Goal: Communication & Community: Answer question/provide support

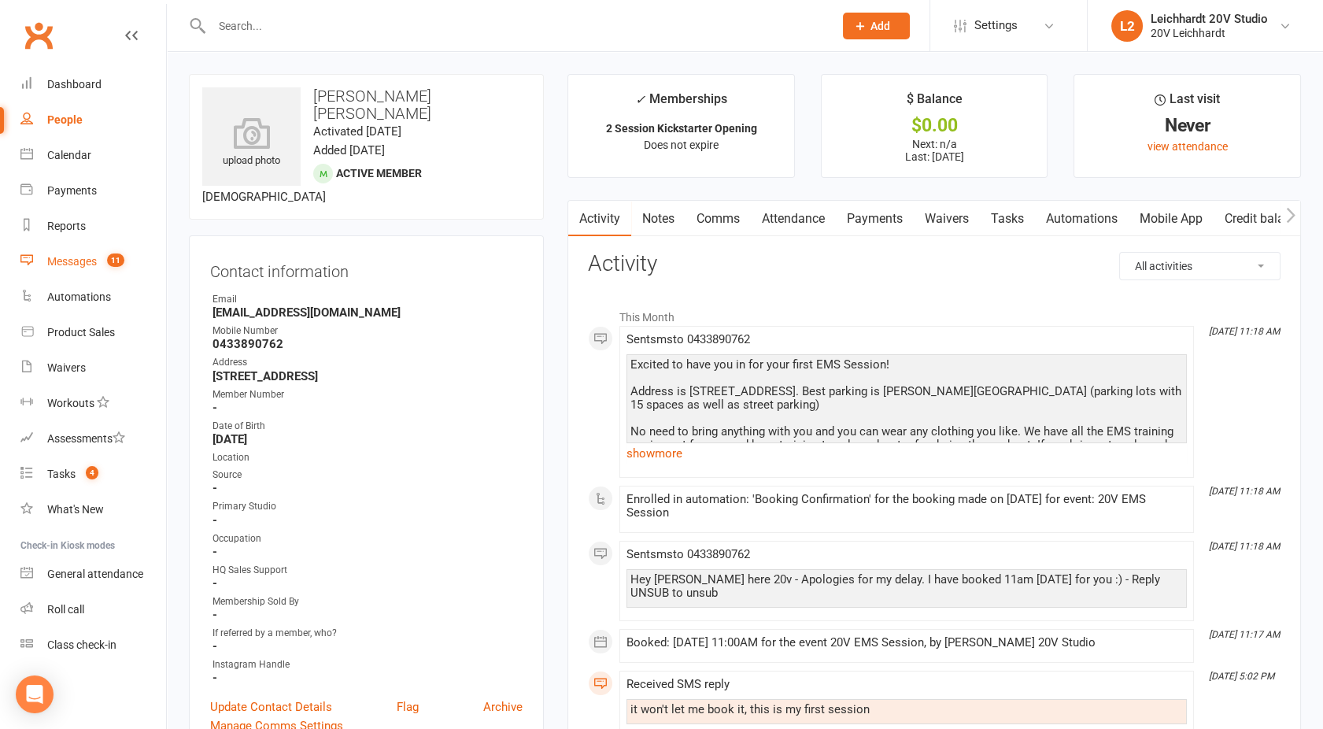
click at [101, 263] on count-badge "11" at bounding box center [111, 261] width 25 height 13
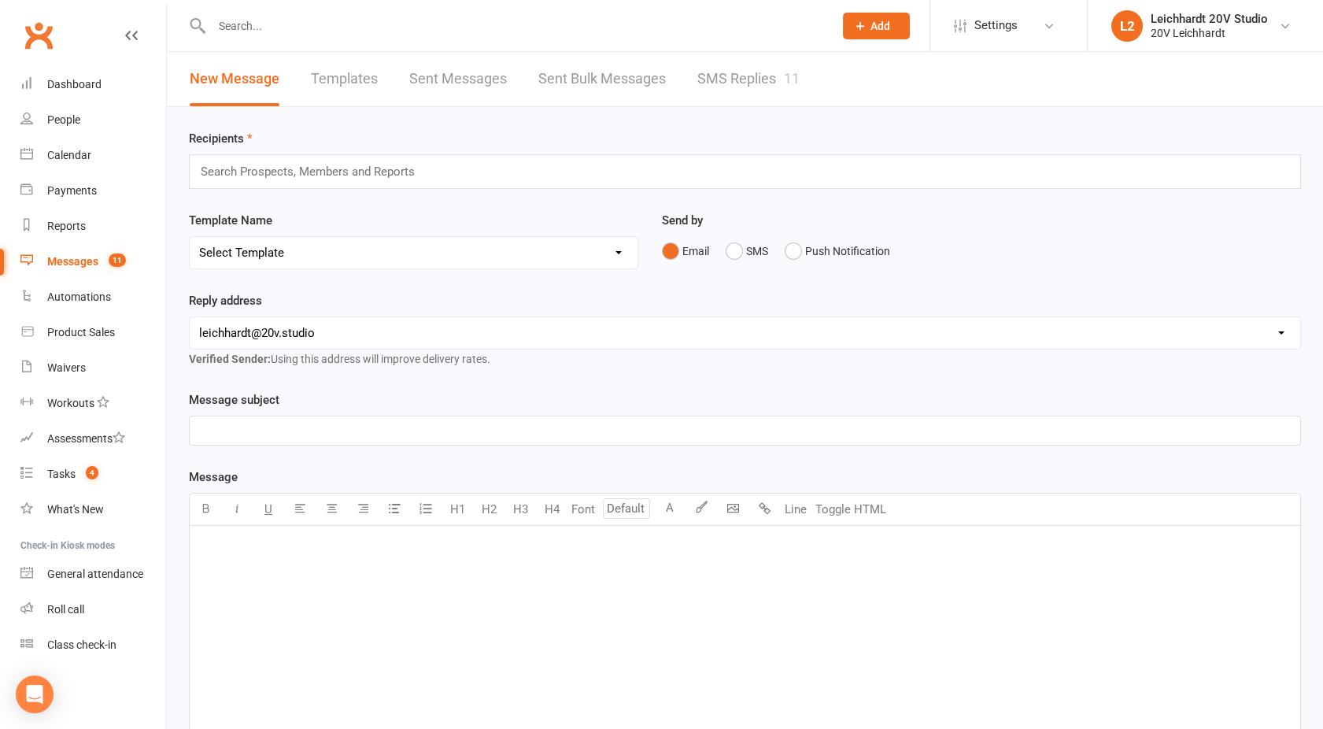
click at [749, 79] on link "SMS Replies 11" at bounding box center [748, 79] width 102 height 54
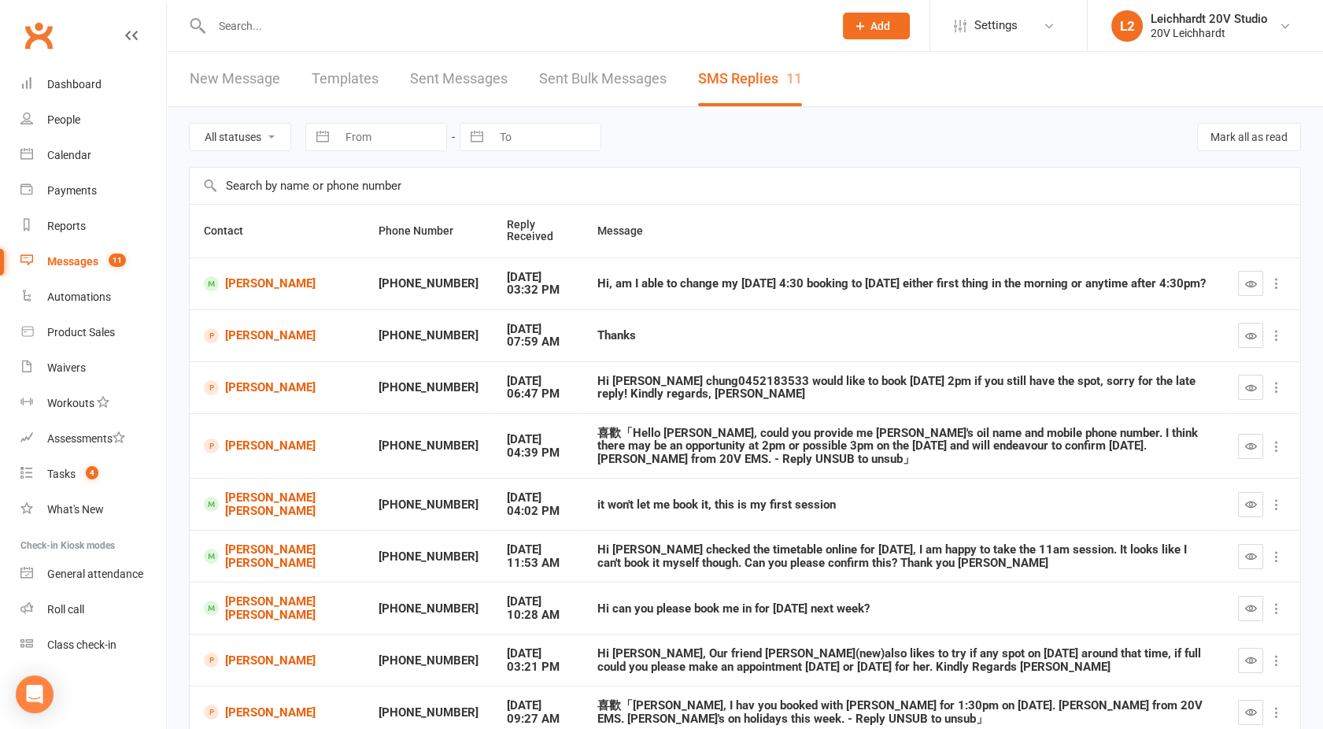
click at [1244, 337] on button "button" at bounding box center [1250, 335] width 25 height 25
click at [1249, 390] on icon "button" at bounding box center [1251, 388] width 12 height 12
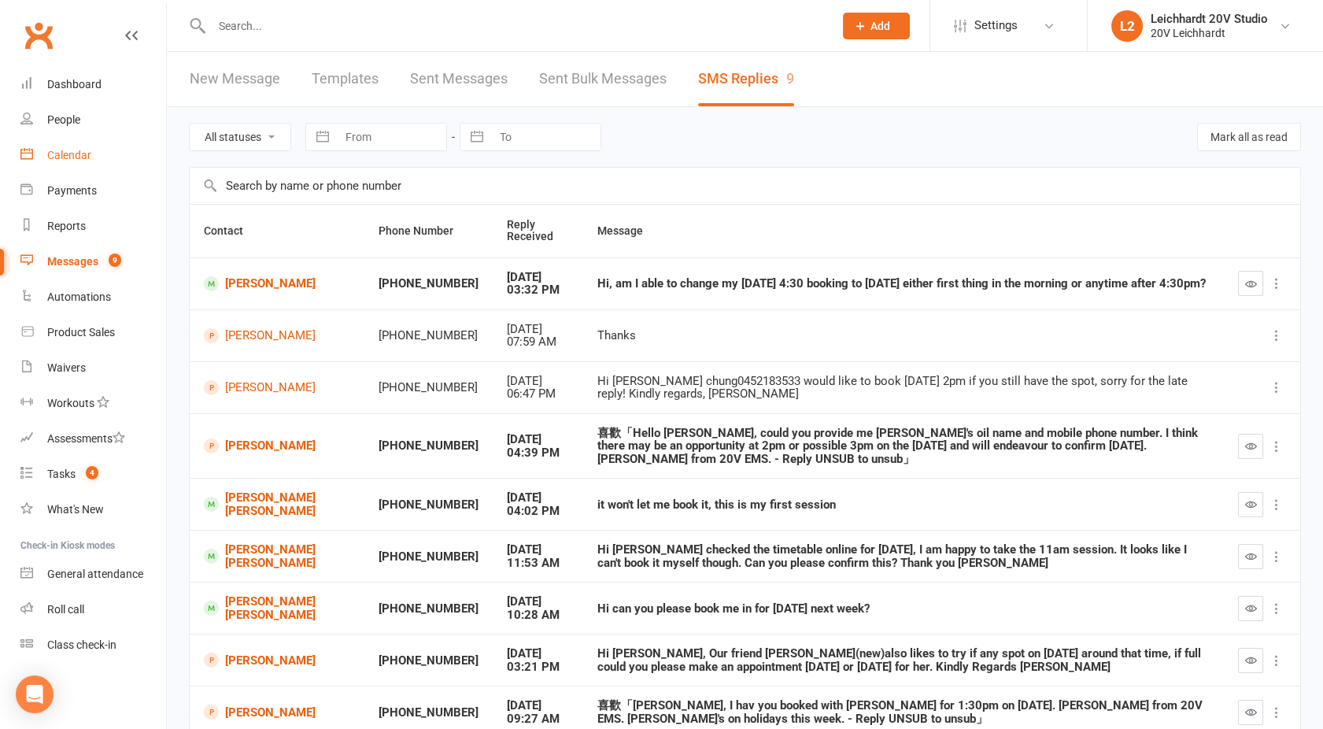
click at [70, 167] on link "Calendar" at bounding box center [93, 155] width 146 height 35
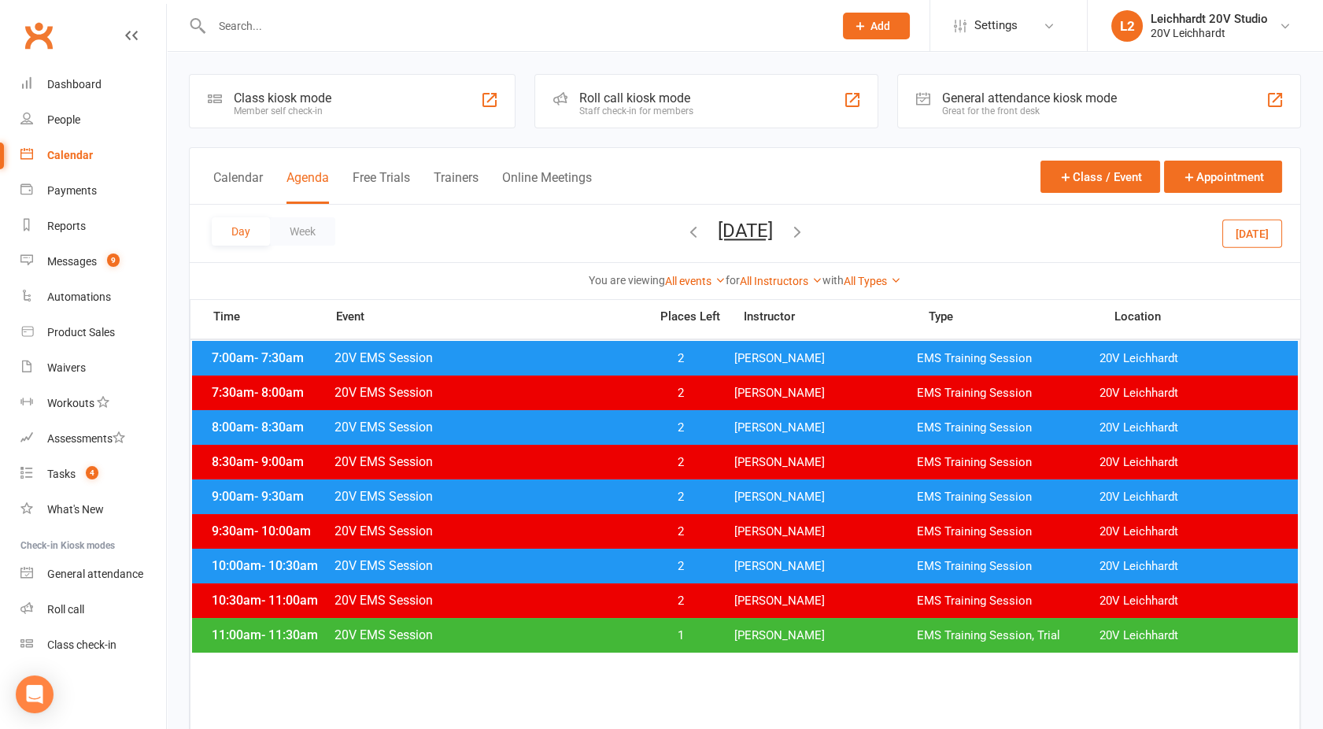
click at [718, 235] on button "[DATE]" at bounding box center [745, 231] width 55 height 22
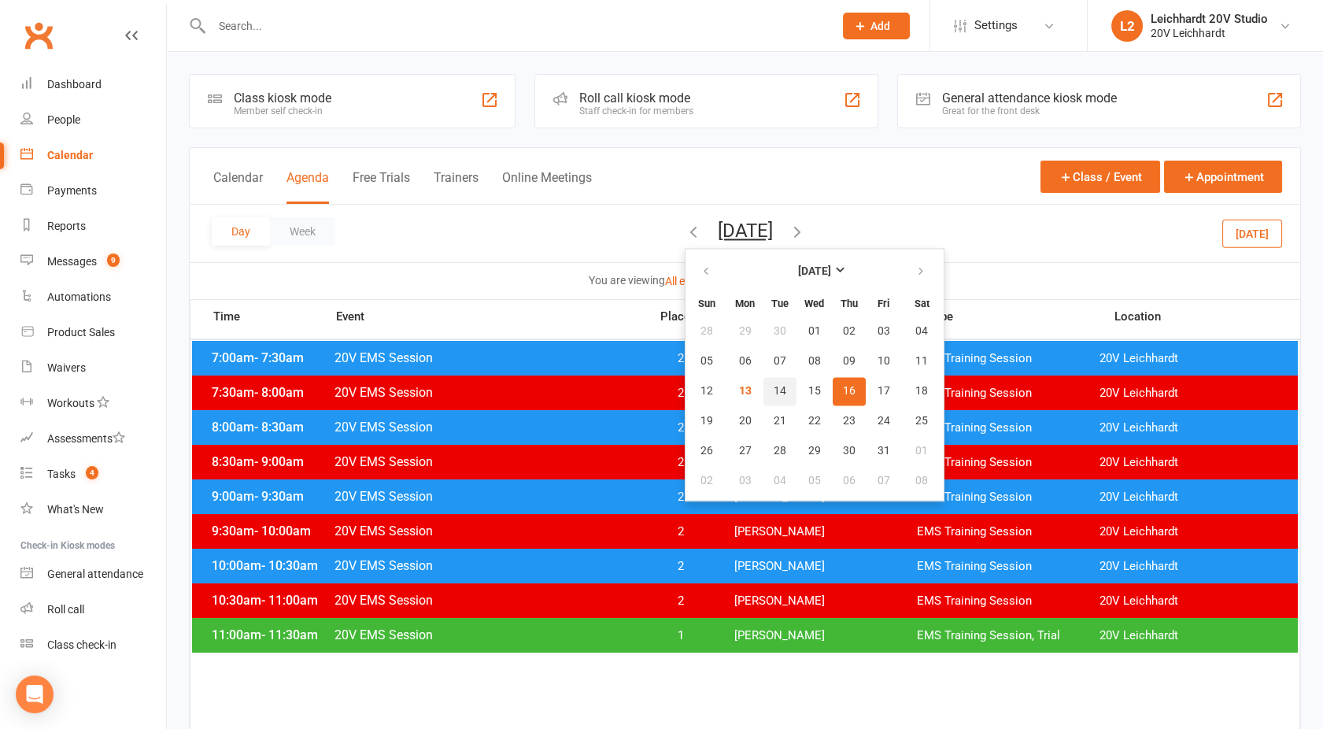
click at [774, 392] on span "14" at bounding box center [780, 391] width 13 height 13
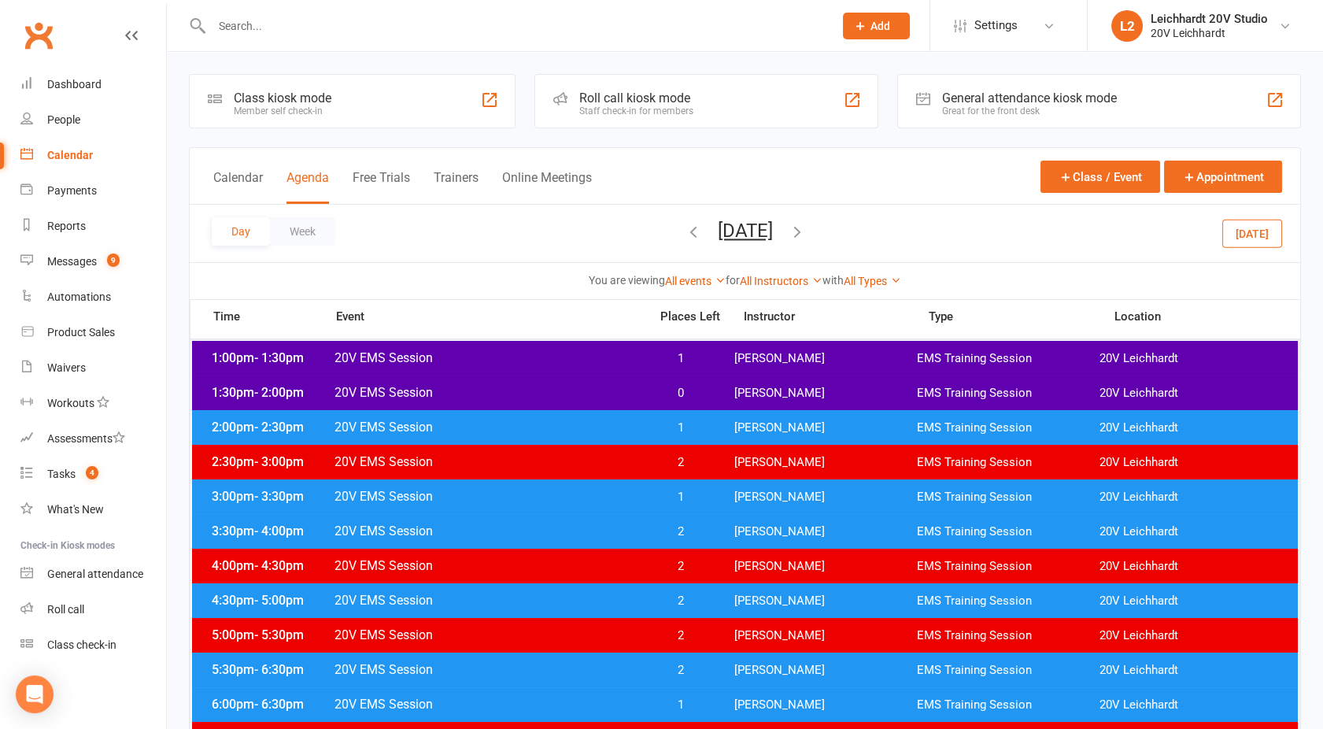
click at [602, 430] on span "20V EMS Session" at bounding box center [487, 427] width 306 height 15
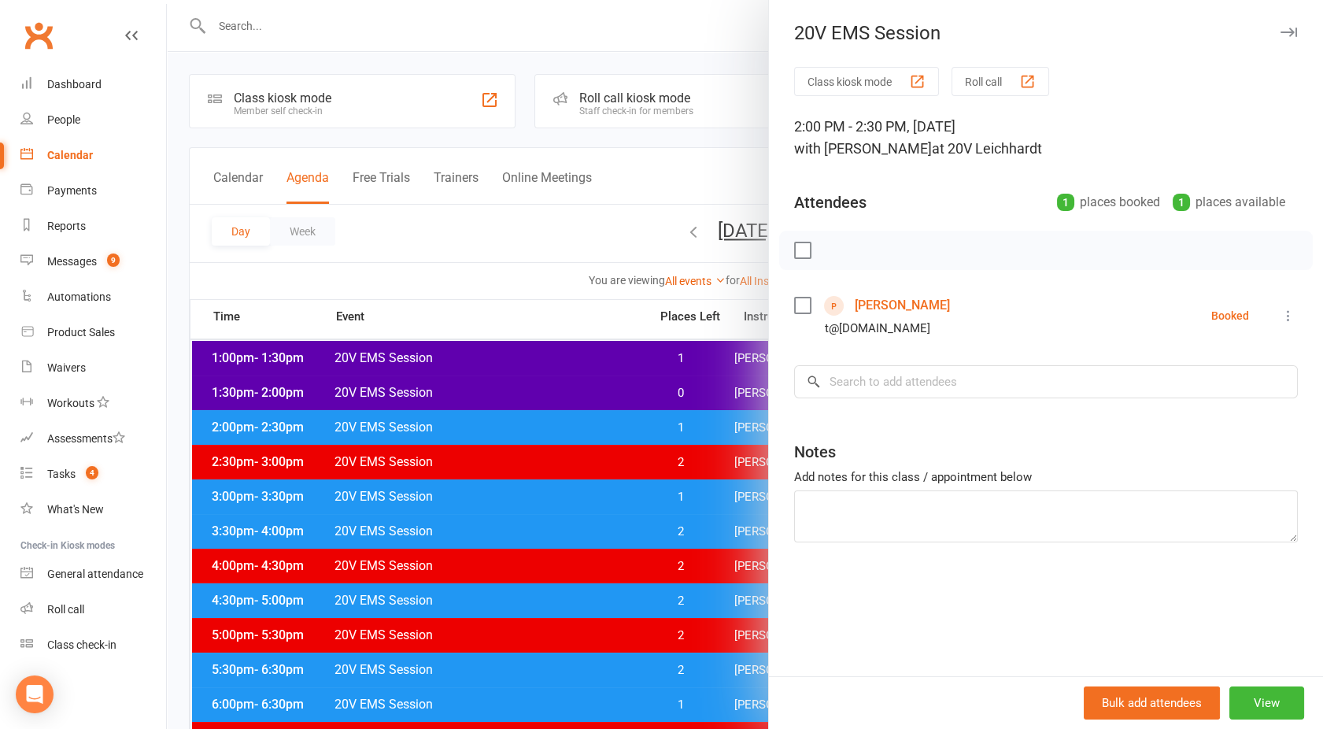
click at [883, 301] on link "[PERSON_NAME]" at bounding box center [902, 305] width 95 height 25
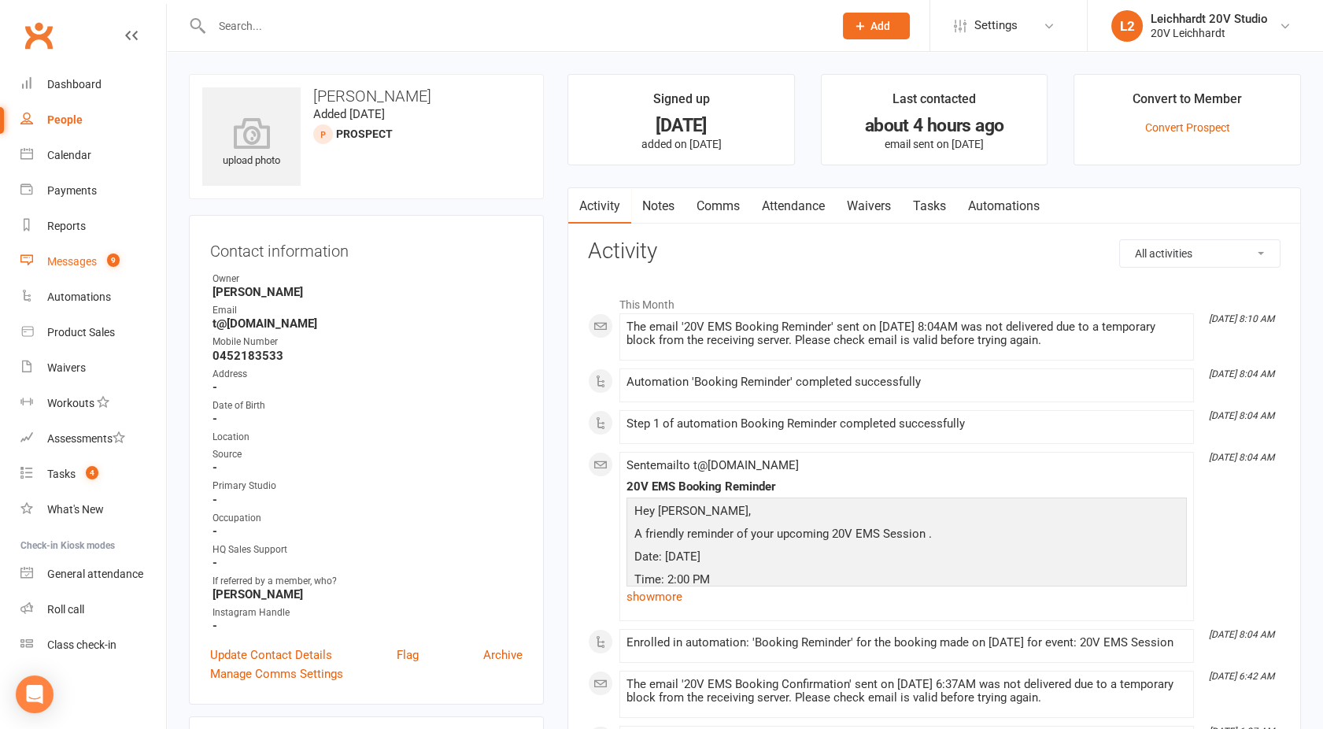
click at [70, 255] on div "Messages" at bounding box center [72, 261] width 50 height 13
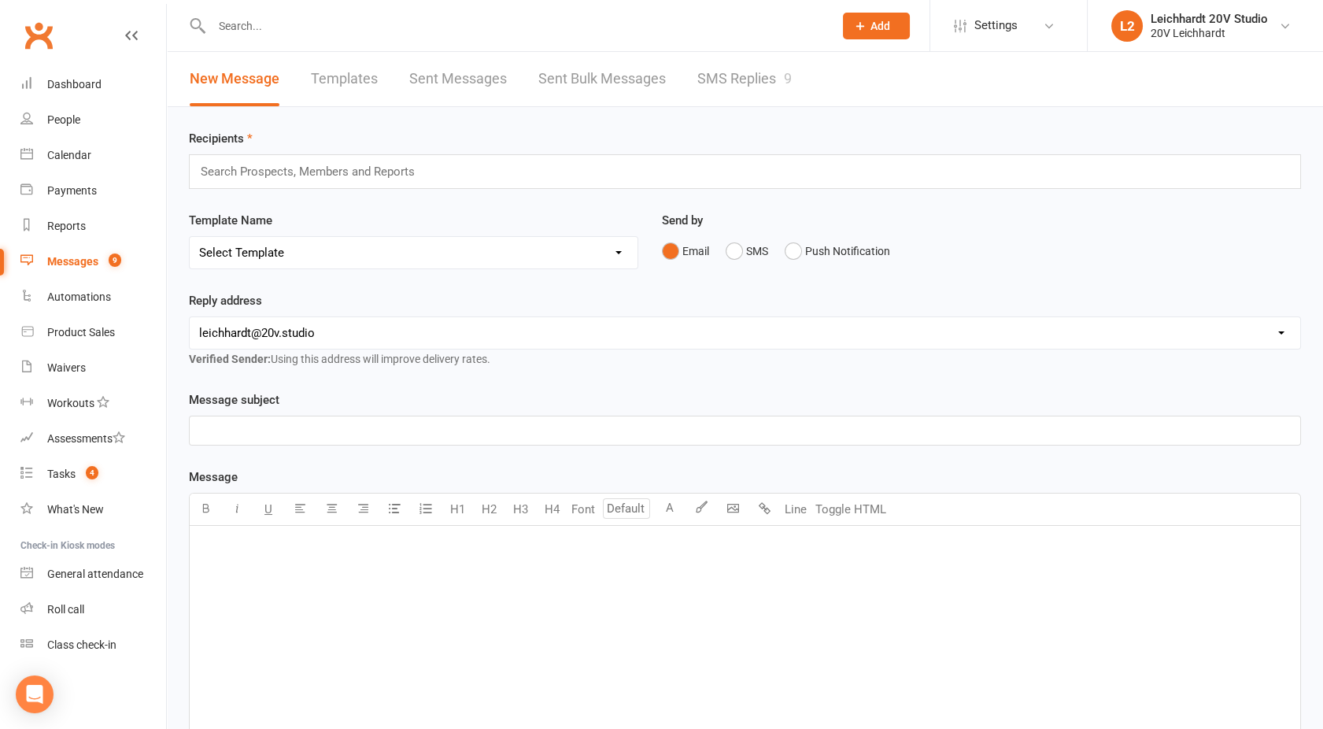
click at [742, 82] on link "SMS Replies 9" at bounding box center [744, 79] width 94 height 54
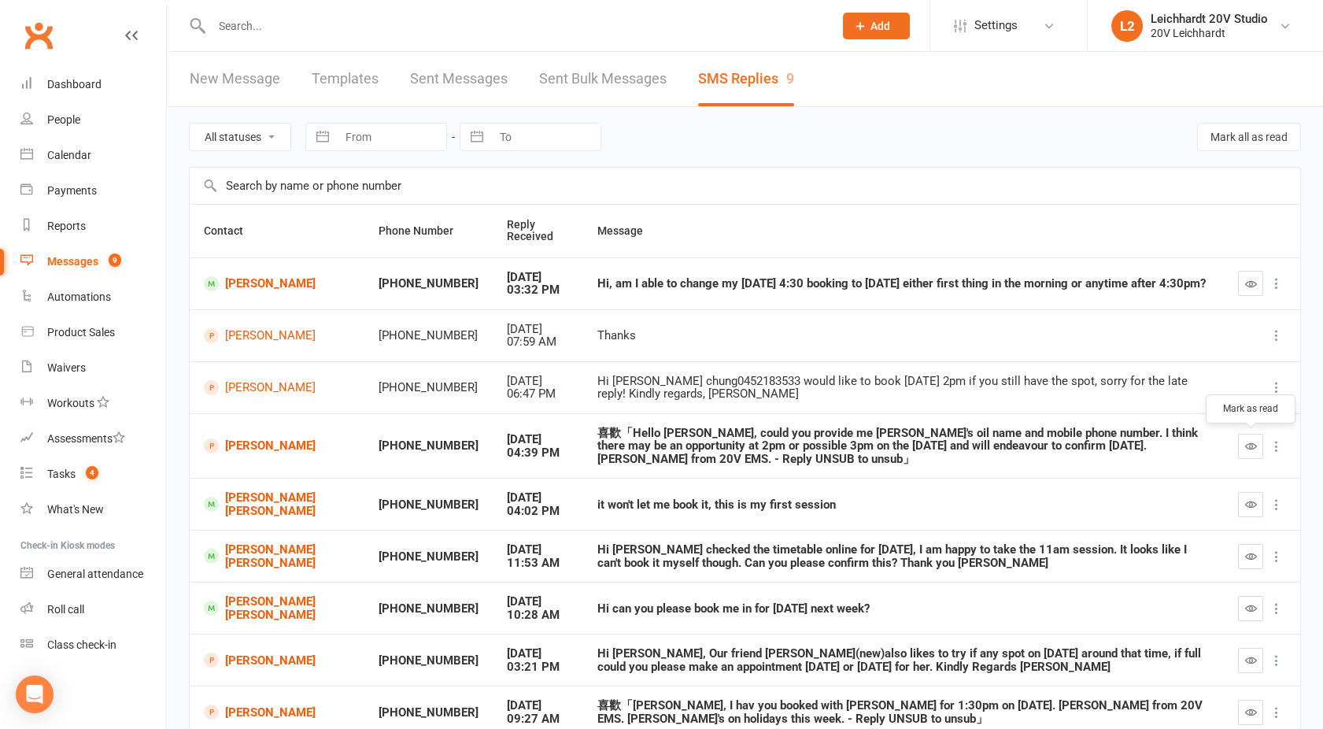
click at [1247, 442] on icon "button" at bounding box center [1251, 446] width 12 height 12
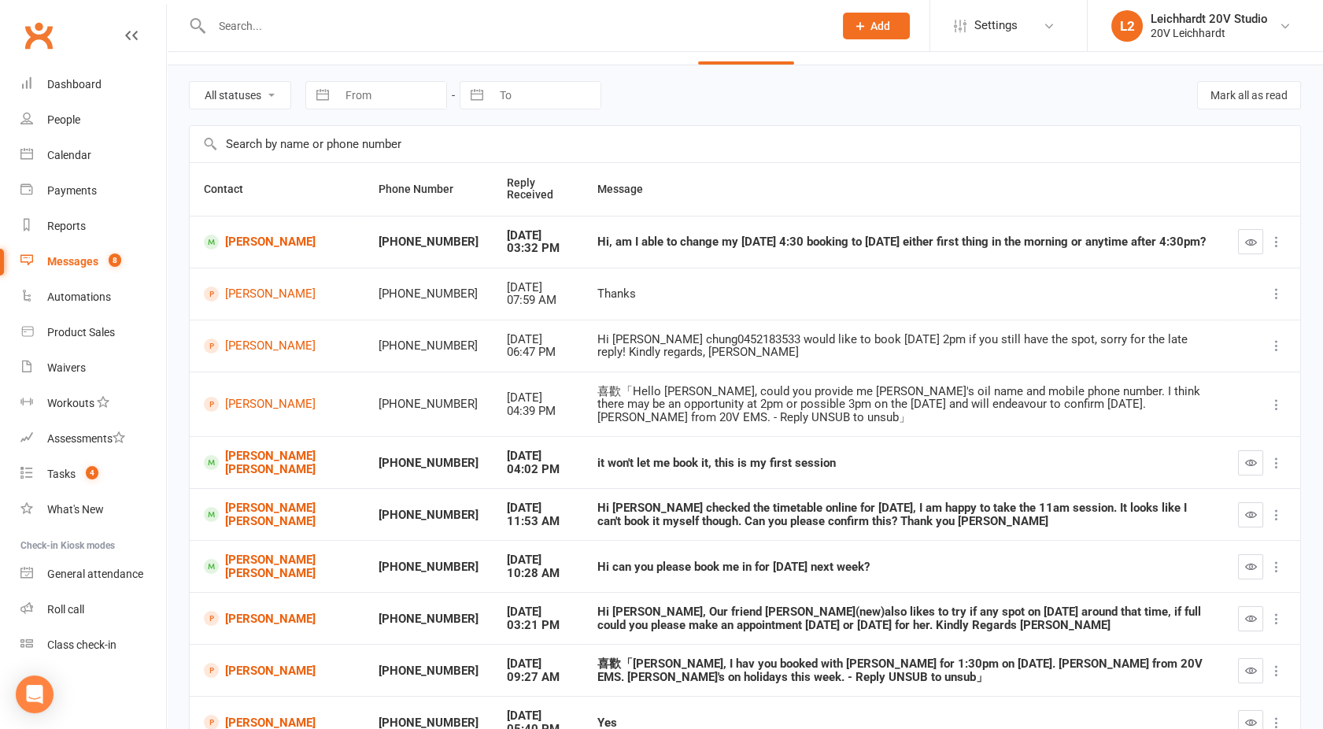
scroll to position [43, 0]
click at [275, 293] on link "[PERSON_NAME]" at bounding box center [277, 293] width 146 height 15
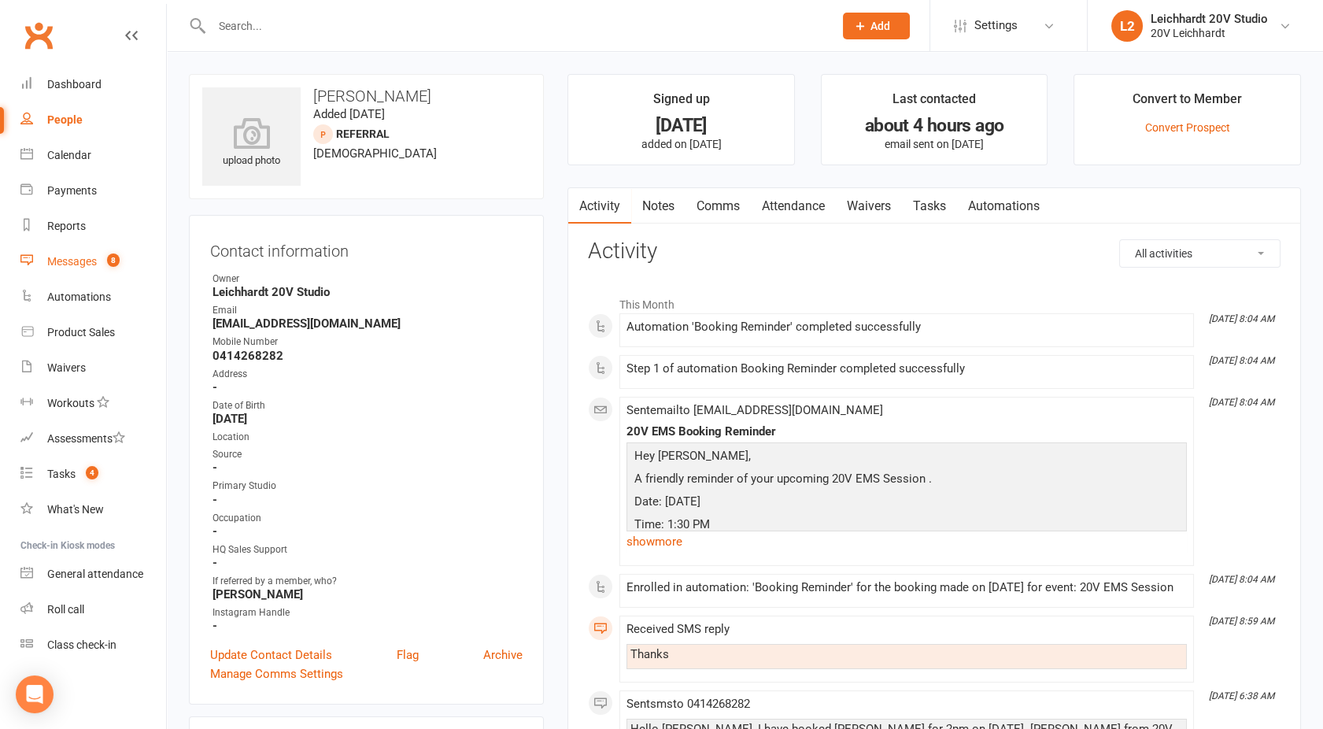
click at [85, 264] on div "Messages" at bounding box center [72, 261] width 50 height 13
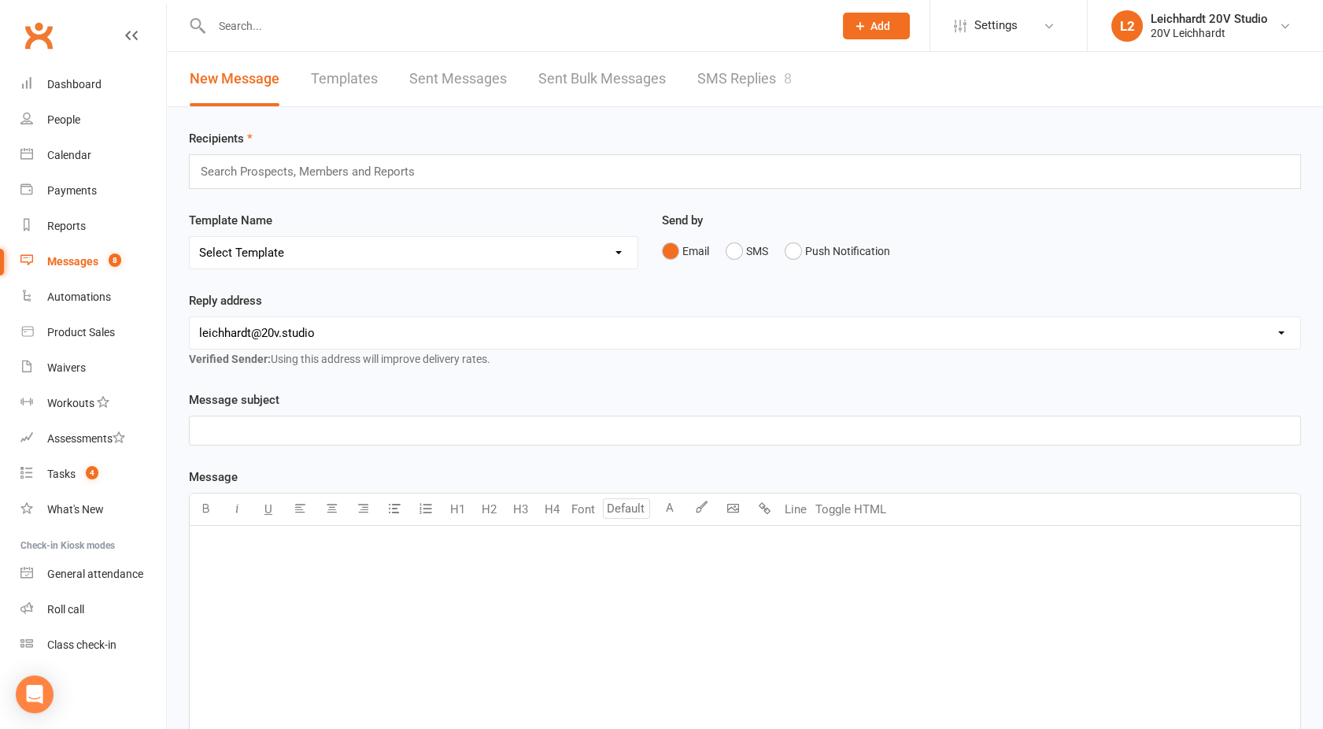
click at [748, 82] on link "SMS Replies 8" at bounding box center [744, 79] width 94 height 54
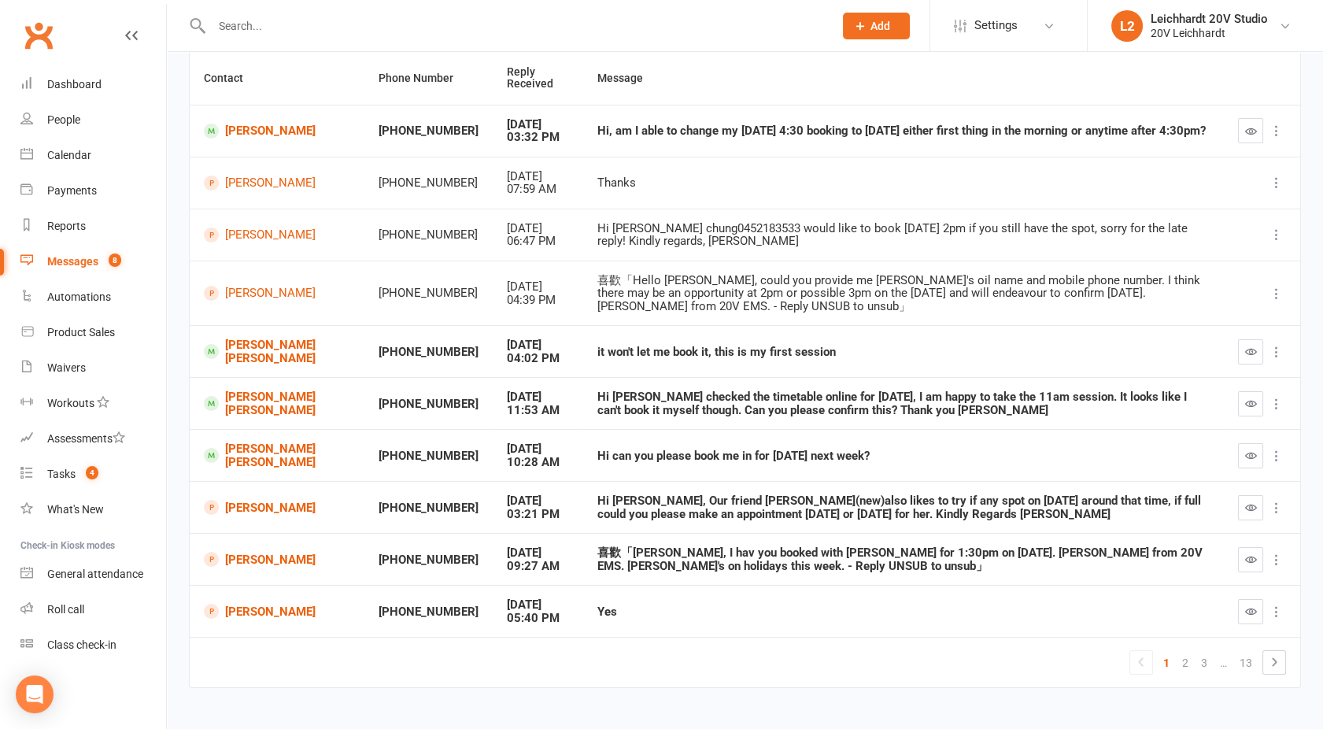
scroll to position [164, 0]
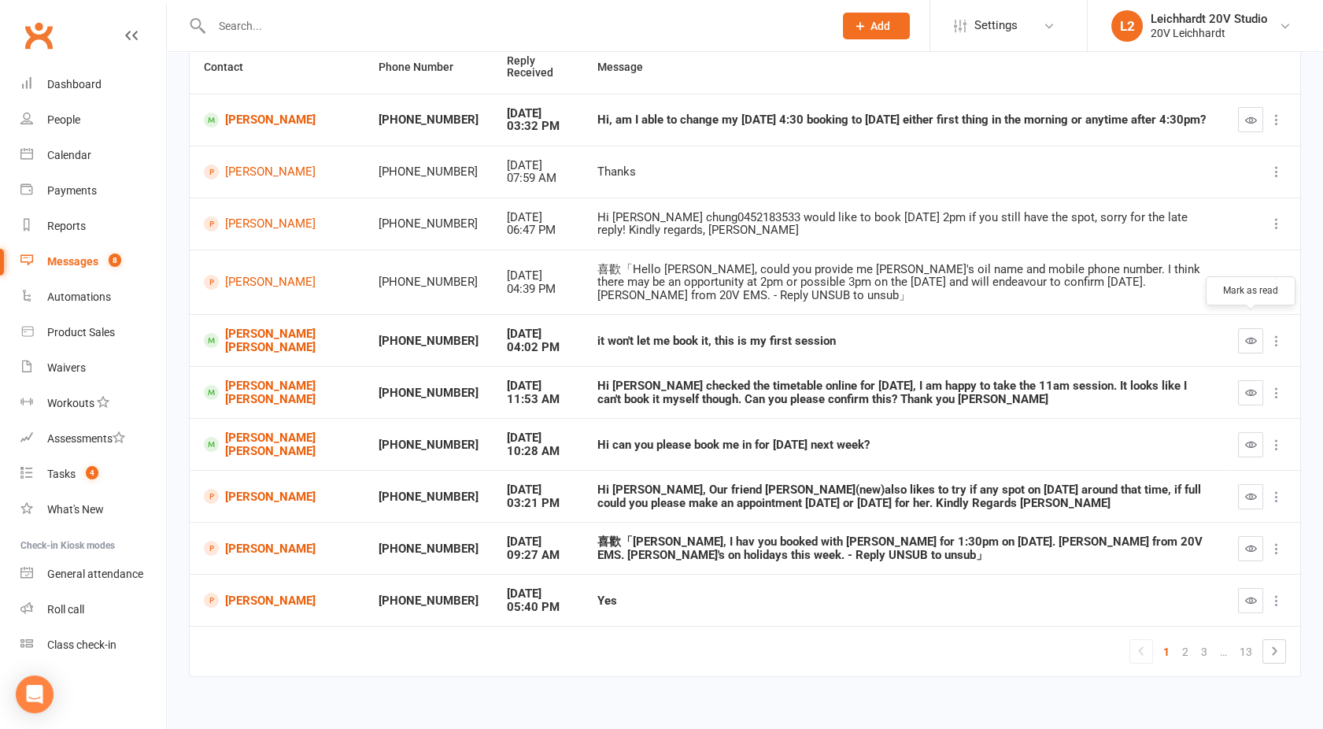
click at [1253, 337] on button "button" at bounding box center [1250, 340] width 25 height 25
click at [1244, 380] on button "button" at bounding box center [1250, 392] width 25 height 25
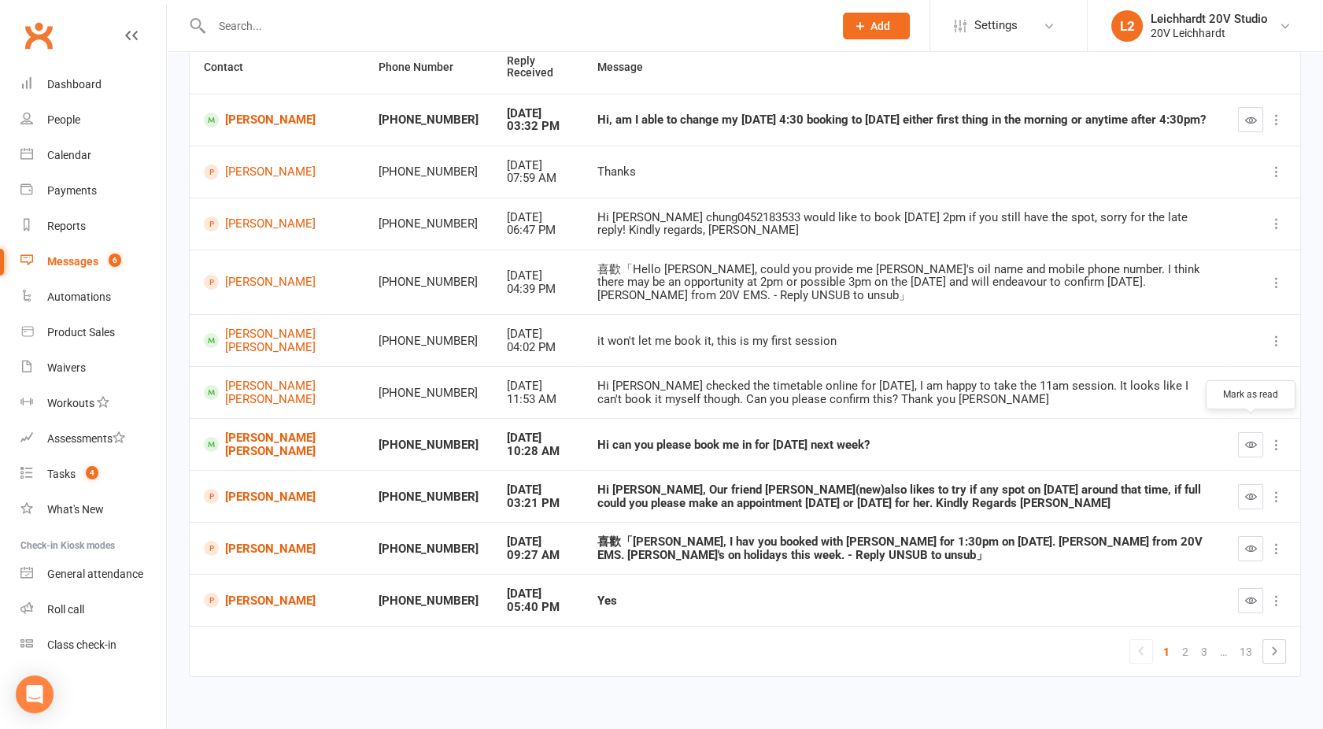
click at [1252, 438] on icon "button" at bounding box center [1251, 444] width 12 height 12
click at [1245, 490] on icon "button" at bounding box center [1251, 496] width 12 height 12
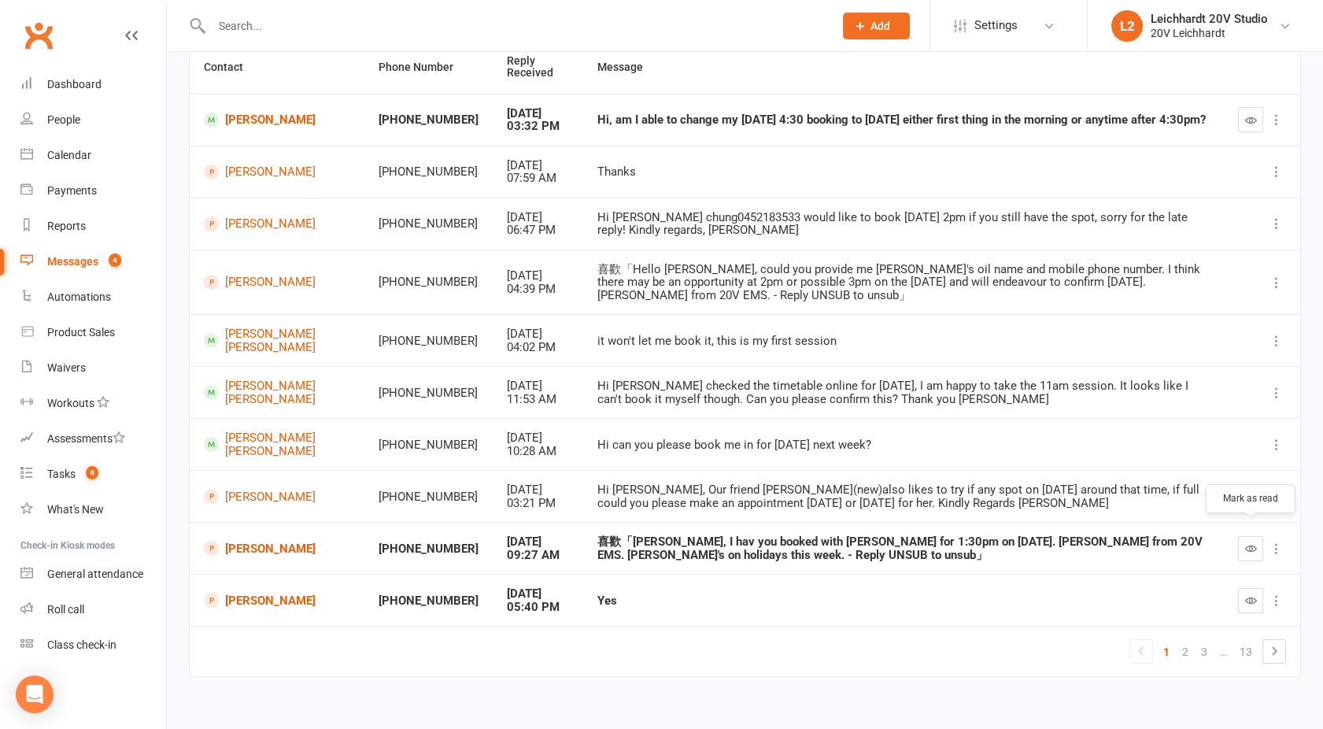
click at [1253, 542] on icon "button" at bounding box center [1251, 548] width 12 height 12
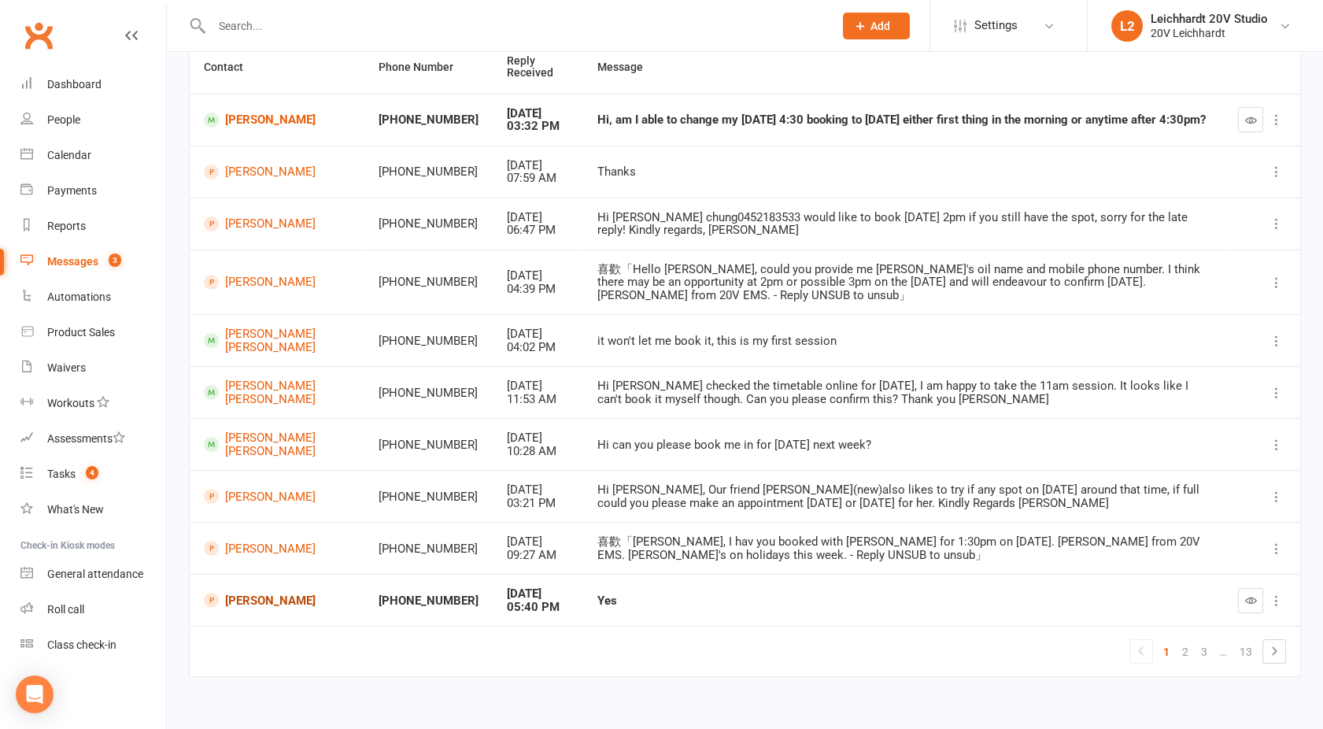
click at [250, 593] on link "[PERSON_NAME]" at bounding box center [277, 600] width 146 height 15
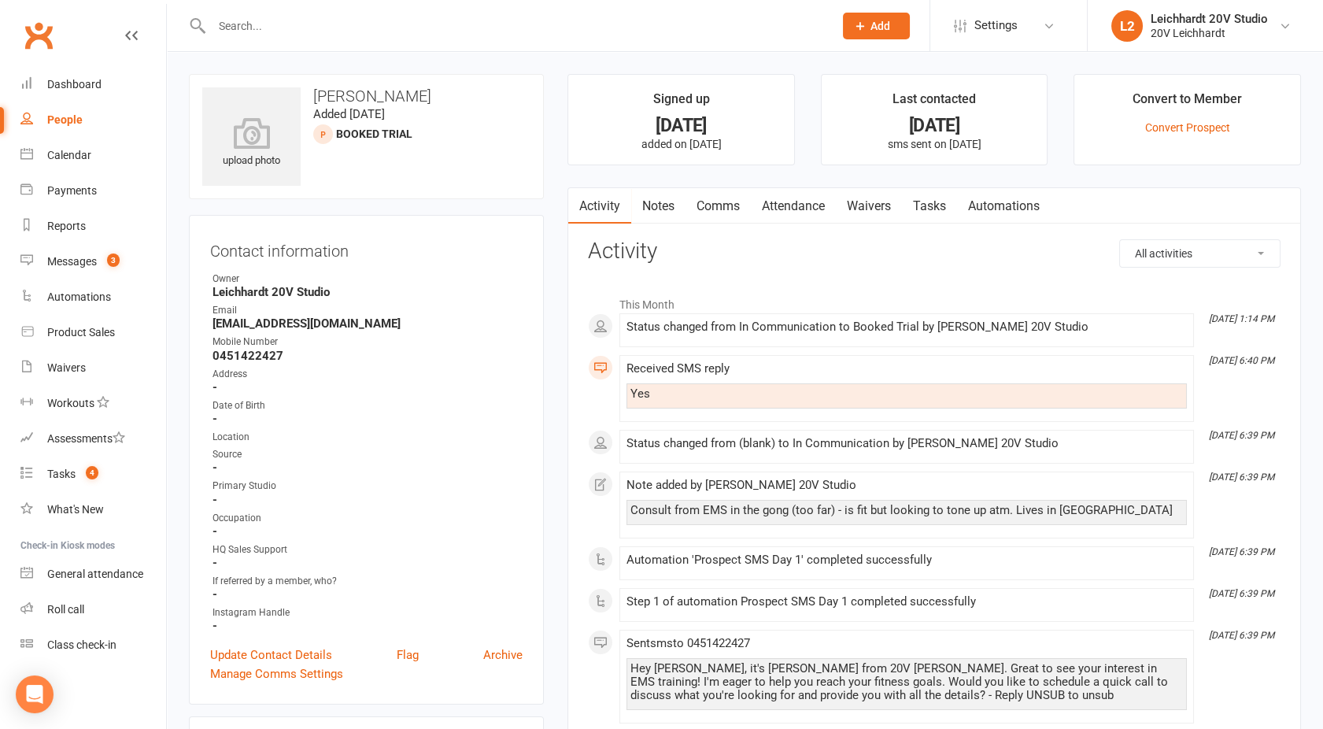
click at [827, 198] on link "Attendance" at bounding box center [793, 206] width 85 height 36
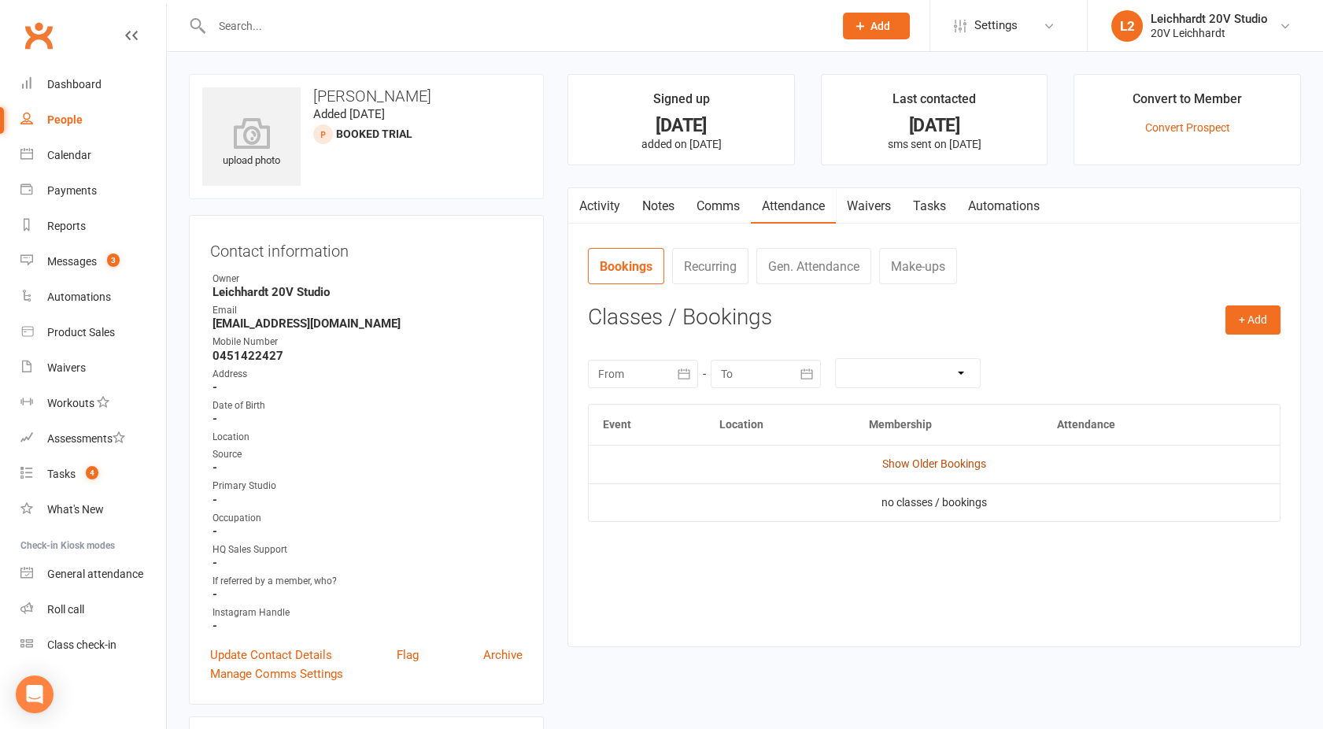
click at [926, 459] on link "Show Older Bookings" at bounding box center [934, 463] width 104 height 13
click at [600, 210] on link "Activity" at bounding box center [599, 206] width 63 height 36
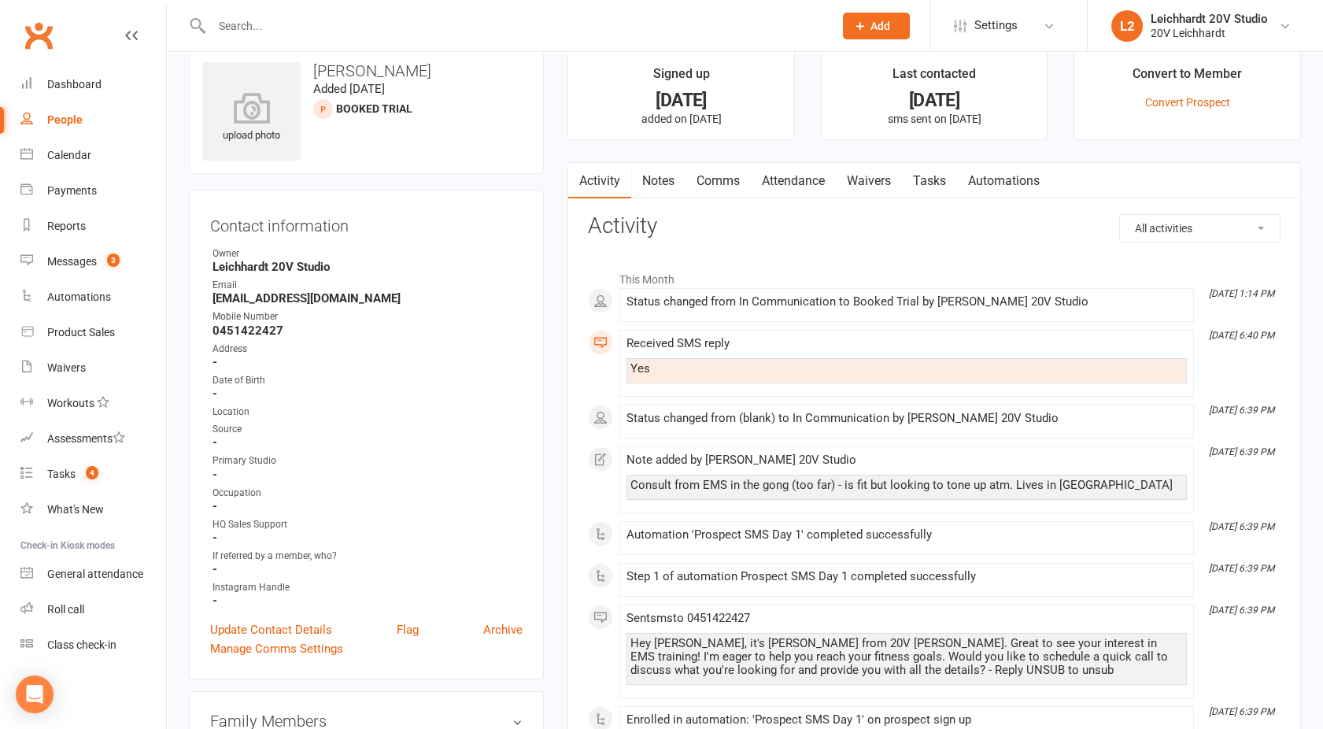
scroll to position [28, 0]
click at [54, 266] on div "Messages" at bounding box center [72, 261] width 50 height 13
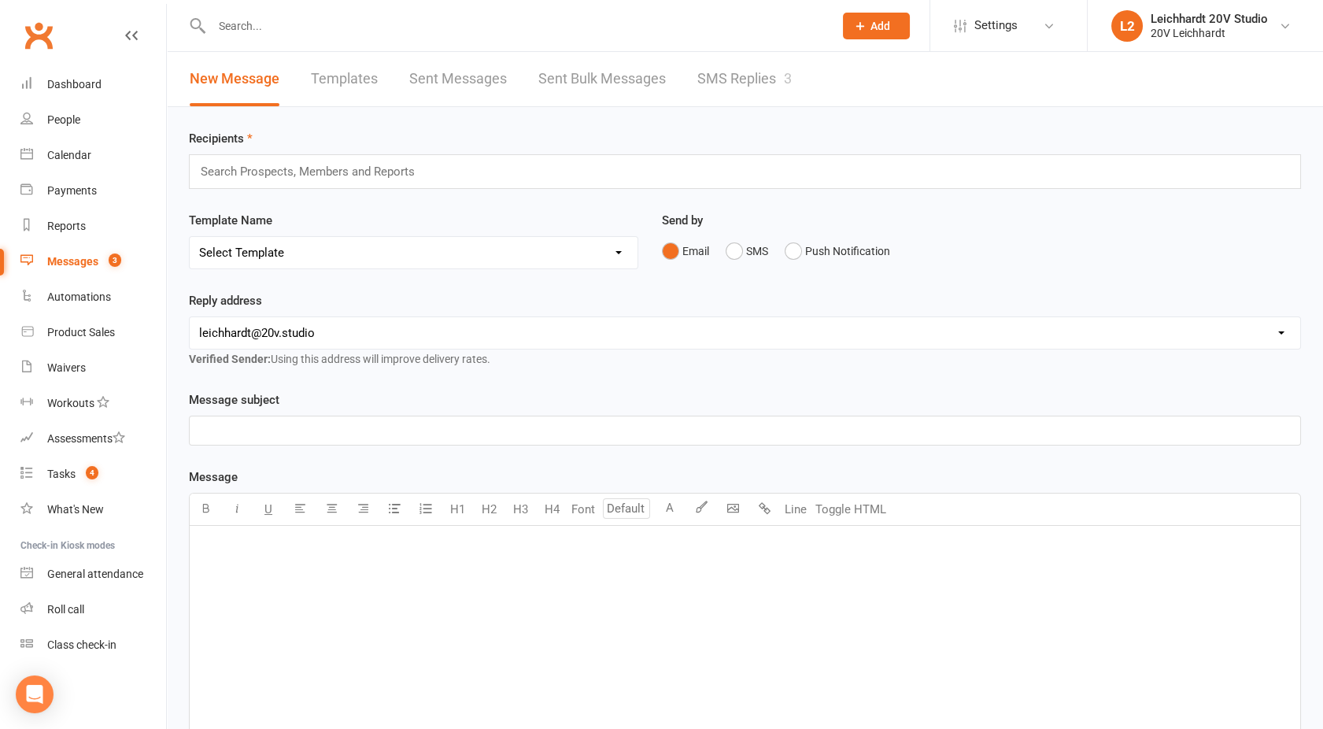
click at [792, 82] on div "3" at bounding box center [788, 78] width 8 height 17
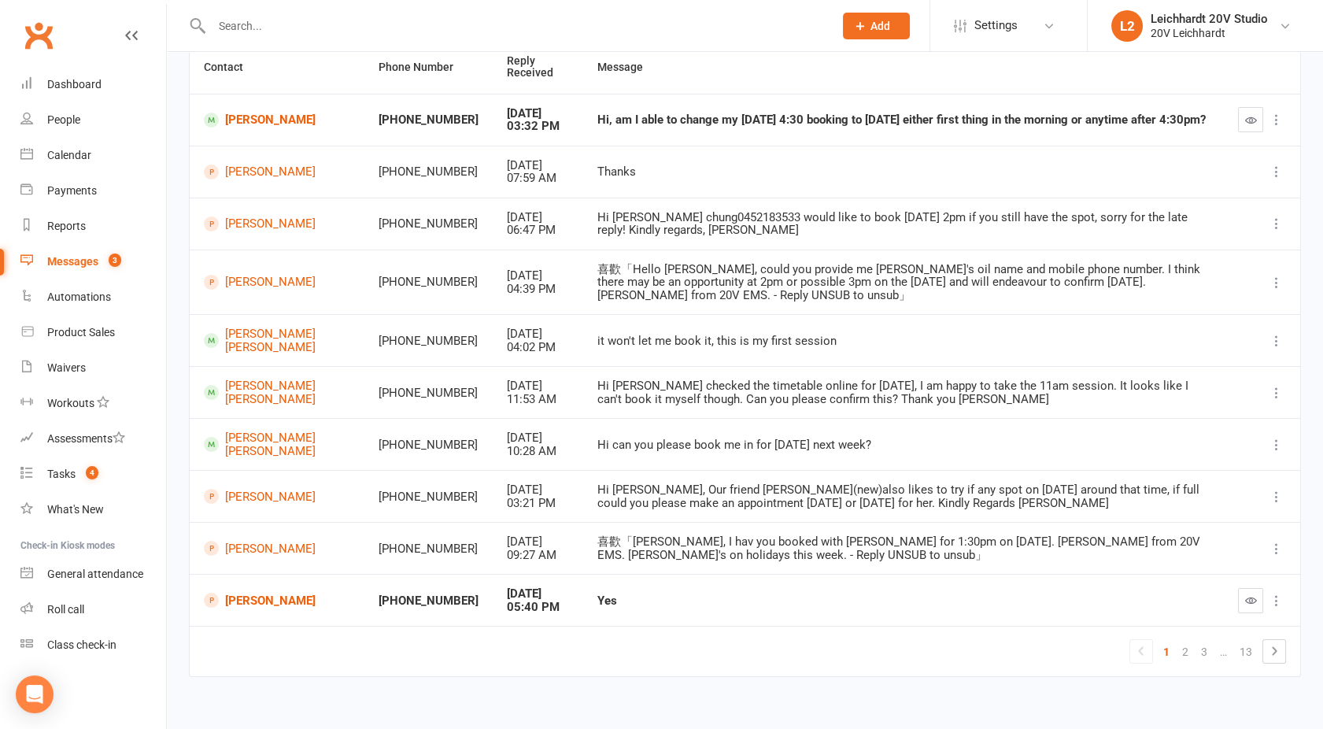
scroll to position [17, 0]
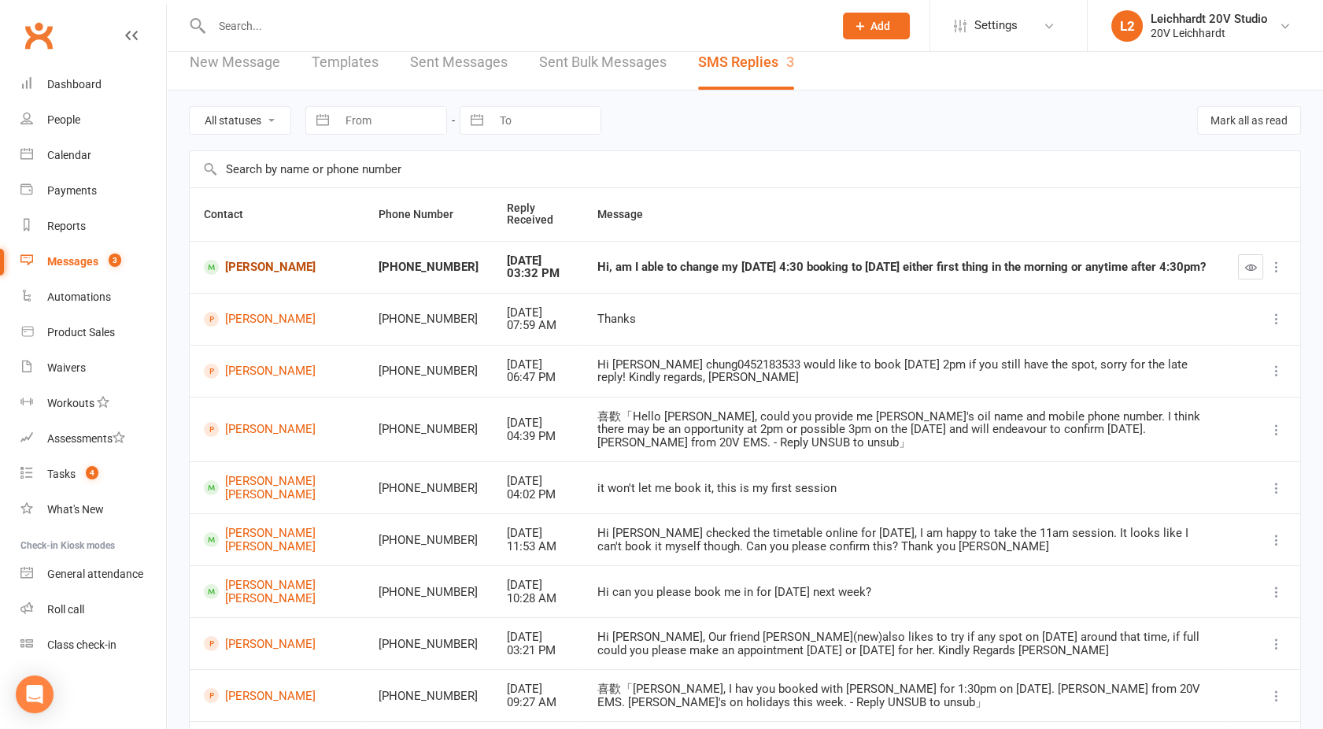
click at [232, 271] on link "[PERSON_NAME]" at bounding box center [277, 267] width 146 height 15
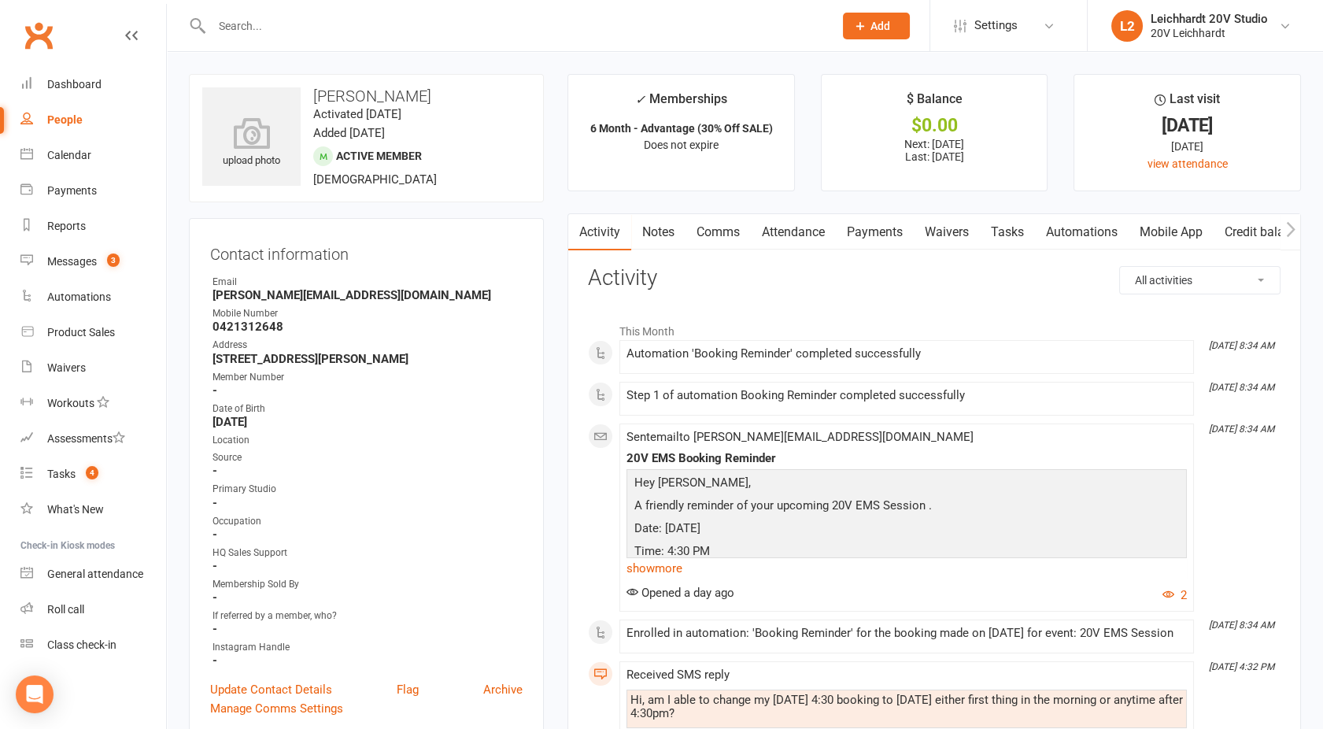
click at [718, 246] on link "Comms" at bounding box center [718, 232] width 65 height 36
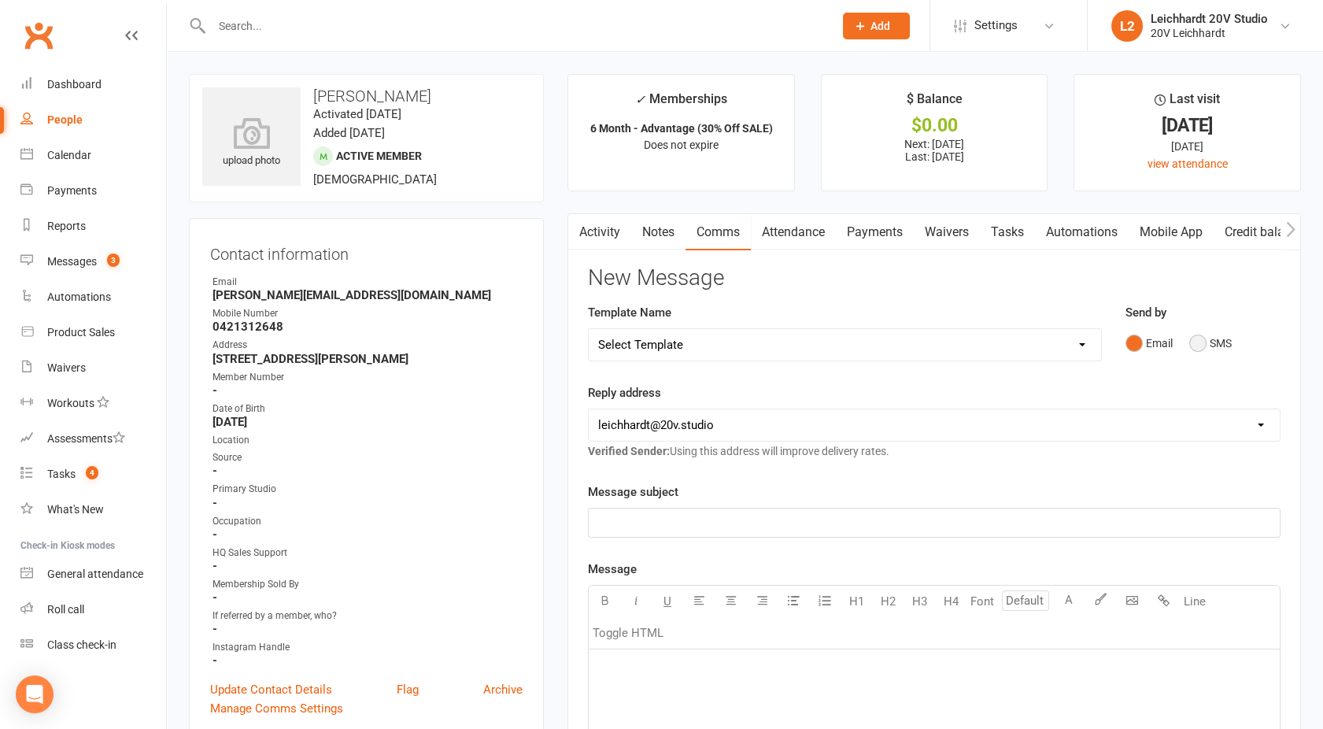
click at [1197, 347] on button "SMS" at bounding box center [1210, 343] width 43 height 30
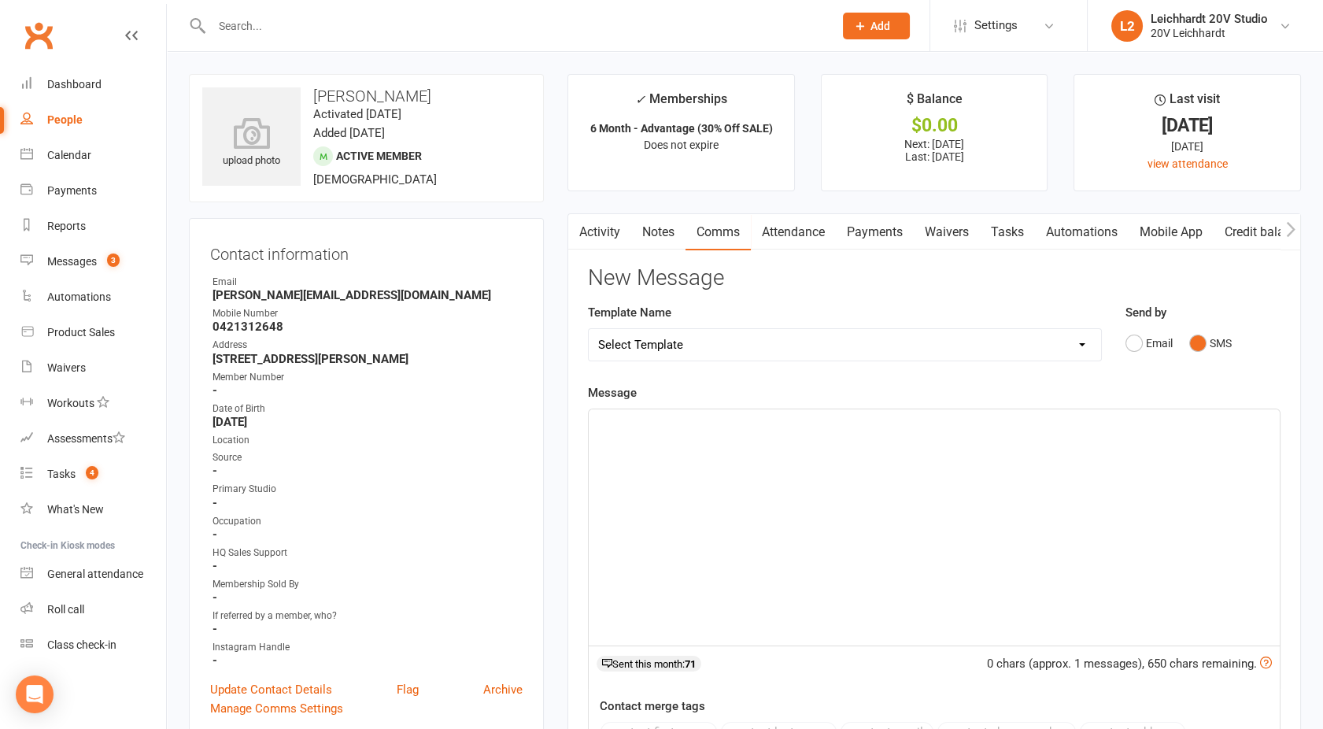
click at [880, 512] on div "﻿" at bounding box center [934, 527] width 691 height 236
click at [636, 431] on p "Heya, Sorry i'm back [DATE] :D" at bounding box center [934, 423] width 672 height 19
click at [778, 422] on p "Heya, sorry i'm back [DATE] :D" at bounding box center [934, 423] width 672 height 19
click at [776, 426] on p "Heya, sorry I'm back [DATE] :D" at bounding box center [934, 423] width 672 height 19
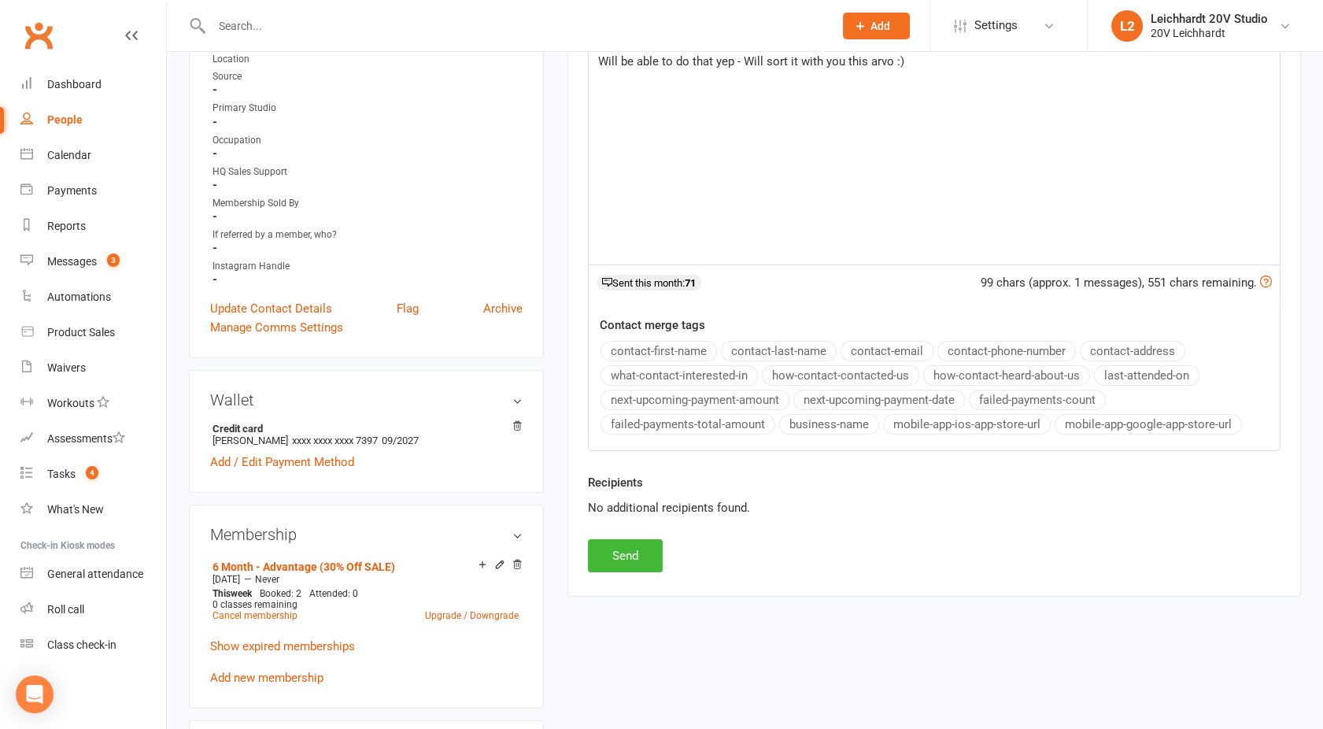
scroll to position [382, 0]
click at [618, 547] on button "Send" at bounding box center [625, 554] width 75 height 33
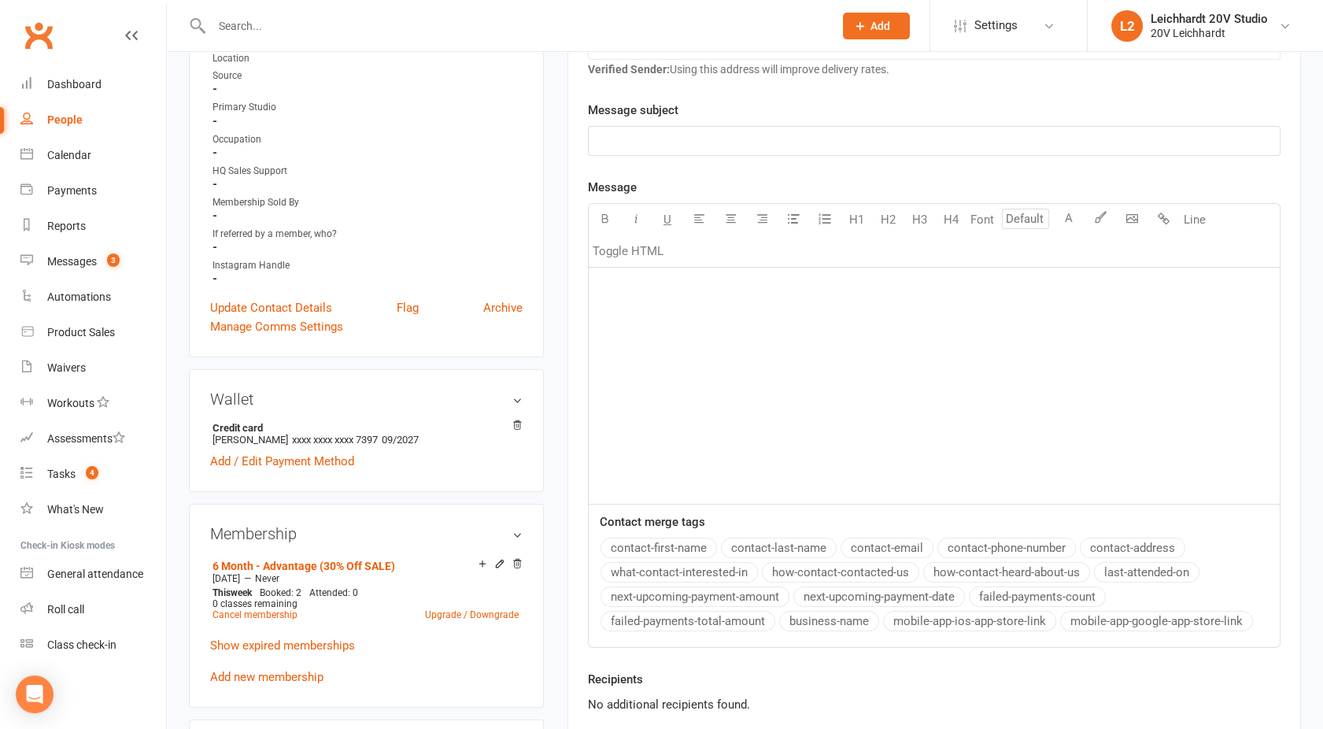
scroll to position [0, 0]
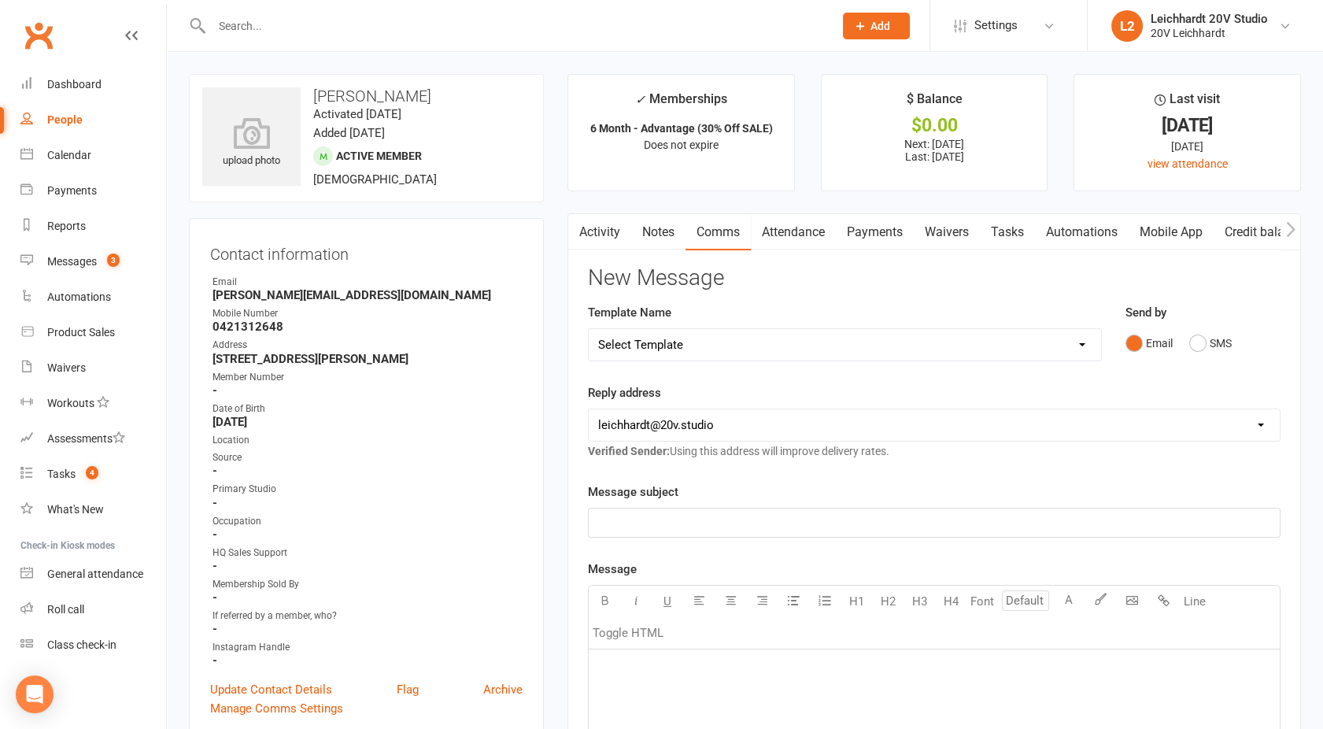
click at [605, 231] on link "Activity" at bounding box center [599, 232] width 63 height 36
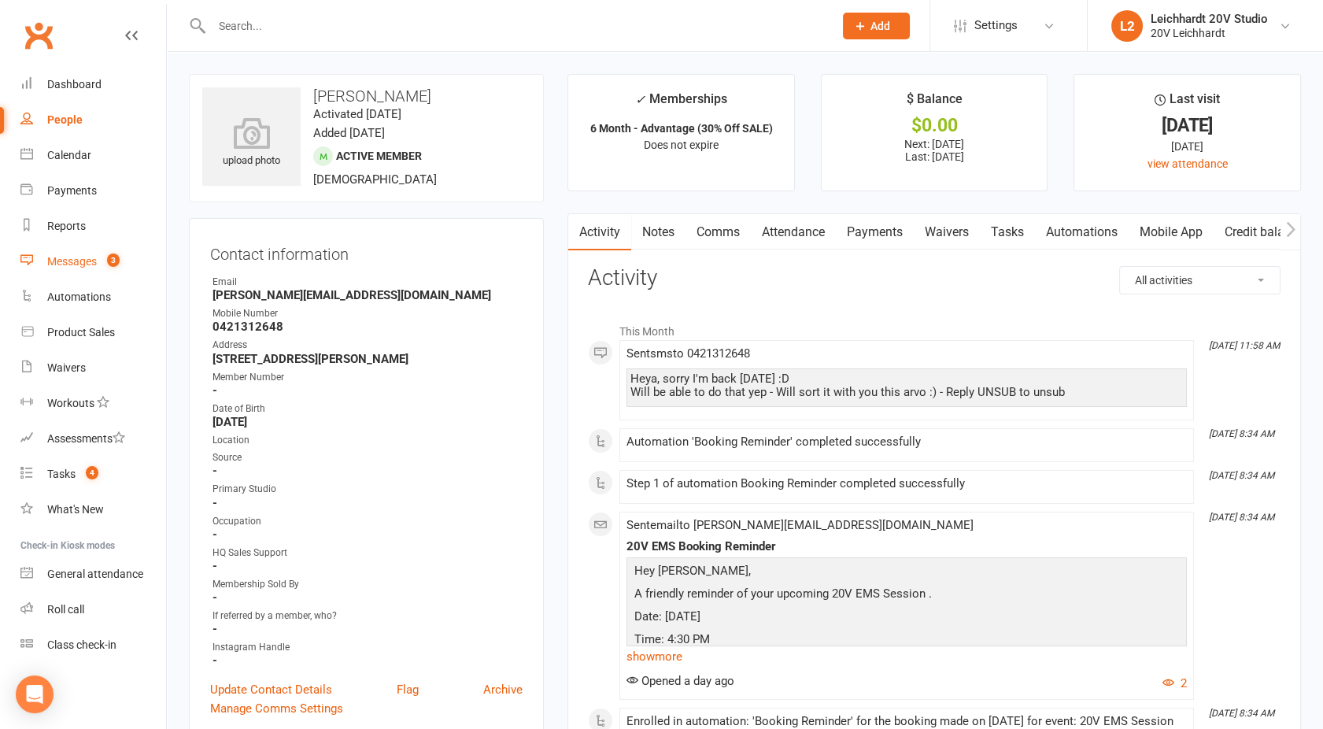
click at [95, 270] on link "Messages 3" at bounding box center [93, 261] width 146 height 35
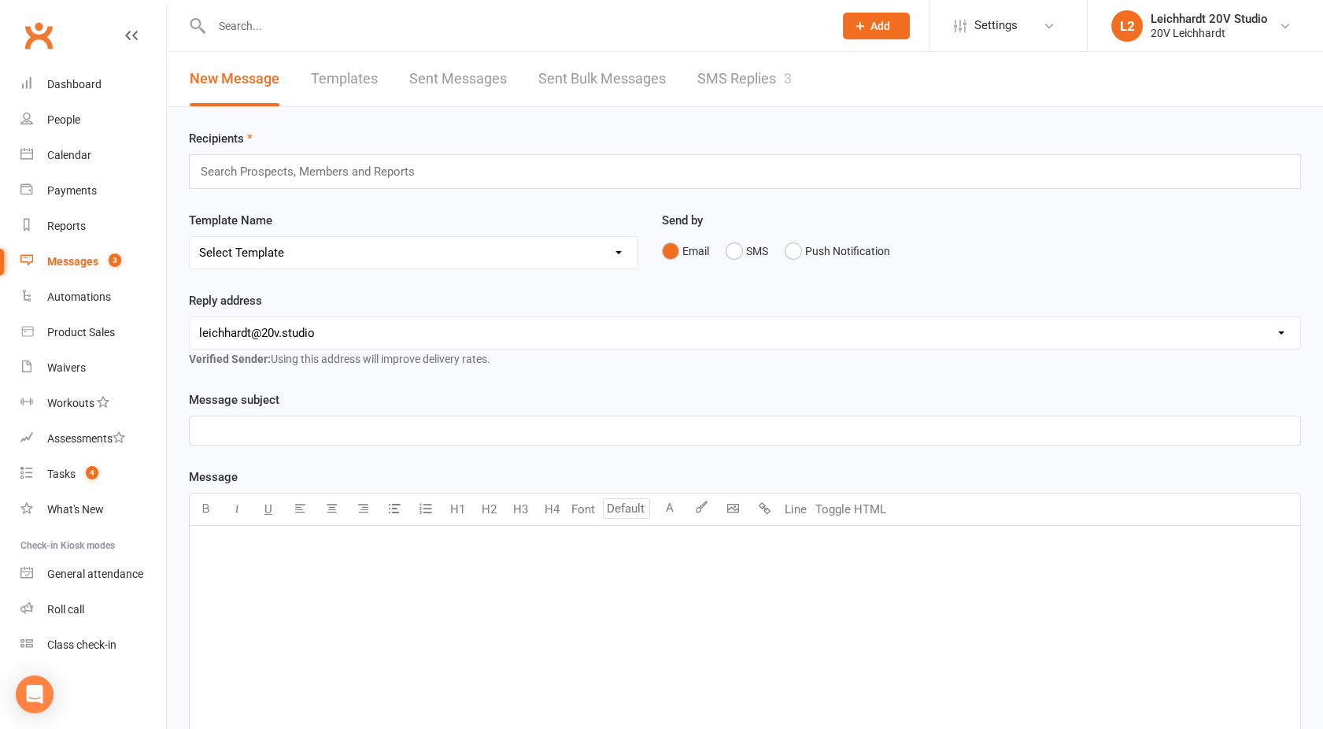
click at [771, 89] on link "SMS Replies 3" at bounding box center [744, 79] width 94 height 54
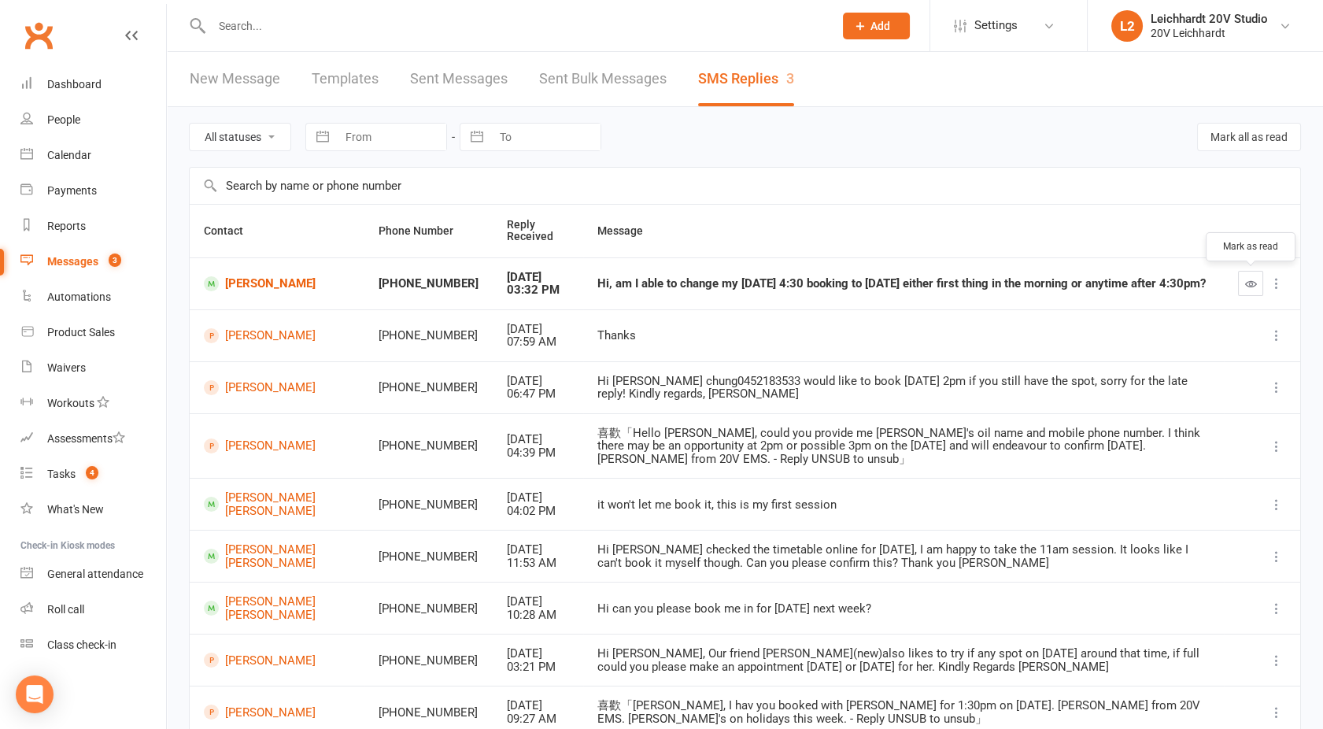
click at [1249, 286] on icon "button" at bounding box center [1251, 284] width 12 height 12
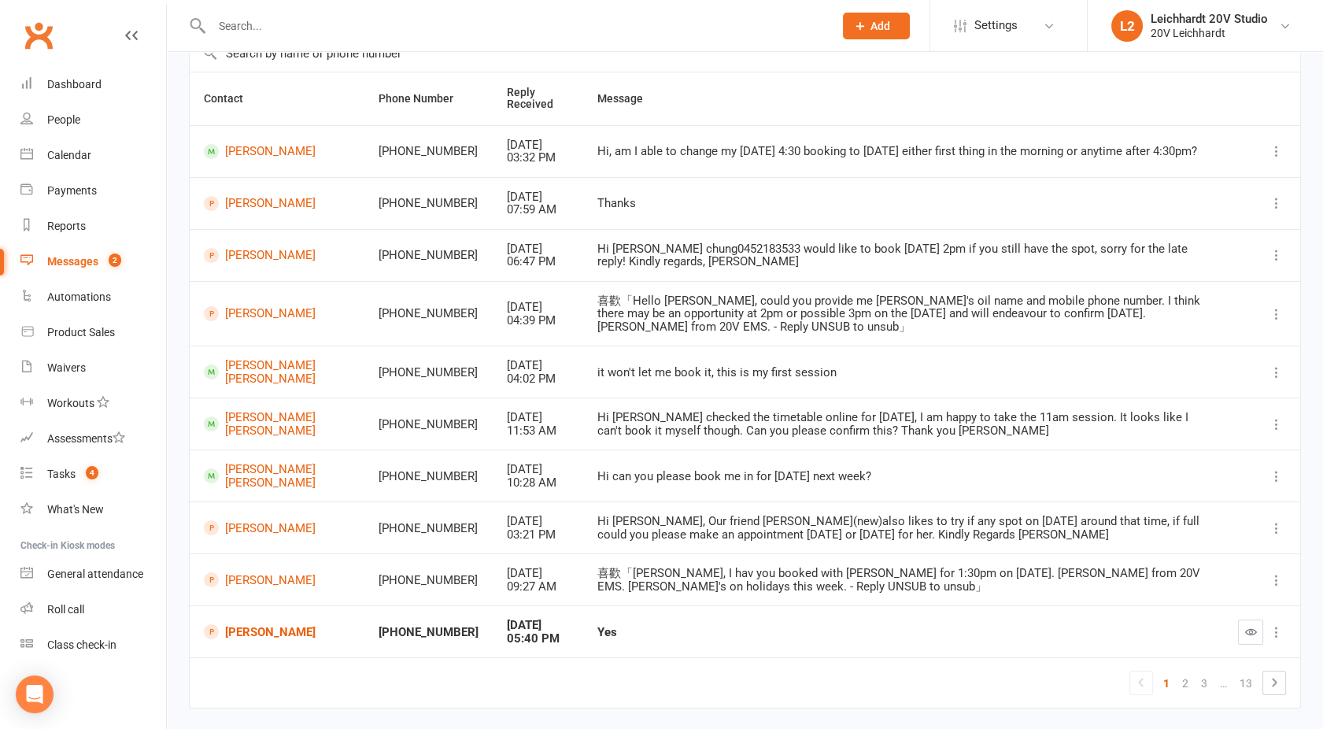
scroll to position [164, 0]
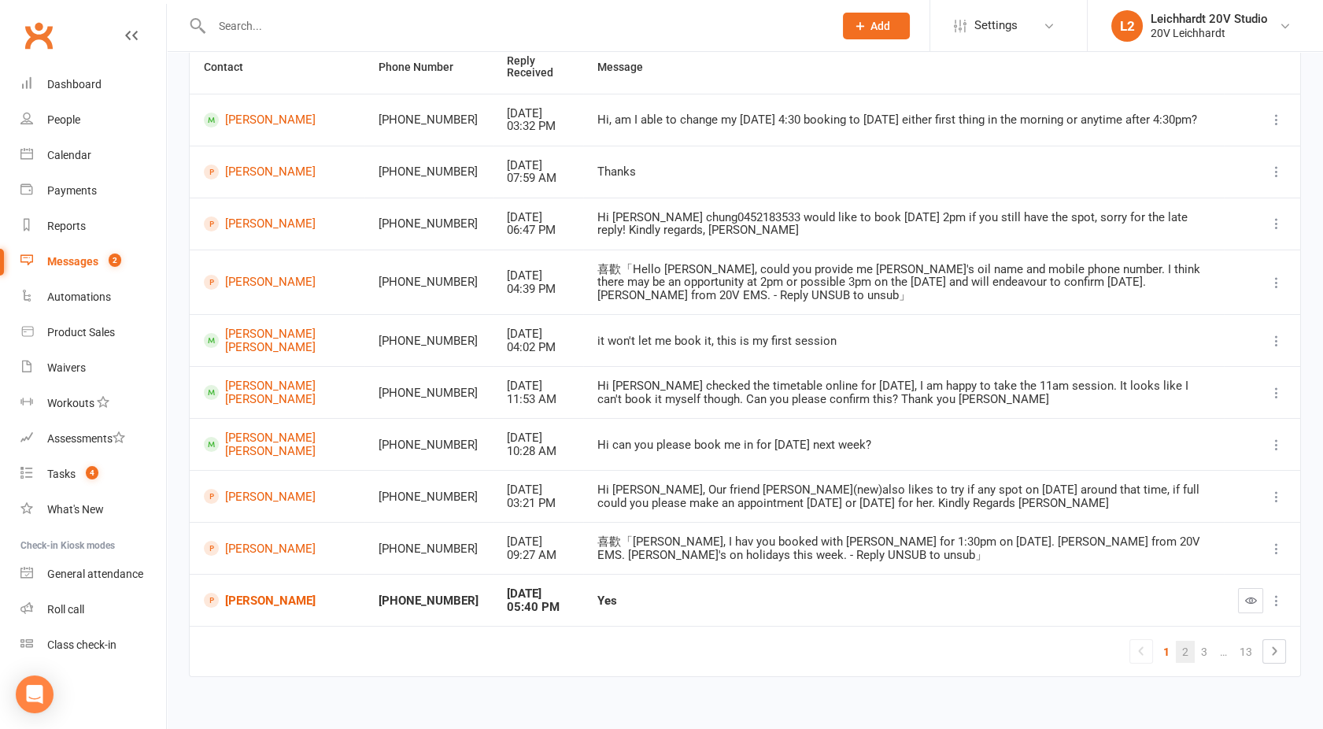
click at [1183, 641] on link "2" at bounding box center [1185, 652] width 19 height 22
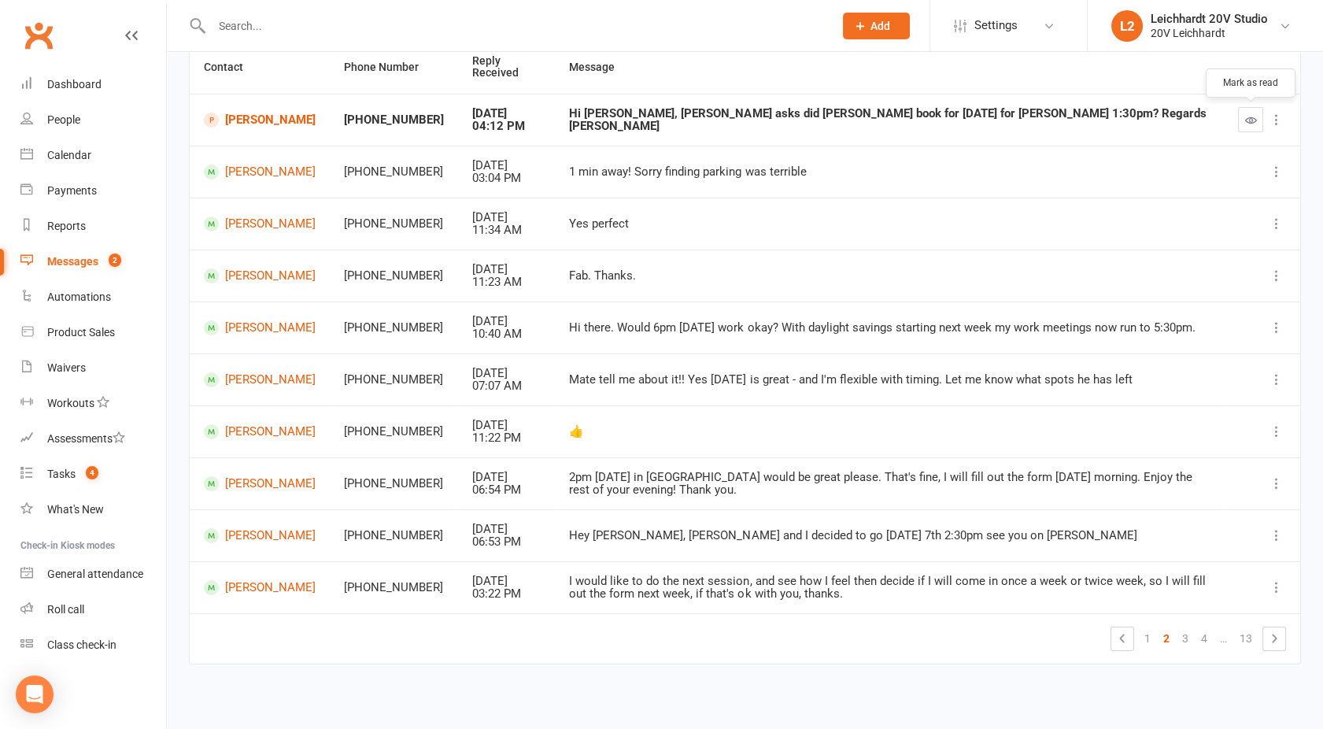
click at [1255, 118] on icon "button" at bounding box center [1251, 120] width 12 height 12
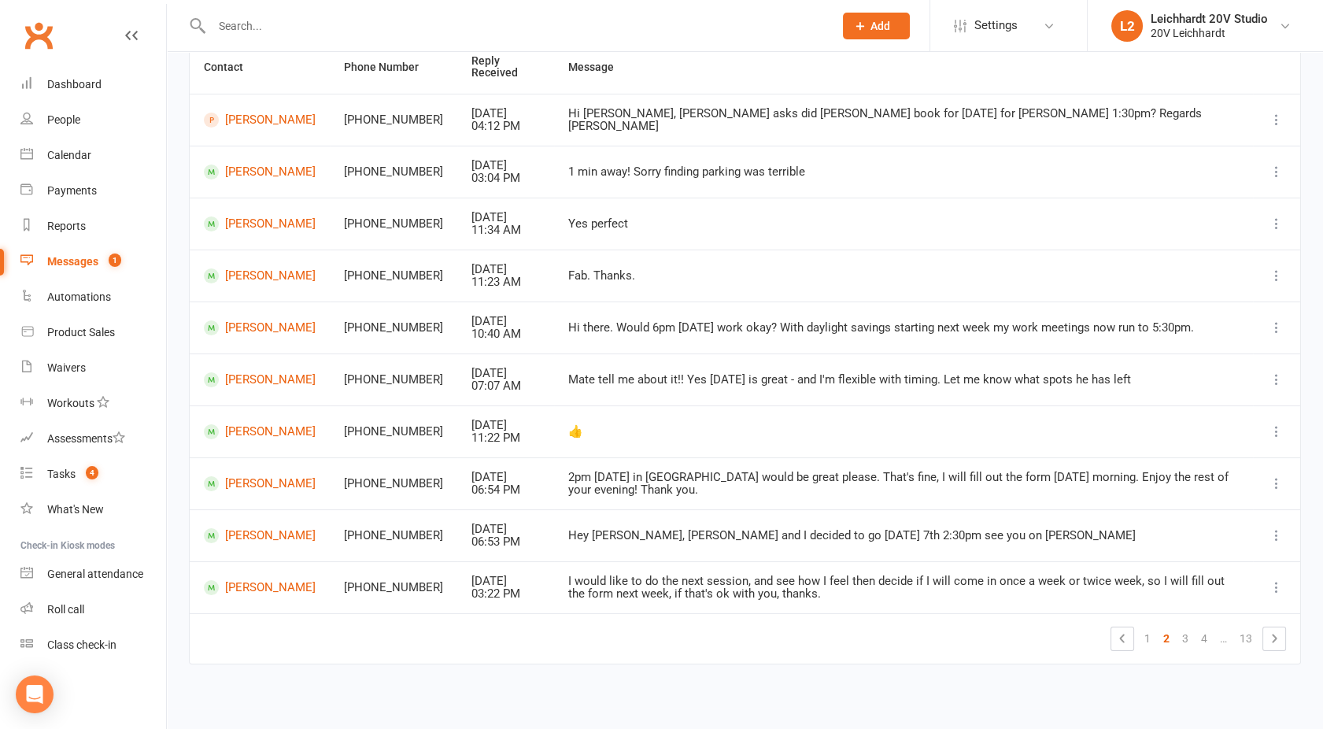
click at [85, 258] on div "Messages" at bounding box center [72, 261] width 51 height 13
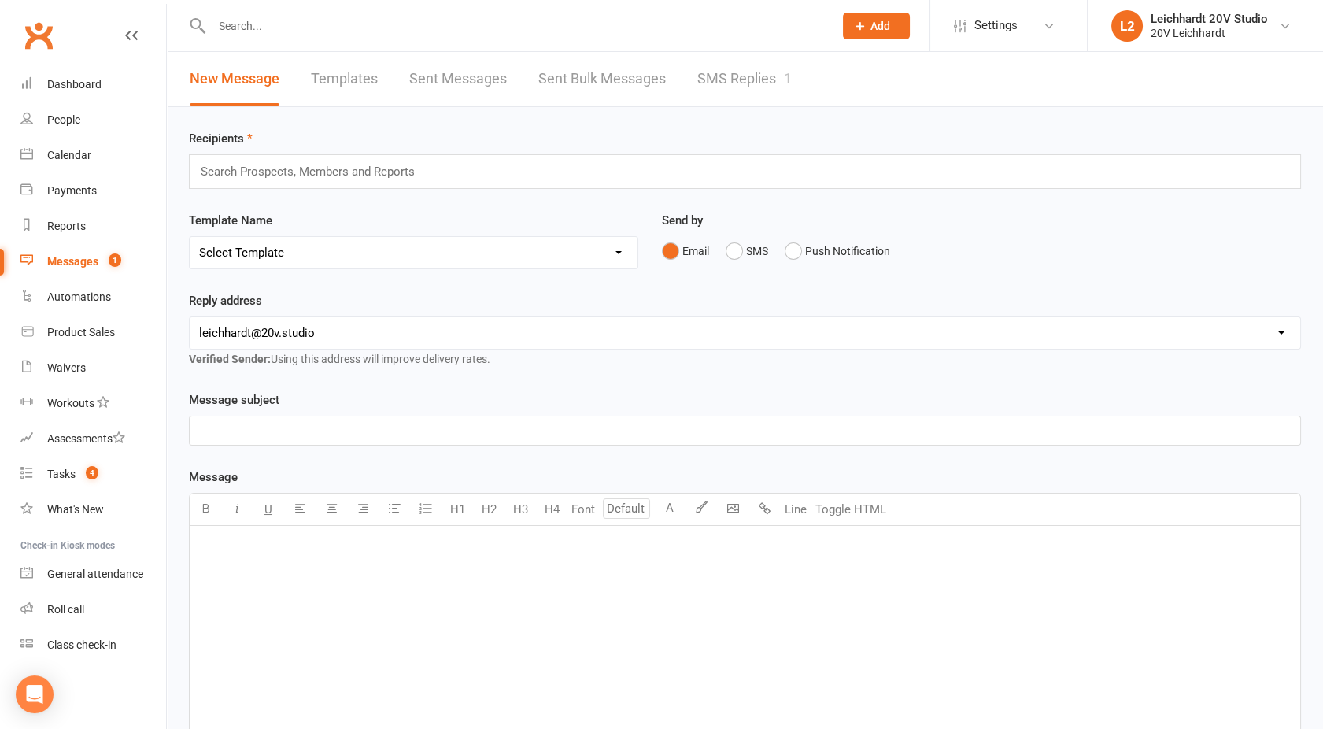
click at [736, 82] on link "SMS Replies 1" at bounding box center [744, 79] width 94 height 54
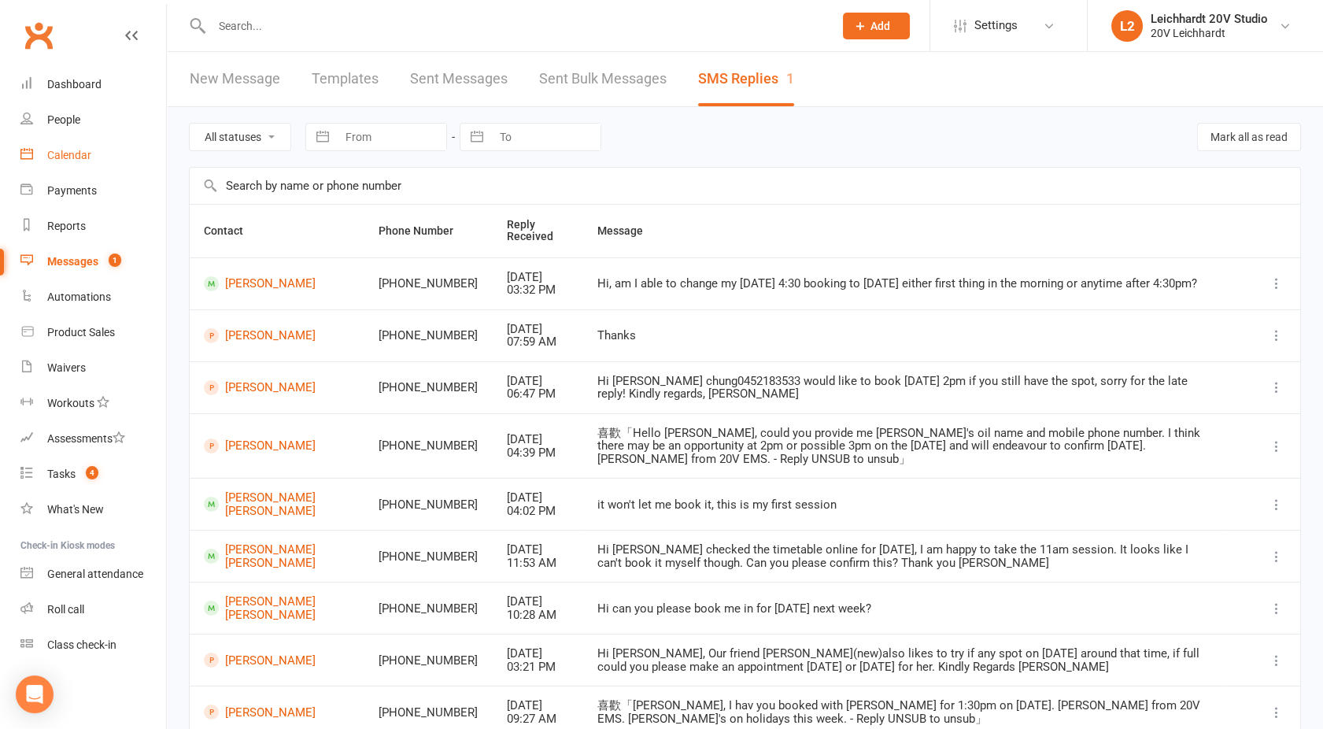
click at [64, 152] on div "Calendar" at bounding box center [69, 155] width 44 height 13
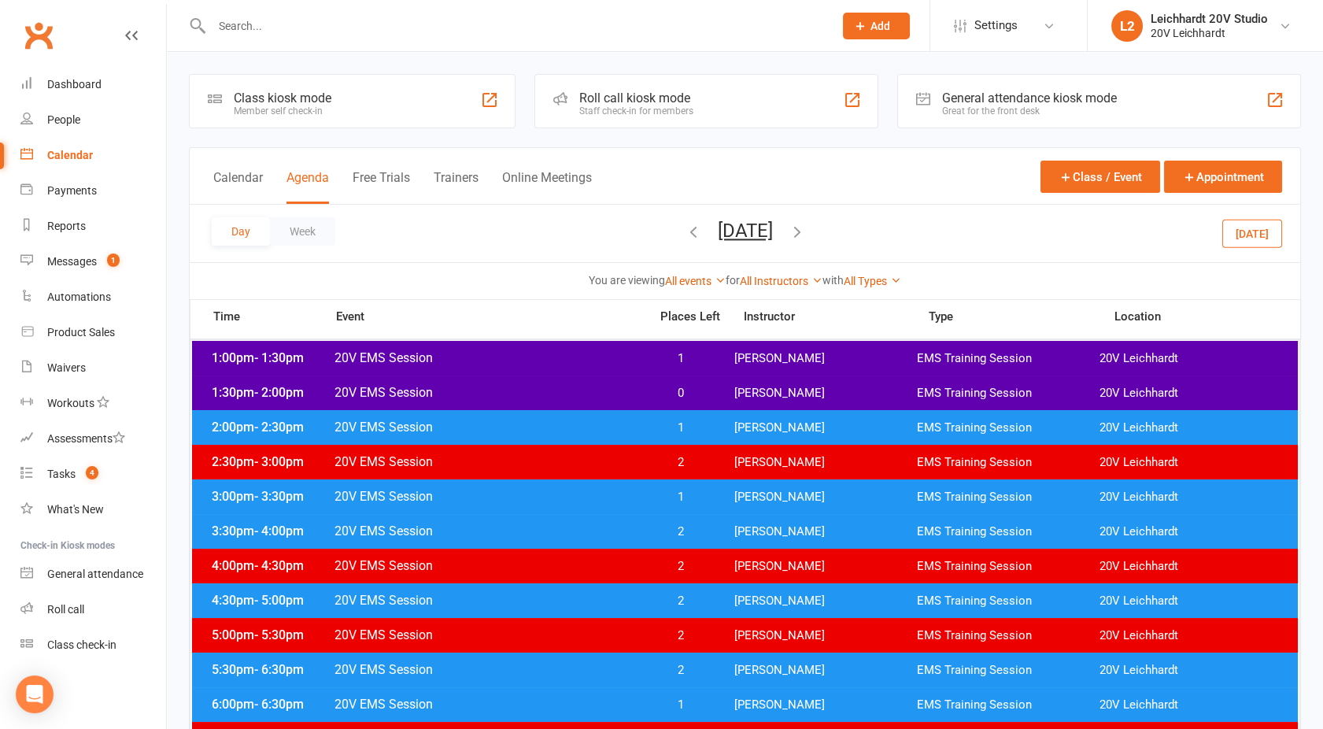
click at [538, 352] on span "20V EMS Session" at bounding box center [487, 357] width 306 height 15
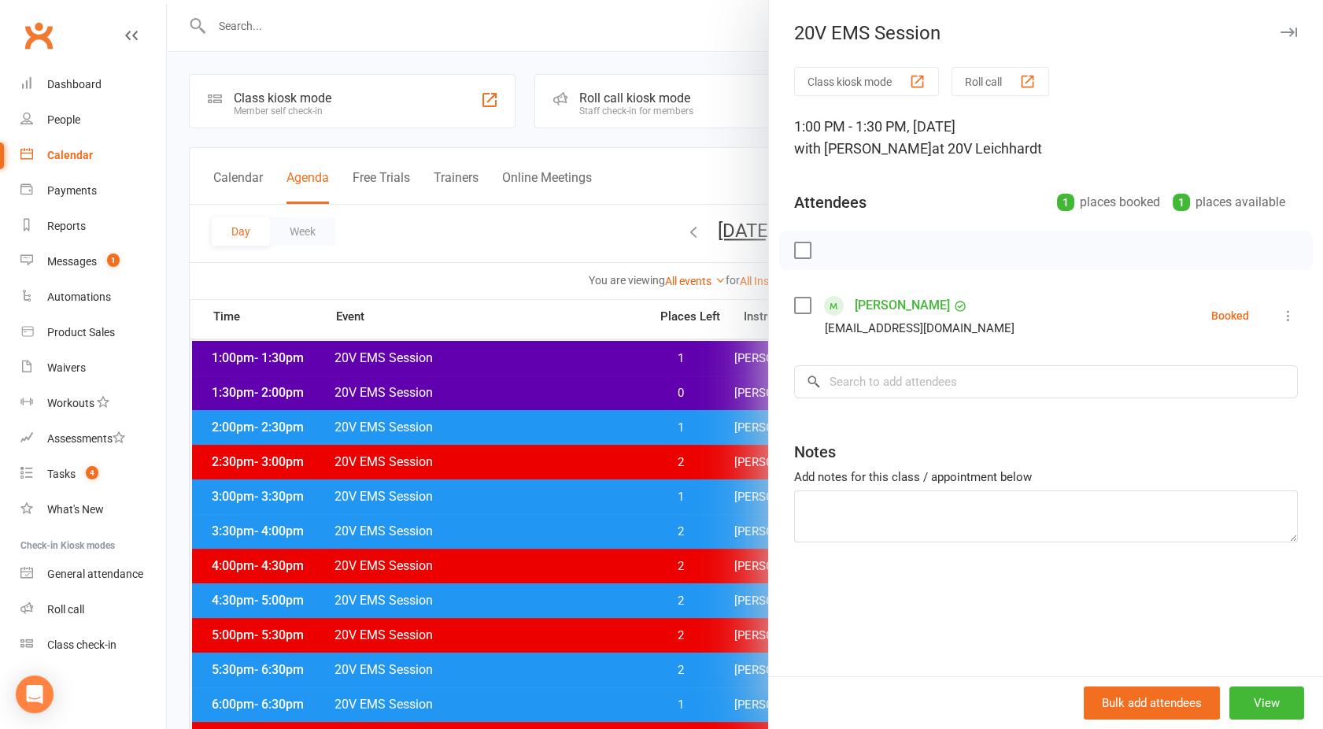
click at [529, 405] on div at bounding box center [745, 364] width 1156 height 729
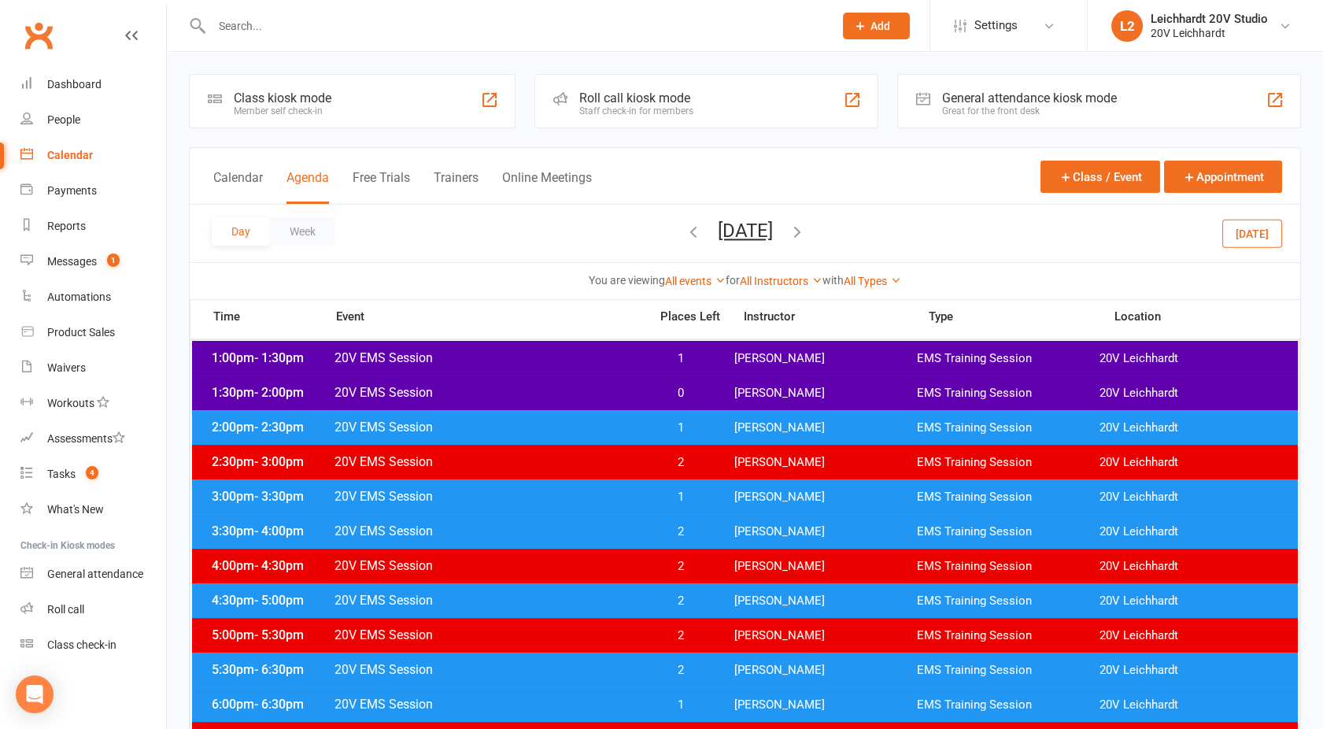
click at [522, 398] on span "20V EMS Session" at bounding box center [487, 392] width 306 height 15
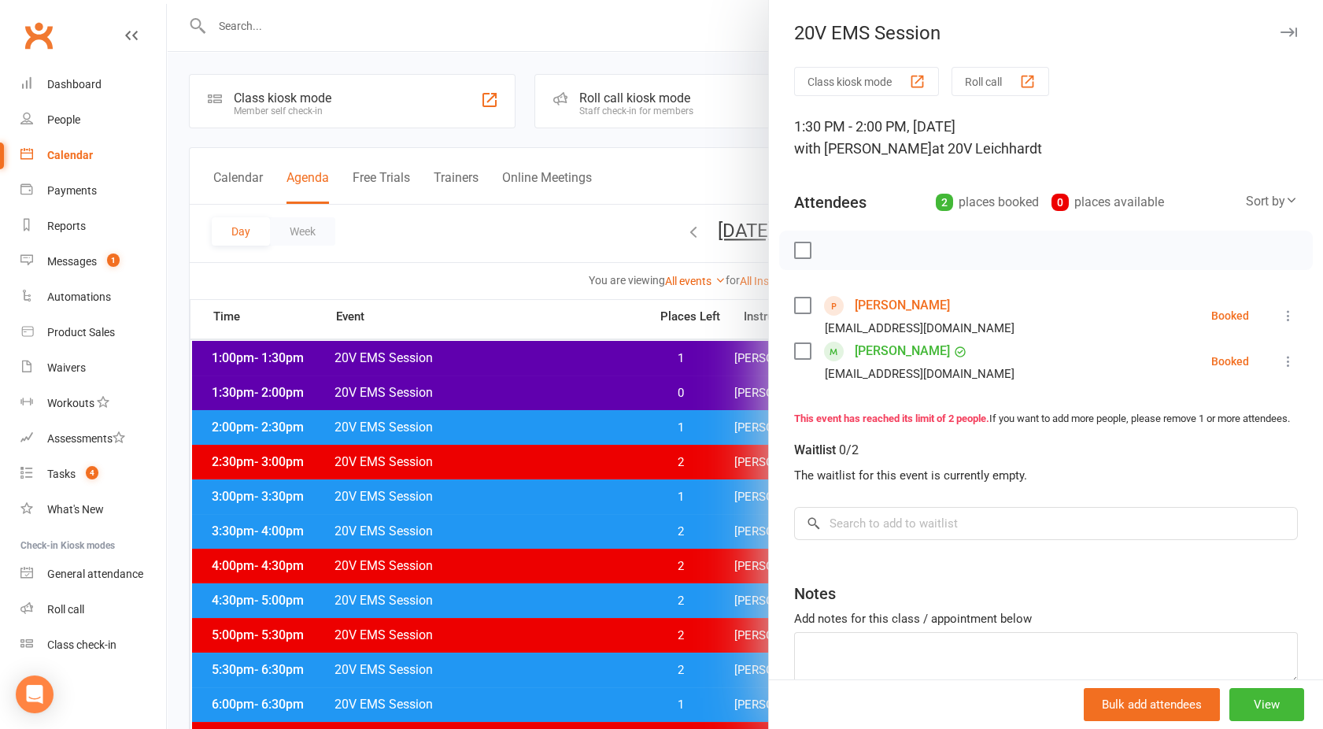
click at [522, 398] on div at bounding box center [745, 364] width 1156 height 729
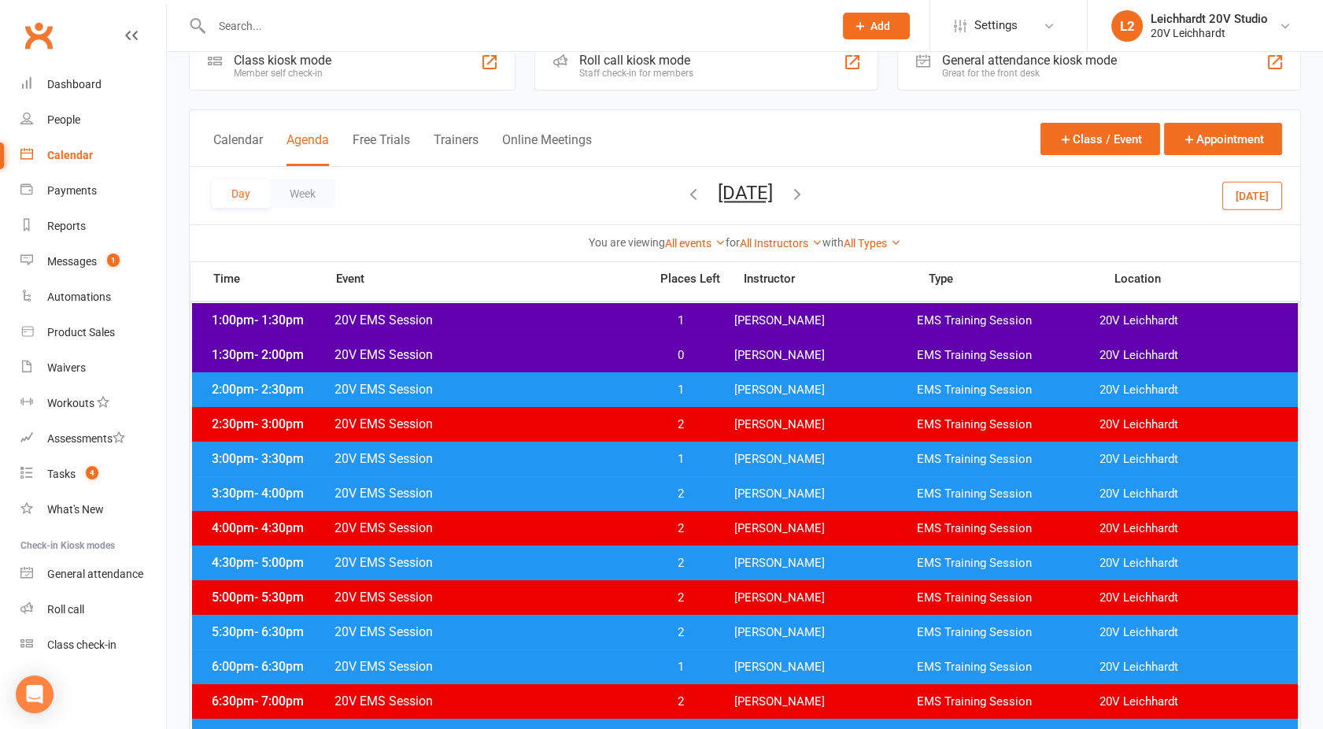
scroll to position [45, 0]
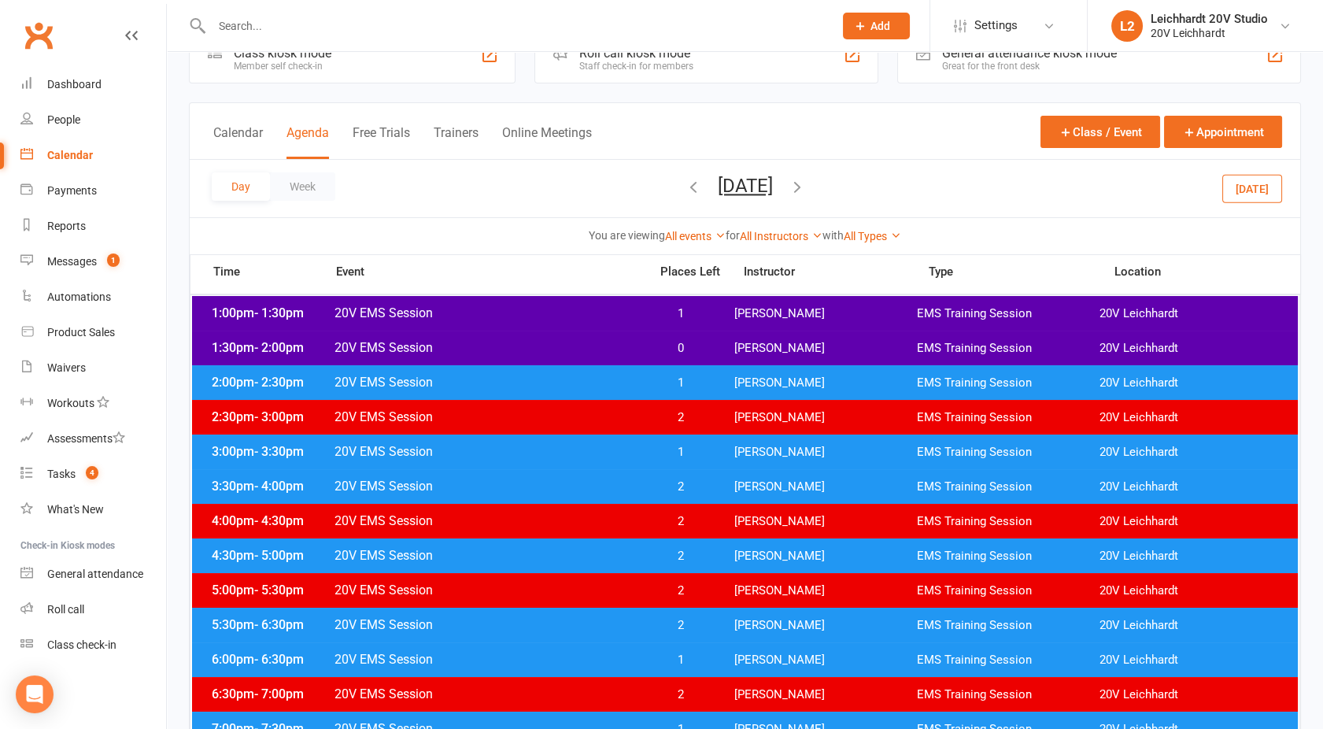
click at [462, 466] on div "3:00pm - 3:30pm 20V EMS Session 1 [PERSON_NAME] EMS Training Session 20V [PERSO…" at bounding box center [745, 452] width 1106 height 35
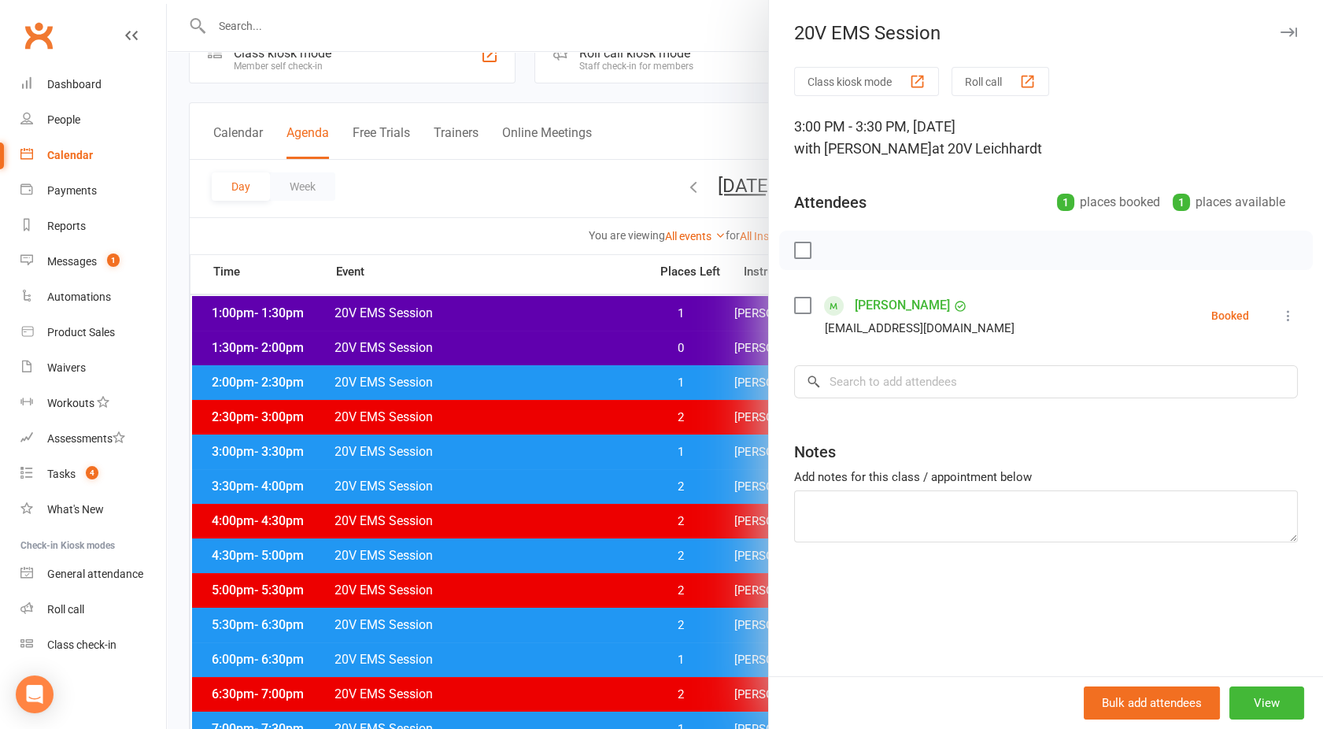
click at [452, 451] on div at bounding box center [745, 364] width 1156 height 729
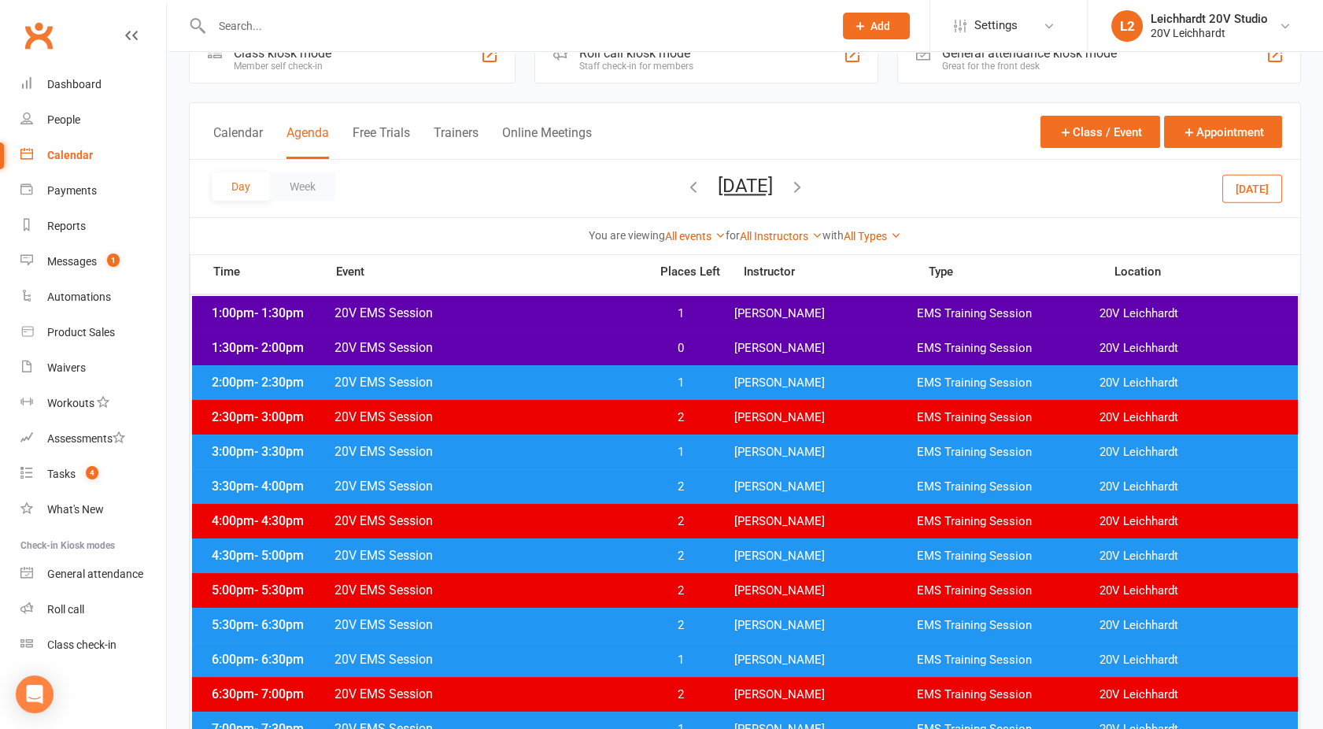
scroll to position [80, 0]
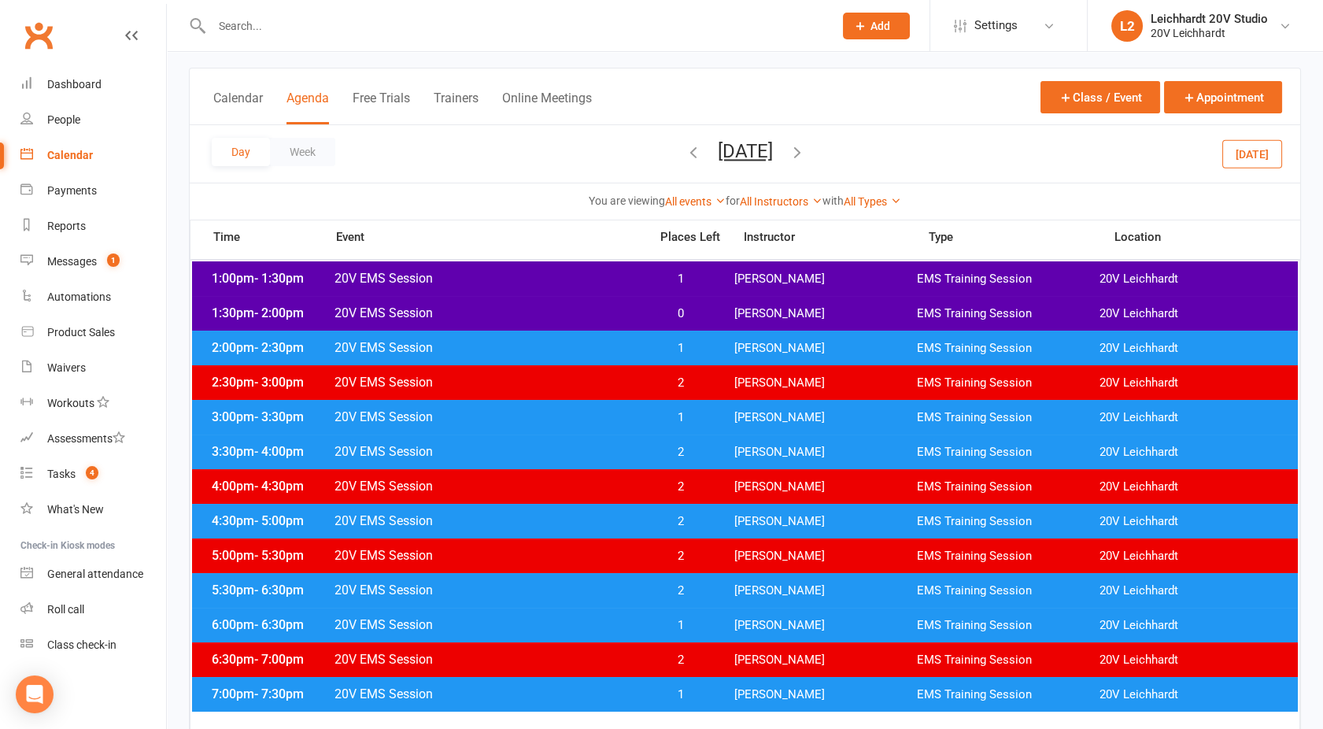
click at [548, 612] on div "6:00pm - 6:30pm 20V EMS Session 1 [PERSON_NAME] EMS Training Session 20V [PERSO…" at bounding box center [745, 625] width 1106 height 35
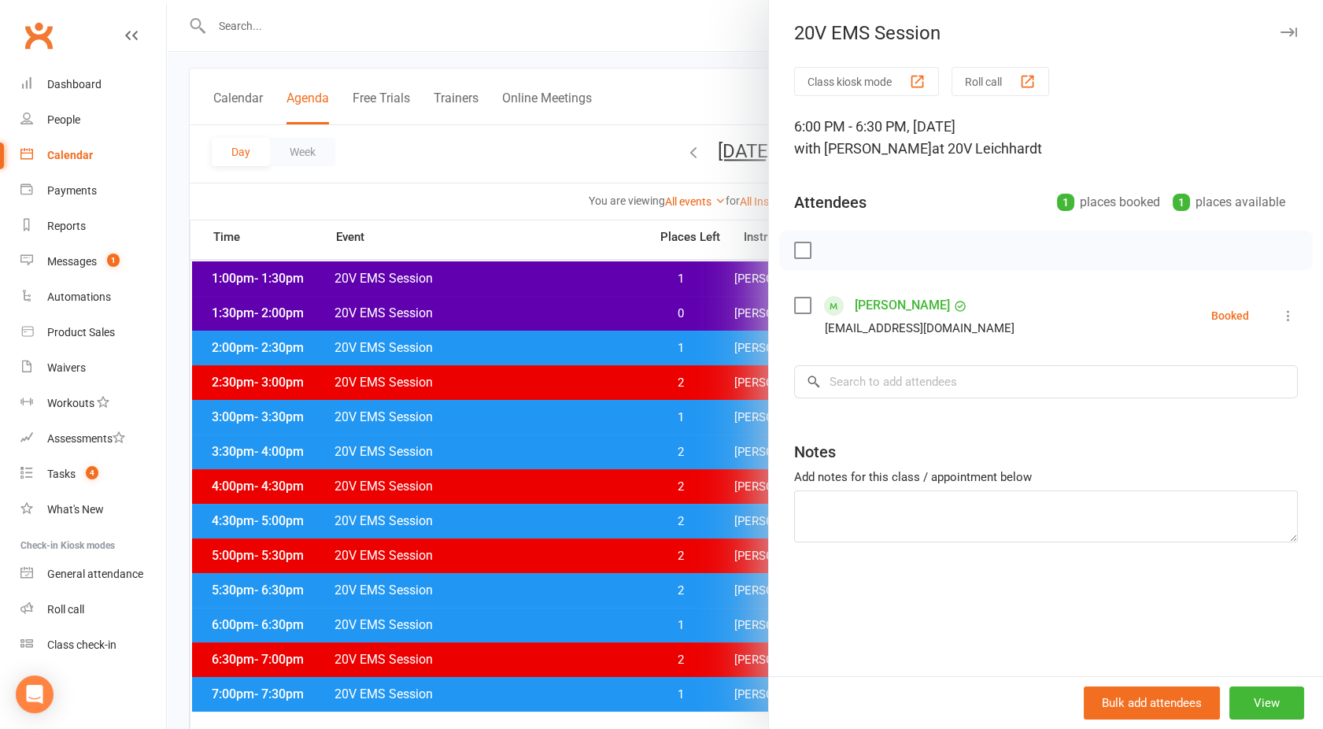
click at [548, 612] on div at bounding box center [745, 364] width 1156 height 729
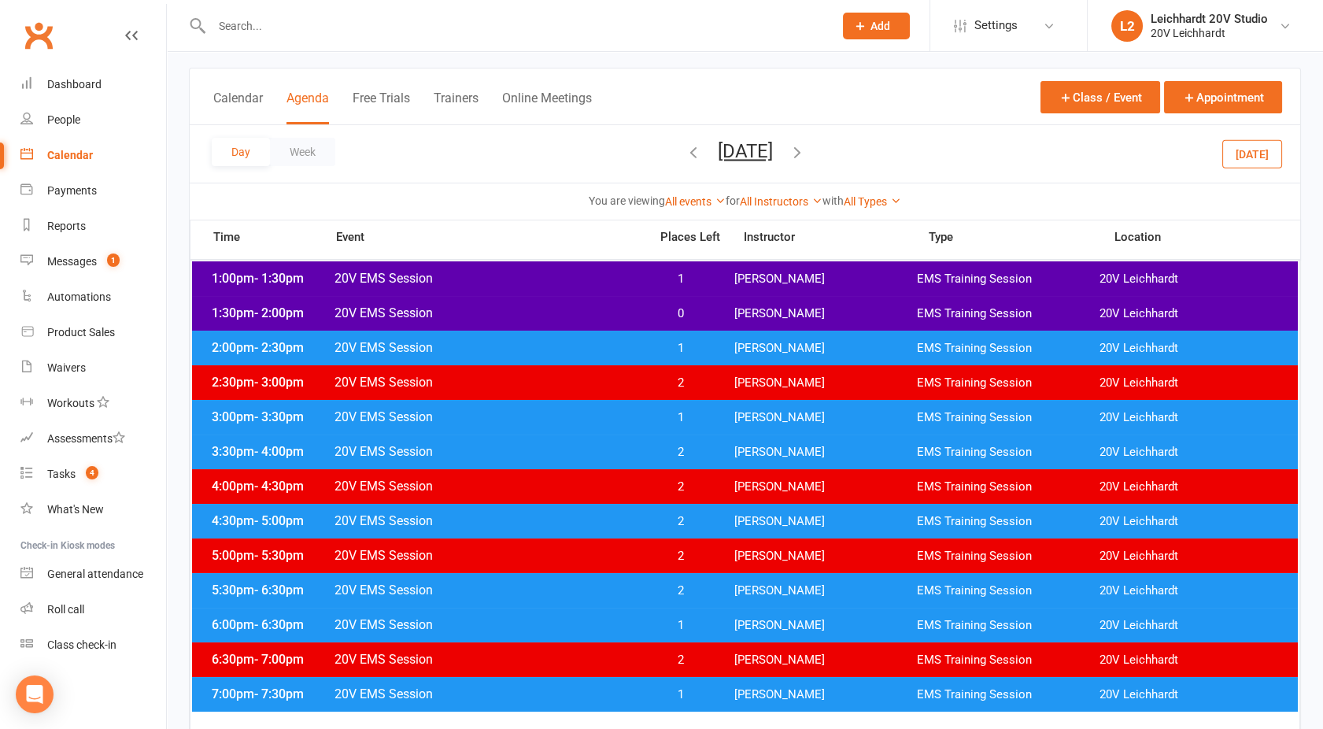
click at [718, 159] on button "[DATE]" at bounding box center [745, 151] width 55 height 22
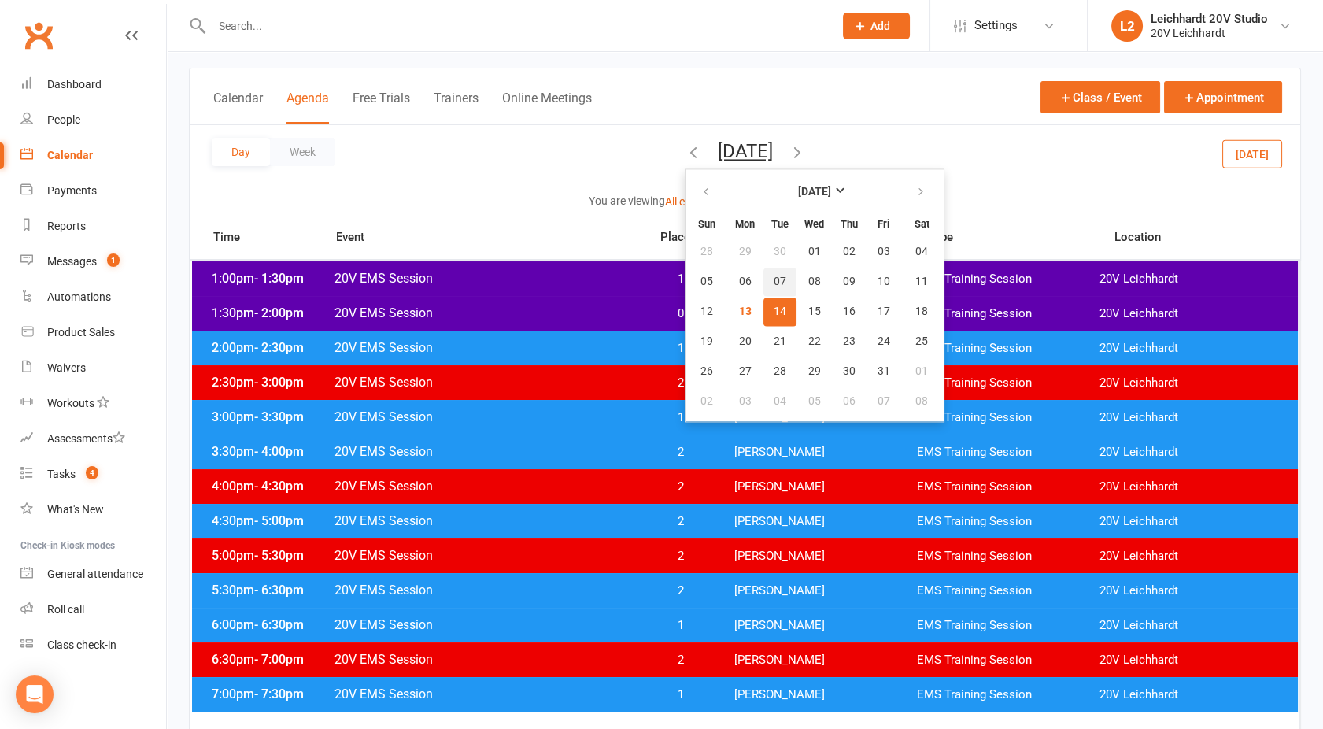
click at [774, 276] on span "07" at bounding box center [780, 282] width 13 height 13
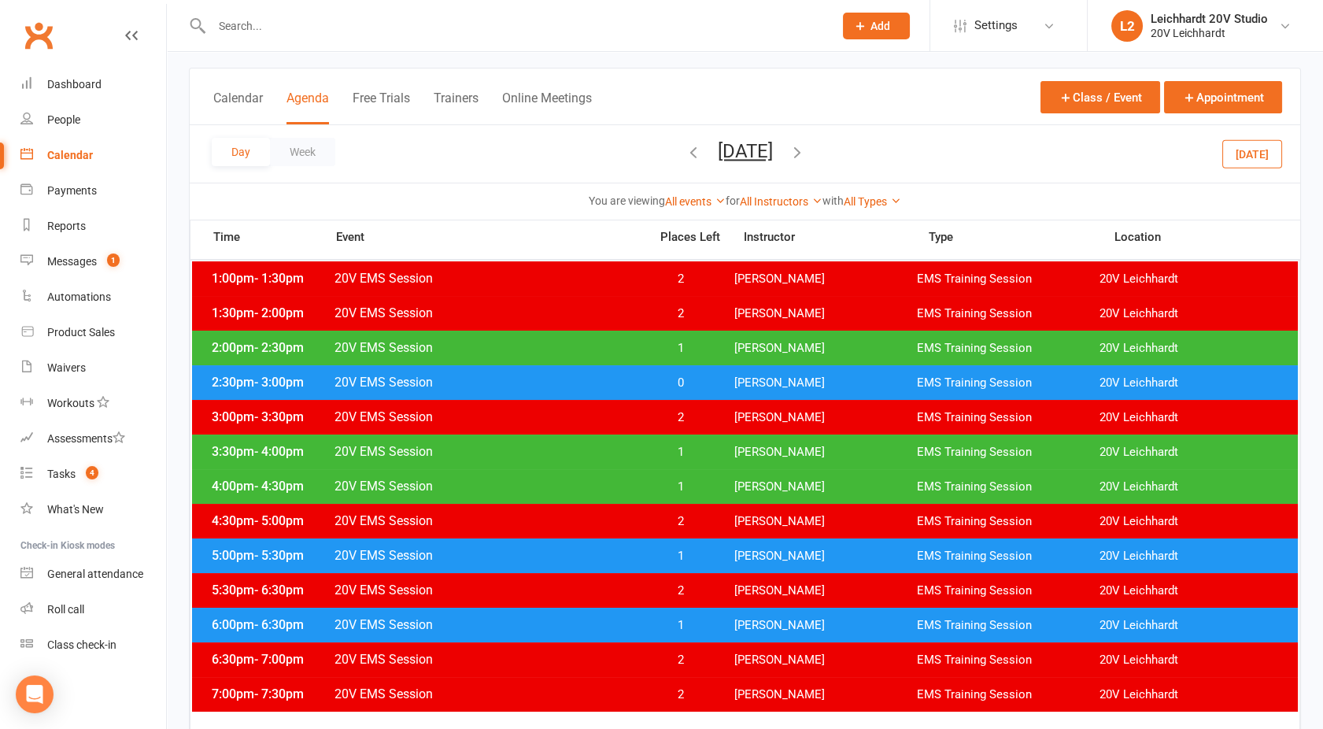
click at [549, 353] on span "20V EMS Session" at bounding box center [487, 347] width 306 height 15
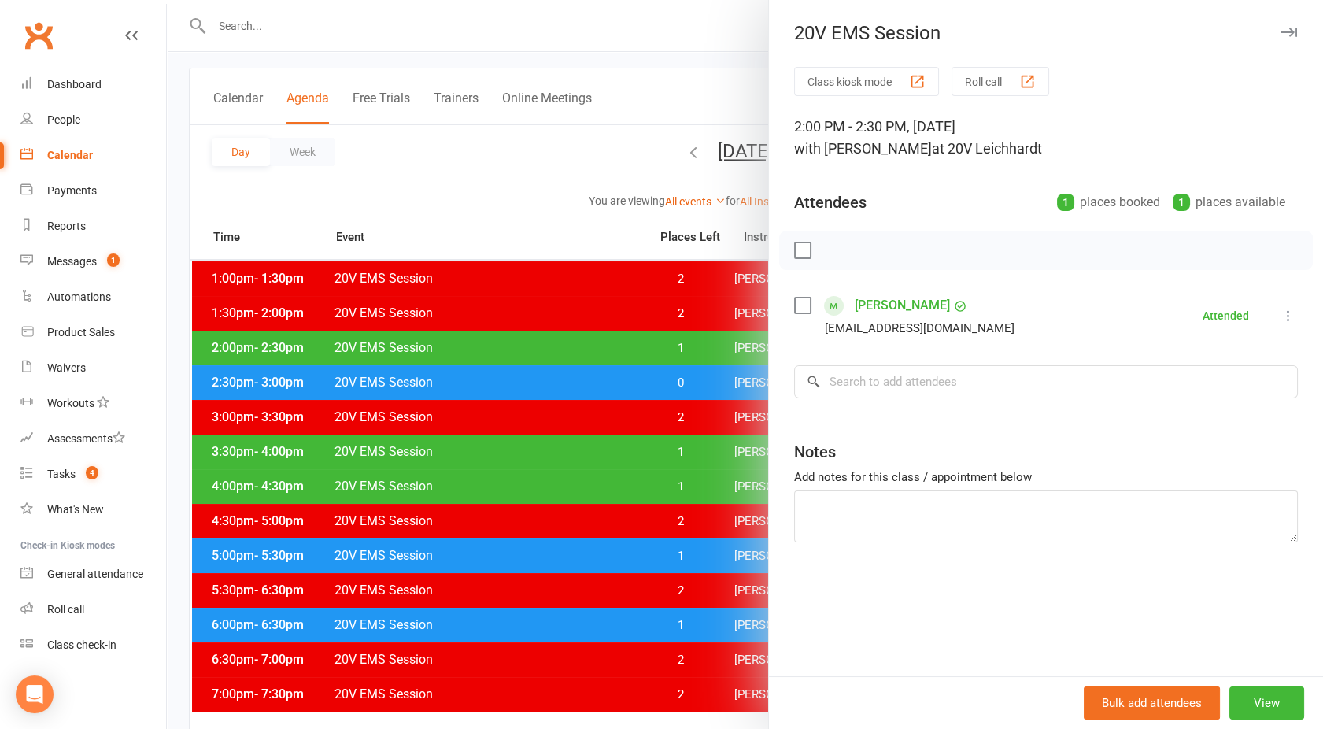
click at [885, 313] on link "[PERSON_NAME]" at bounding box center [902, 305] width 95 height 25
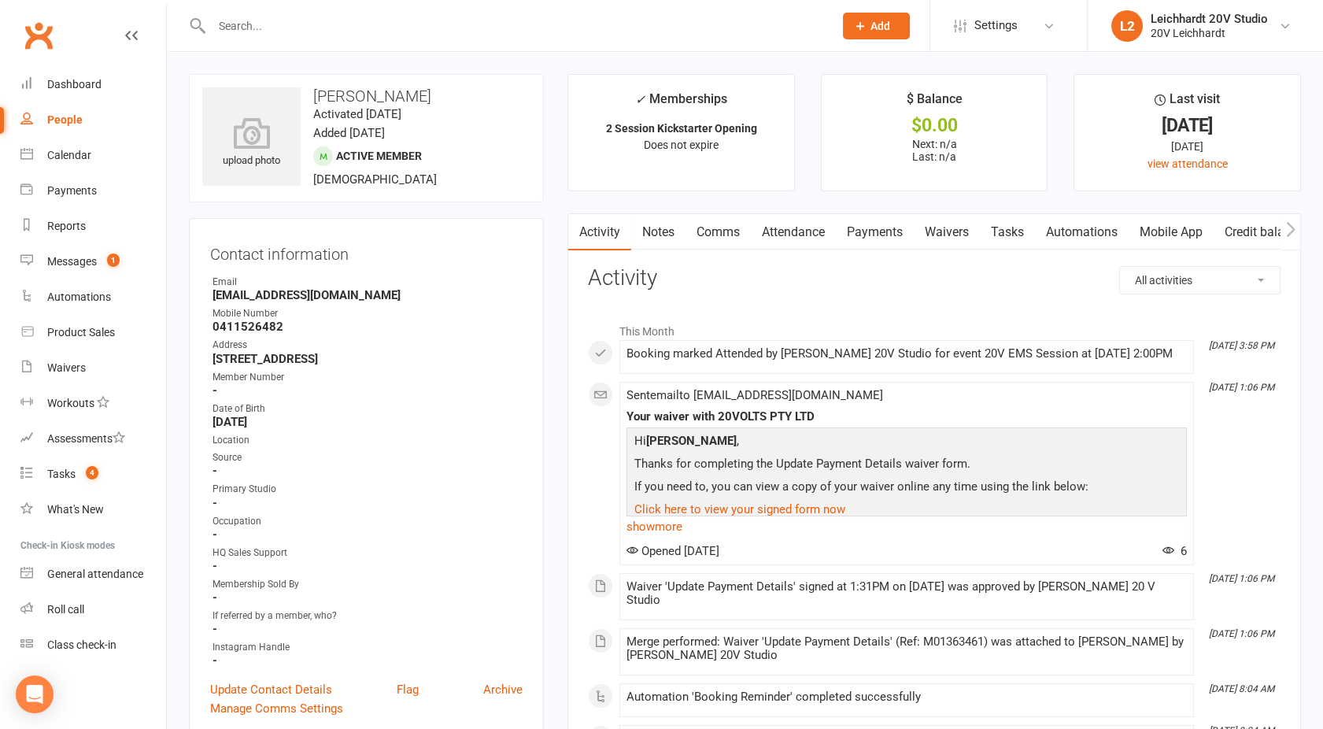
click at [720, 230] on link "Comms" at bounding box center [718, 232] width 65 height 36
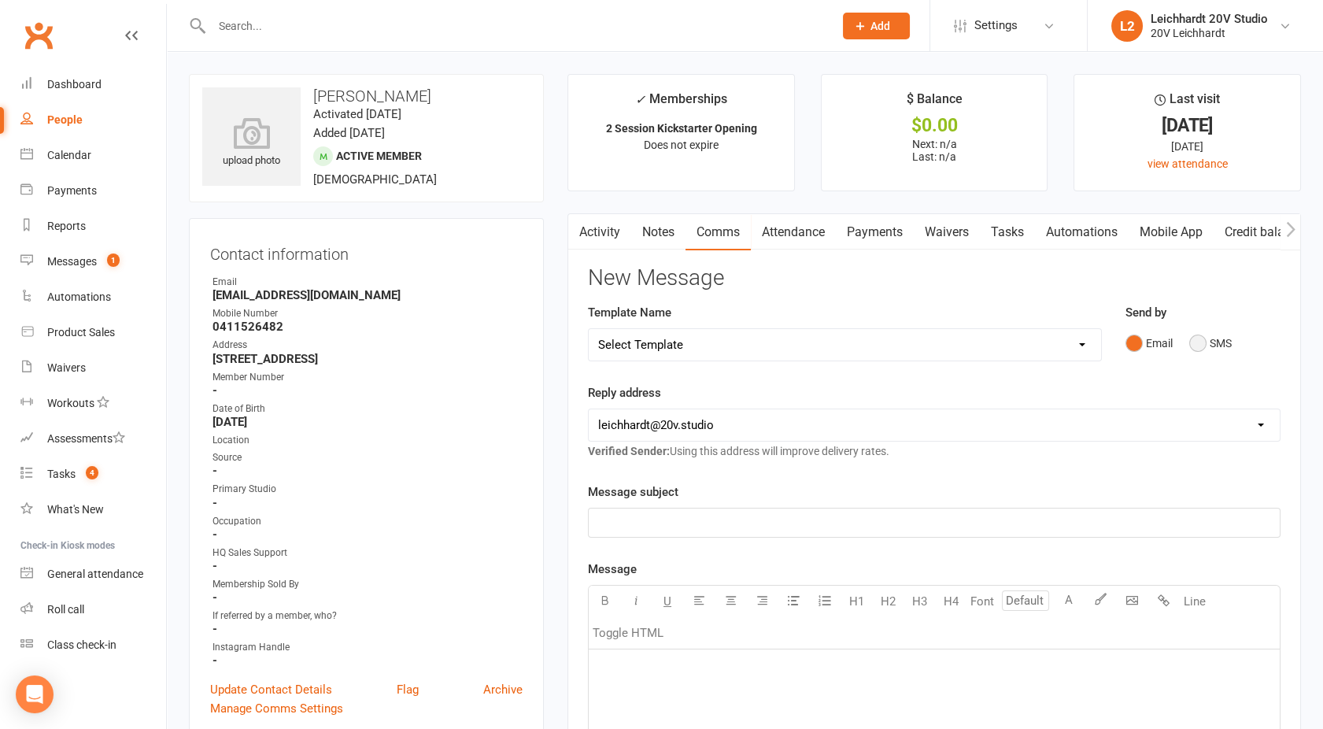
click at [1204, 341] on button "SMS" at bounding box center [1210, 343] width 43 height 30
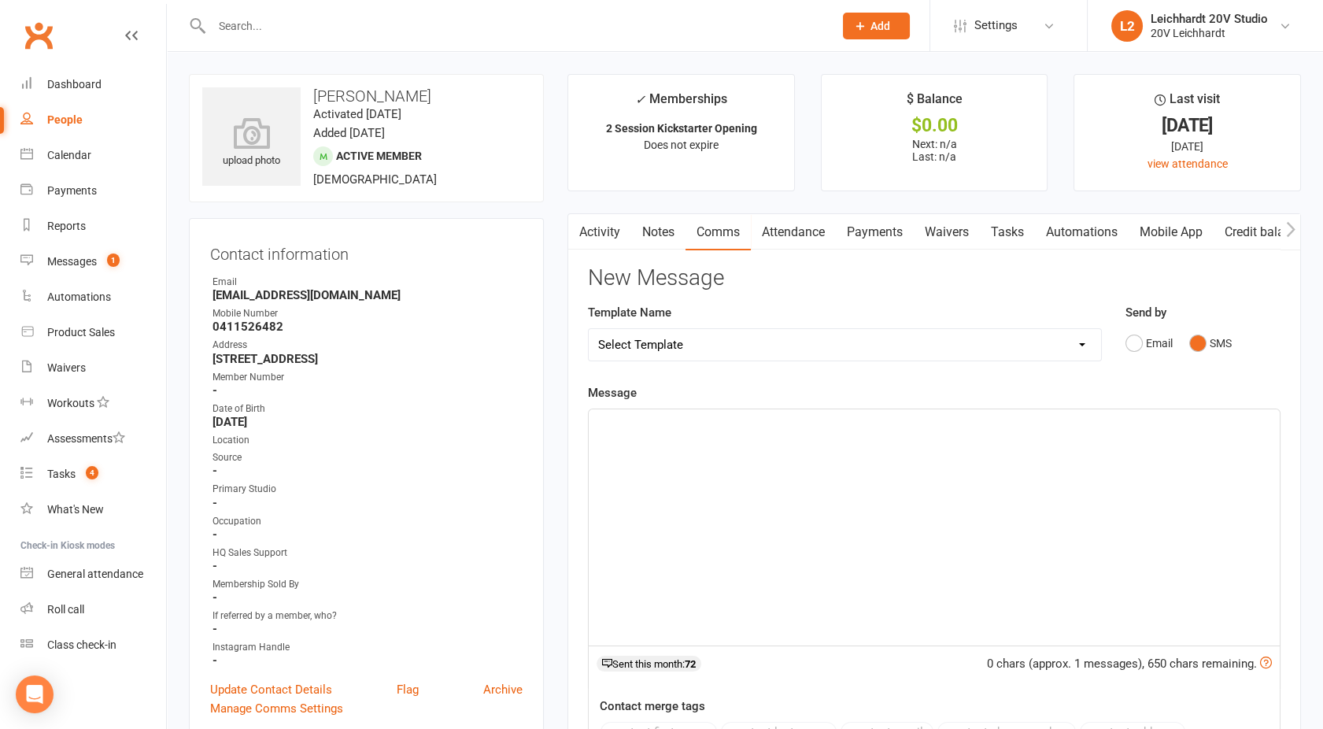
click at [882, 497] on div "﻿" at bounding box center [934, 527] width 691 height 236
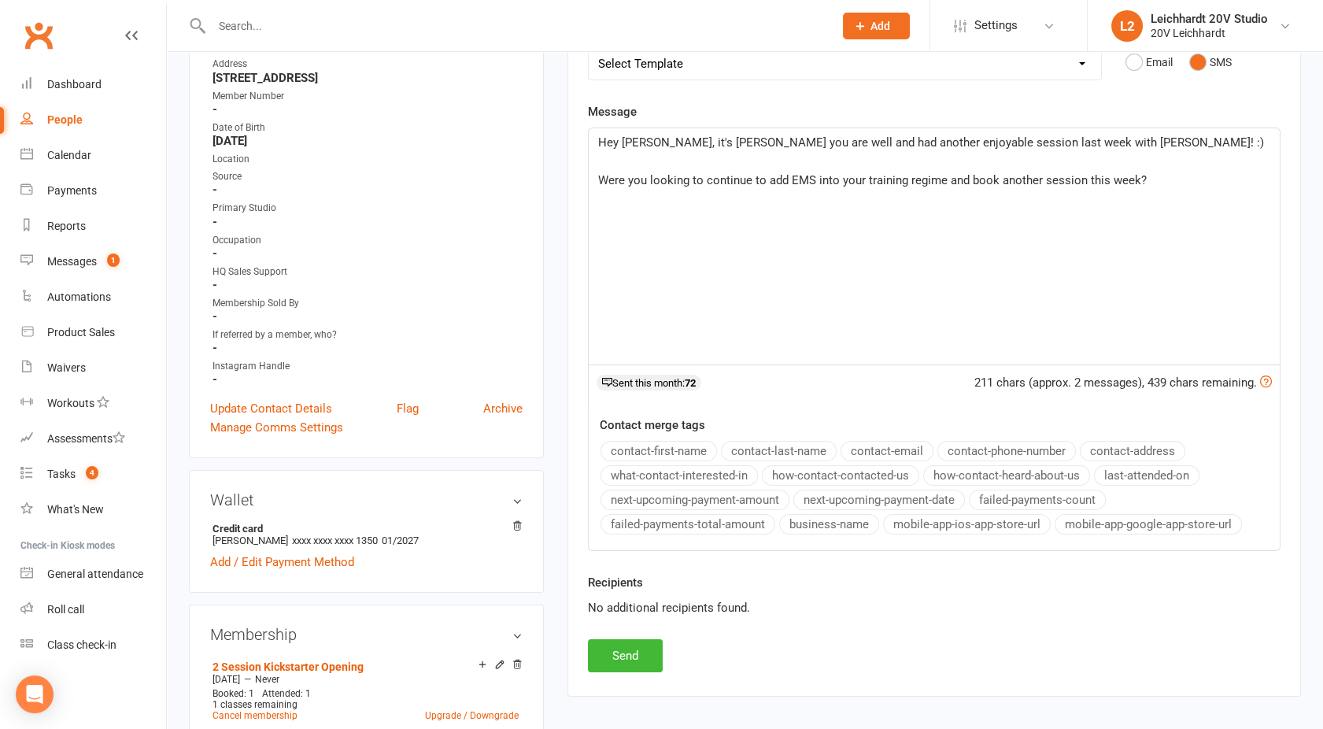
scroll to position [287, 0]
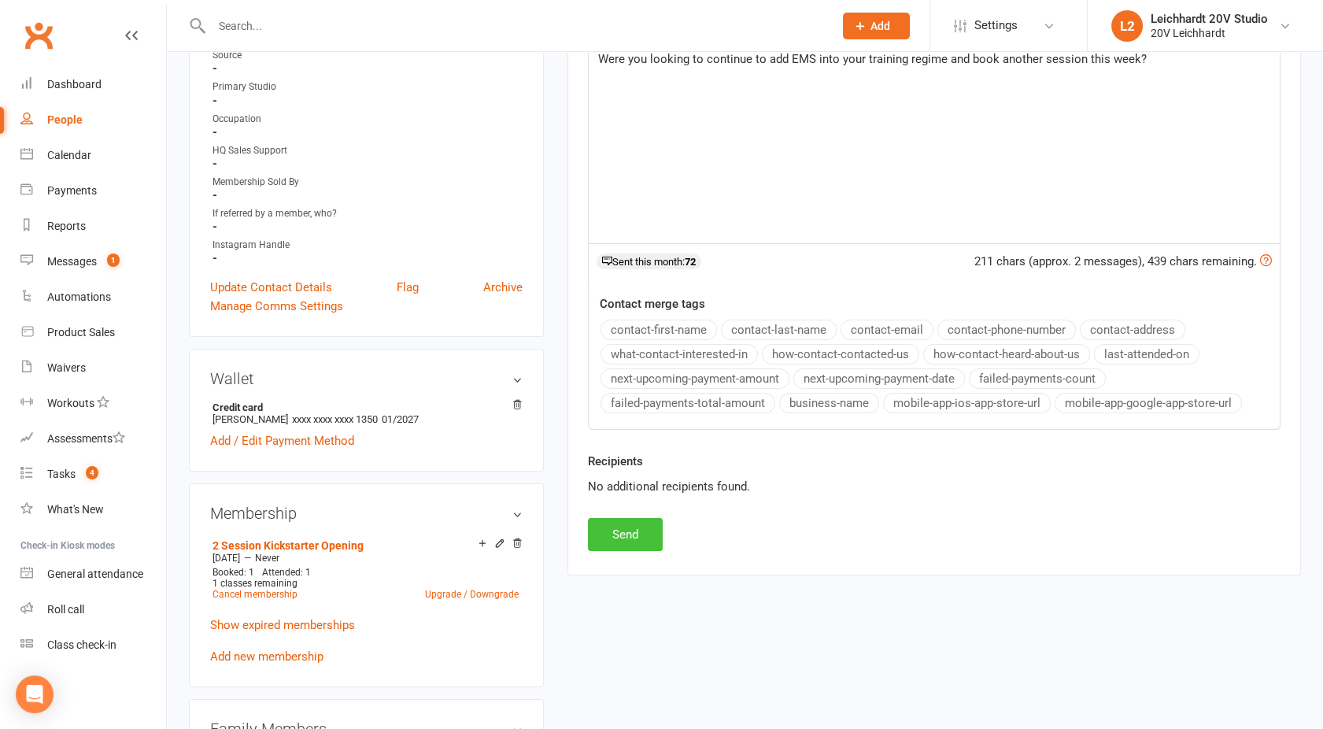
click at [617, 538] on button "Send" at bounding box center [625, 534] width 75 height 33
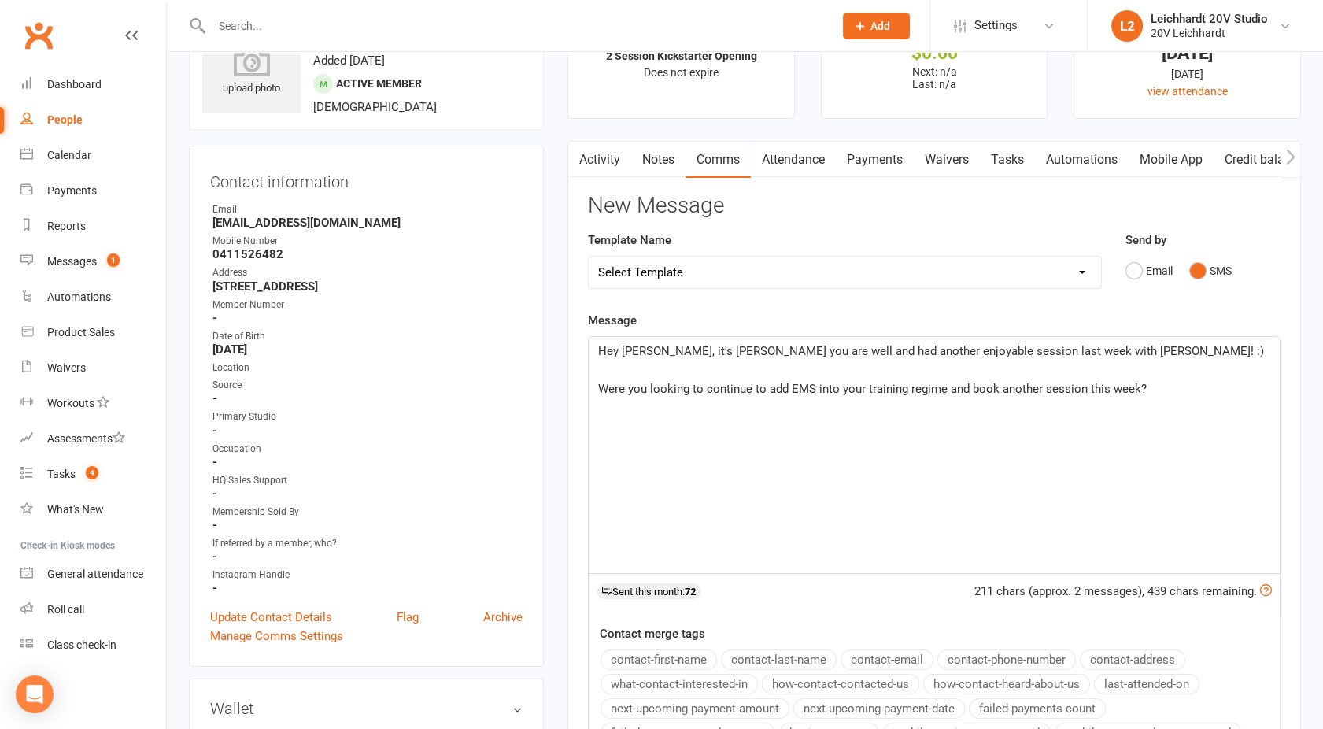
scroll to position [0, 0]
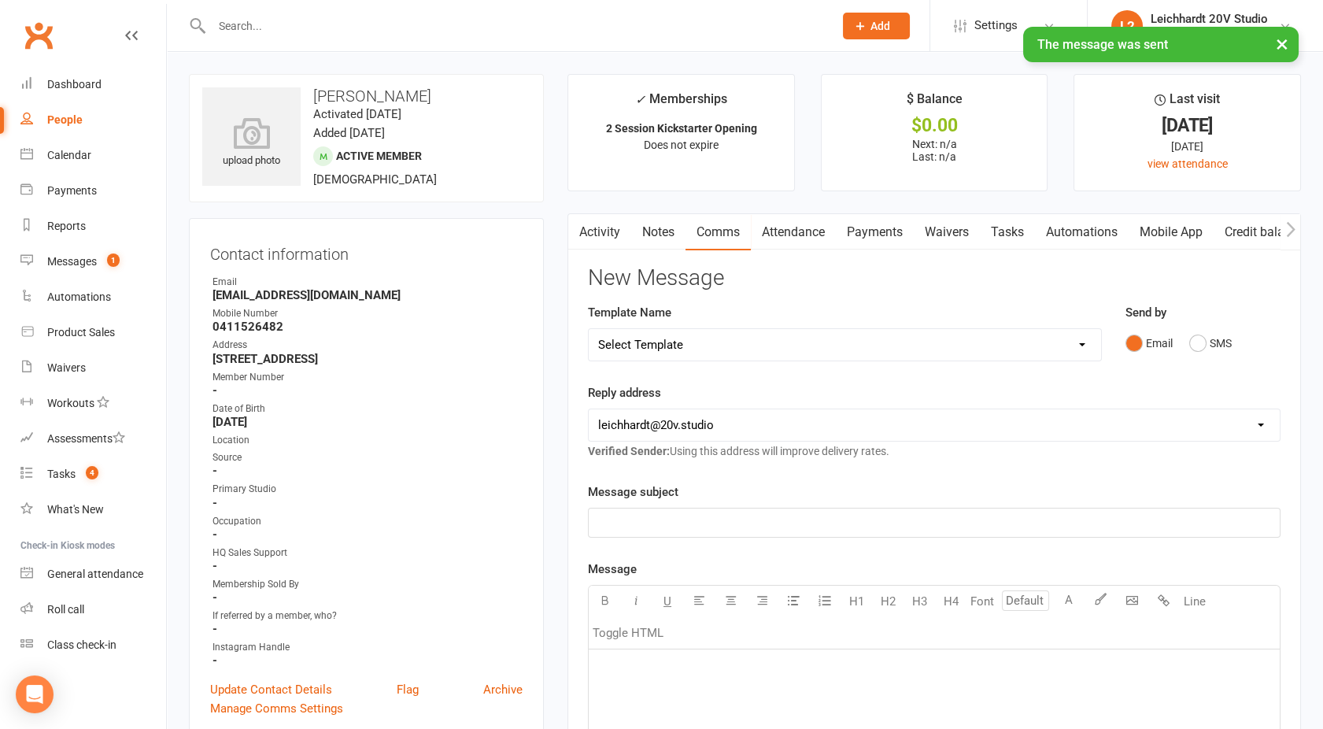
click at [786, 241] on link "Attendance" at bounding box center [793, 232] width 85 height 36
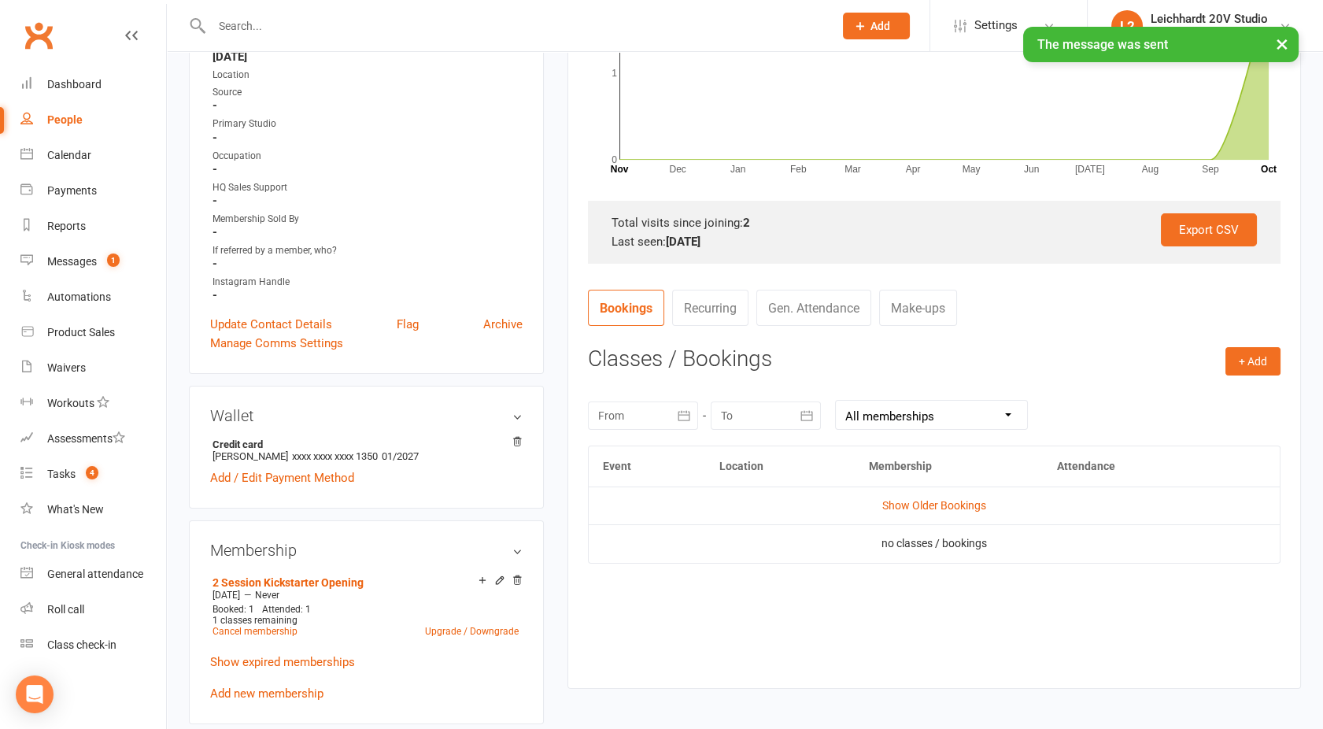
scroll to position [391, 0]
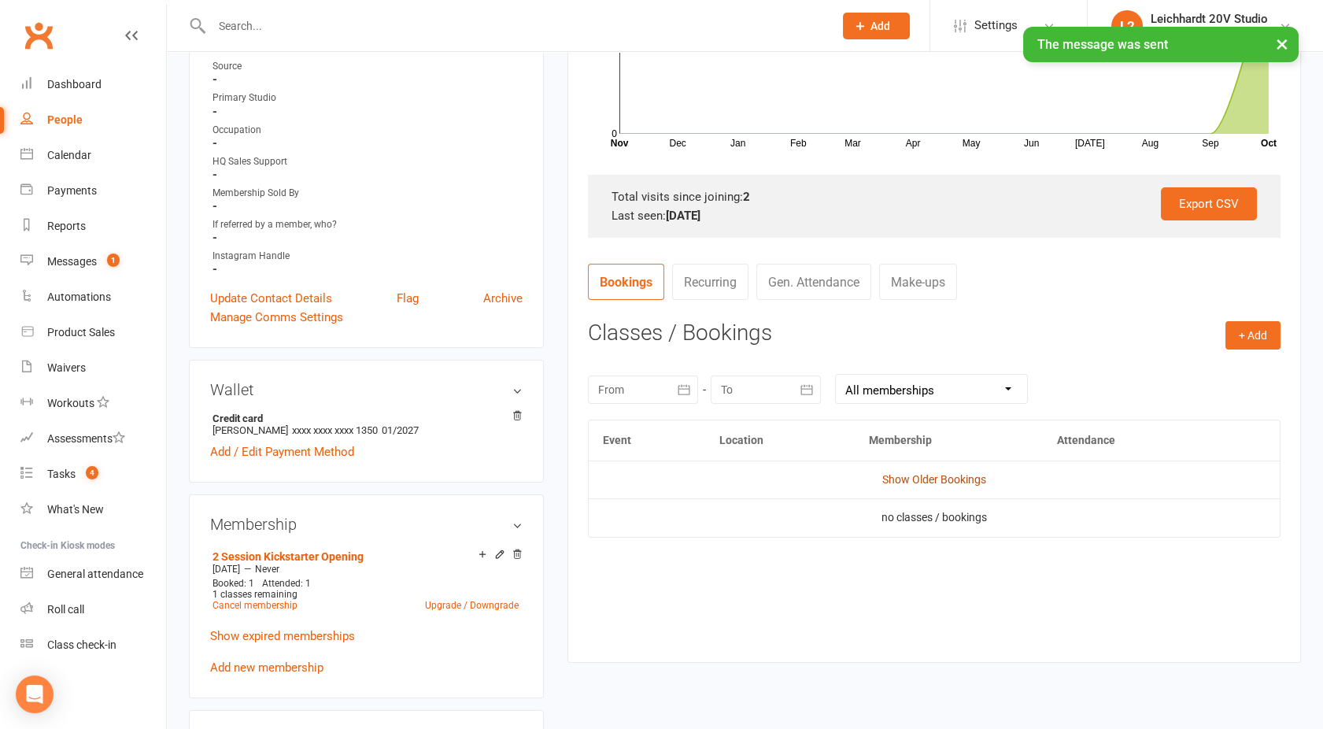
click at [926, 477] on link "Show Older Bookings" at bounding box center [934, 479] width 104 height 13
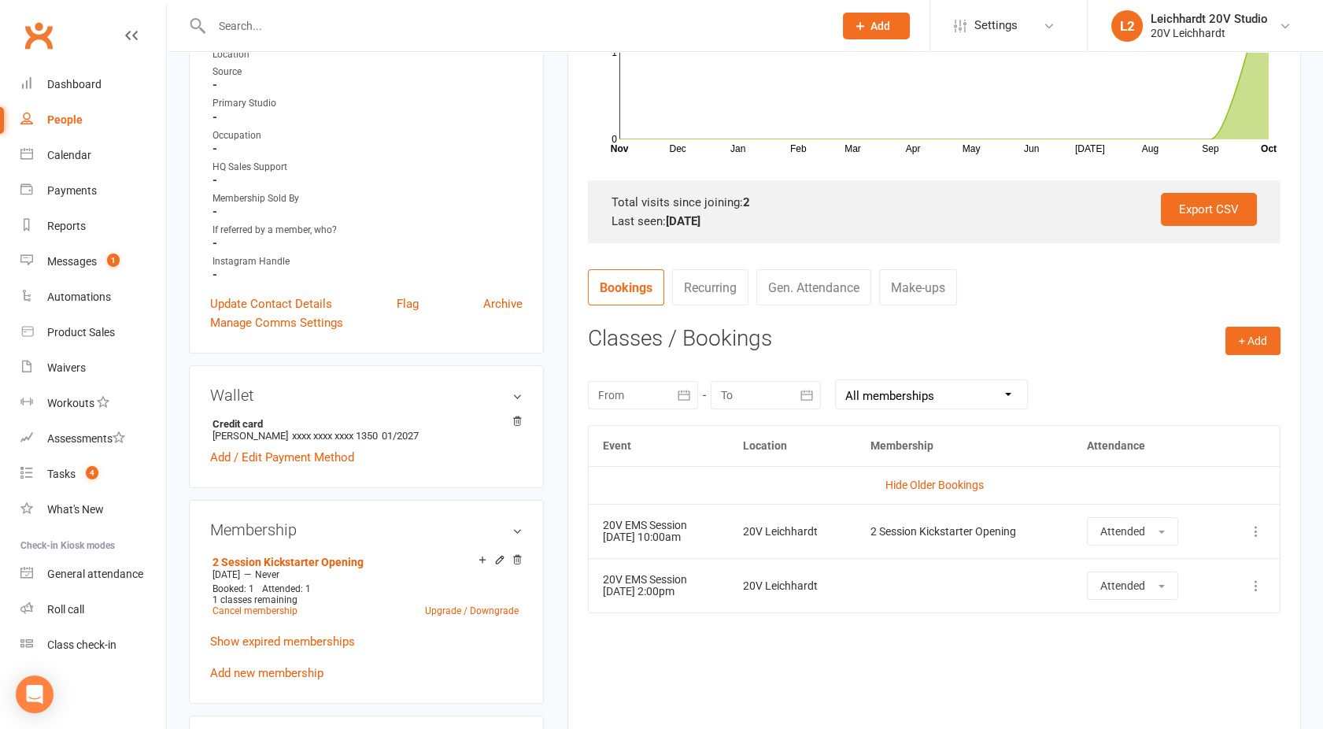
scroll to position [0, 0]
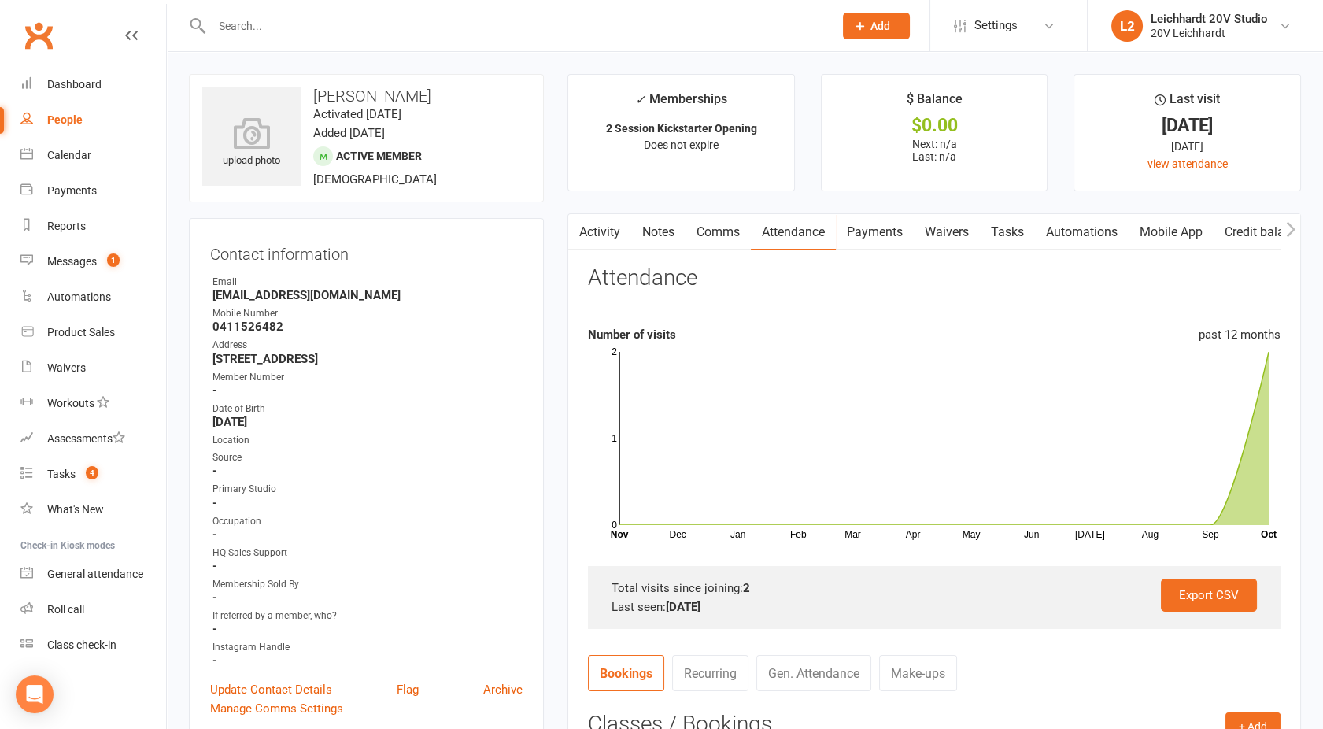
click at [595, 228] on link "Activity" at bounding box center [599, 232] width 63 height 36
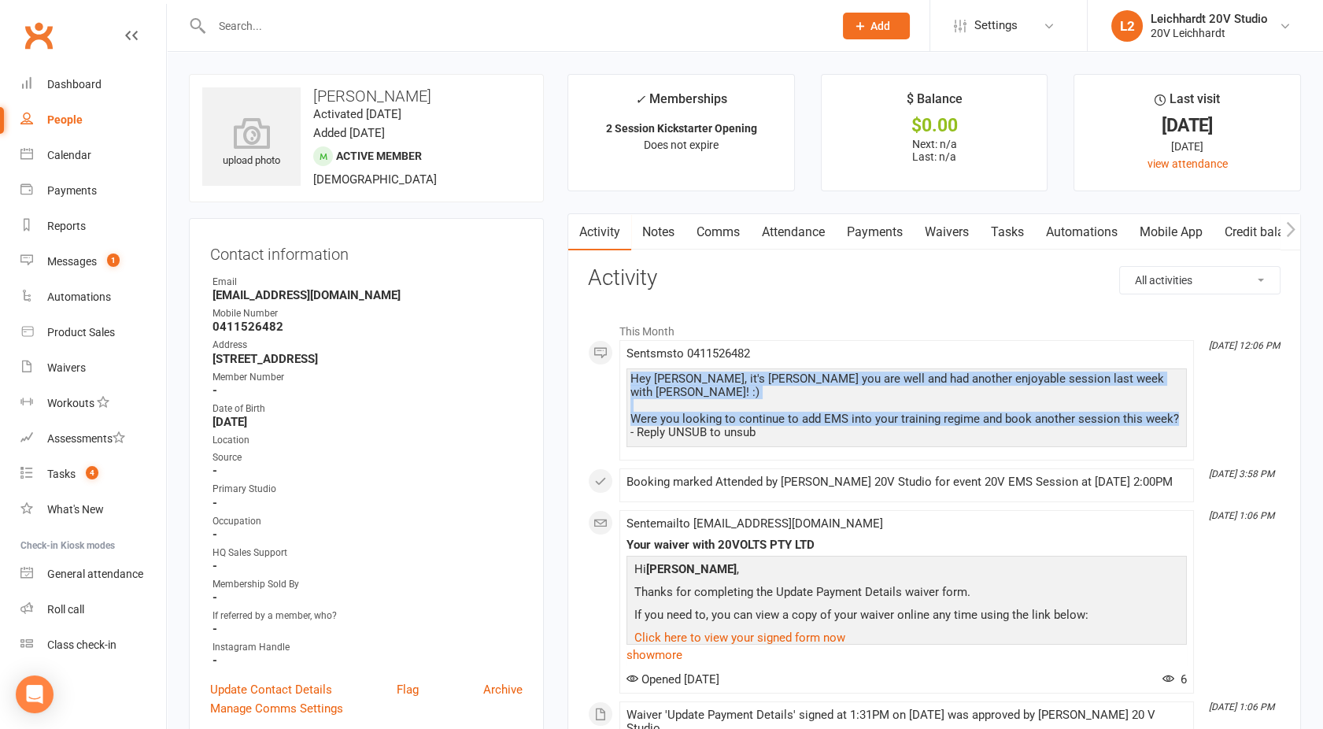
drag, startPoint x: 1172, startPoint y: 402, endPoint x: 623, endPoint y: 375, distance: 550.1
click at [623, 375] on li "[DATE] 12:06 PM Sent sms to [PHONE_NUMBER] Hey [PERSON_NAME], it's [PERSON_NAME…" at bounding box center [906, 400] width 575 height 120
copy div "Hey [PERSON_NAME], it's [PERSON_NAME] you are well and had another enjoyable se…"
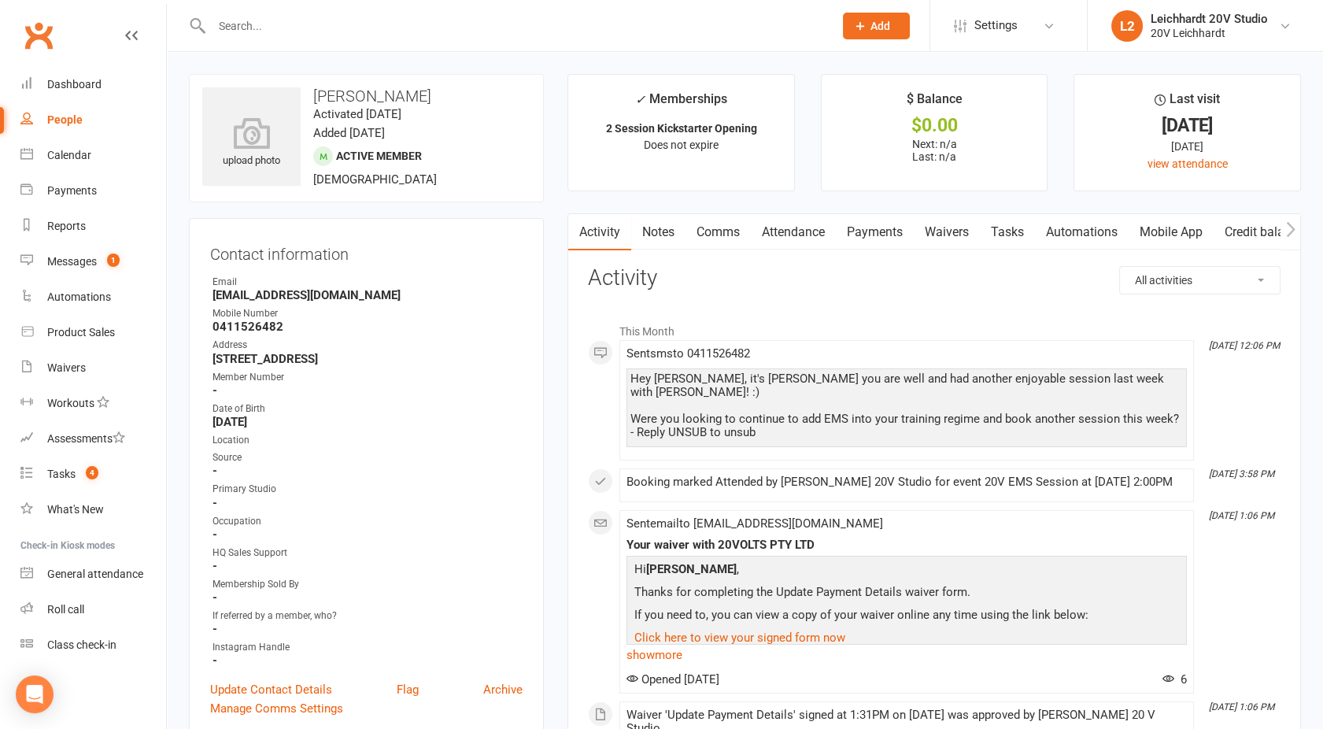
click at [63, 112] on link "People" at bounding box center [93, 119] width 146 height 35
select select "100"
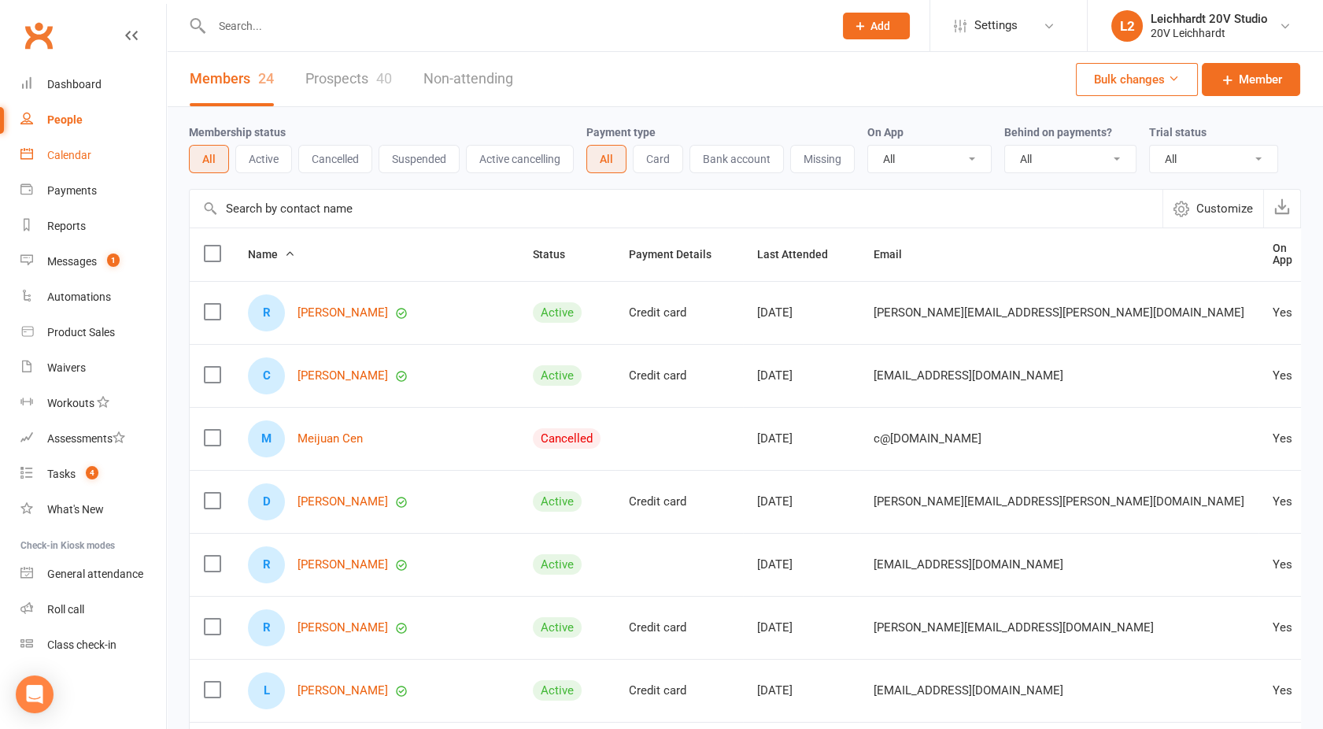
click at [68, 154] on div "Calendar" at bounding box center [69, 155] width 44 height 13
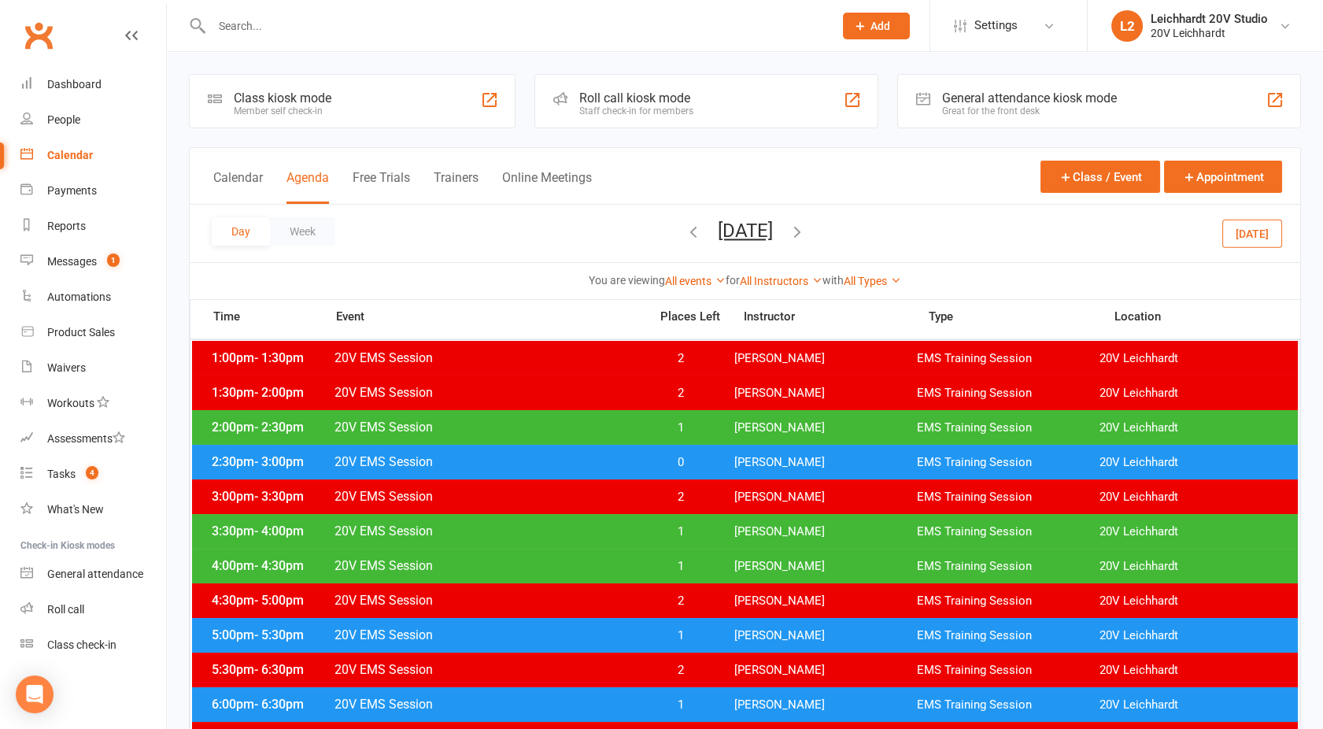
click at [523, 465] on span "20V EMS Session" at bounding box center [487, 461] width 306 height 15
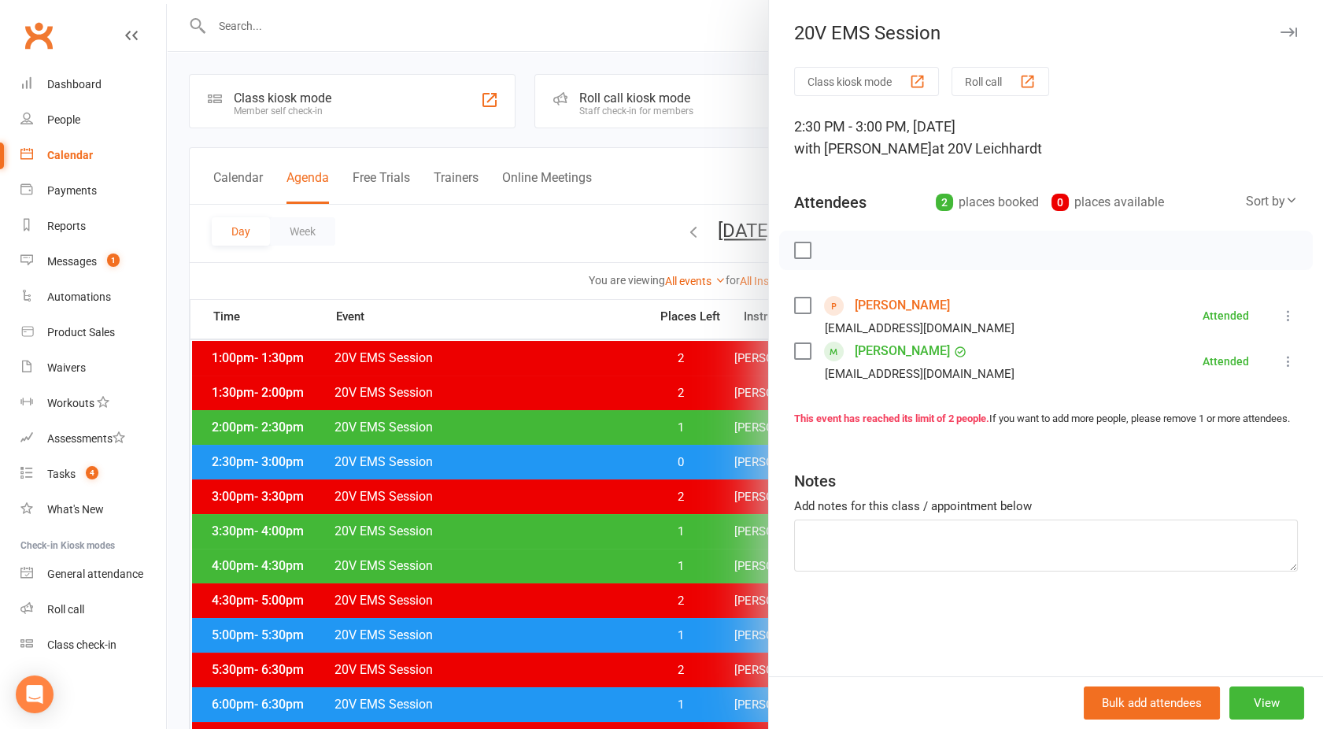
click at [874, 305] on link "[PERSON_NAME]" at bounding box center [902, 305] width 95 height 25
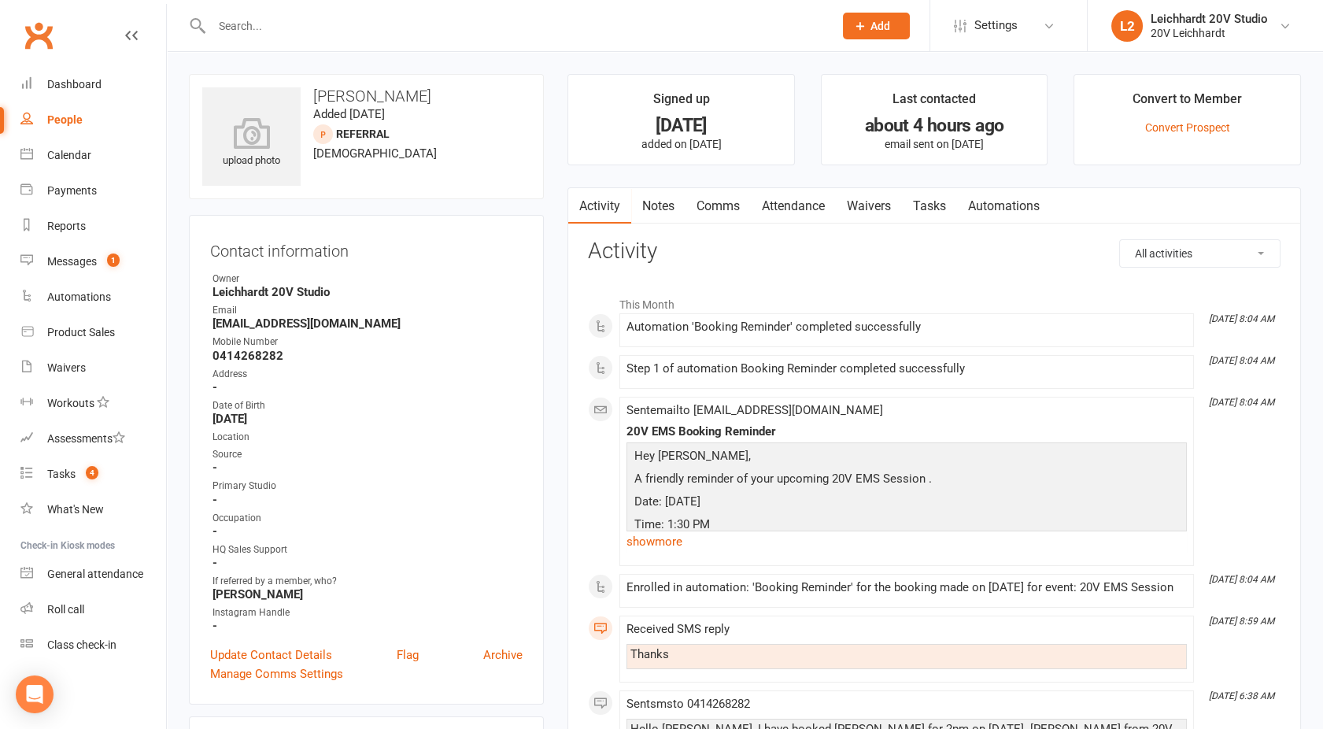
click at [59, 117] on div "People" at bounding box center [64, 119] width 35 height 13
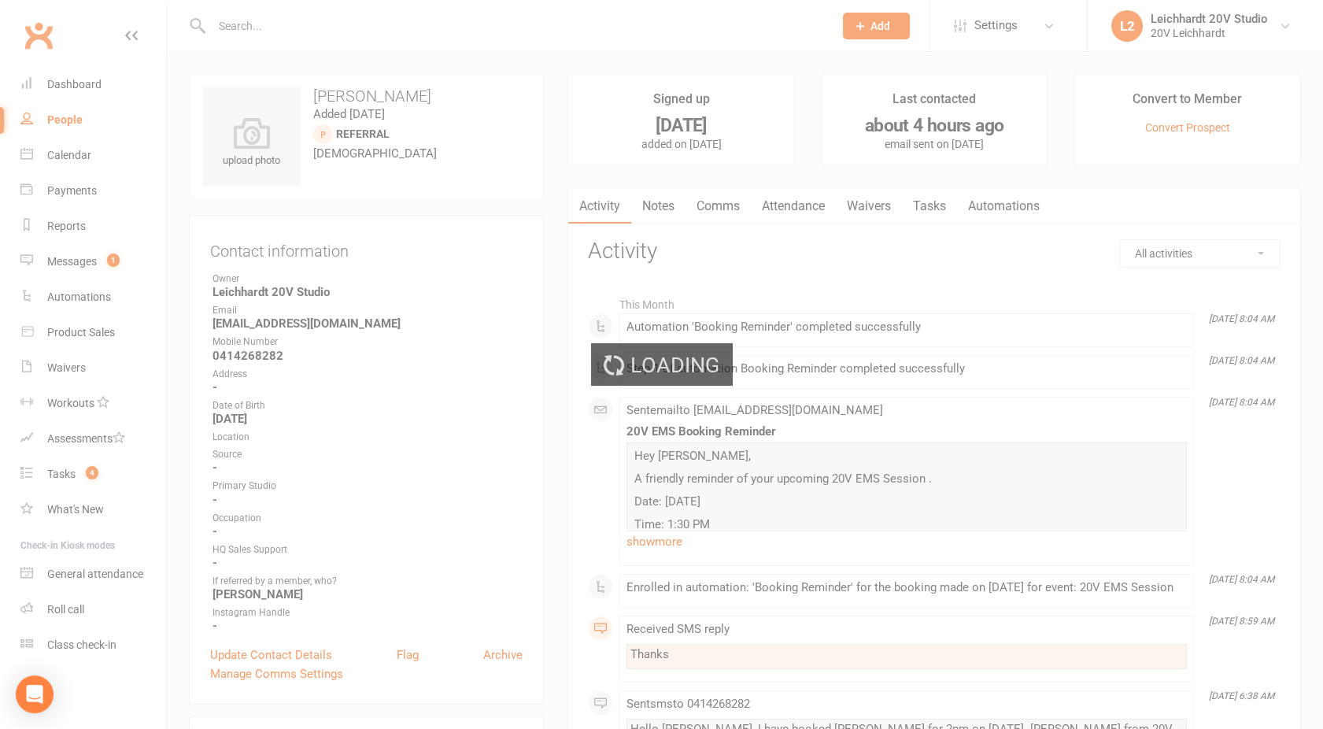
select select "100"
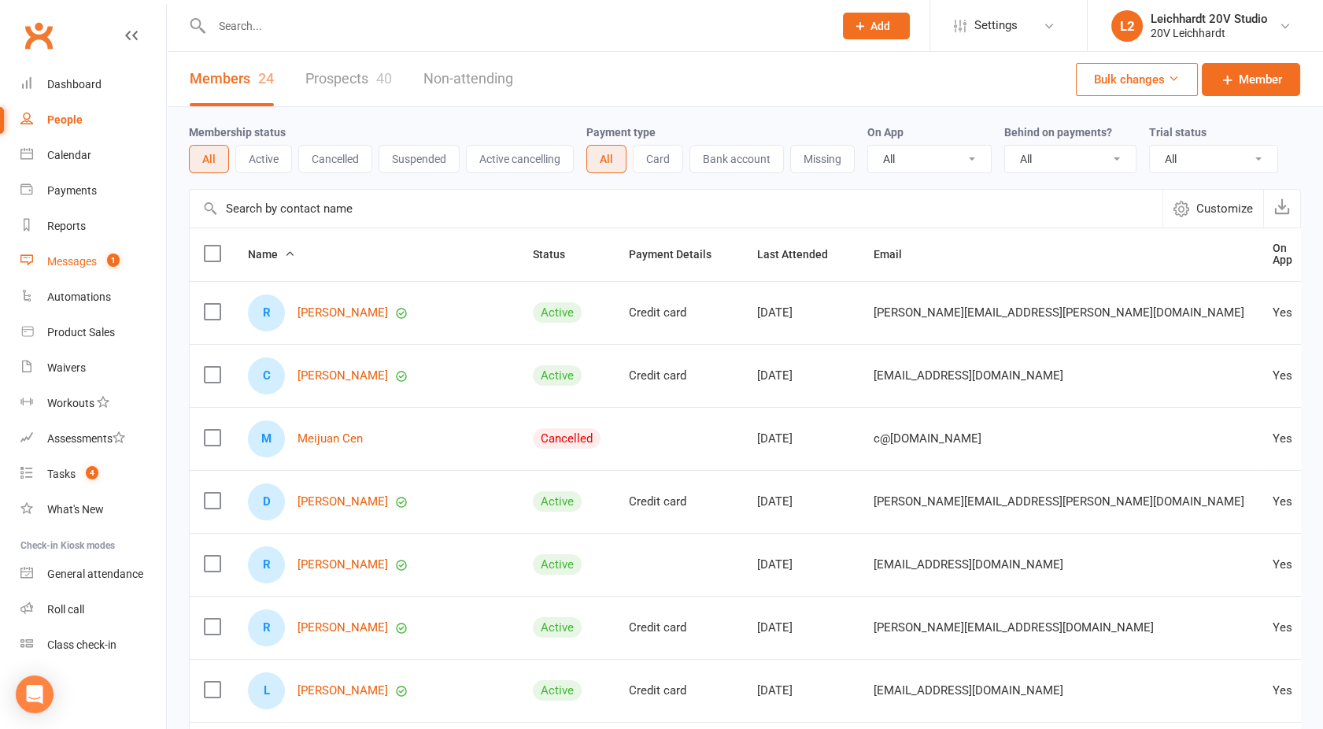
click at [79, 259] on div "Messages" at bounding box center [72, 261] width 50 height 13
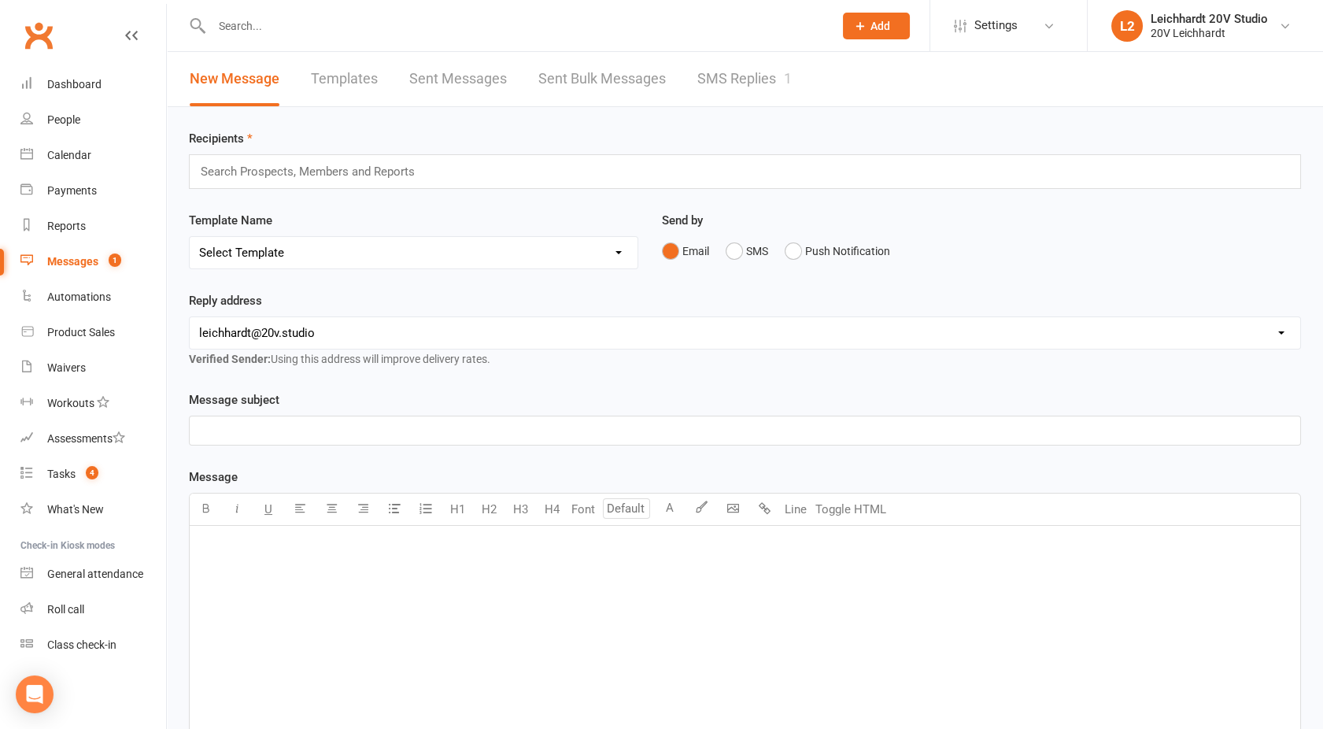
click at [758, 80] on link "SMS Replies 1" at bounding box center [744, 79] width 94 height 54
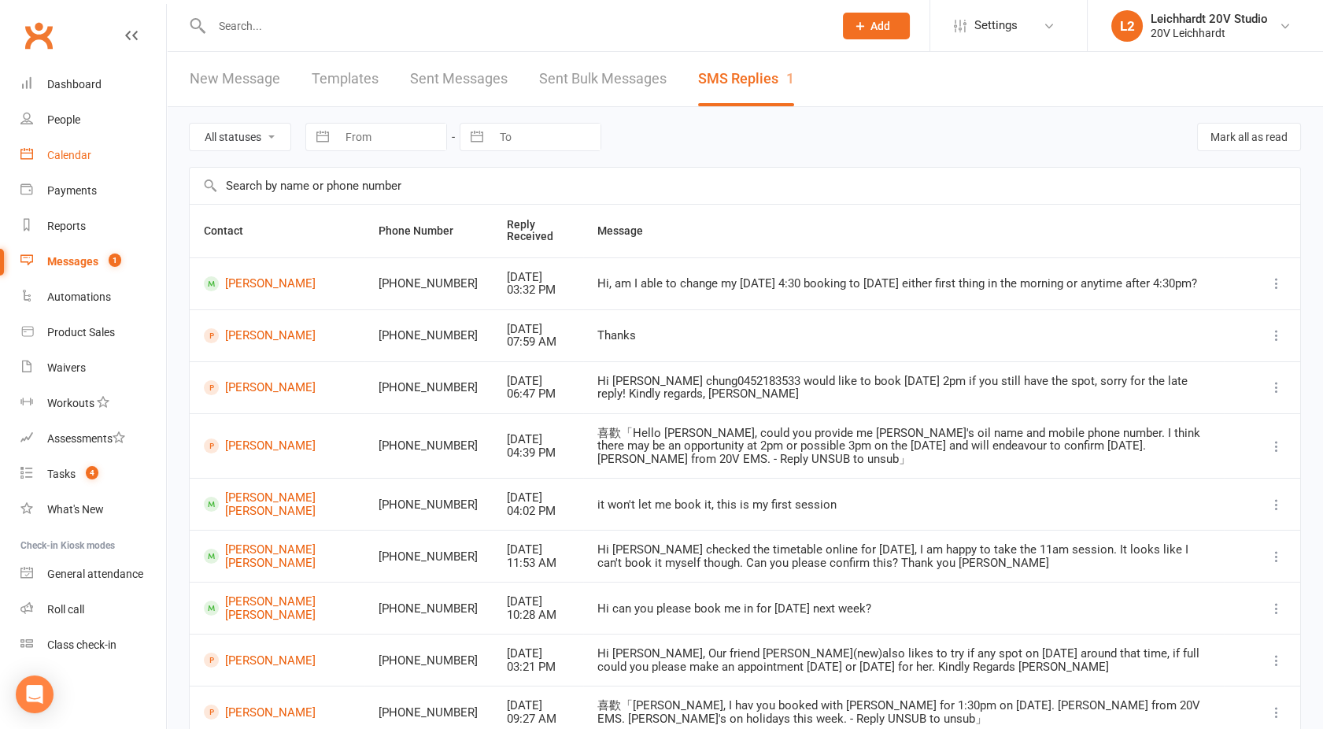
click at [67, 149] on div "Calendar" at bounding box center [69, 155] width 44 height 13
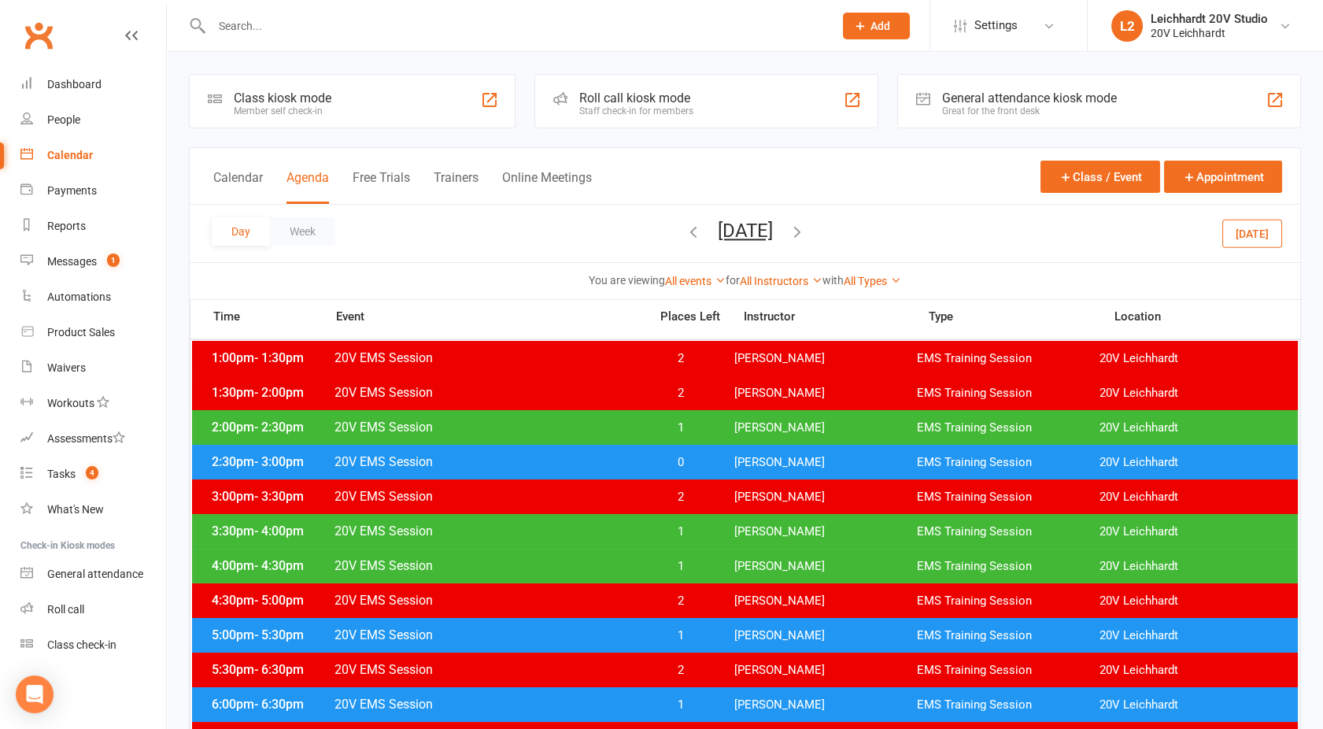
click at [727, 457] on div "2:30pm - 3:00pm 20V EMS Session 0 [PERSON_NAME] EMS Training Session 20V [PERSO…" at bounding box center [745, 462] width 1106 height 35
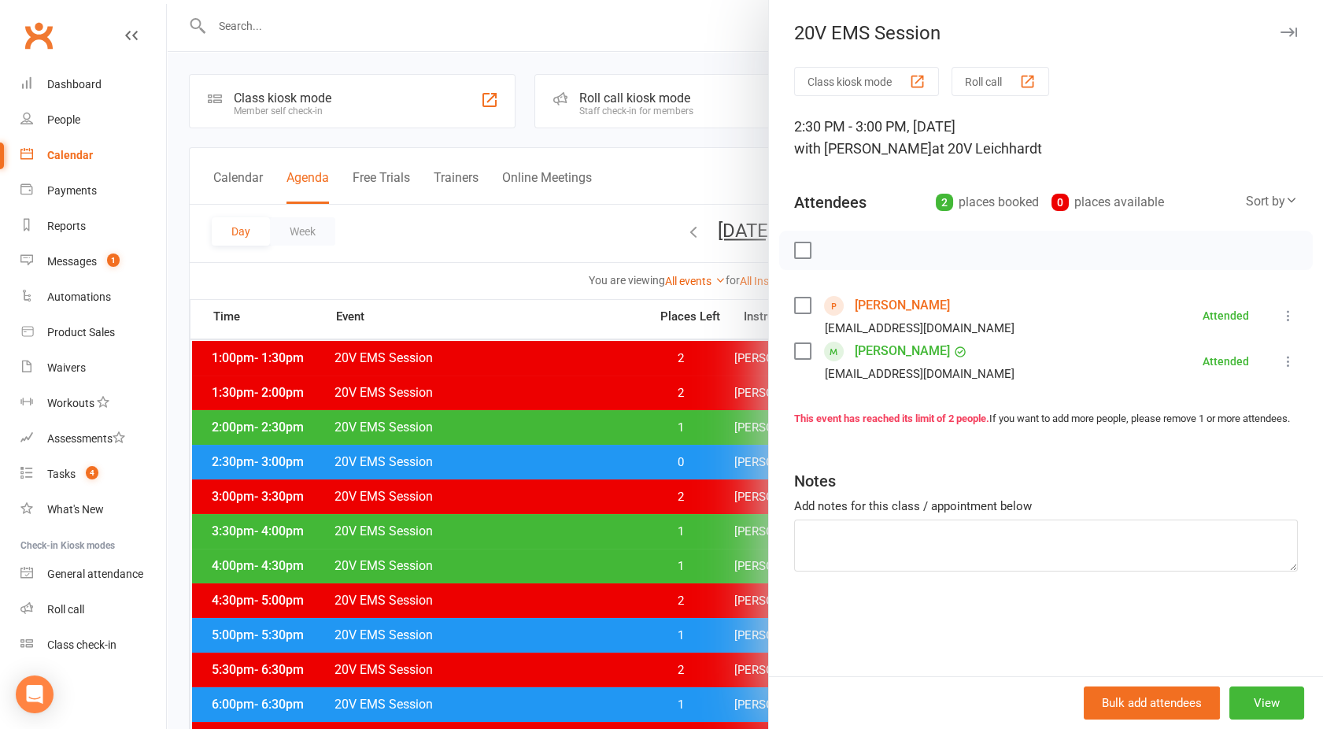
click at [645, 465] on div at bounding box center [745, 364] width 1156 height 729
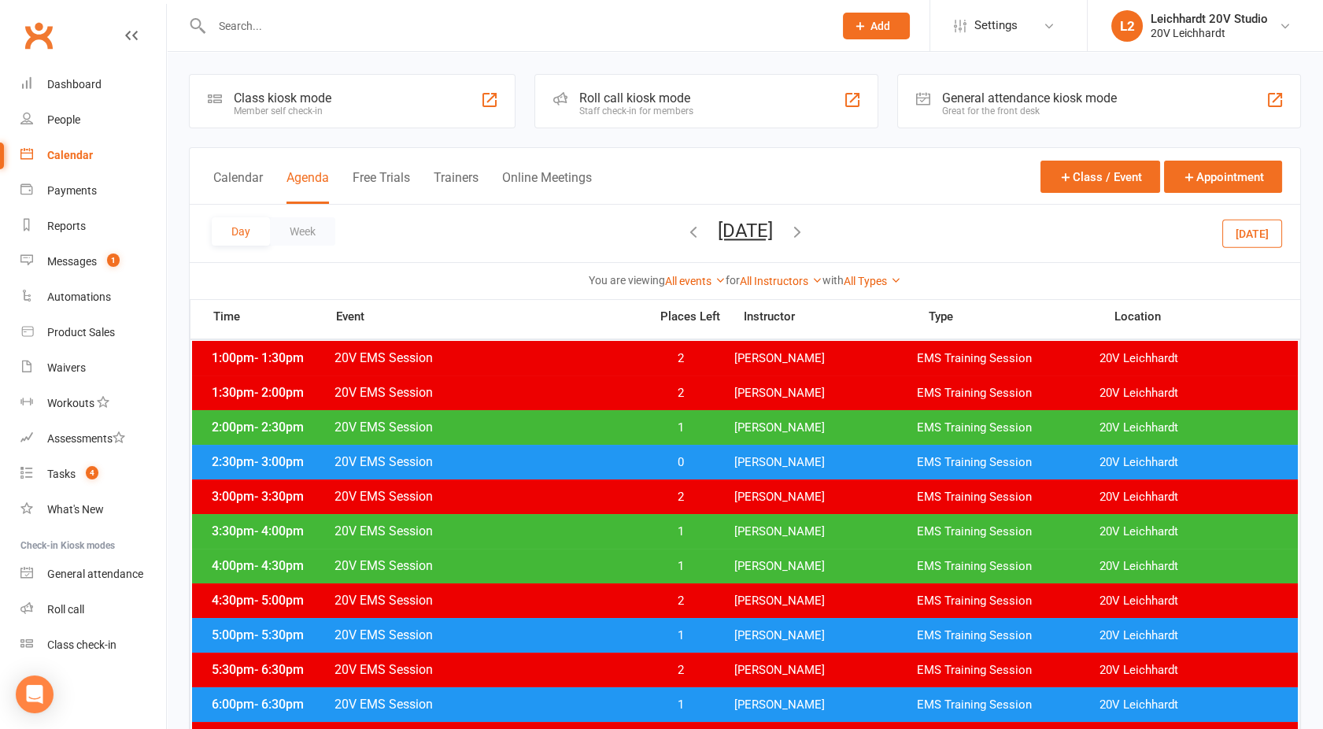
click at [668, 463] on span "0" at bounding box center [681, 462] width 83 height 15
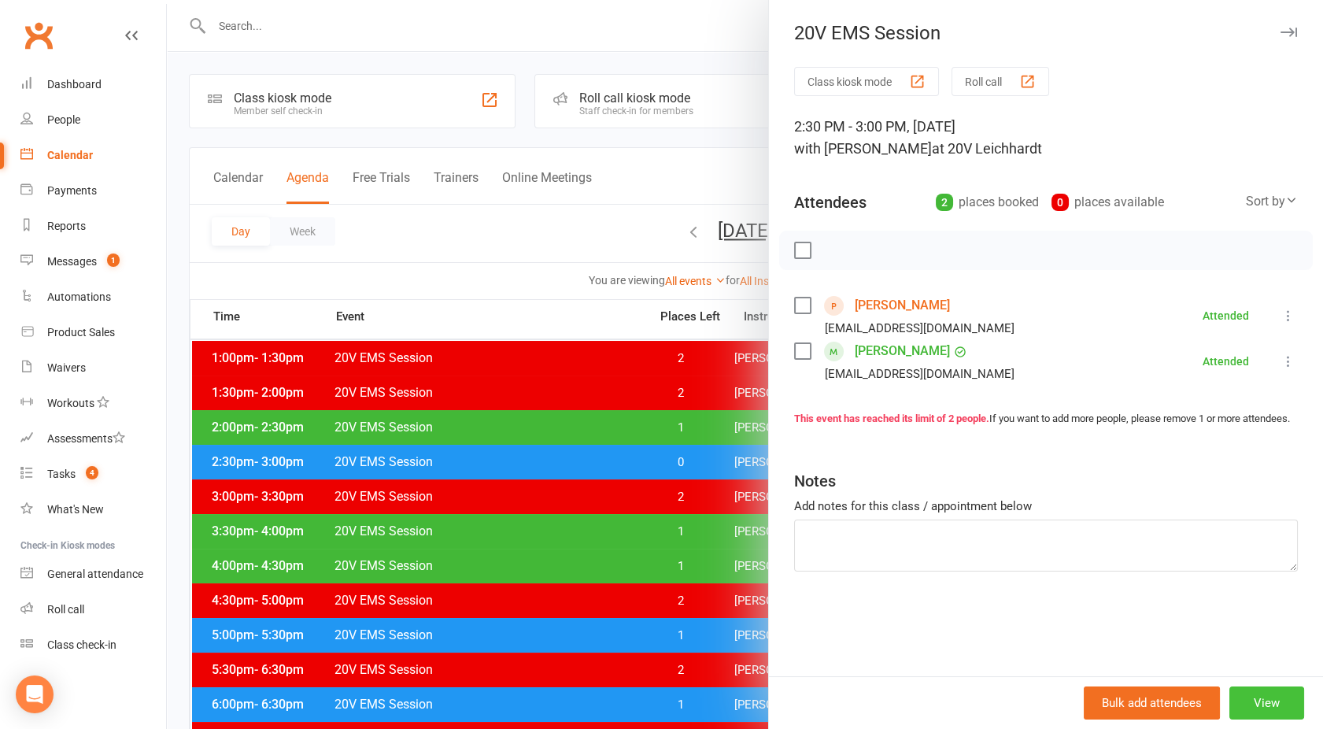
click at [1275, 701] on button "View" at bounding box center [1267, 702] width 75 height 33
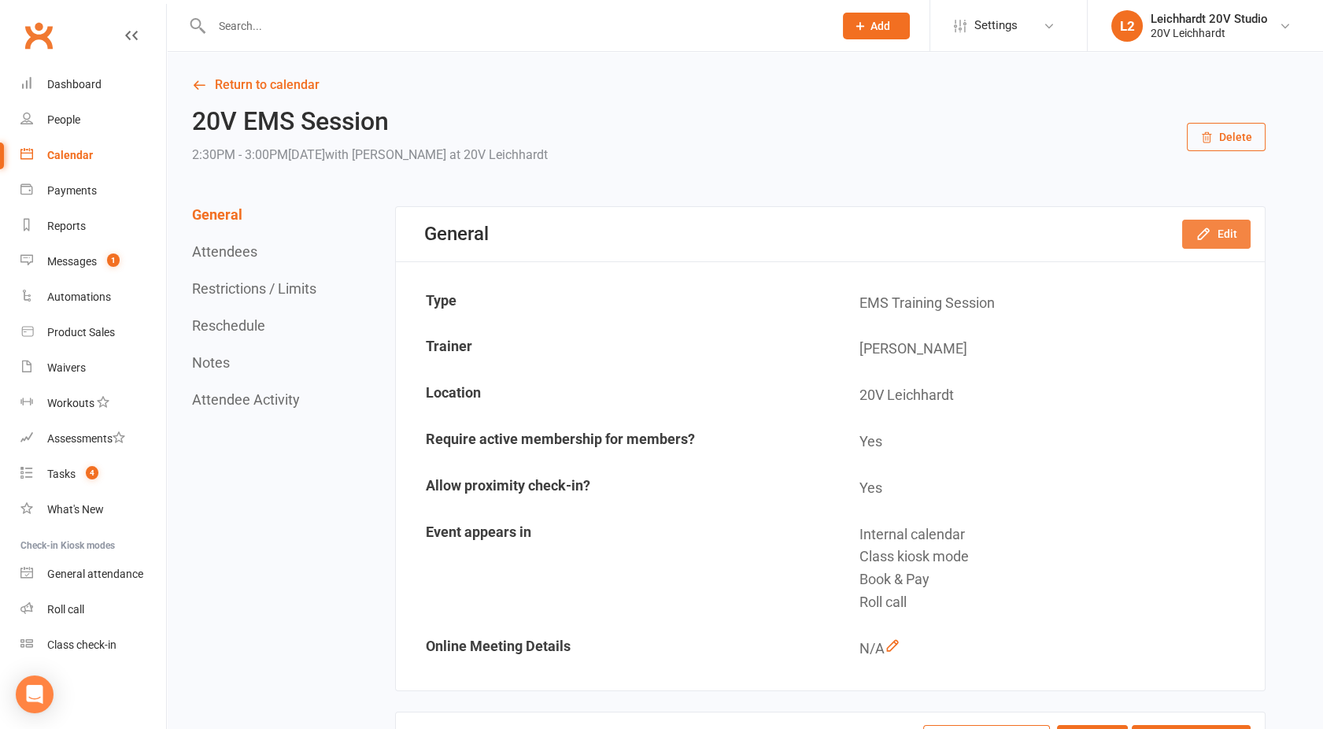
click at [1226, 235] on button "Edit" at bounding box center [1216, 234] width 68 height 28
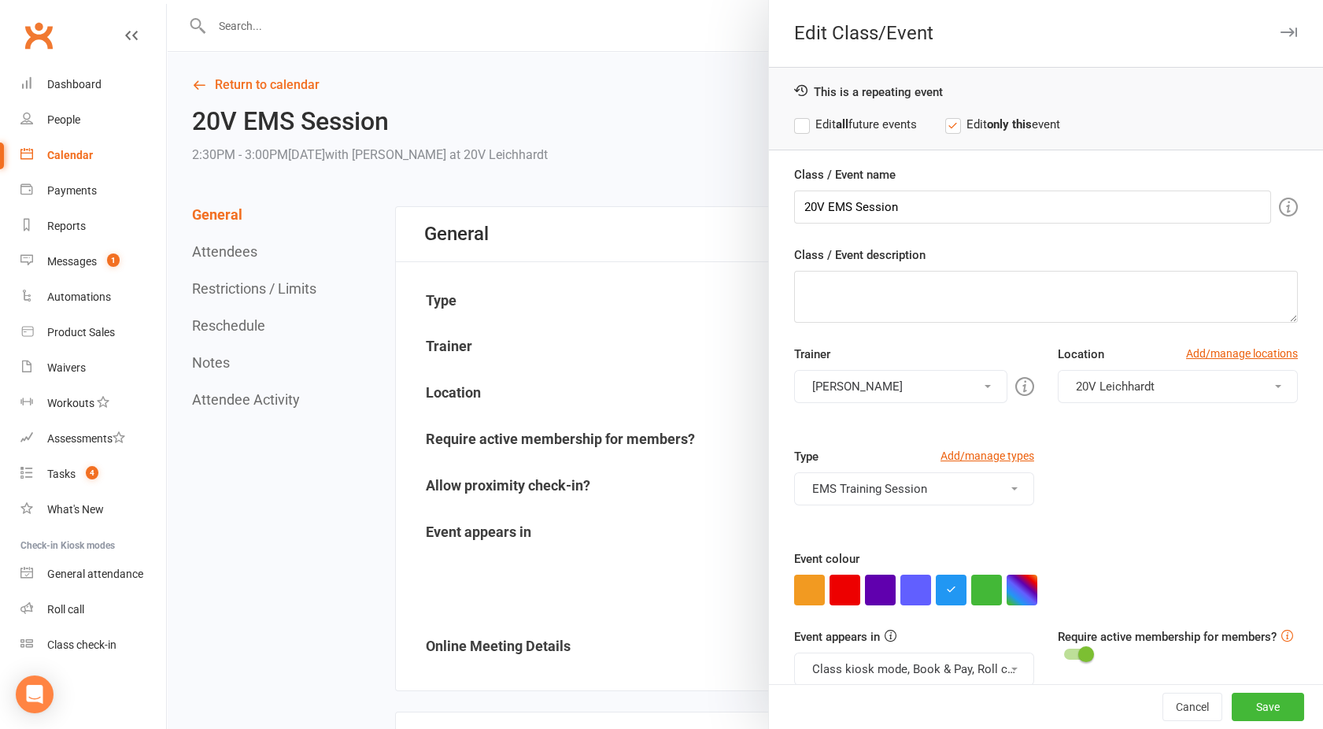
click at [242, 28] on div at bounding box center [745, 364] width 1156 height 729
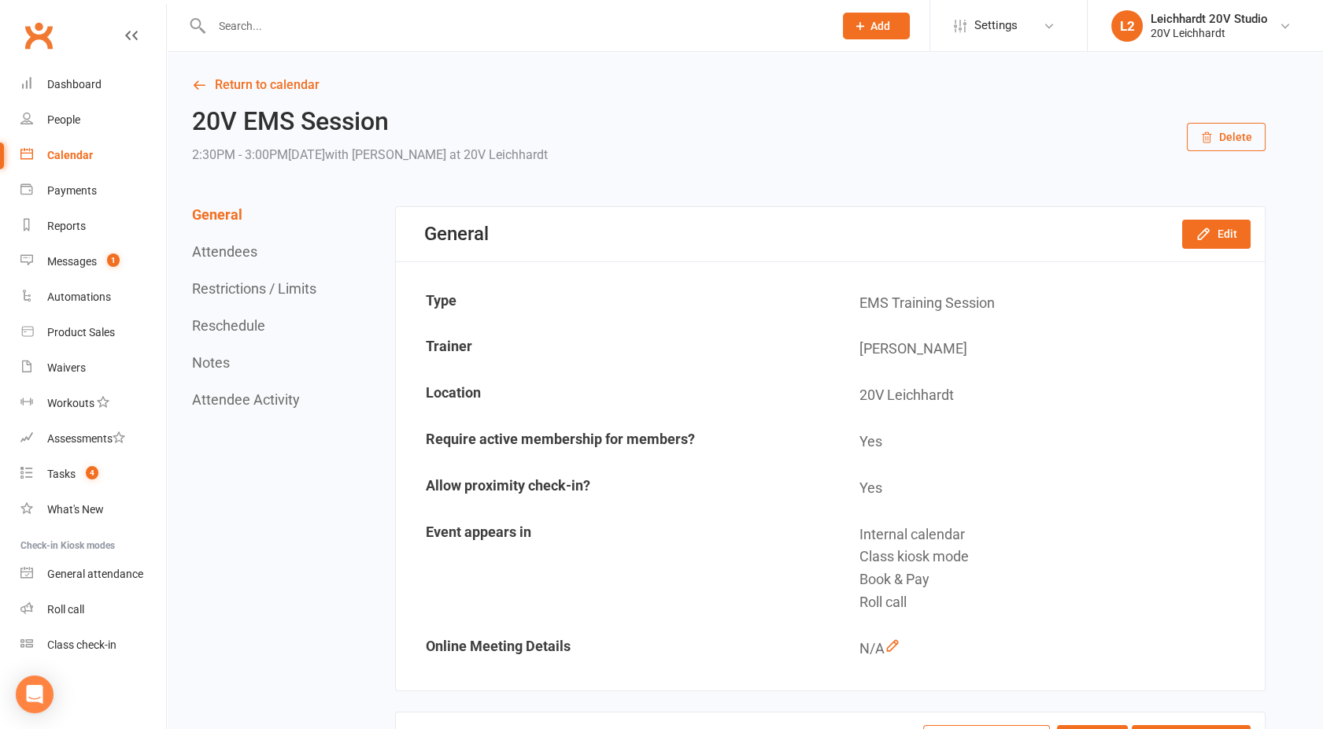
click at [242, 28] on input "text" at bounding box center [515, 26] width 616 height 22
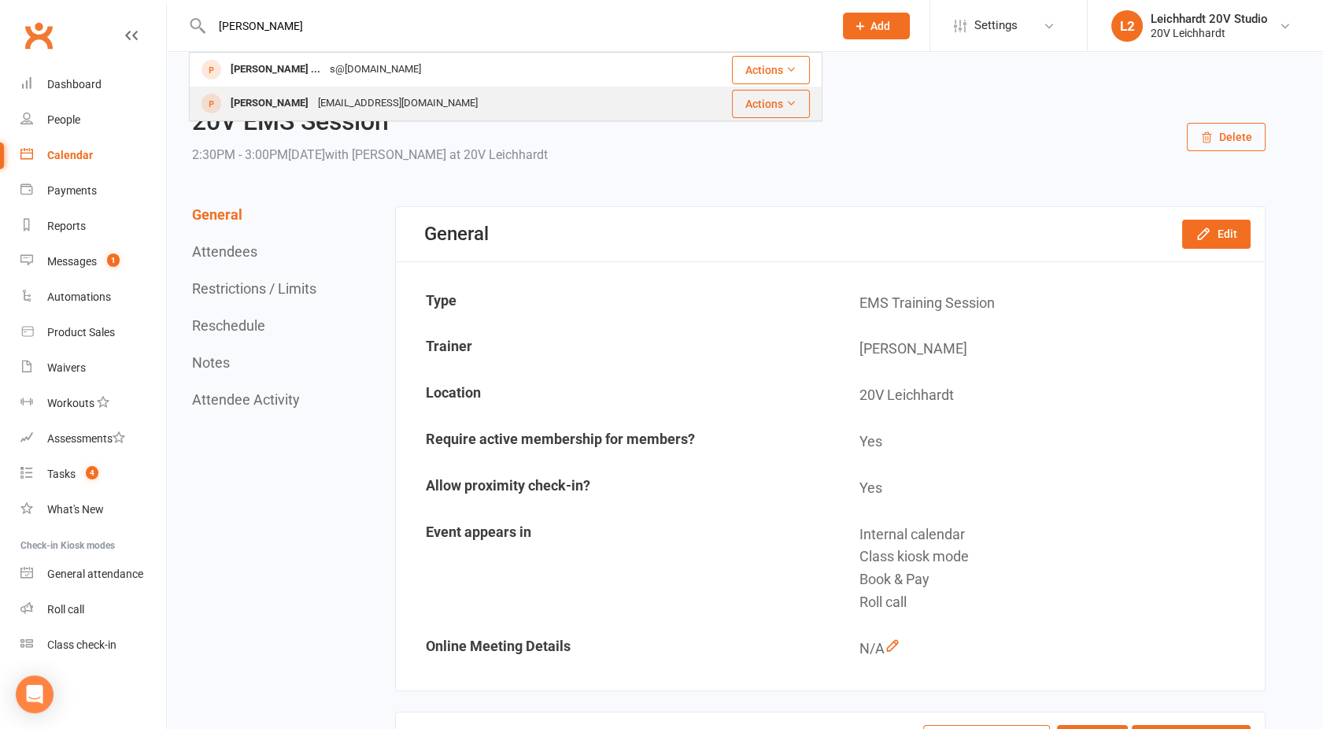
type input "[PERSON_NAME]"
click at [332, 102] on div "[EMAIL_ADDRESS][DOMAIN_NAME]" at bounding box center [397, 103] width 169 height 23
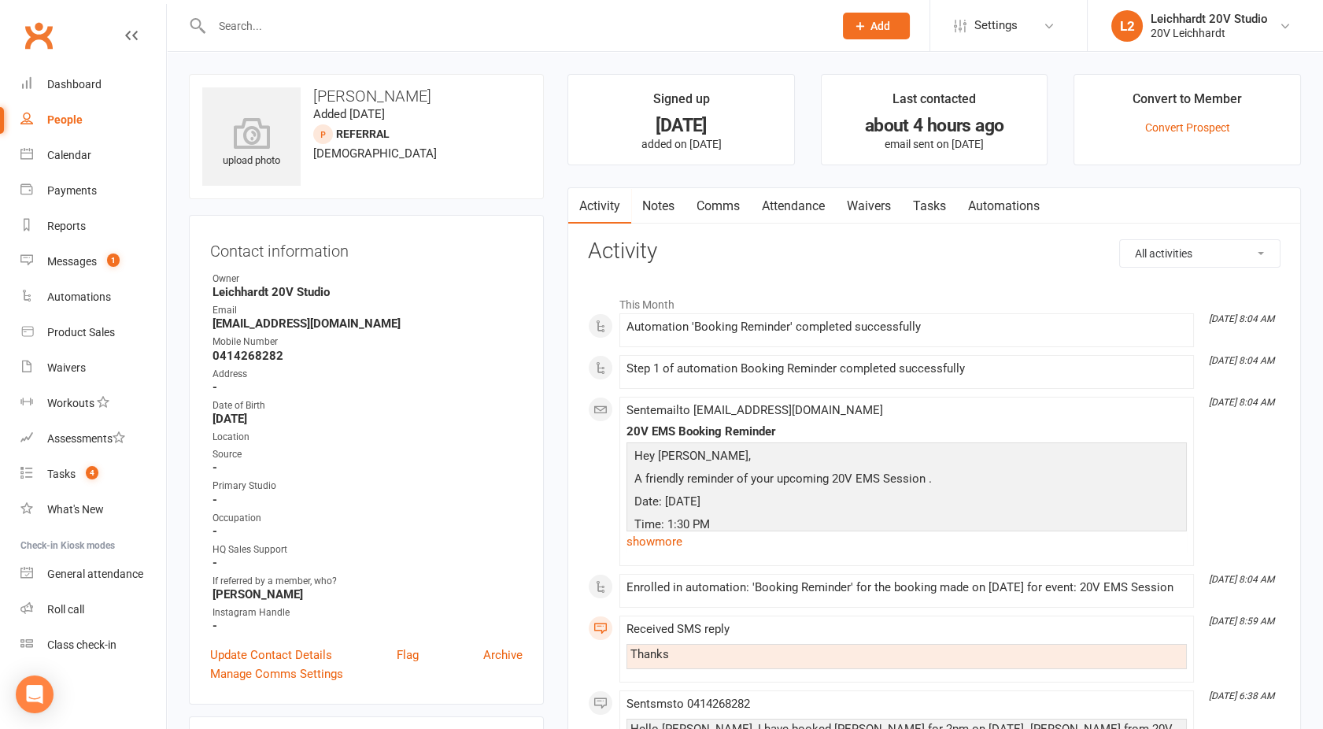
click at [76, 124] on div "People" at bounding box center [64, 119] width 35 height 13
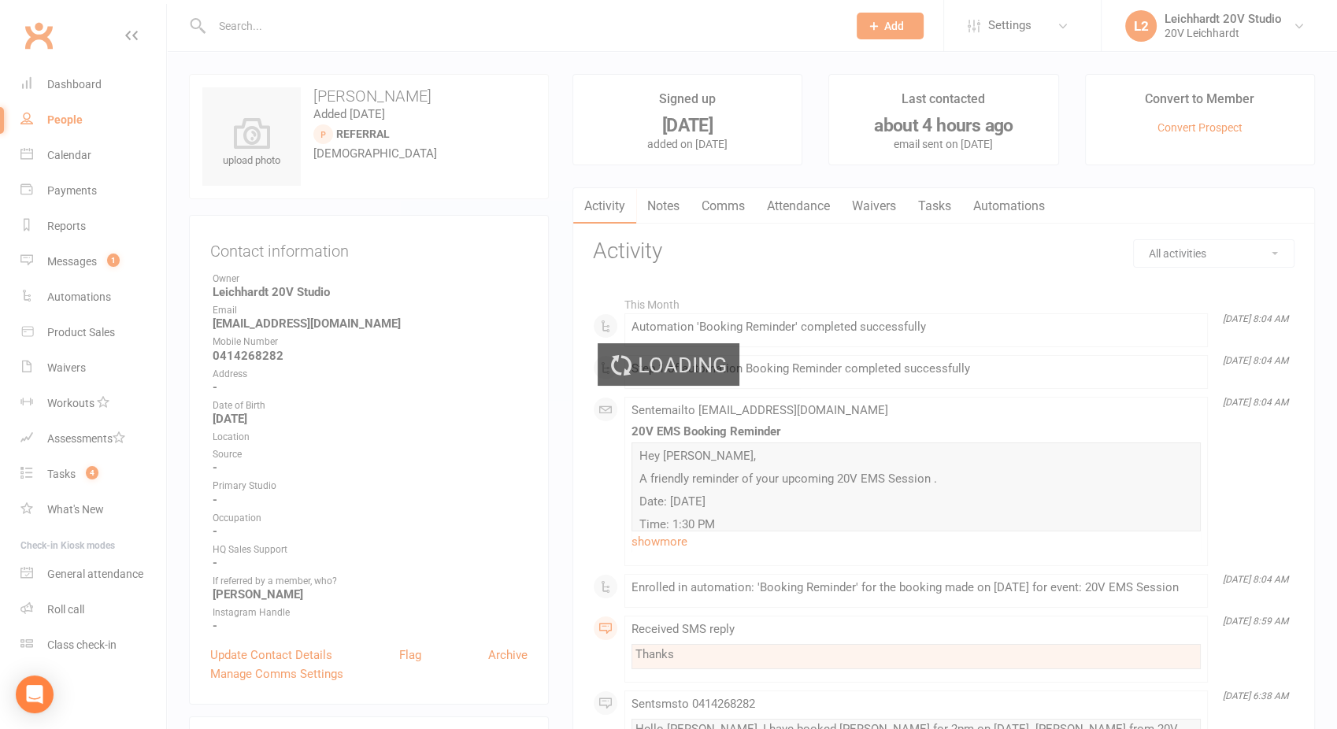
select select "100"
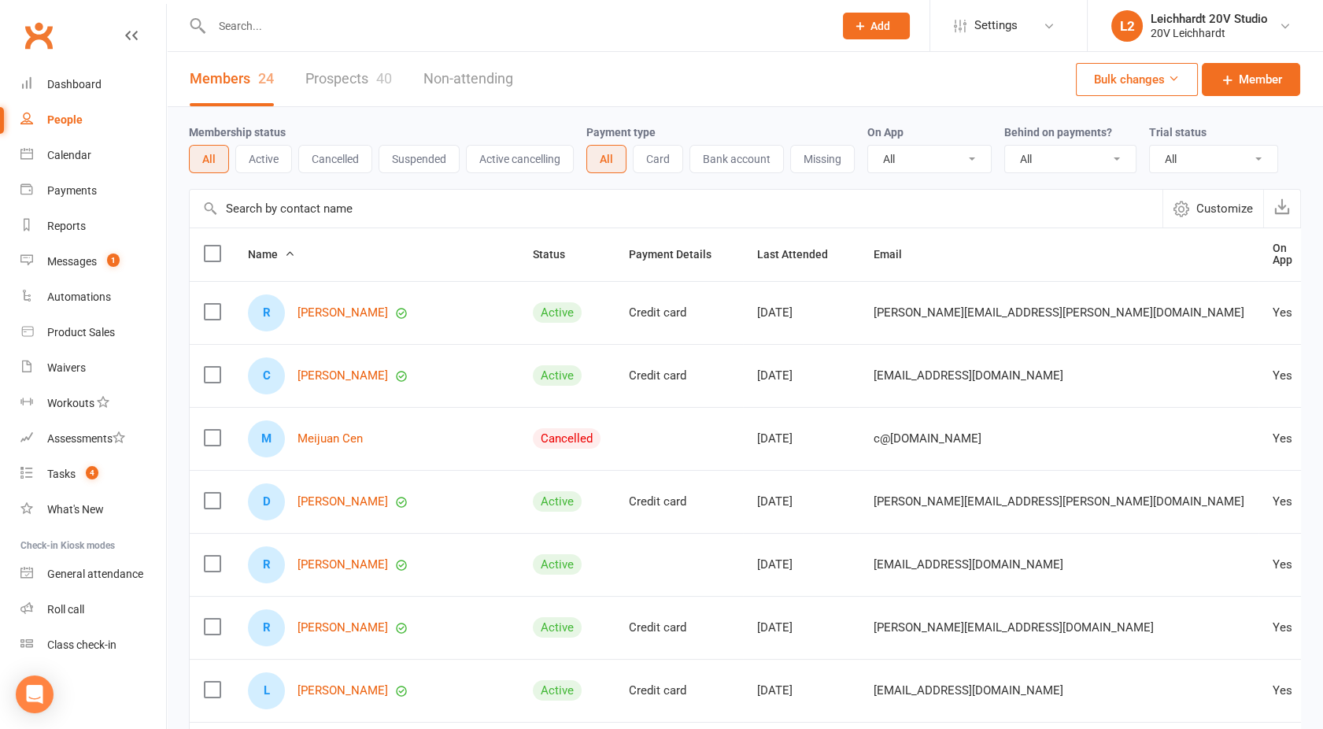
click at [295, 25] on input "text" at bounding box center [515, 26] width 616 height 22
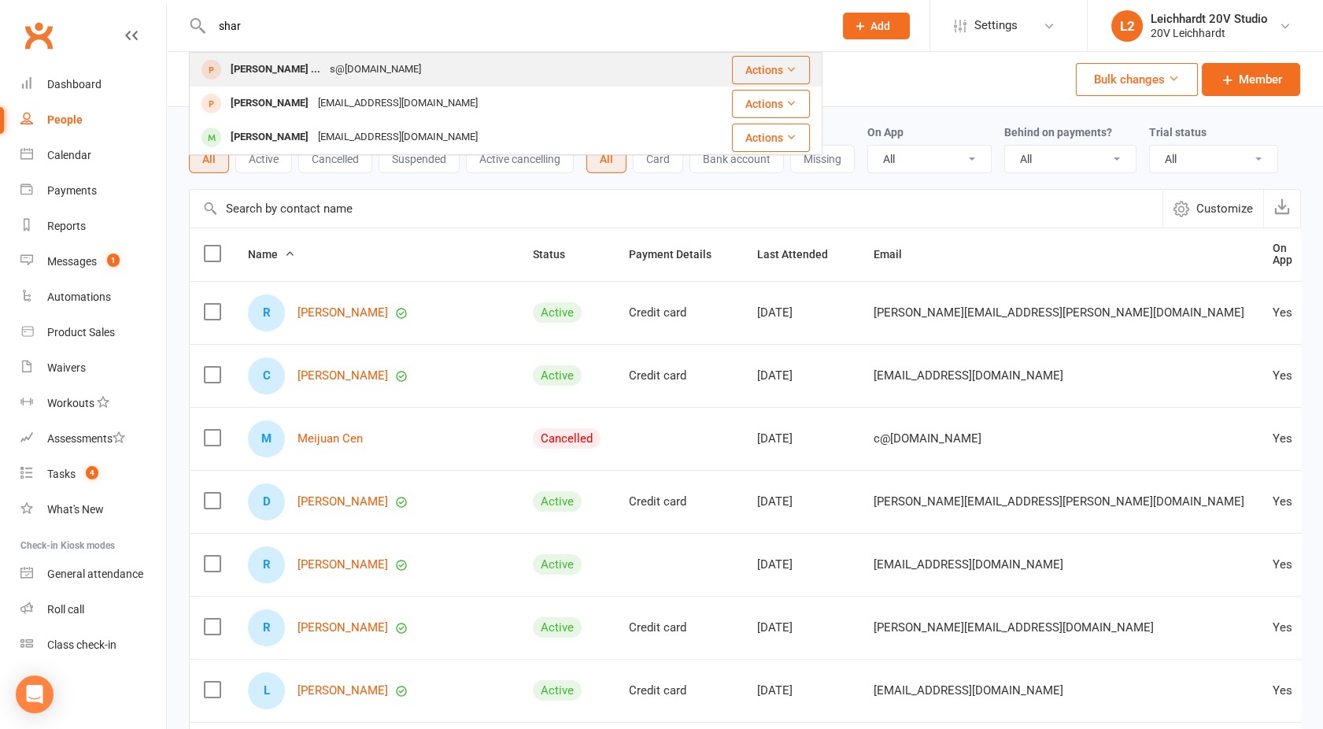
type input "shar"
click at [325, 77] on div "s@[DOMAIN_NAME]" at bounding box center [375, 69] width 101 height 23
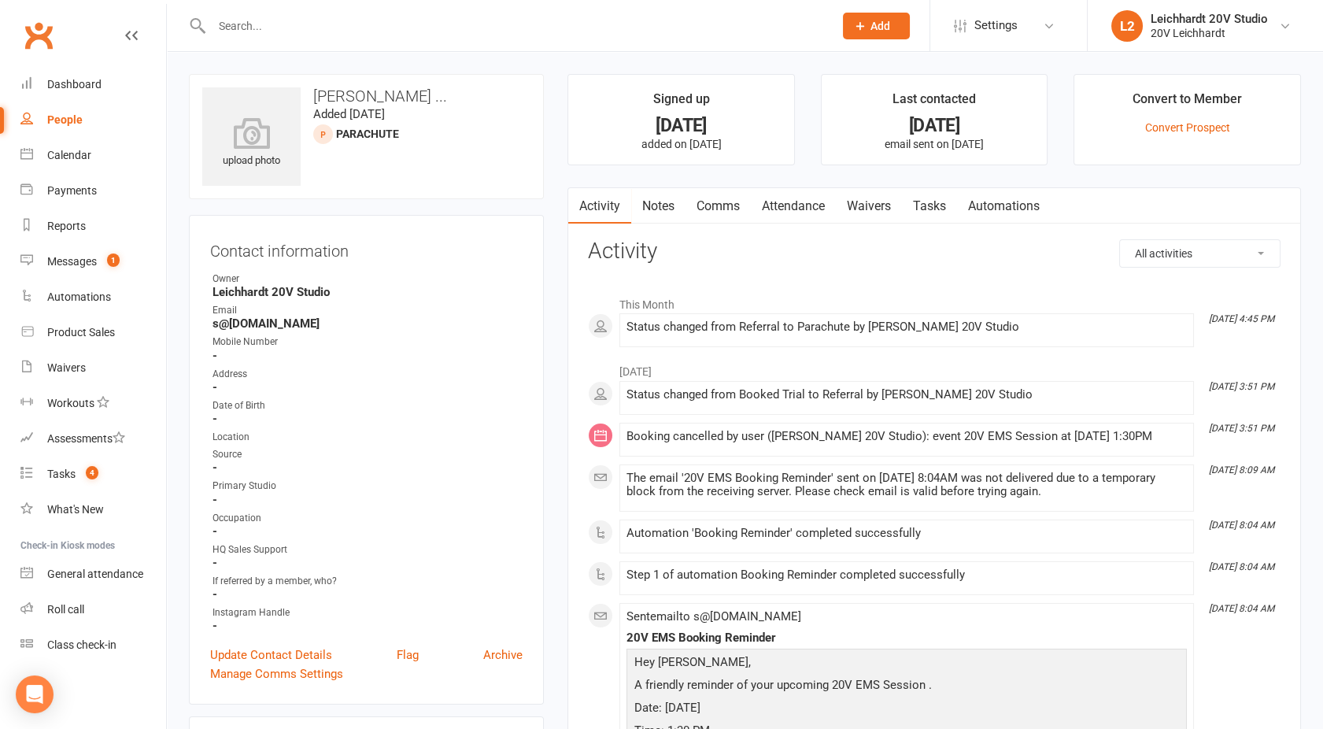
click at [801, 198] on link "Attendance" at bounding box center [793, 206] width 85 height 36
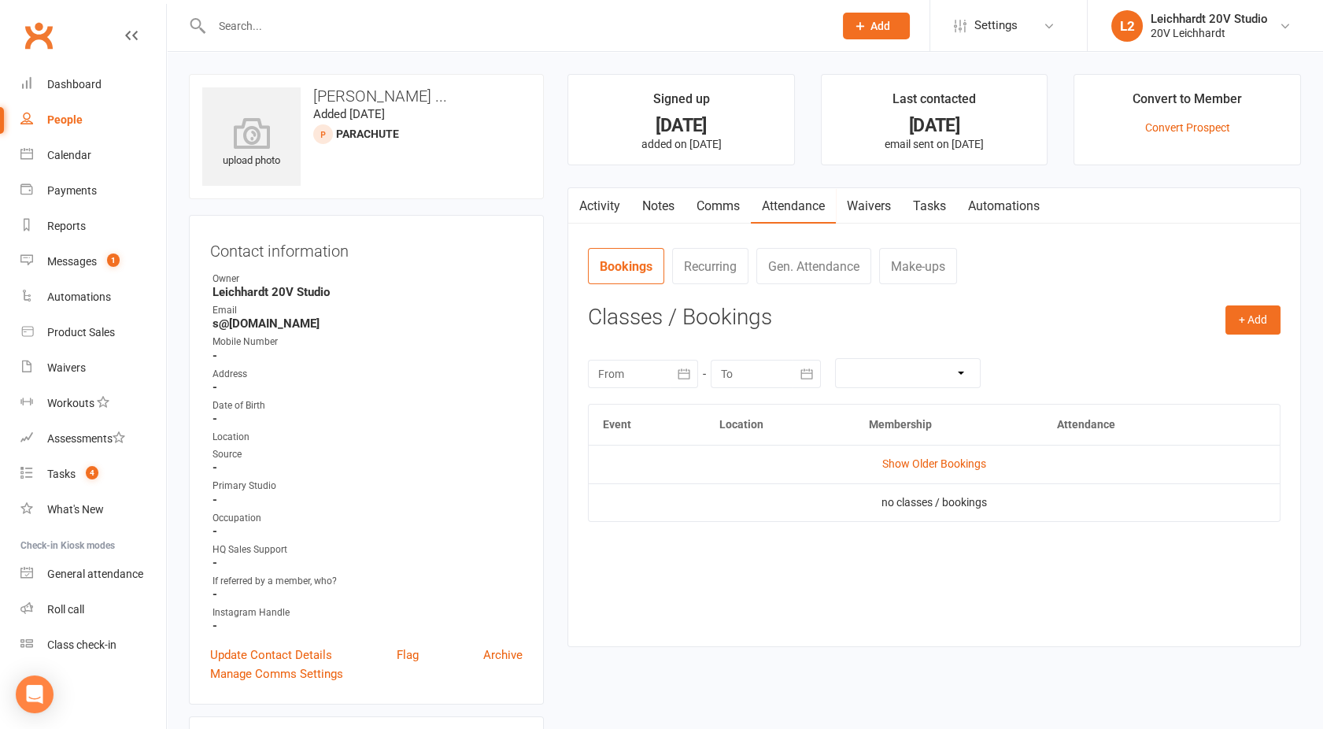
scroll to position [157, 0]
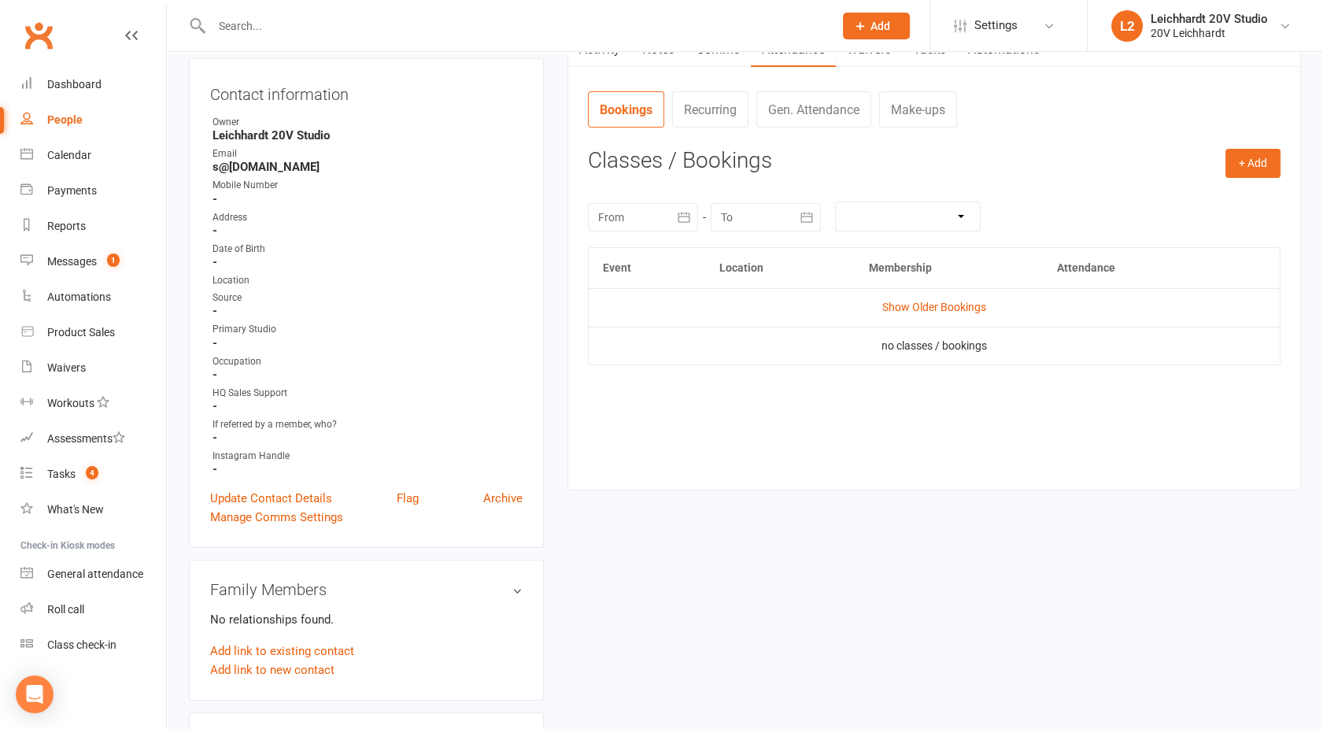
click at [927, 313] on td "Show Older Bookings" at bounding box center [934, 307] width 691 height 38
click at [885, 306] on link "Show Older Bookings" at bounding box center [934, 307] width 104 height 13
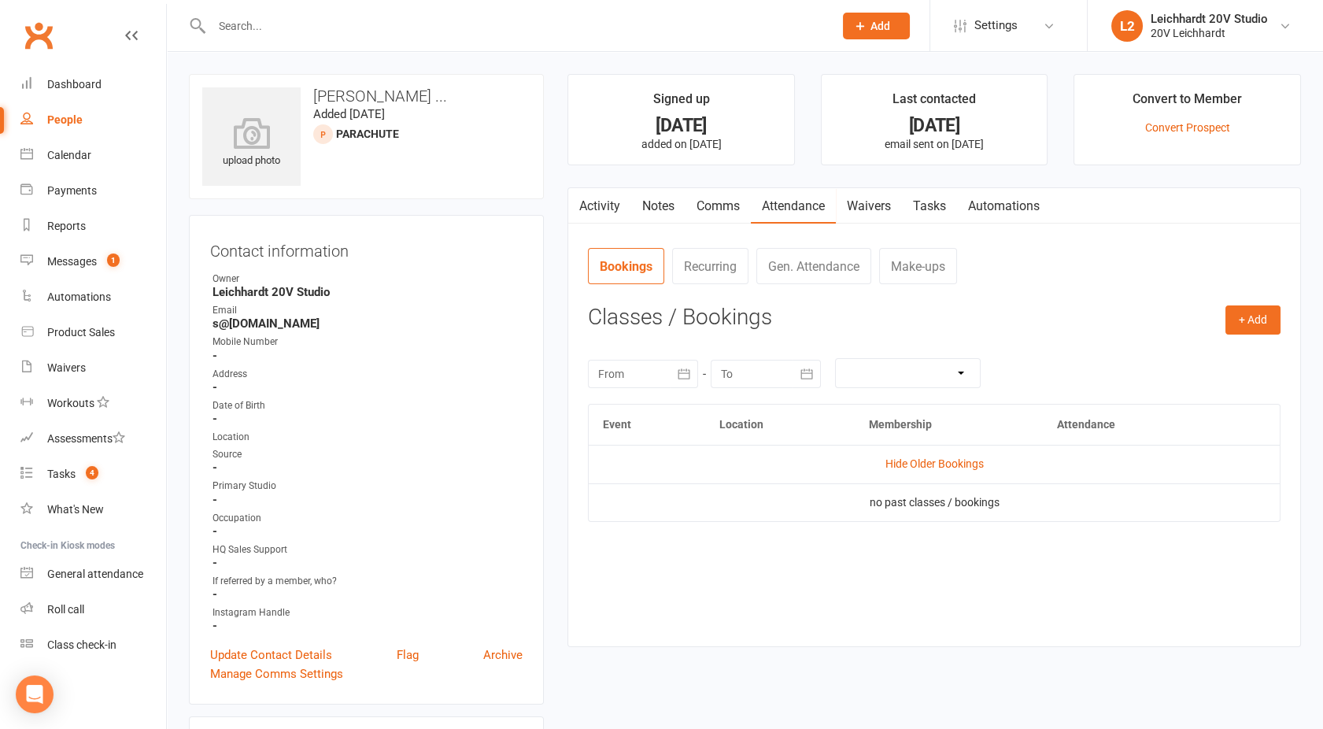
click at [61, 118] on div "People" at bounding box center [64, 119] width 35 height 13
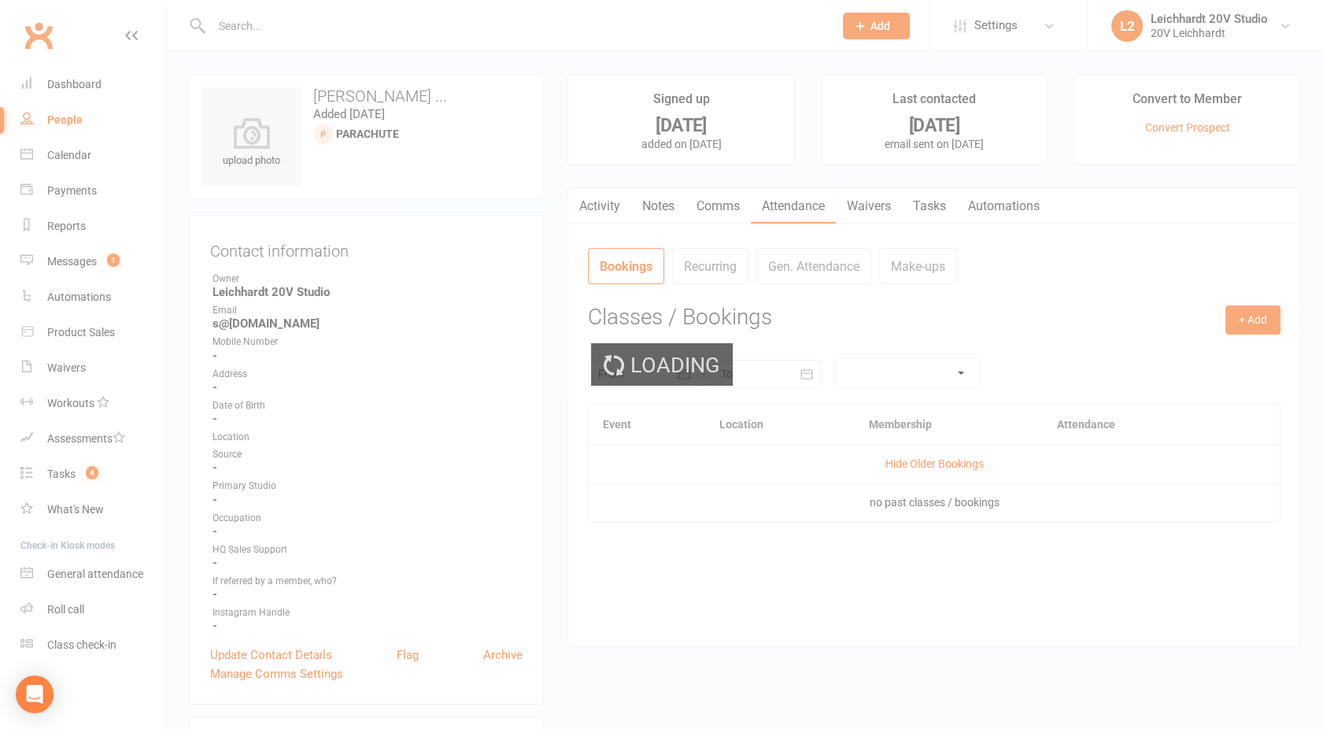
select select "100"
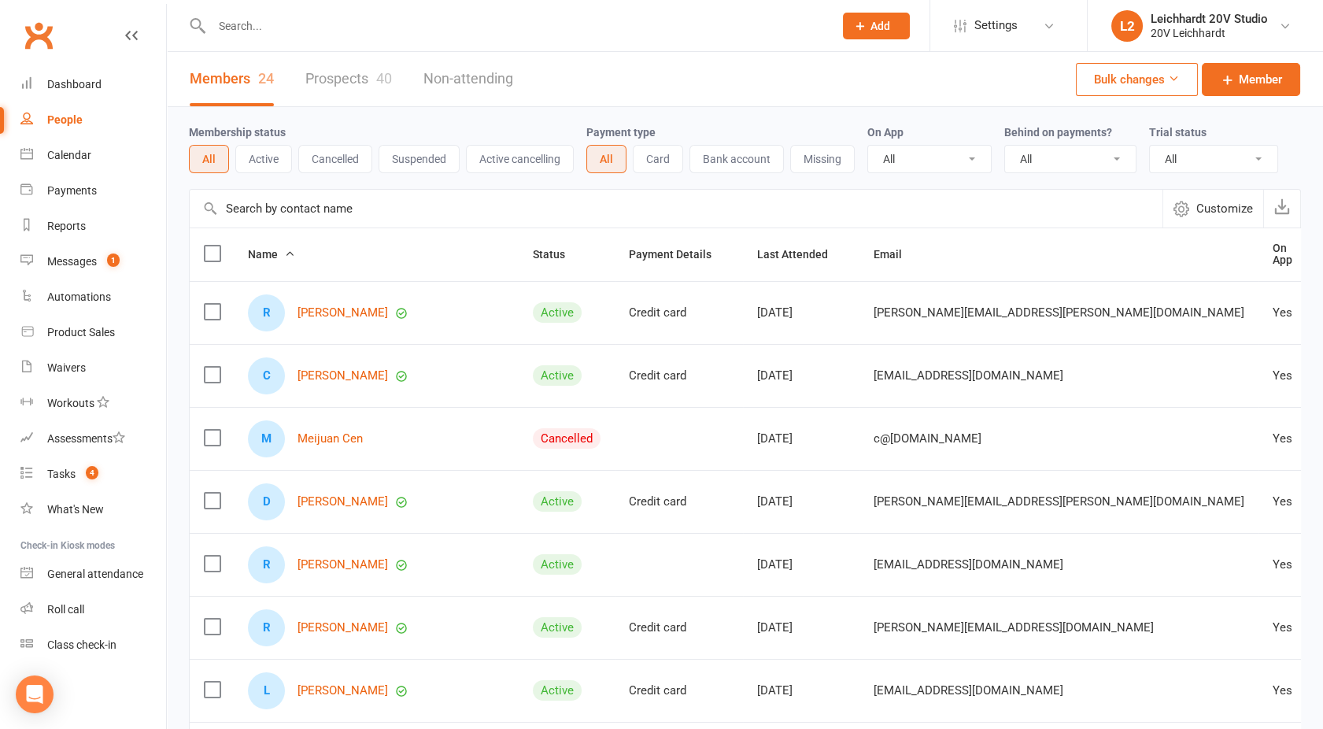
click at [361, 76] on link "Prospects 40" at bounding box center [348, 79] width 87 height 54
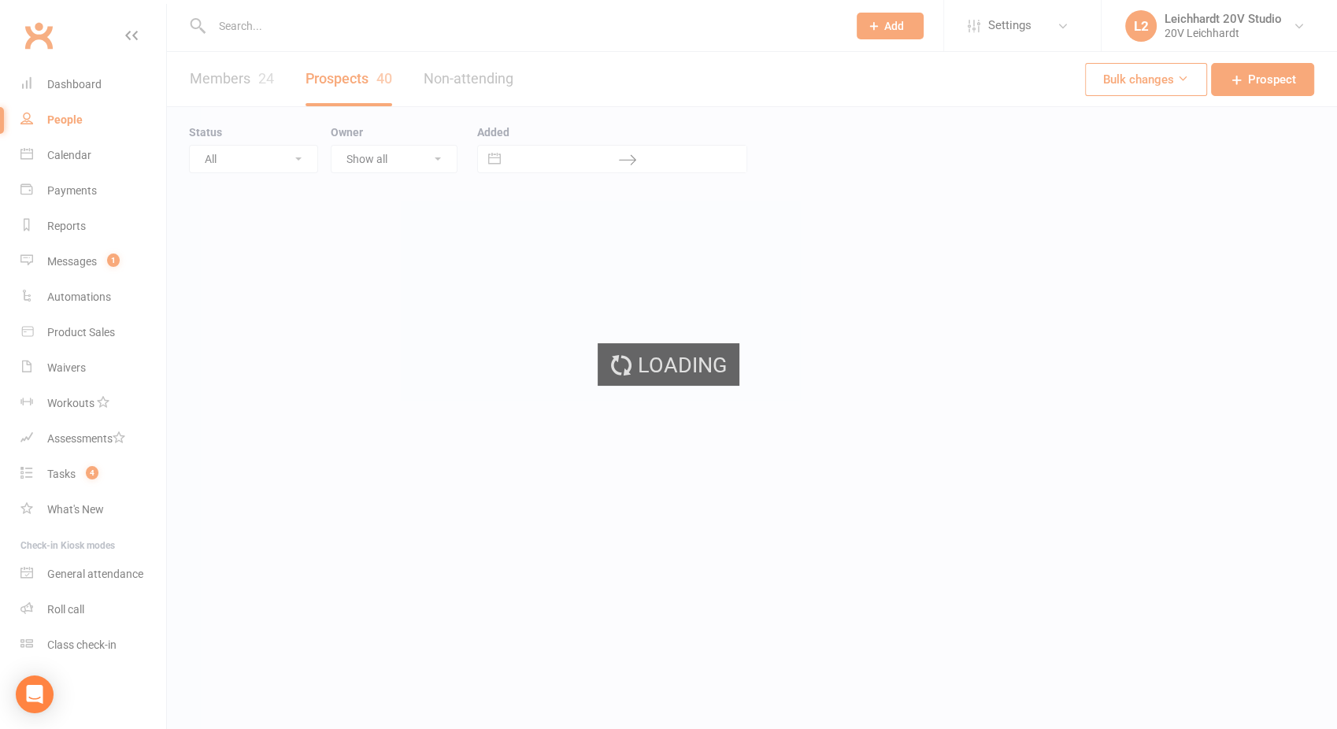
select select "100"
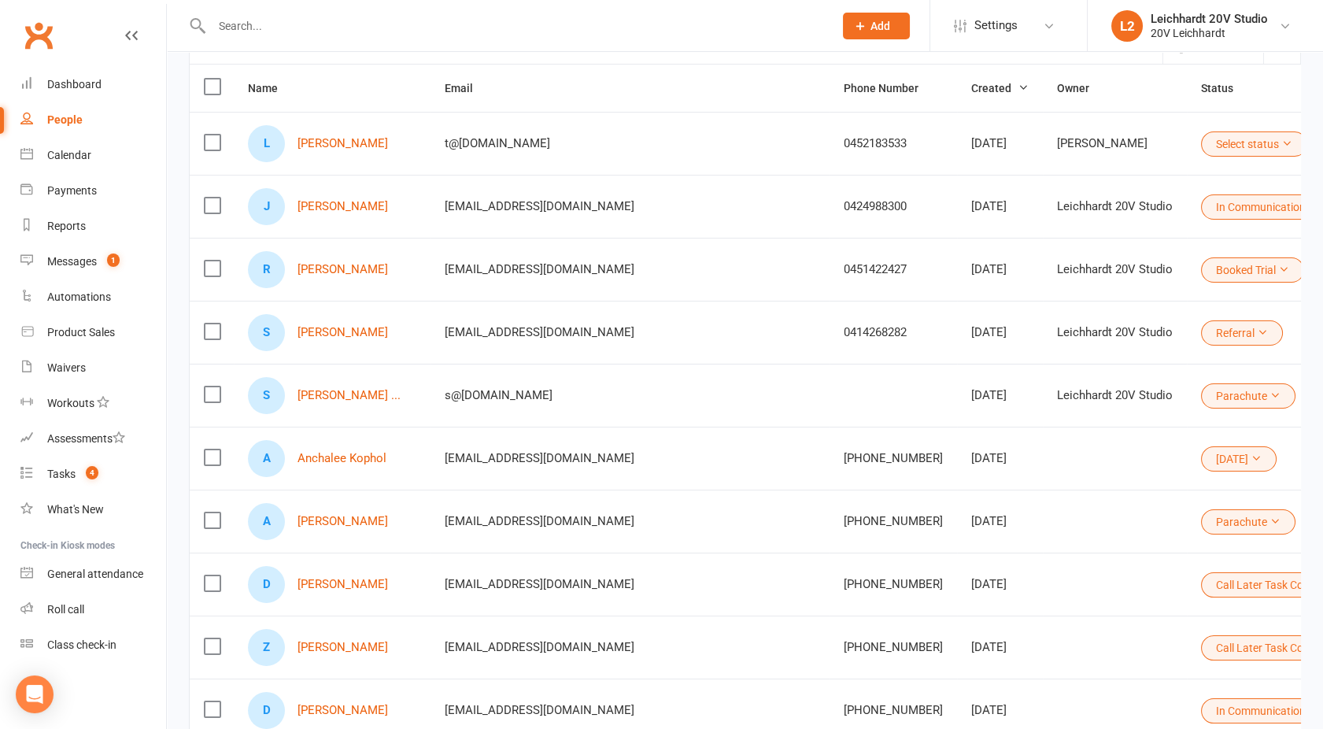
scroll to position [168, 0]
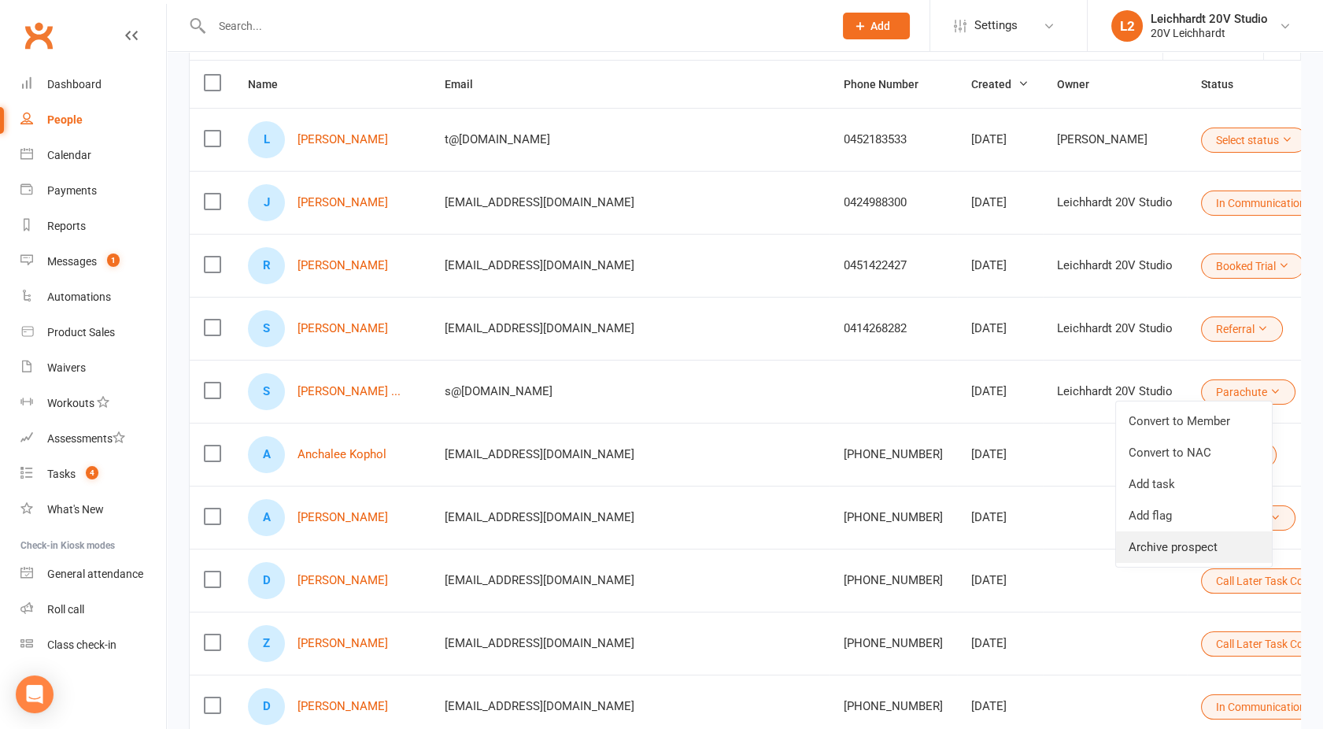
click at [1173, 543] on link "Archive prospect" at bounding box center [1194, 546] width 156 height 31
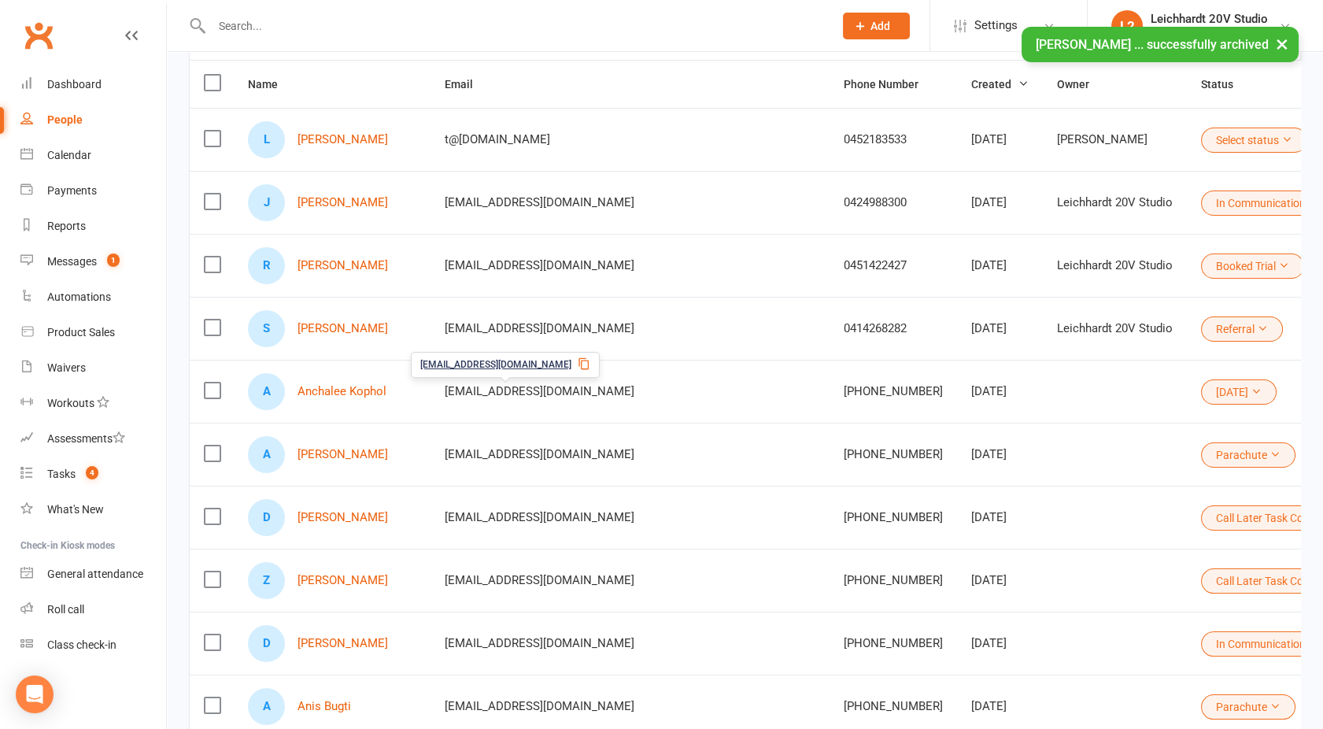
scroll to position [0, 0]
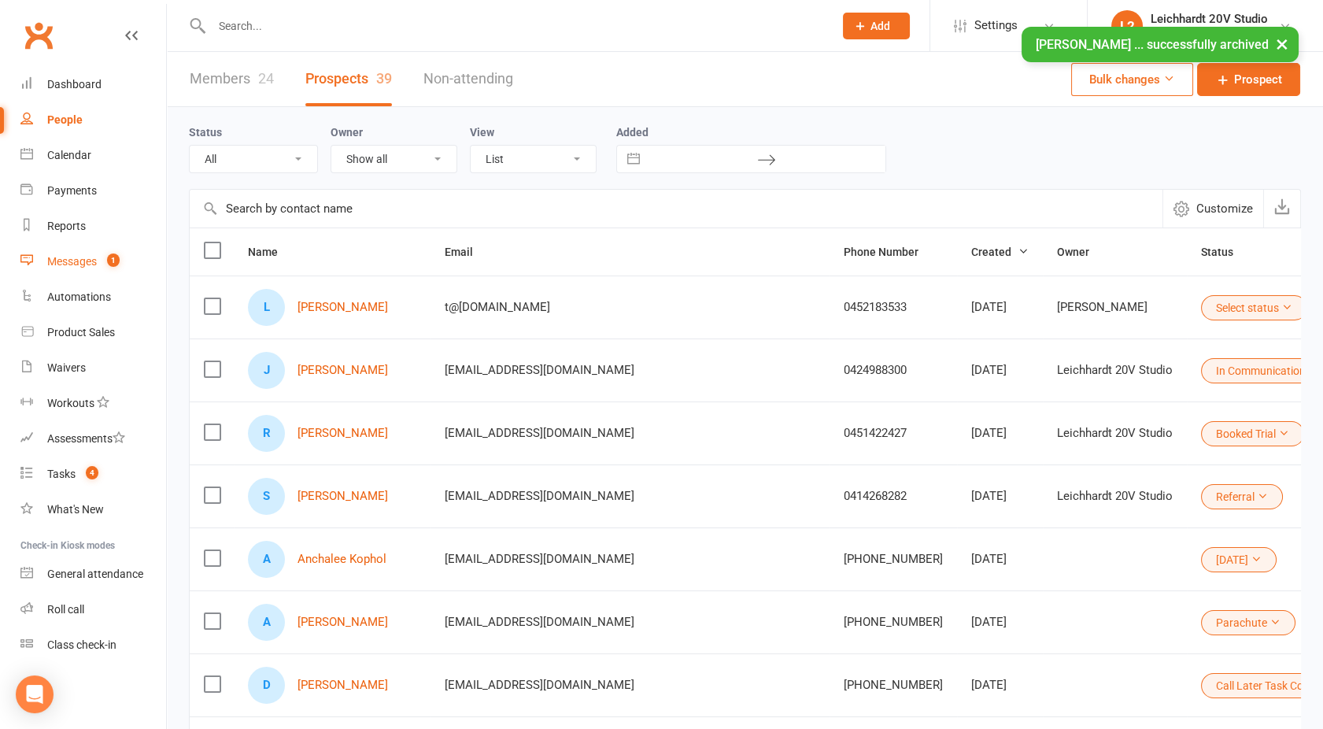
click at [89, 251] on link "Messages 1" at bounding box center [93, 261] width 146 height 35
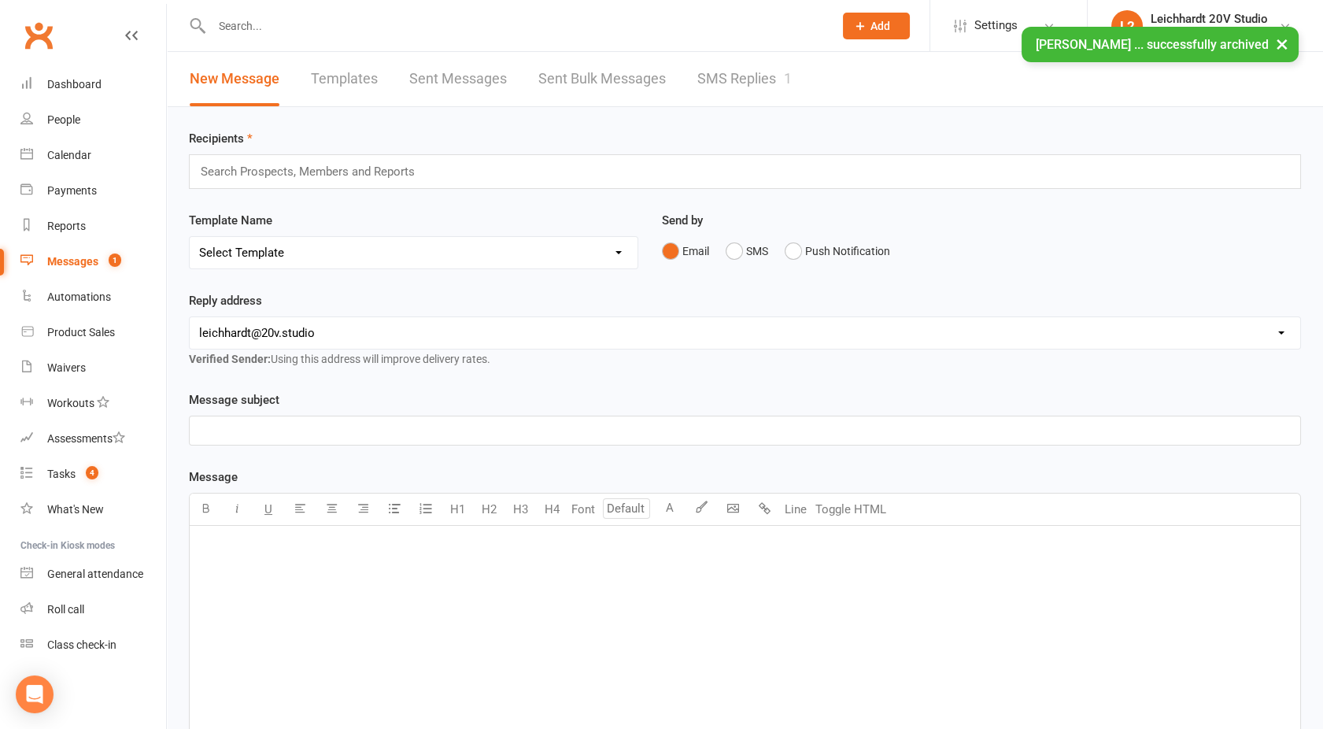
click at [745, 27] on div "× [PERSON_NAME] ... successfully archived" at bounding box center [651, 27] width 1303 height 0
click at [738, 75] on link "SMS Replies 1" at bounding box center [744, 79] width 94 height 54
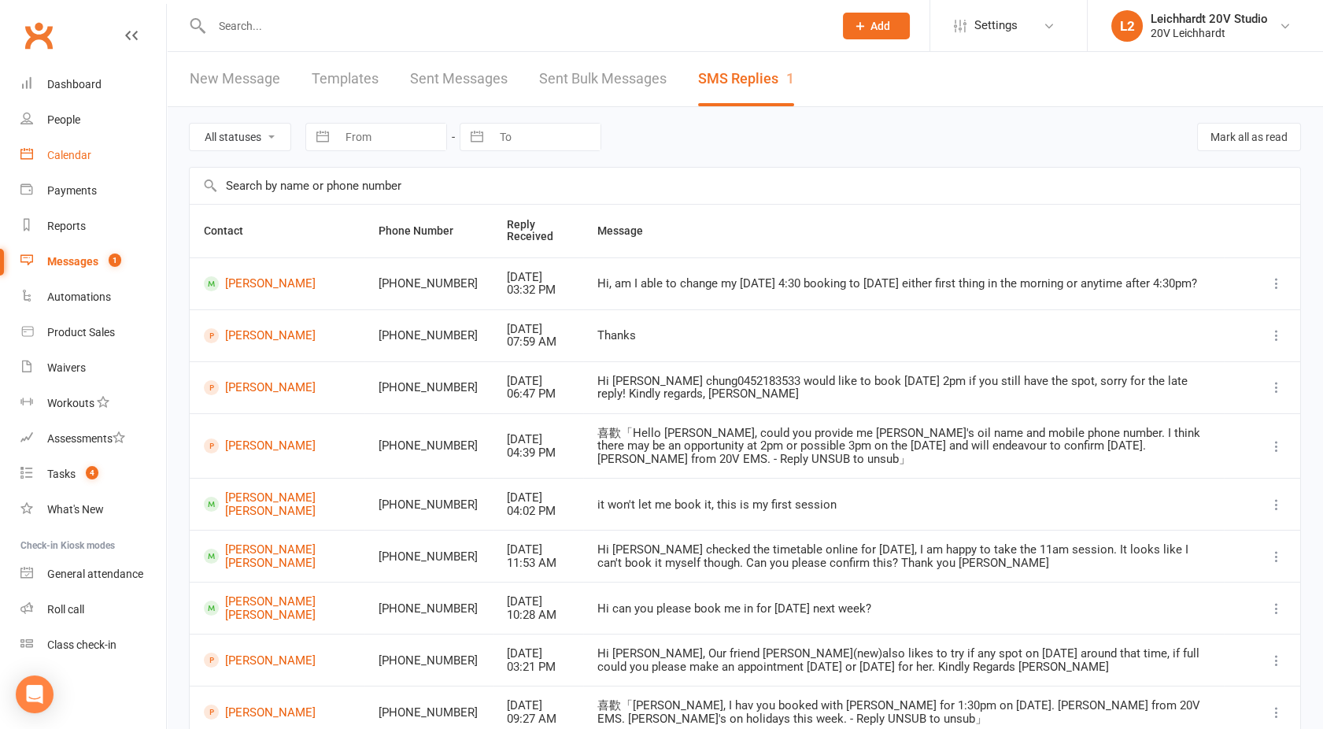
click at [73, 157] on div "Calendar" at bounding box center [69, 155] width 44 height 13
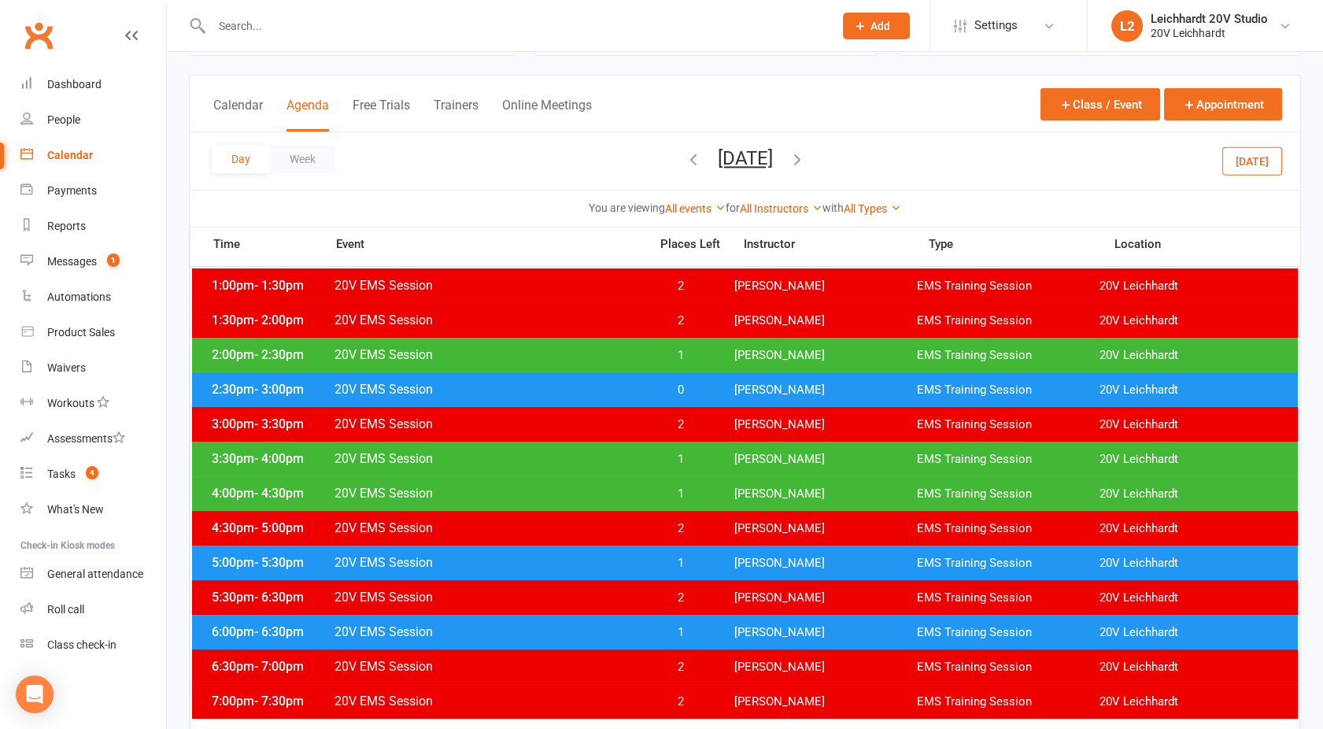
scroll to position [73, 0]
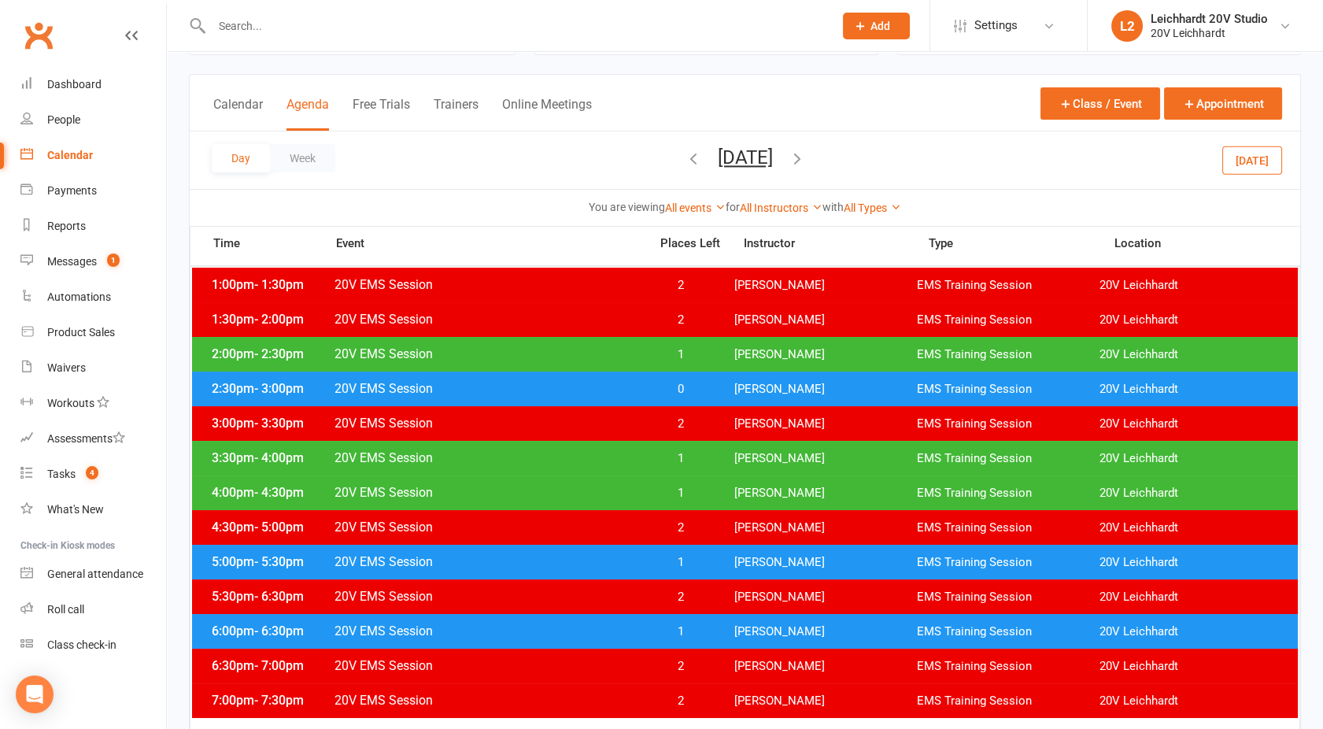
click at [546, 389] on span "20V EMS Session" at bounding box center [487, 388] width 306 height 15
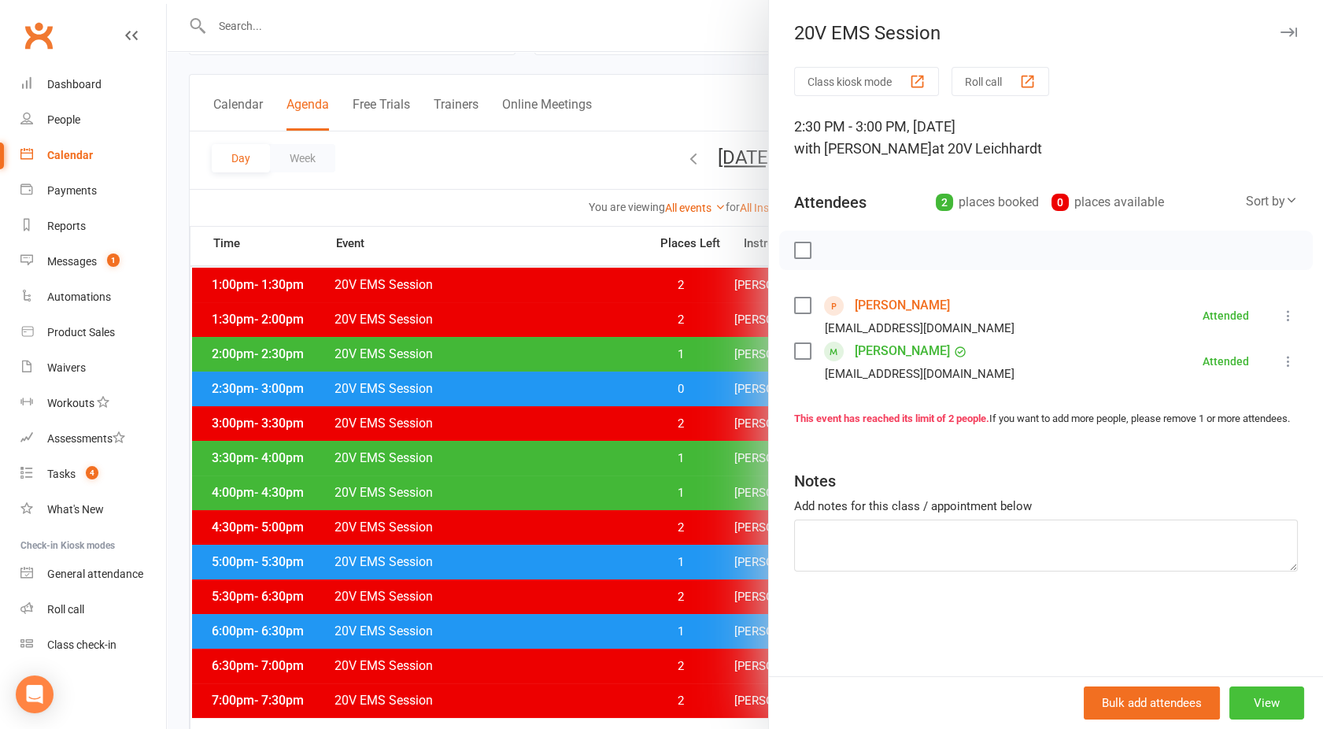
click at [1256, 699] on button "View" at bounding box center [1267, 702] width 75 height 33
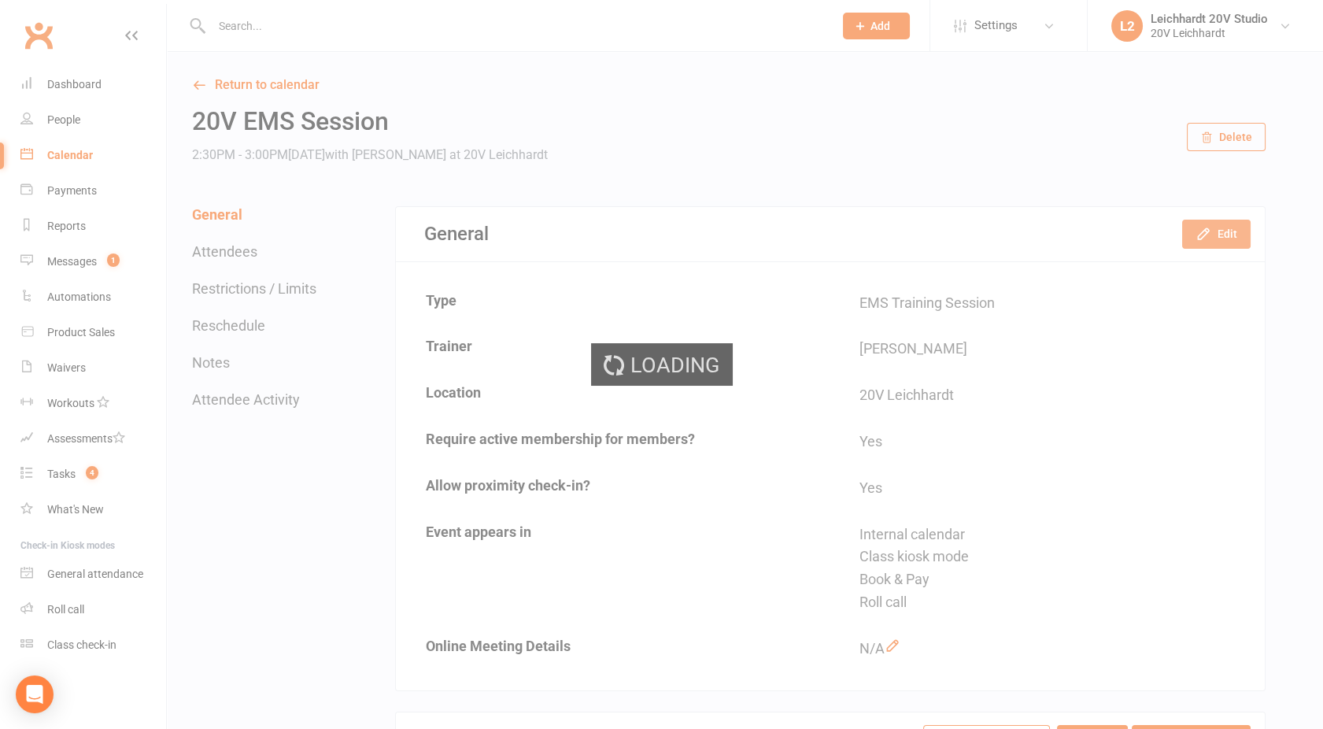
click at [1229, 231] on button "Edit" at bounding box center [1216, 234] width 68 height 28
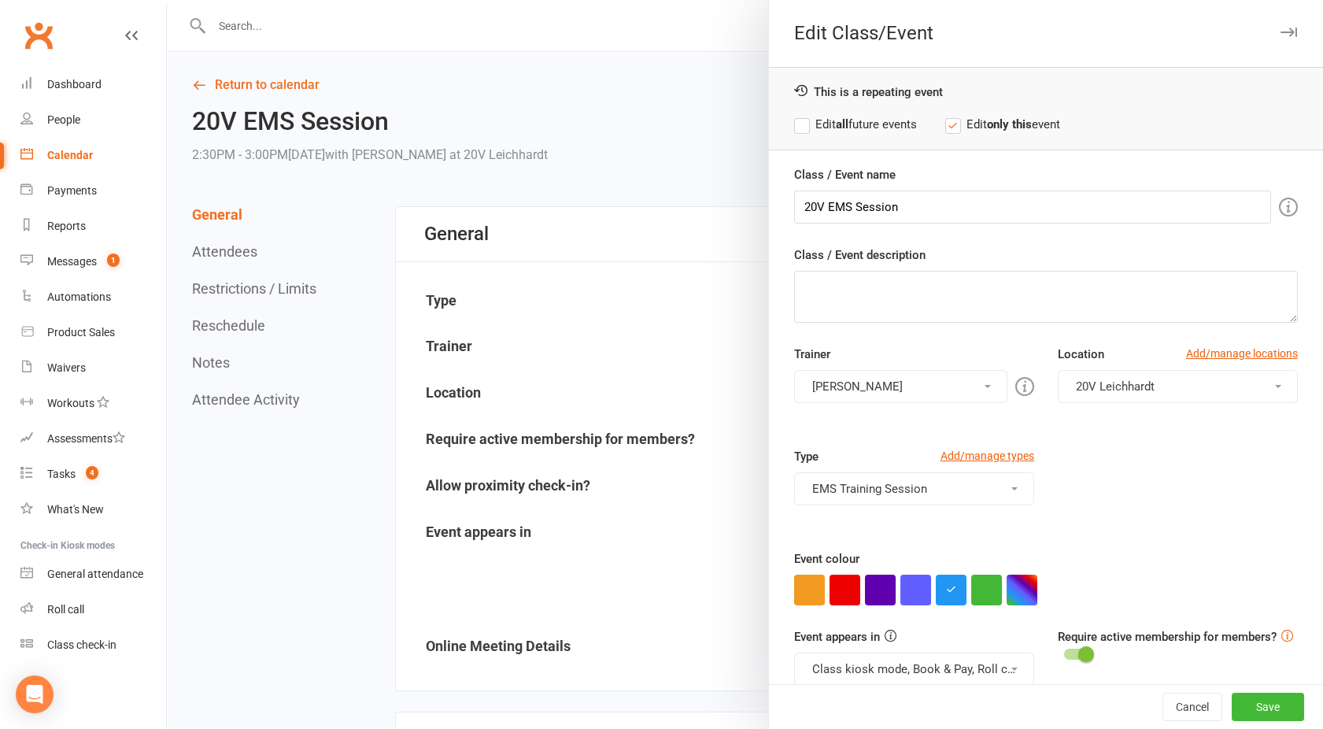
scroll to position [88, 0]
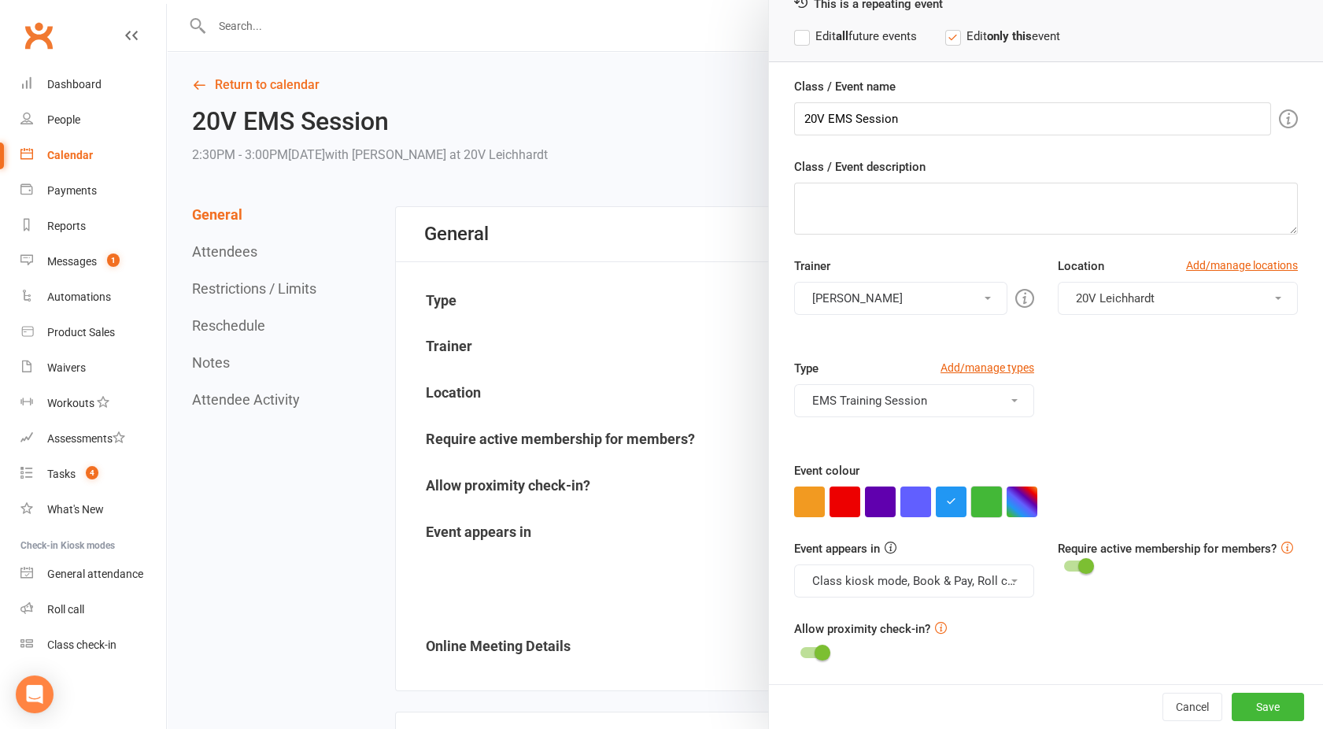
click at [975, 505] on button "button" at bounding box center [986, 501] width 31 height 31
click at [914, 602] on div "Event appears in Class kiosk mode, Book & Pay, Roll call Clubworx website calen…" at bounding box center [1045, 579] width 527 height 80
click at [901, 586] on button "Class kiosk mode, Book & Pay, Roll call" at bounding box center [914, 580] width 240 height 33
click at [1246, 705] on button "Save" at bounding box center [1268, 707] width 72 height 28
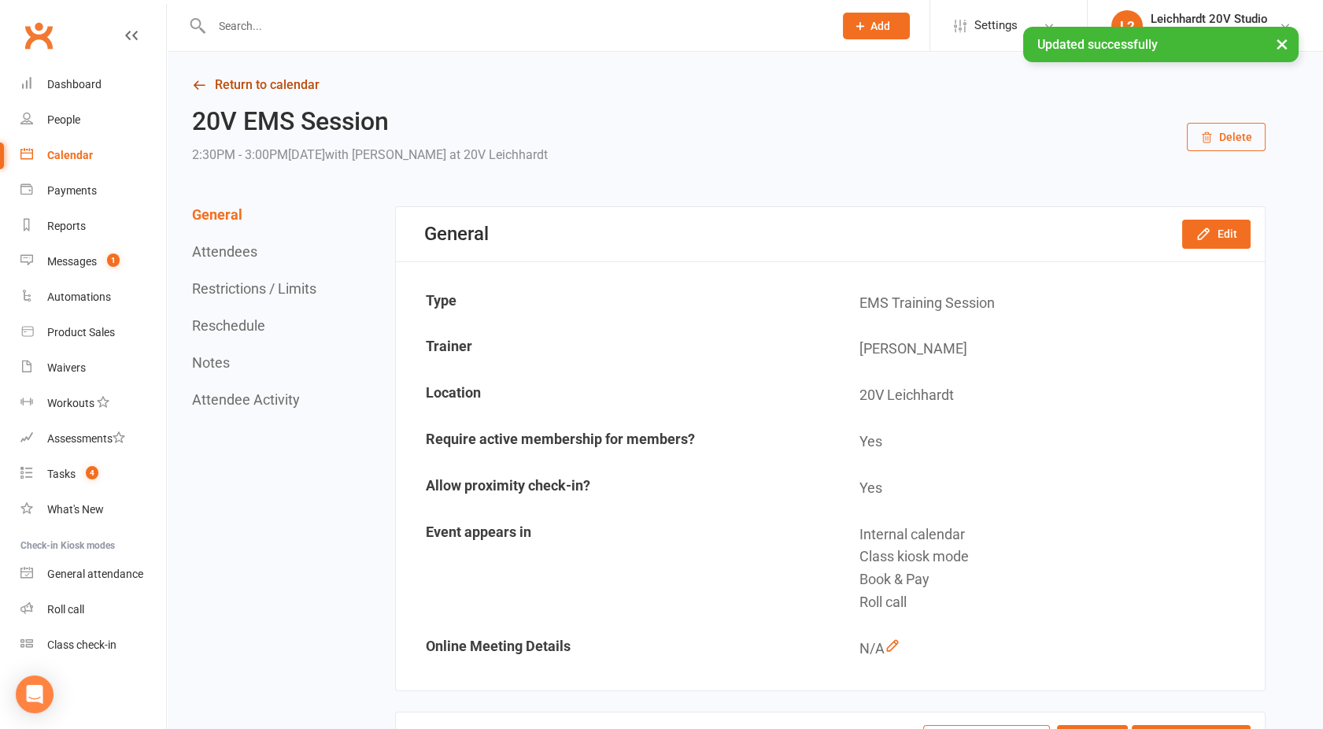
click at [253, 89] on link "Return to calendar" at bounding box center [729, 85] width 1074 height 22
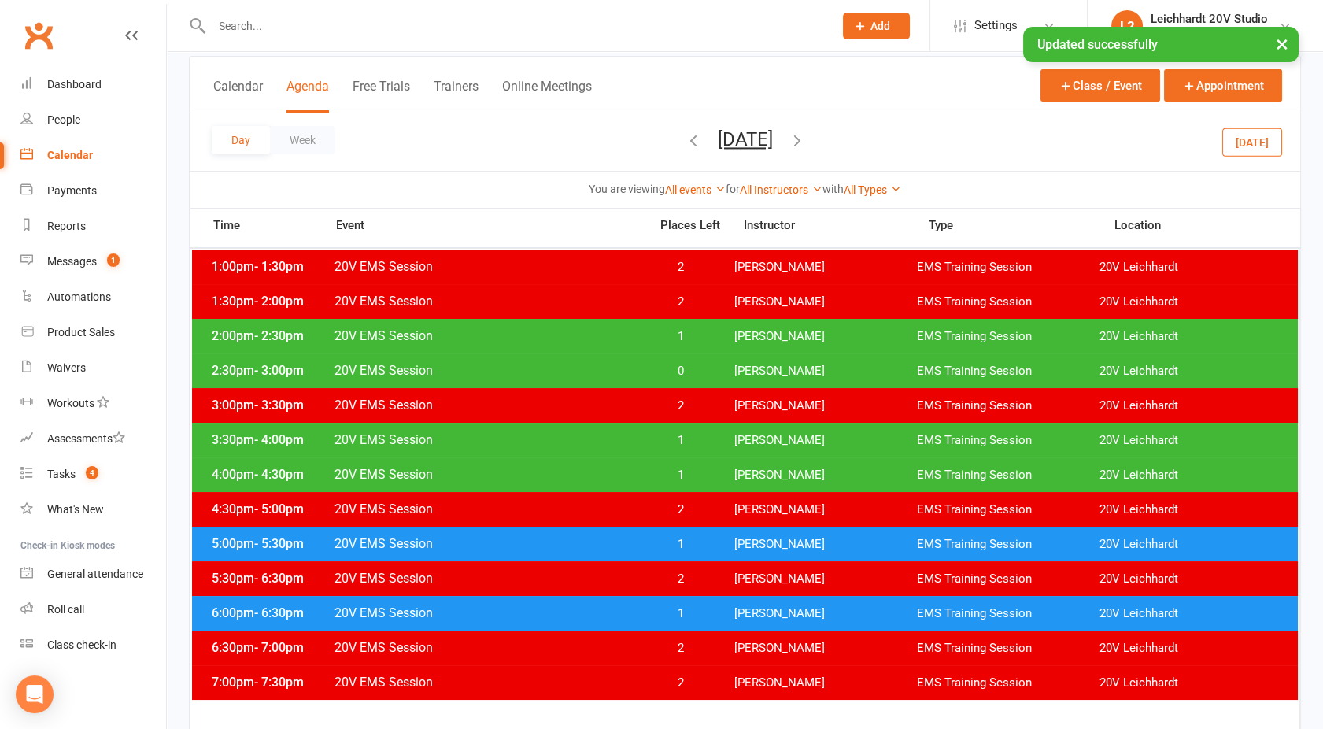
scroll to position [120, 0]
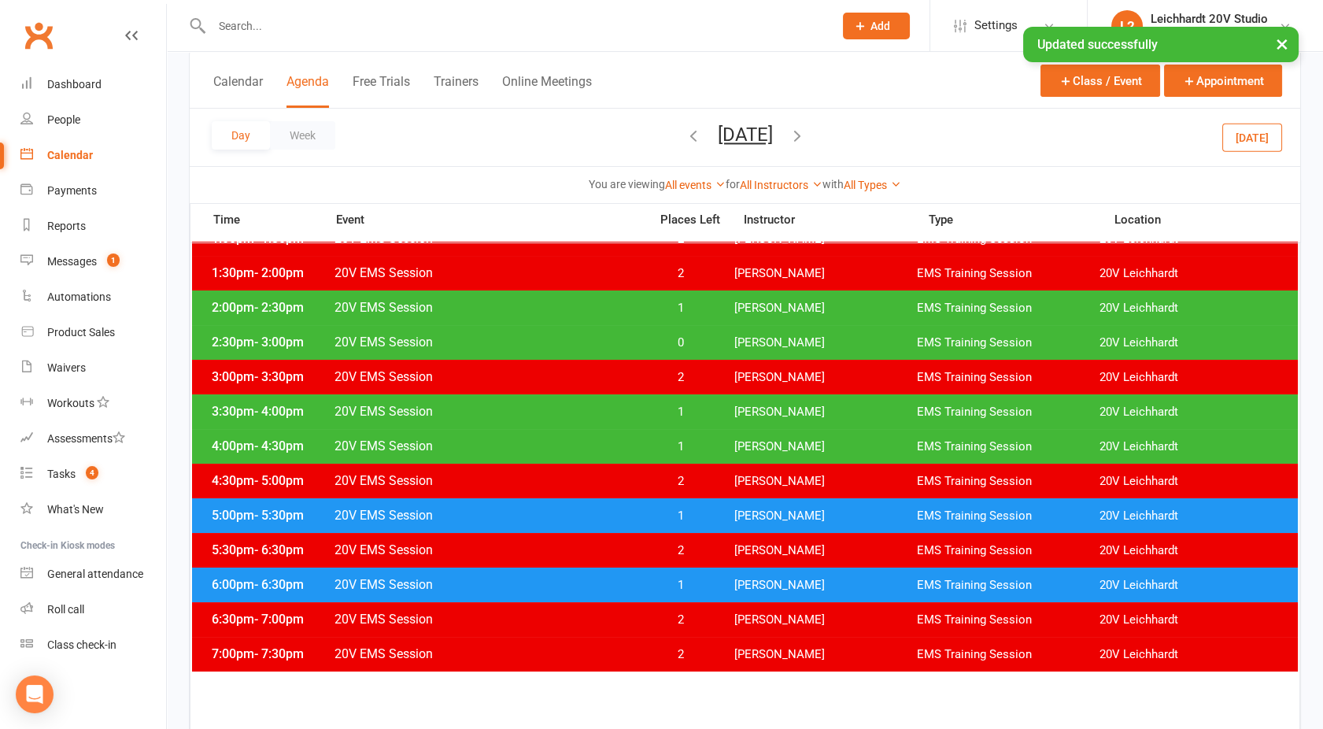
click at [543, 412] on span "20V EMS Session" at bounding box center [487, 411] width 306 height 15
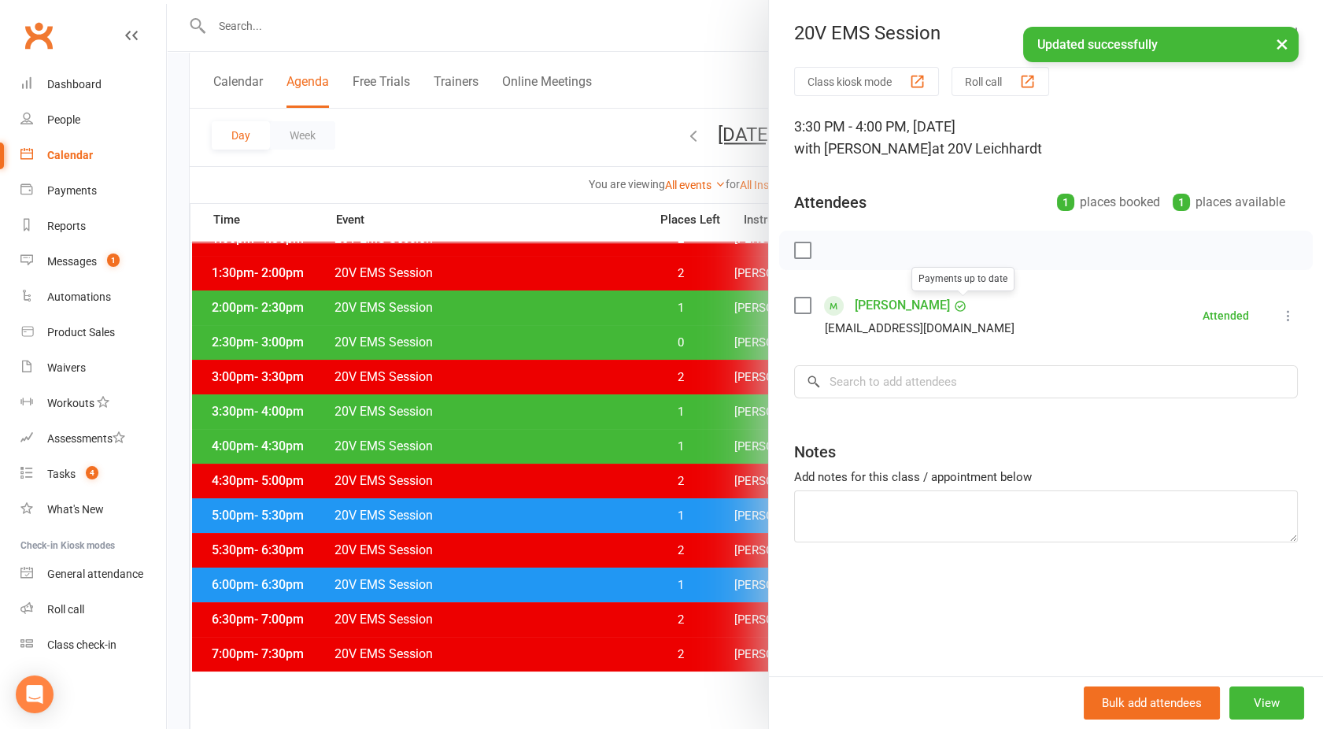
click at [918, 300] on link "[PERSON_NAME]" at bounding box center [902, 305] width 95 height 25
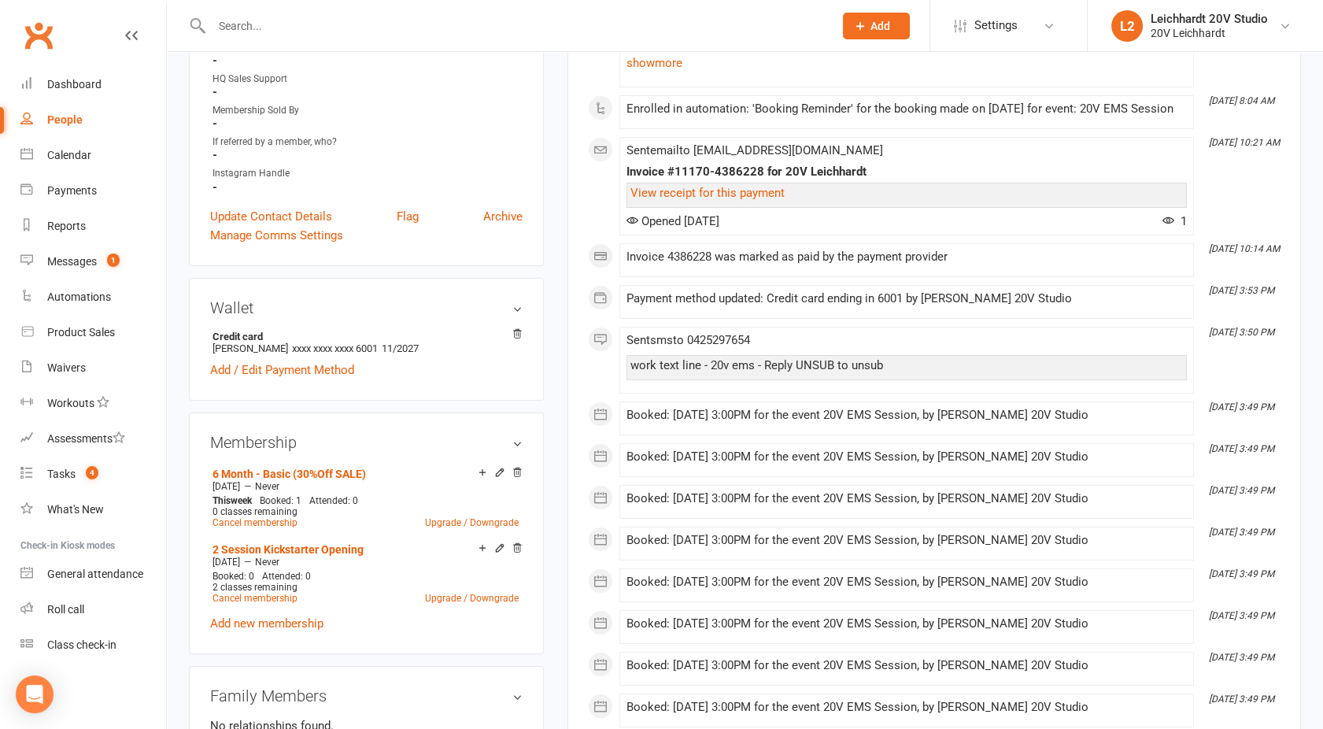
scroll to position [507, 0]
click at [224, 592] on link "Cancel membership" at bounding box center [255, 596] width 85 height 11
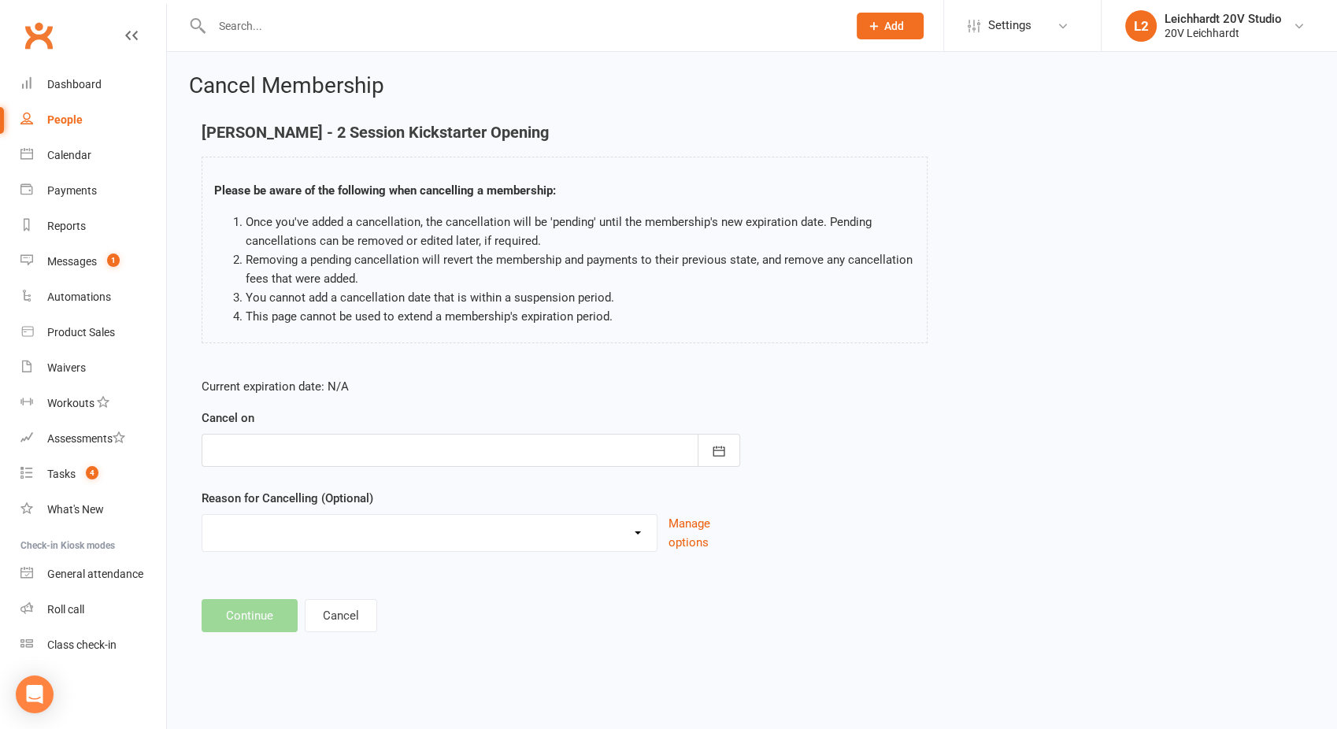
click at [302, 446] on div at bounding box center [471, 450] width 538 height 33
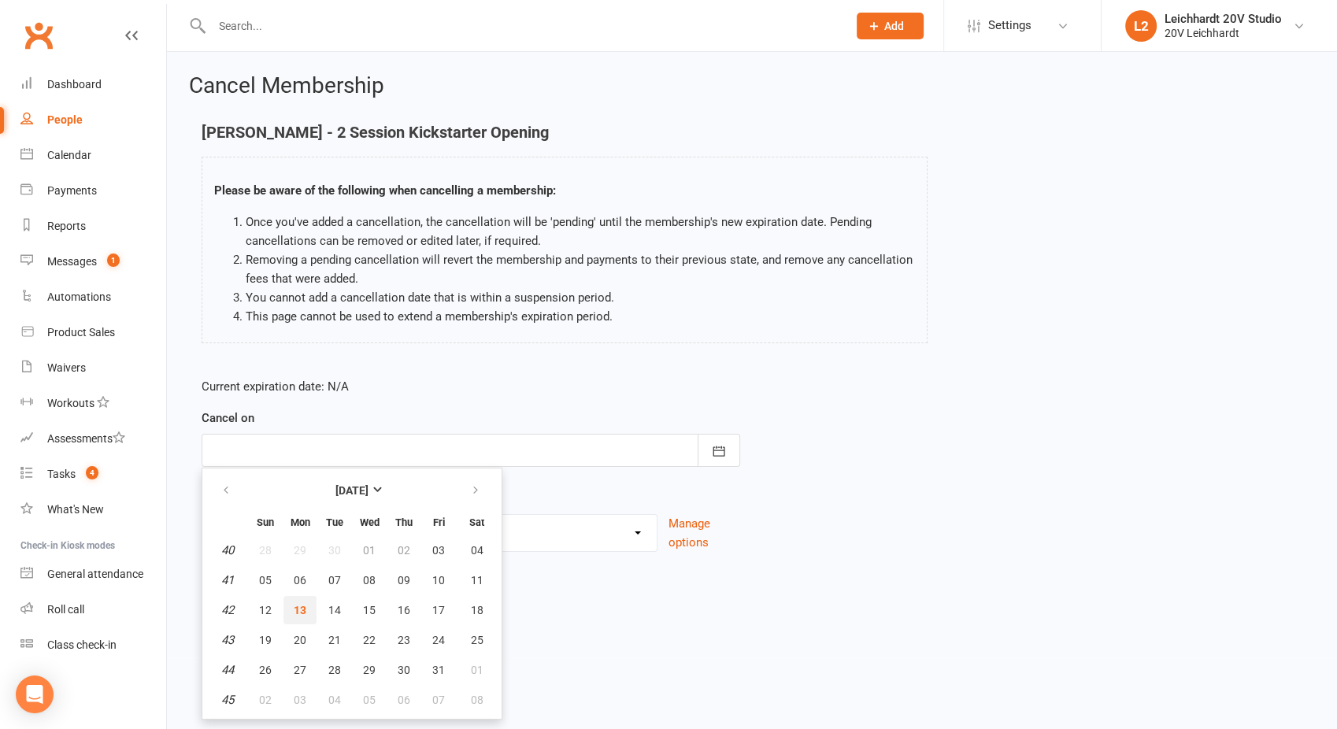
click at [296, 614] on span "13" at bounding box center [300, 610] width 13 height 13
type input "[DATE]"
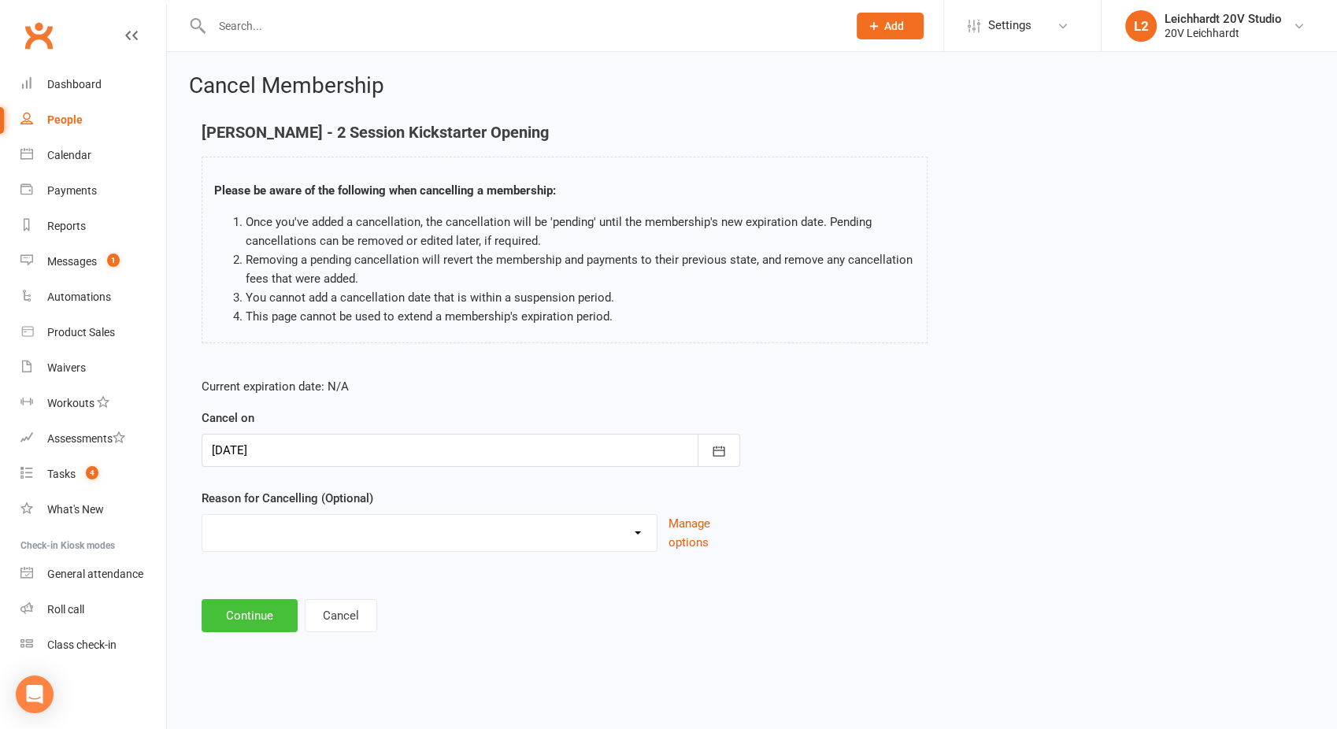
click at [236, 606] on button "Continue" at bounding box center [250, 615] width 96 height 33
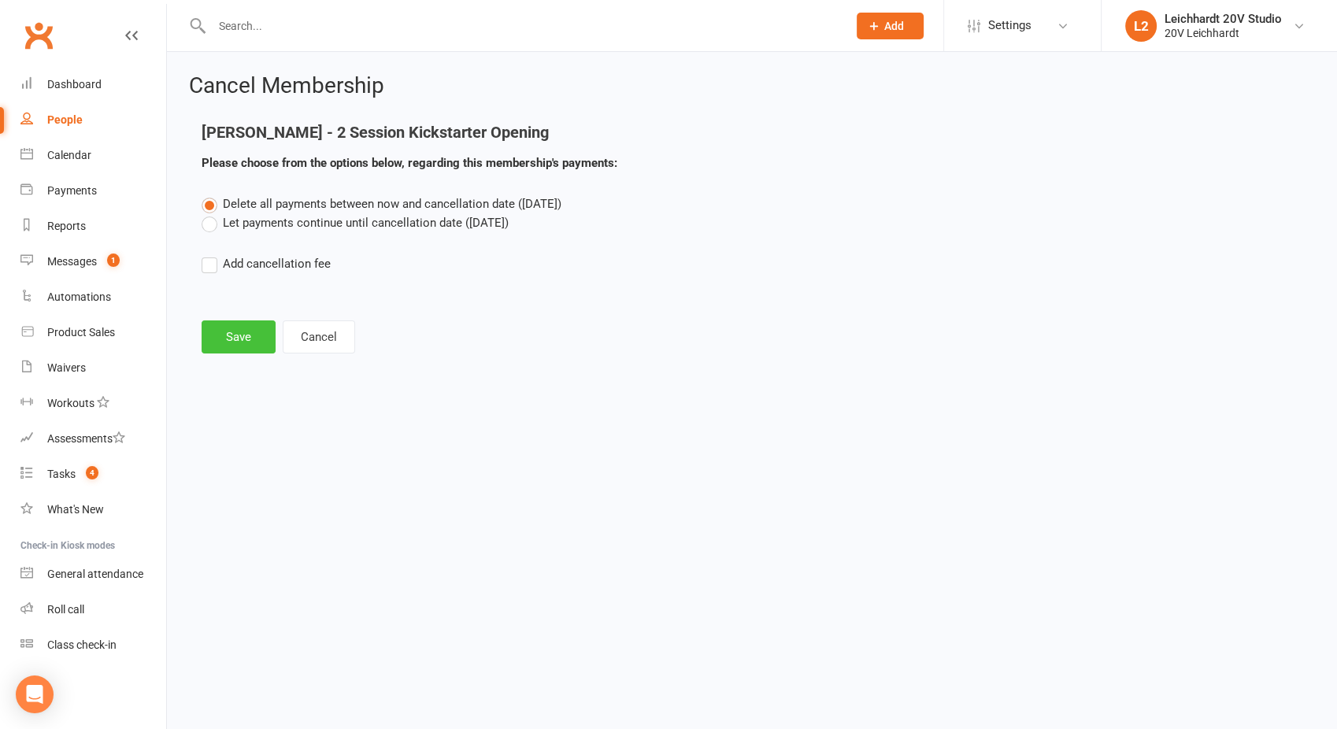
click at [229, 331] on button "Save" at bounding box center [239, 336] width 74 height 33
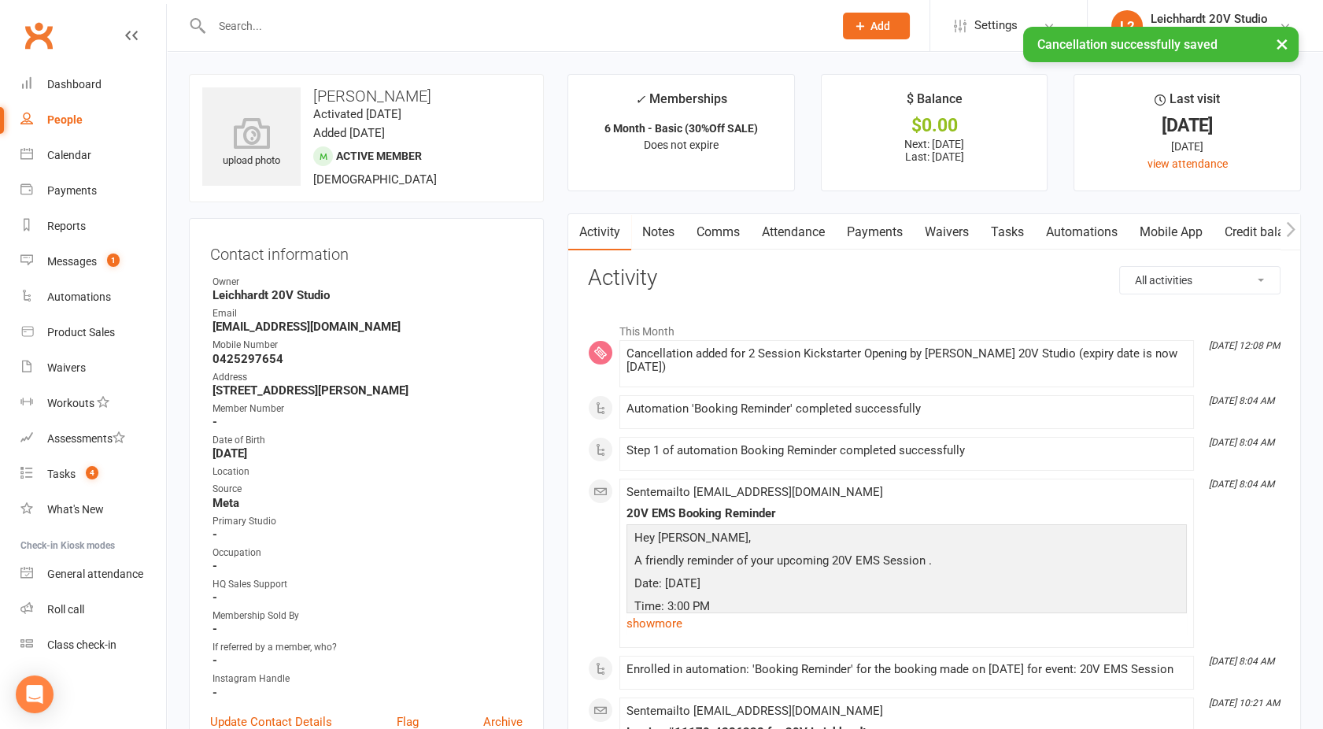
click at [879, 233] on link "Payments" at bounding box center [875, 232] width 78 height 36
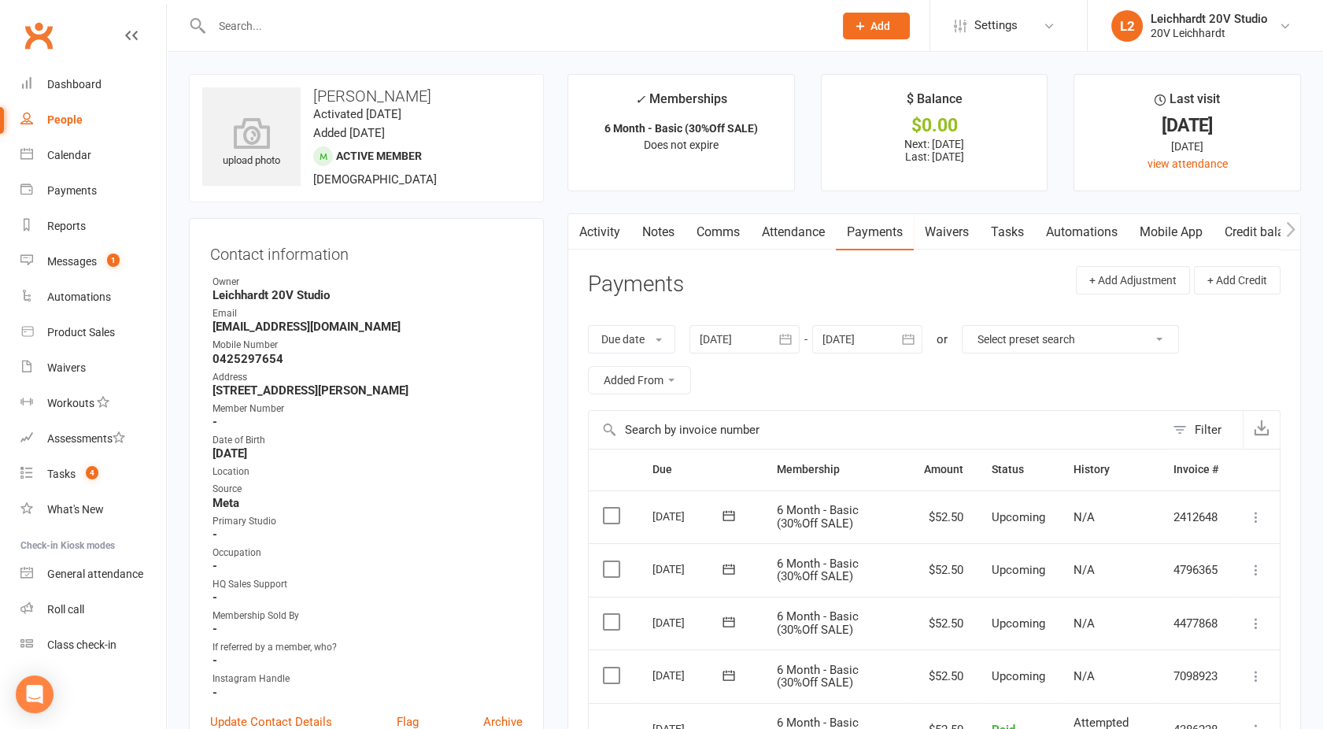
click at [610, 231] on link "Activity" at bounding box center [599, 232] width 63 height 36
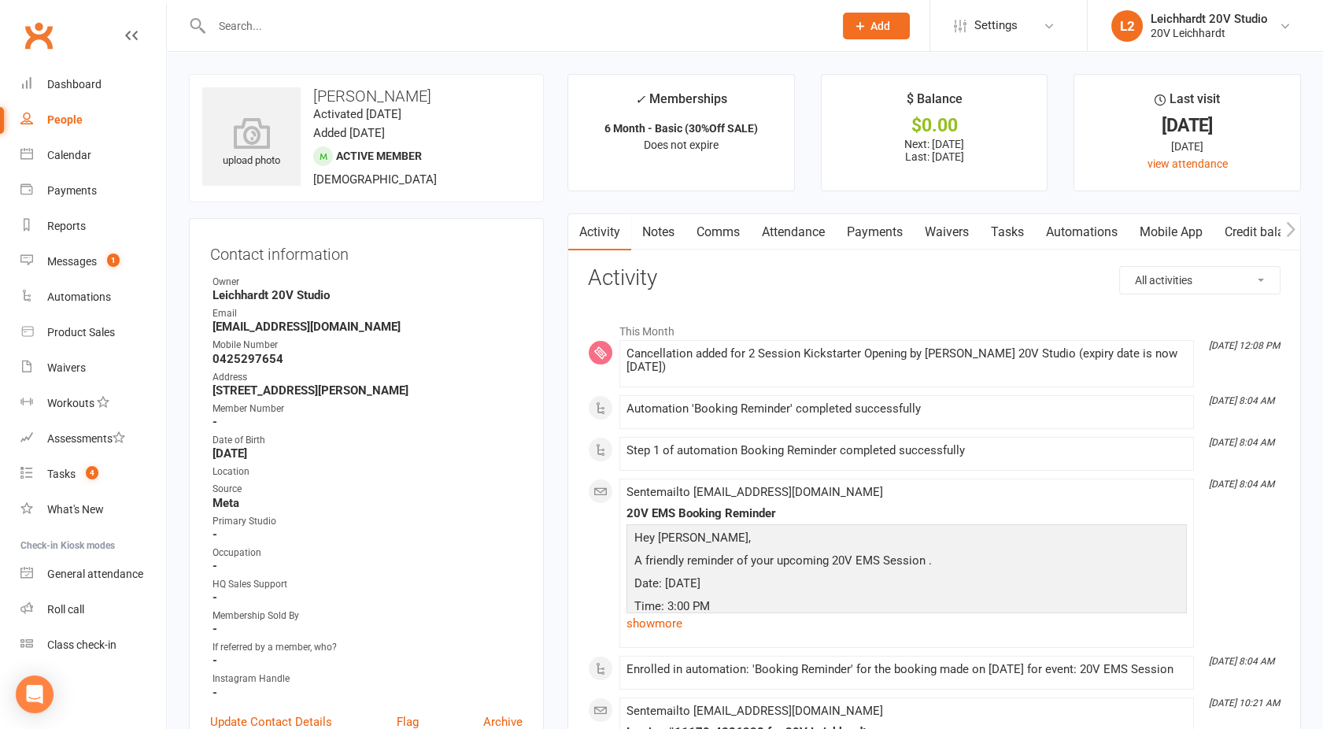
click at [864, 229] on link "Payments" at bounding box center [875, 232] width 78 height 36
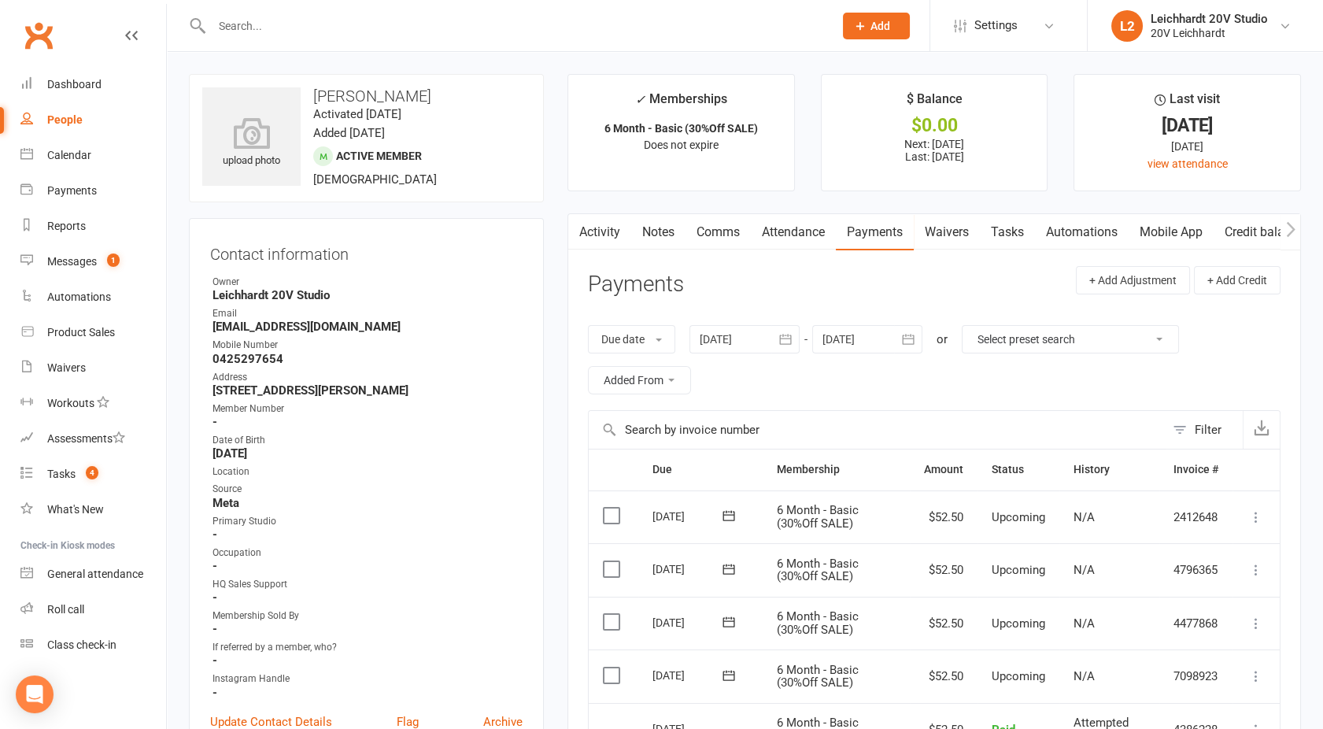
scroll to position [262, 0]
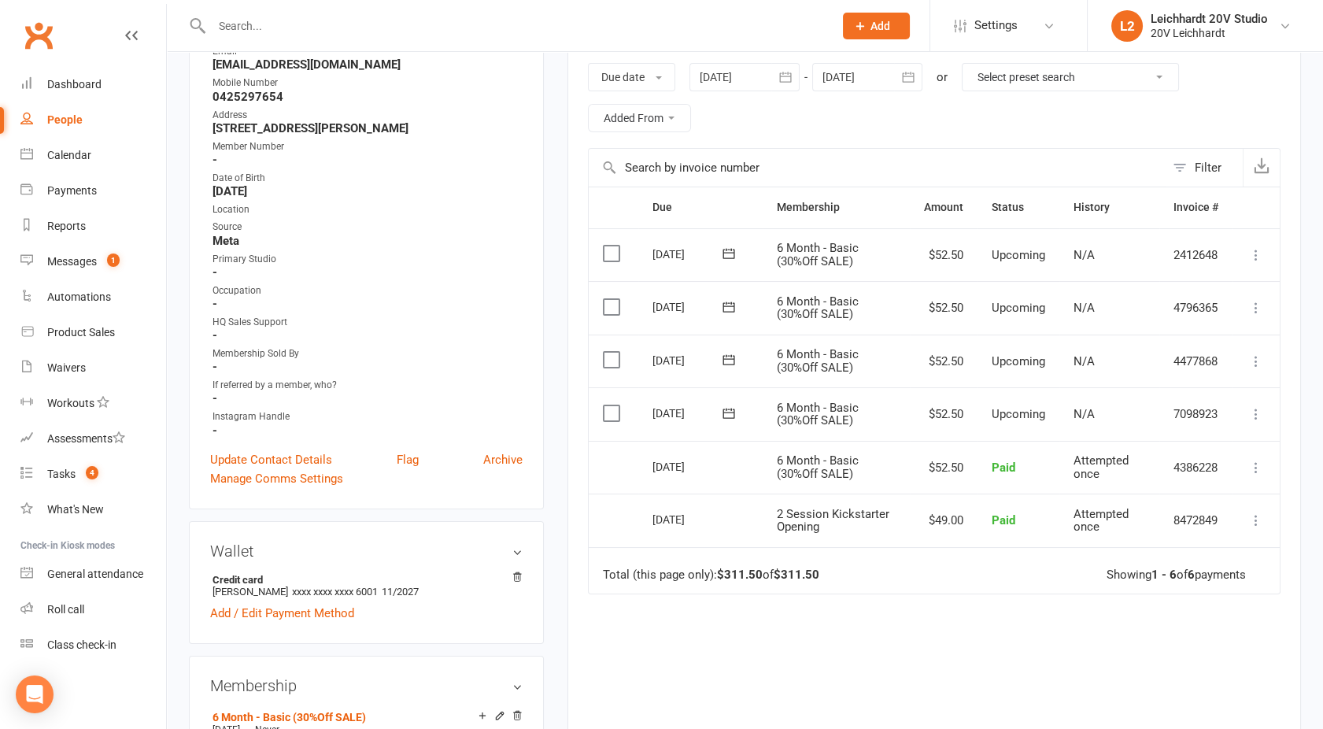
click at [1259, 415] on icon at bounding box center [1256, 414] width 16 height 16
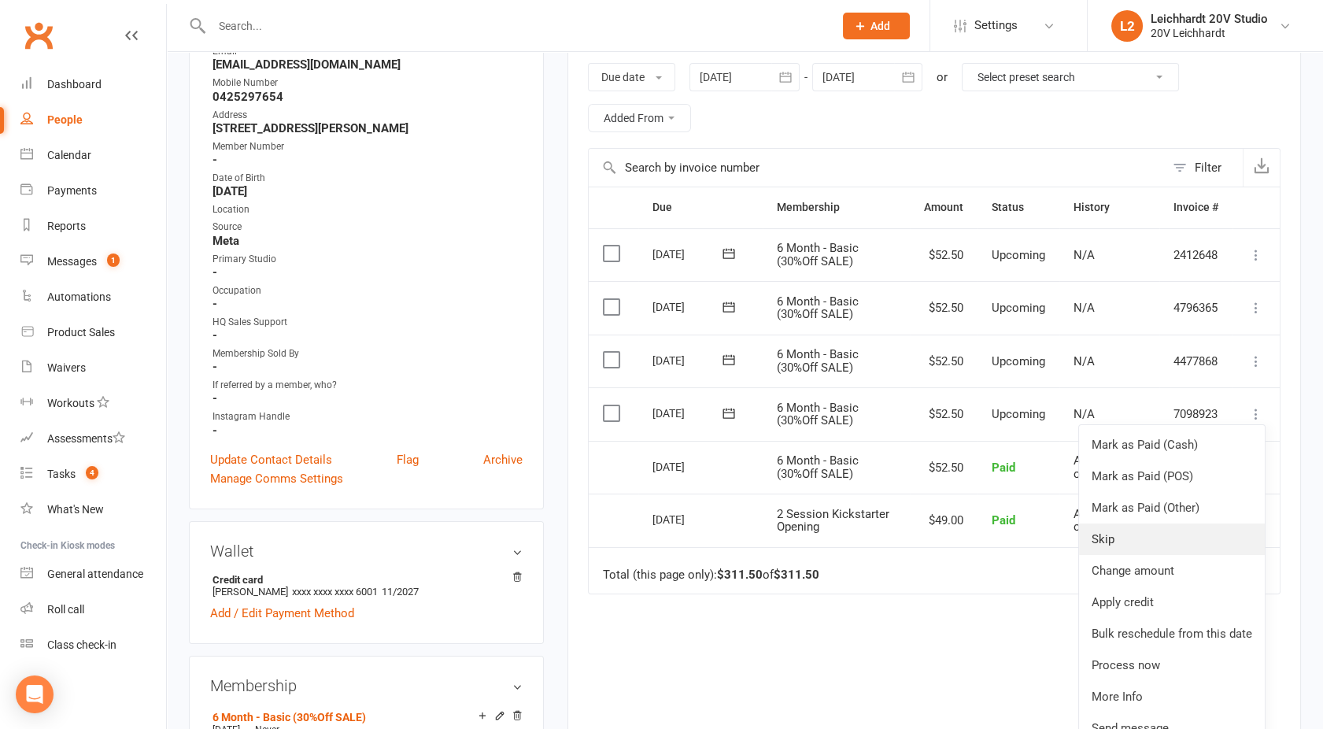
click at [1130, 531] on link "Skip" at bounding box center [1172, 538] width 186 height 31
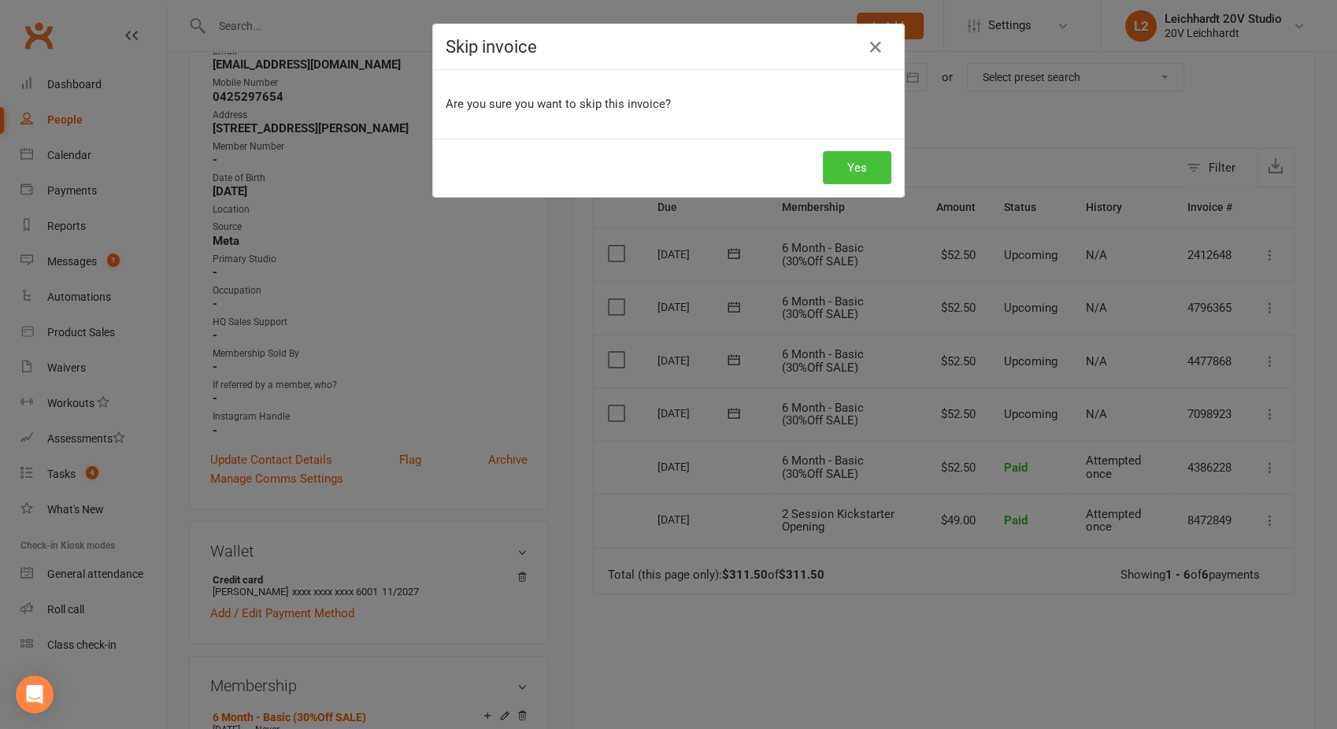
click at [847, 156] on button "Yes" at bounding box center [857, 167] width 68 height 33
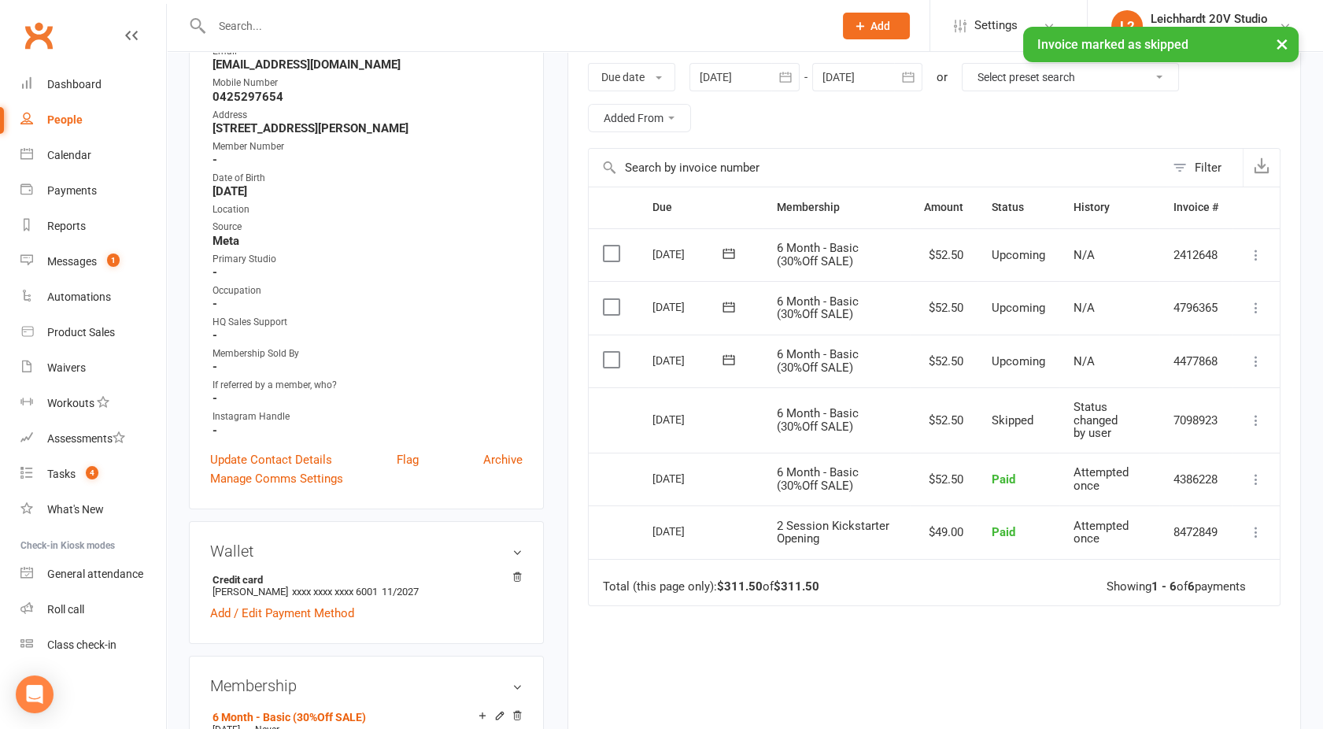
scroll to position [0, 0]
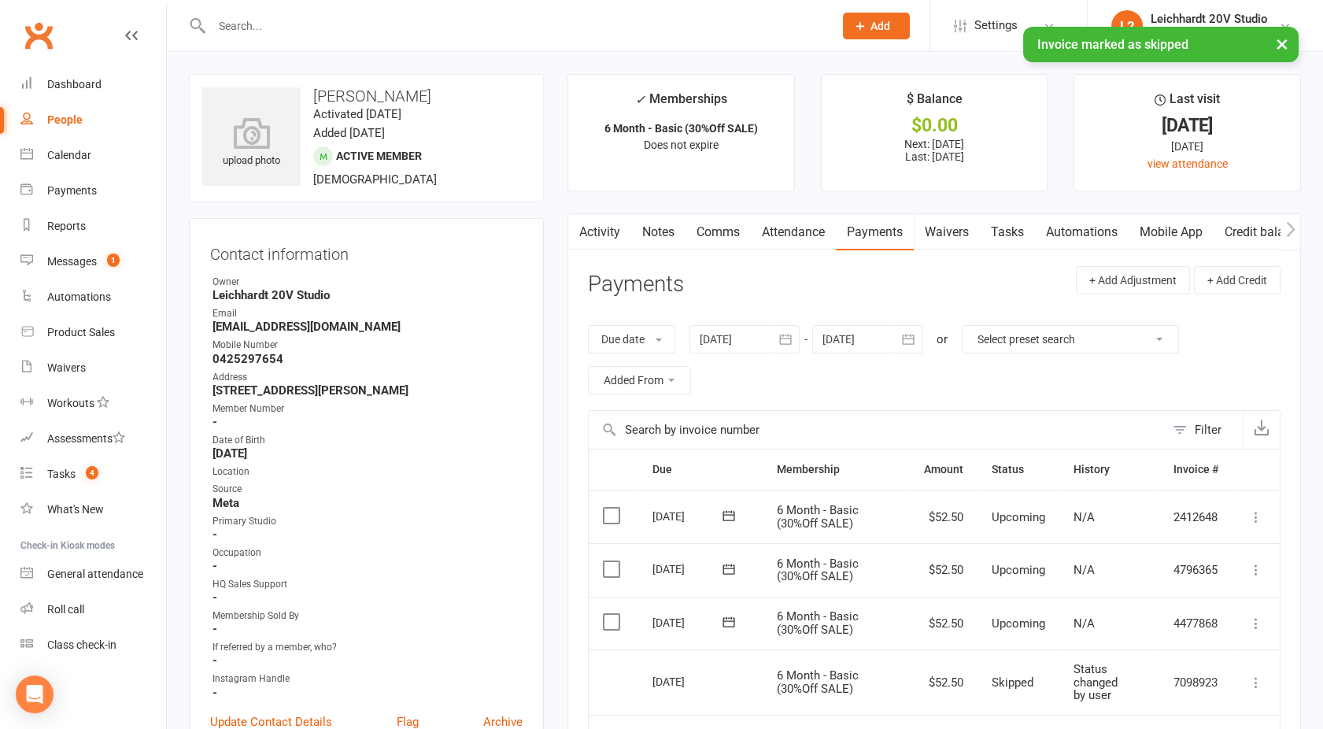
click at [804, 227] on link "Attendance" at bounding box center [793, 232] width 85 height 36
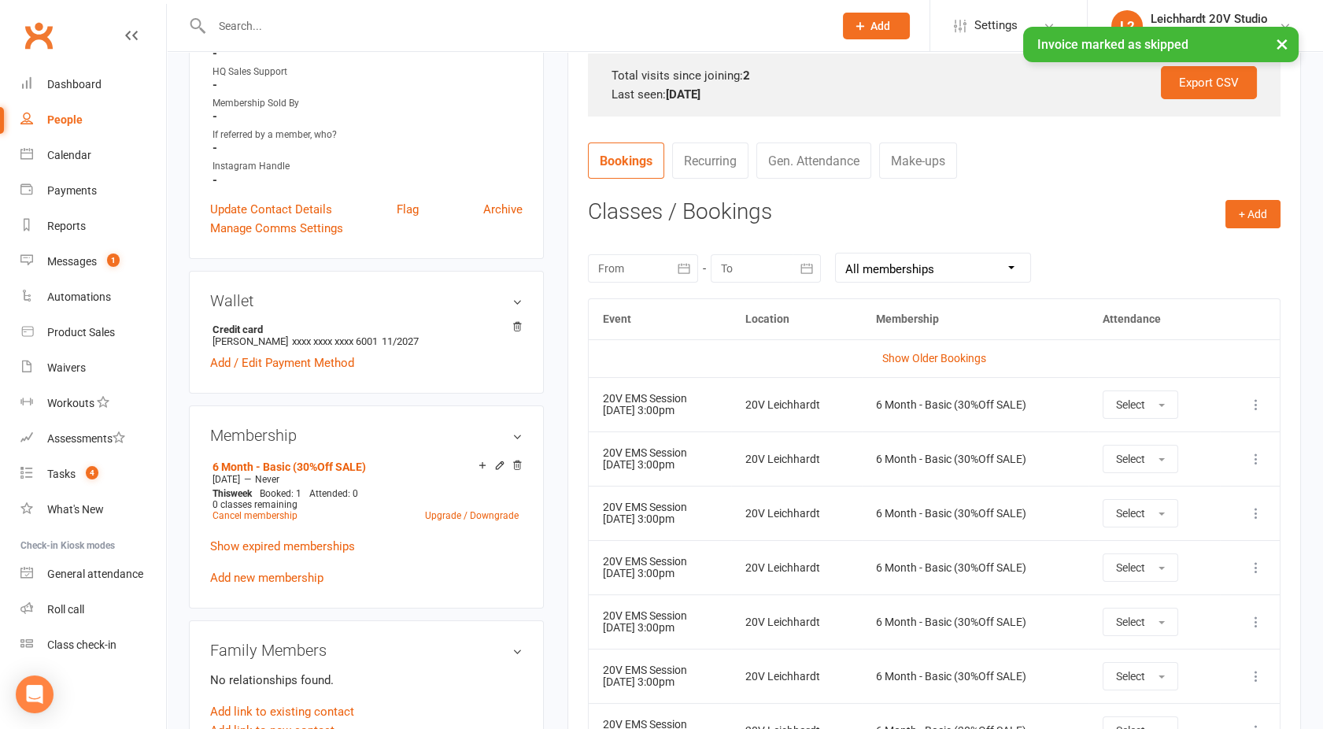
scroll to position [515, 0]
click at [932, 359] on link "Show Older Bookings" at bounding box center [934, 355] width 104 height 13
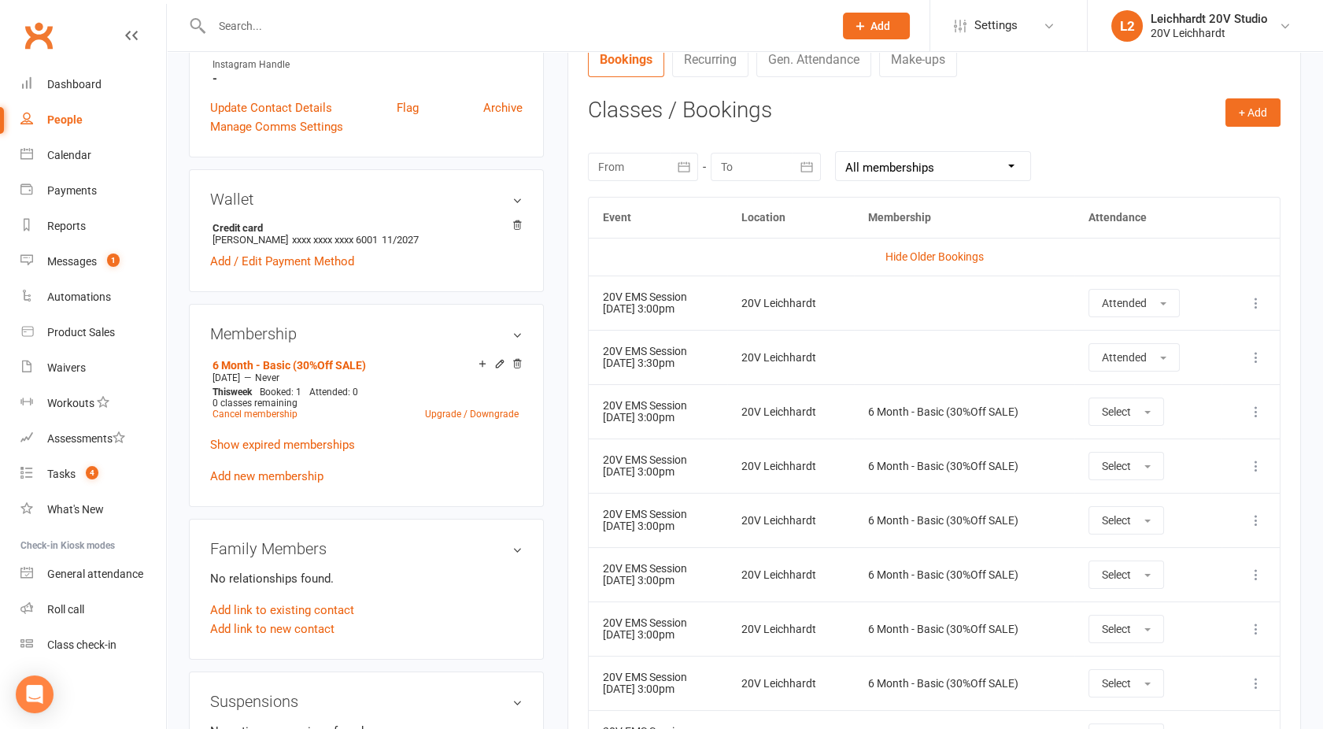
scroll to position [0, 0]
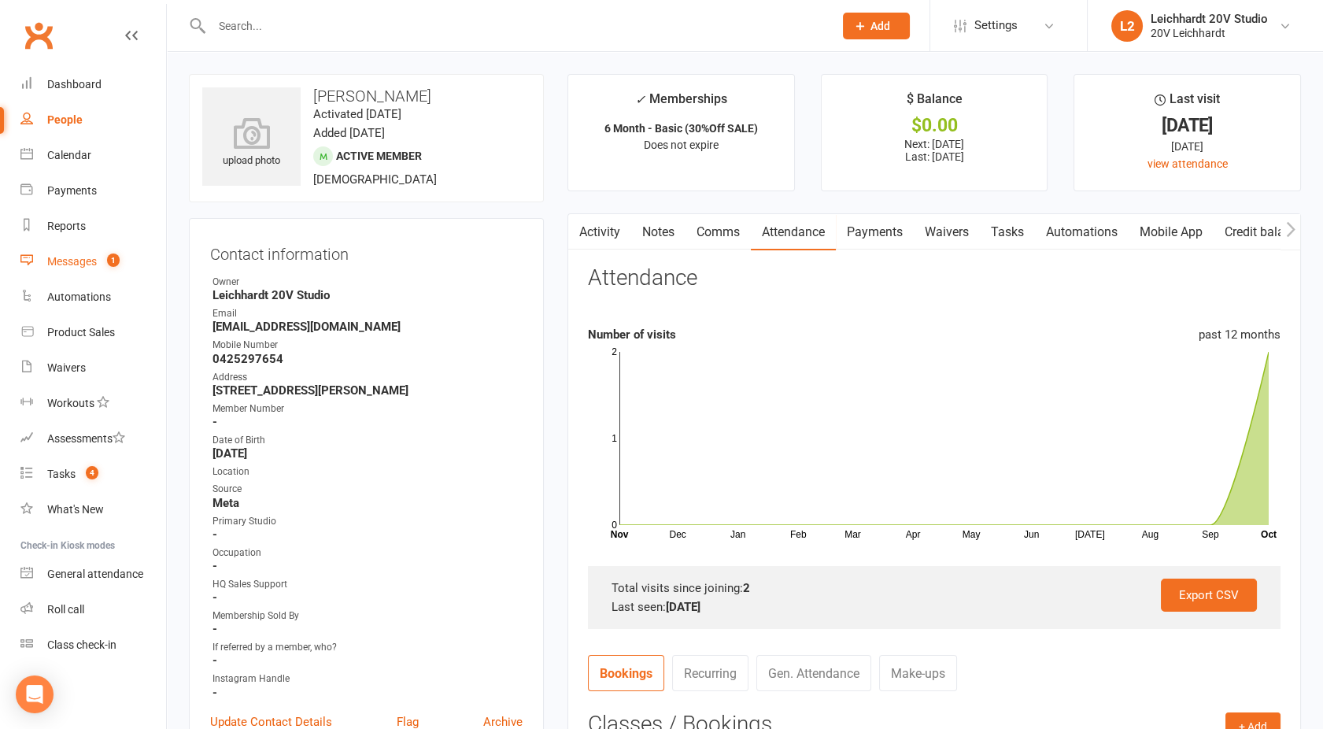
click at [87, 277] on link "Messages 1" at bounding box center [93, 261] width 146 height 35
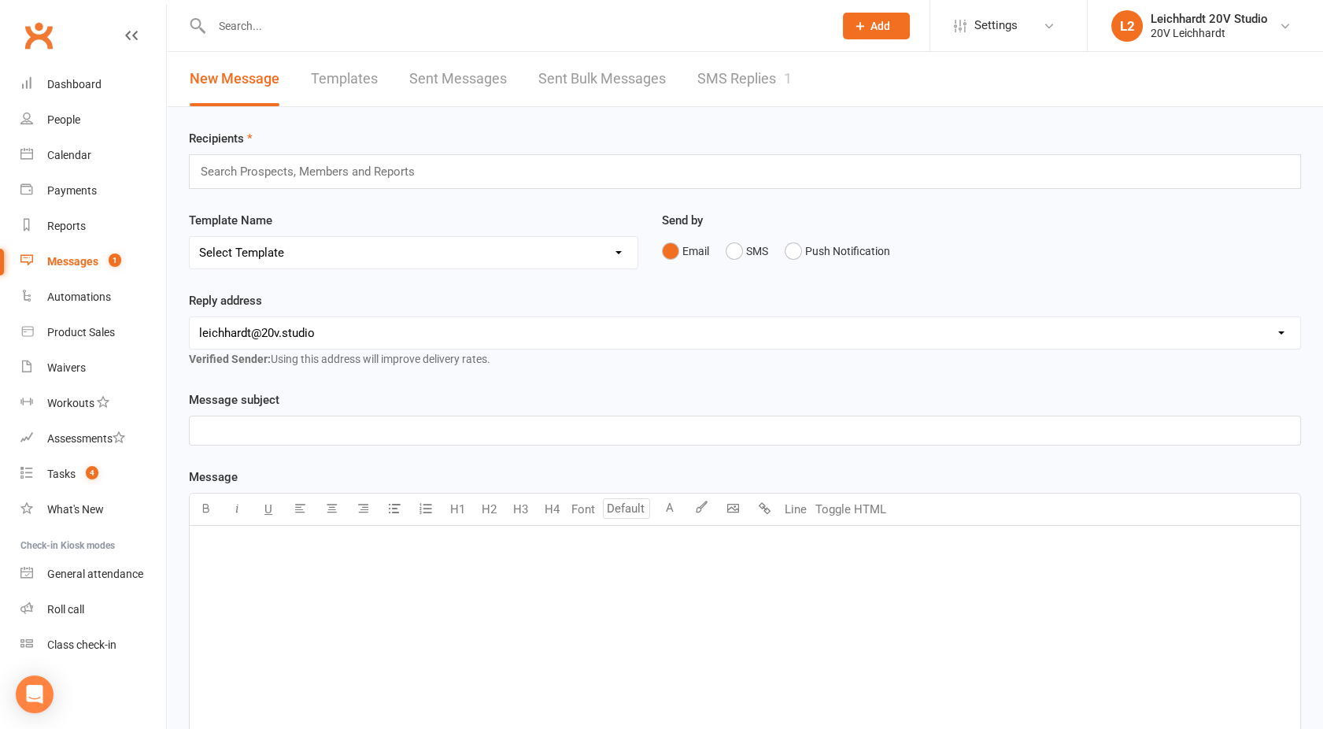
click at [723, 77] on link "SMS Replies 1" at bounding box center [744, 79] width 94 height 54
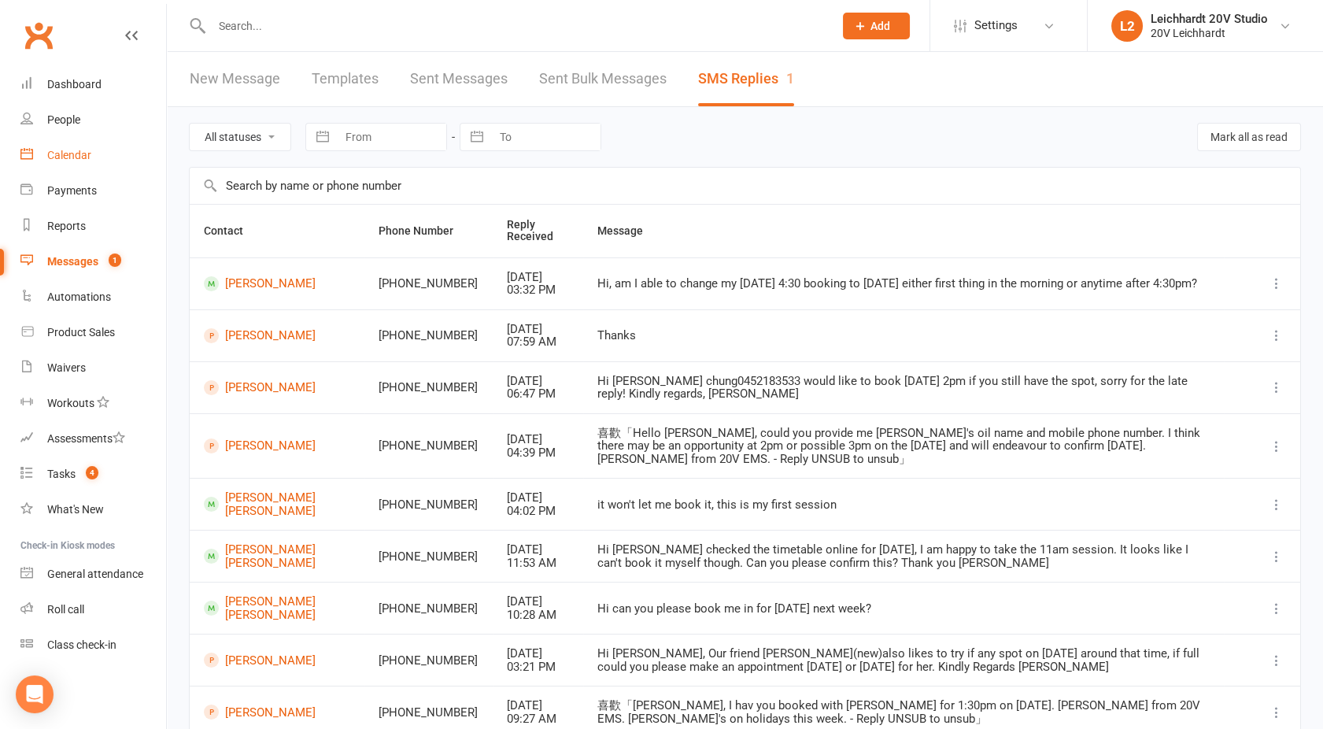
click at [61, 149] on div "Calendar" at bounding box center [69, 155] width 44 height 13
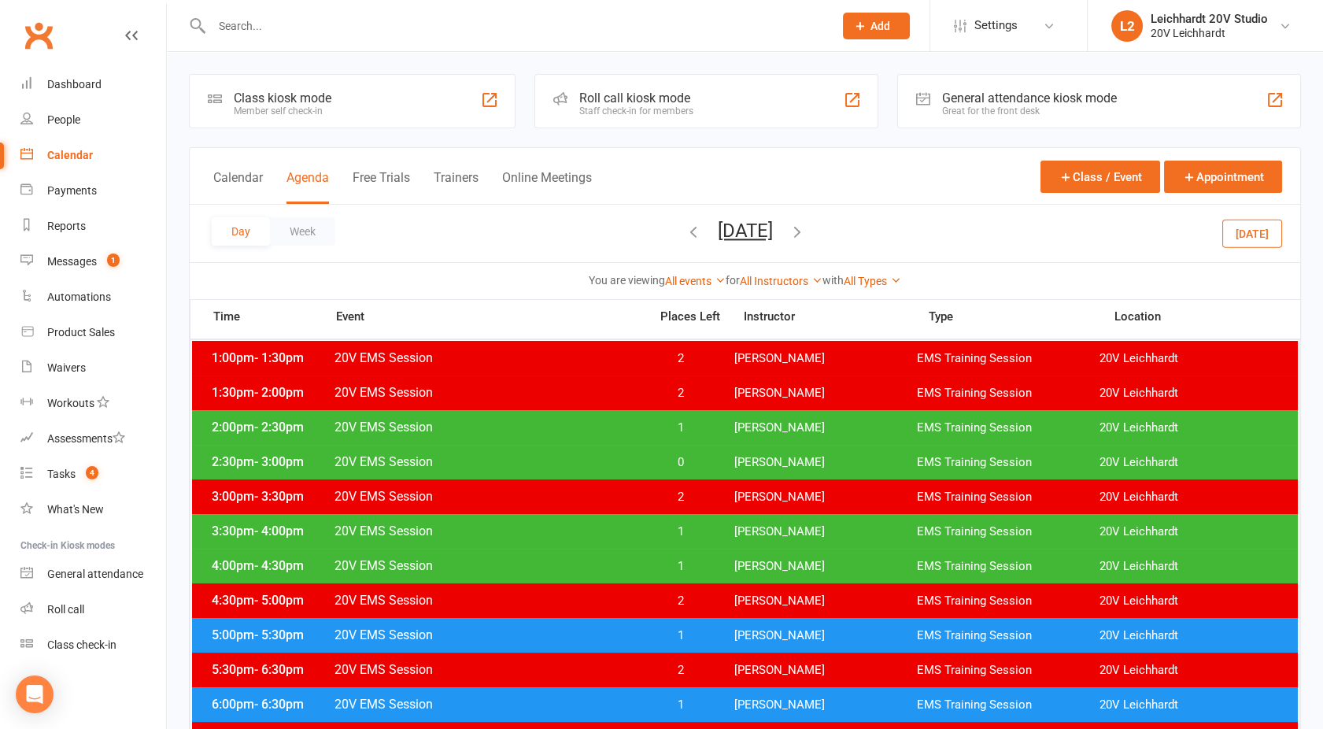
click at [568, 535] on span "20V EMS Session" at bounding box center [487, 530] width 306 height 15
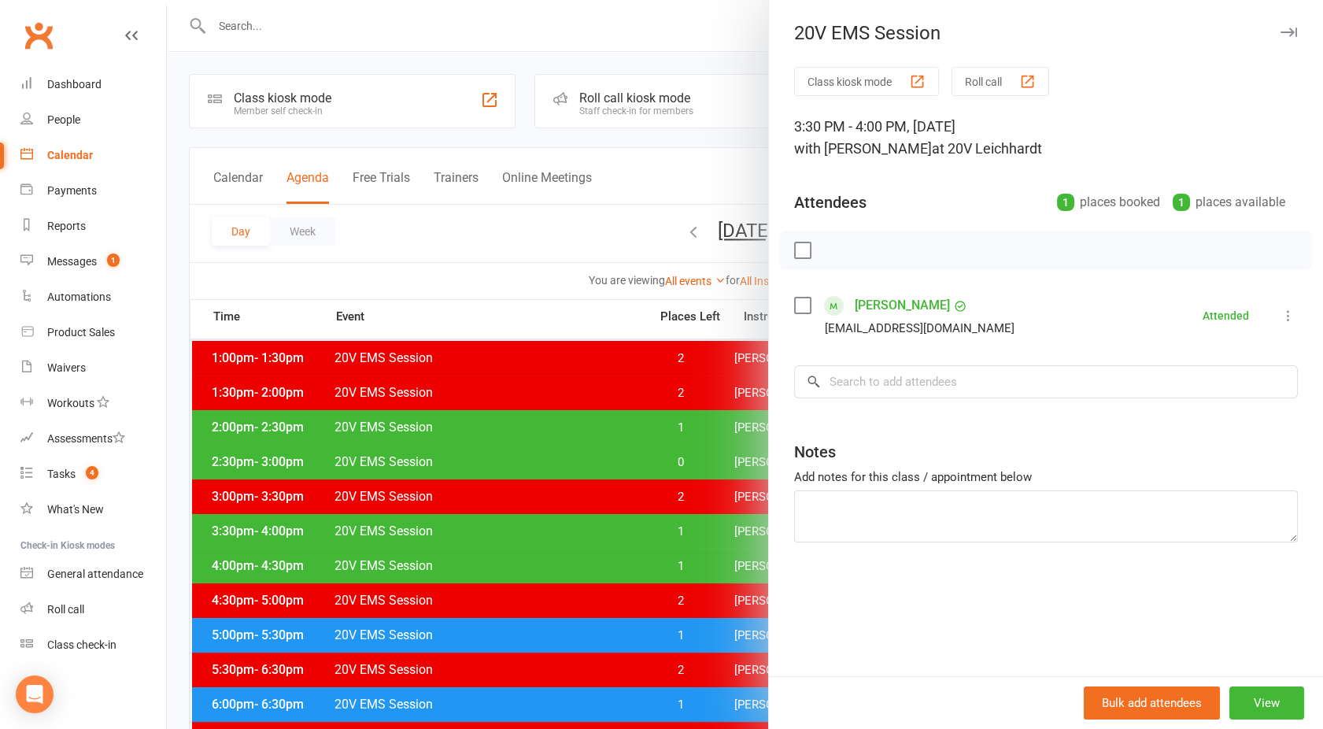
click at [568, 535] on div at bounding box center [745, 364] width 1156 height 729
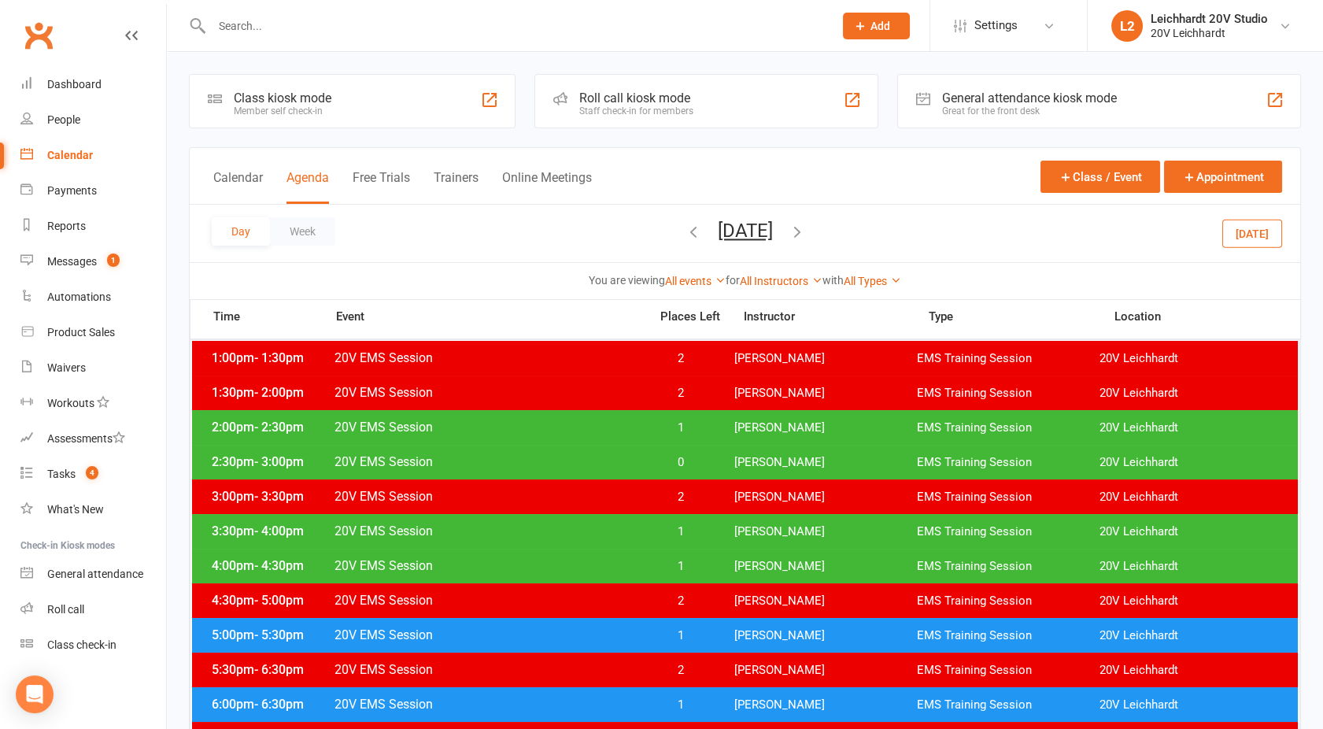
click at [579, 563] on span "20V EMS Session" at bounding box center [487, 565] width 306 height 15
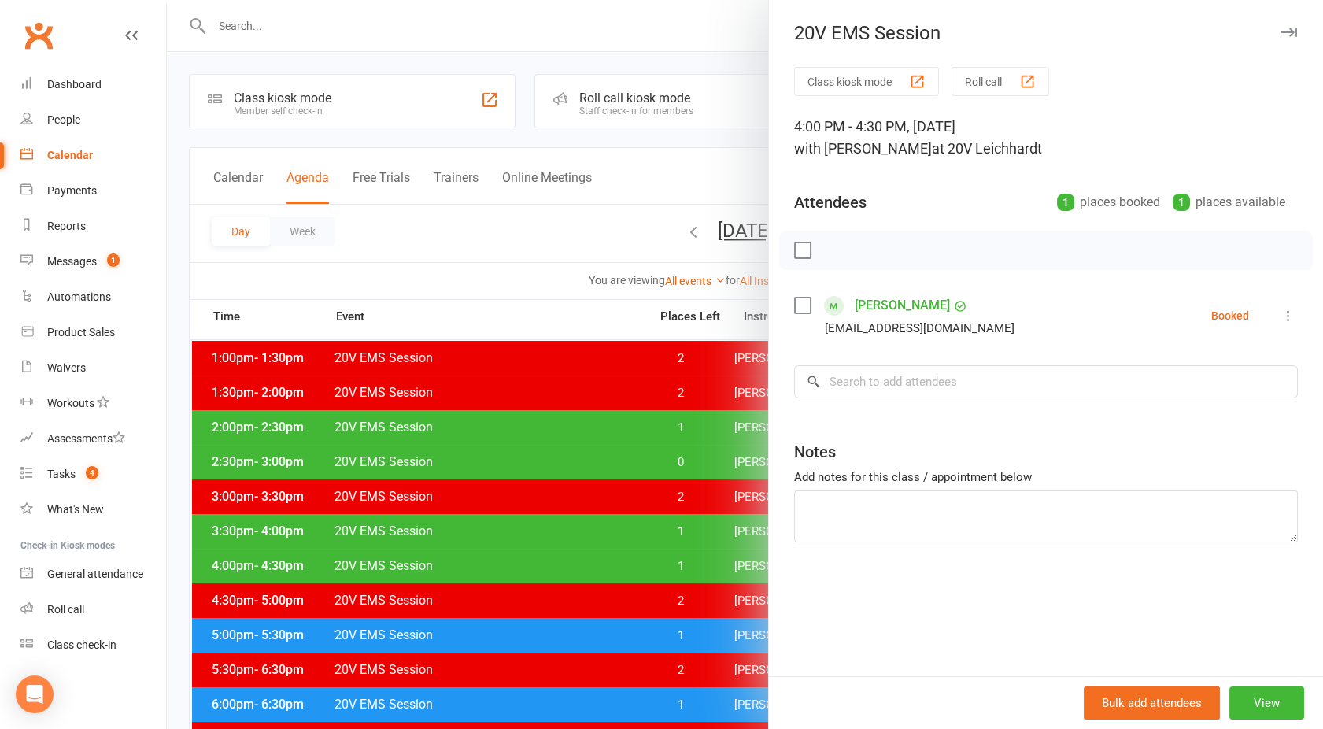
click at [885, 305] on link "[PERSON_NAME]" at bounding box center [902, 305] width 95 height 25
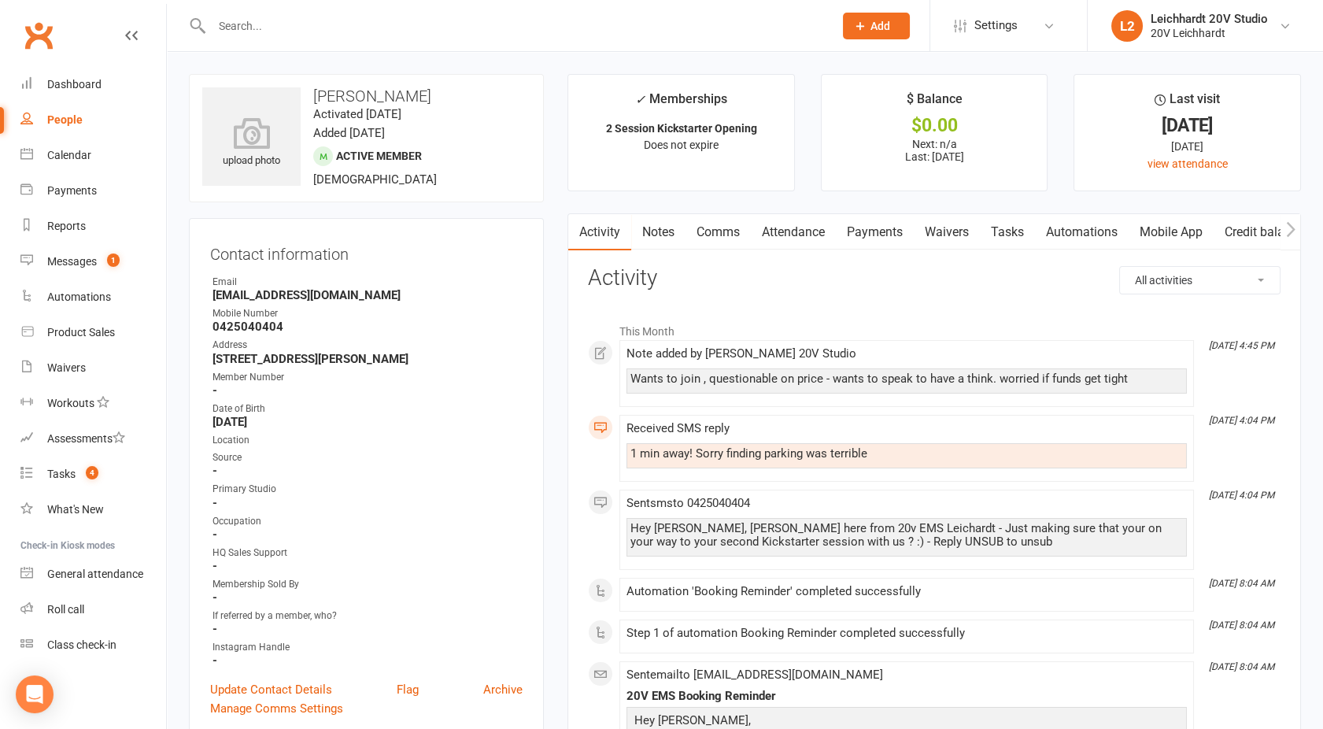
click at [710, 224] on link "Comms" at bounding box center [718, 232] width 65 height 36
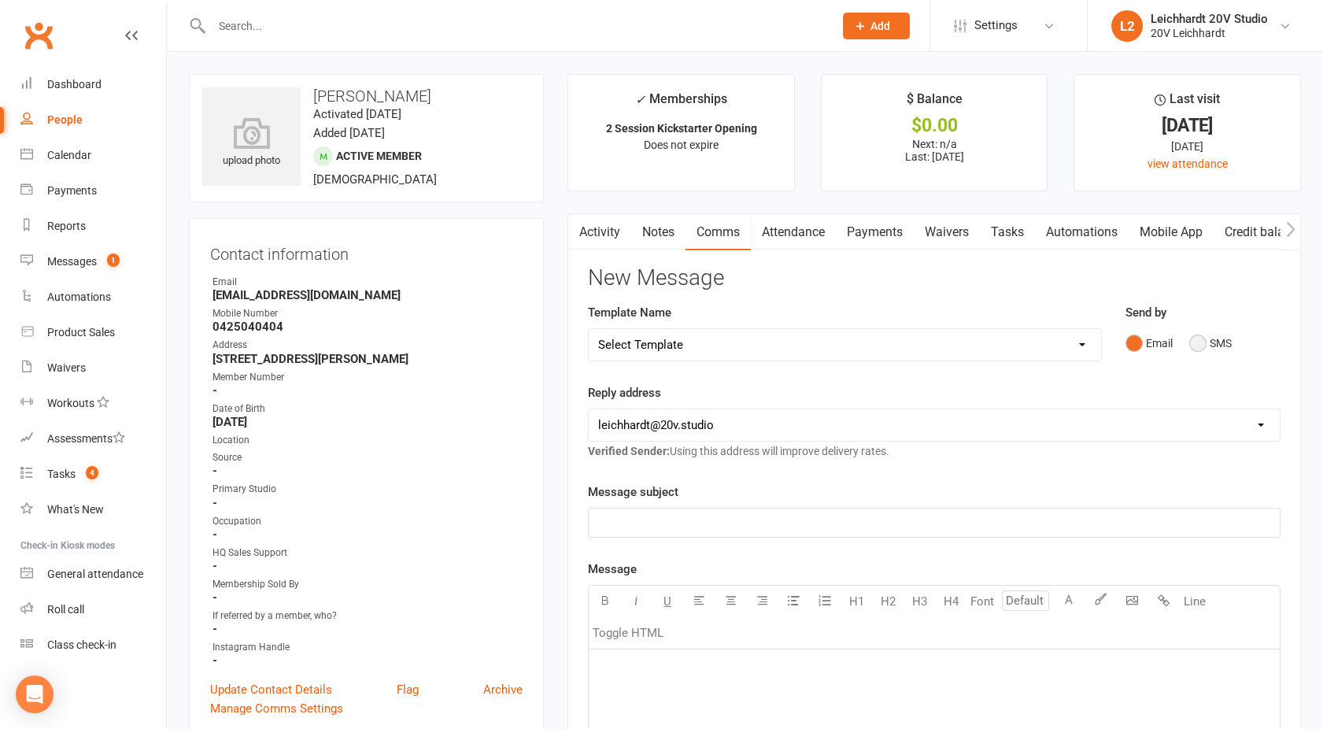
click at [1206, 339] on button "SMS" at bounding box center [1210, 343] width 43 height 30
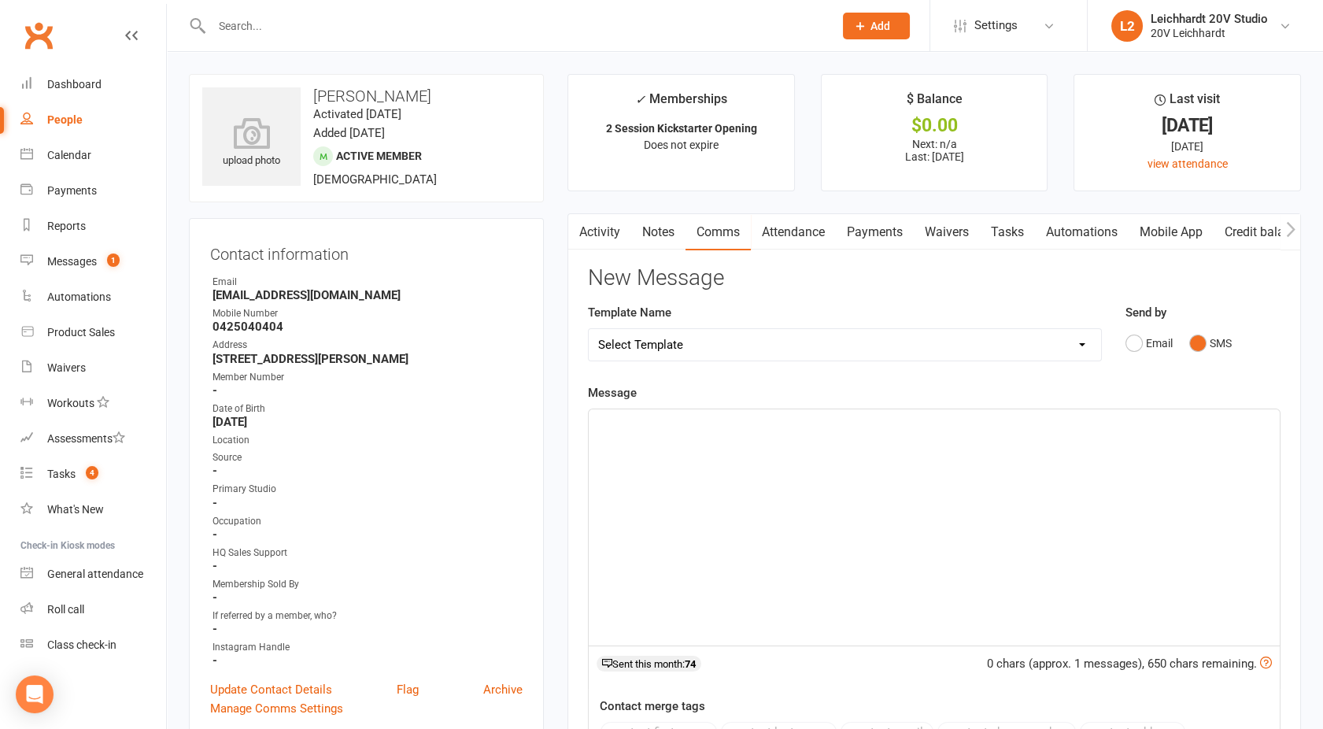
click at [772, 467] on div "﻿" at bounding box center [934, 527] width 691 height 236
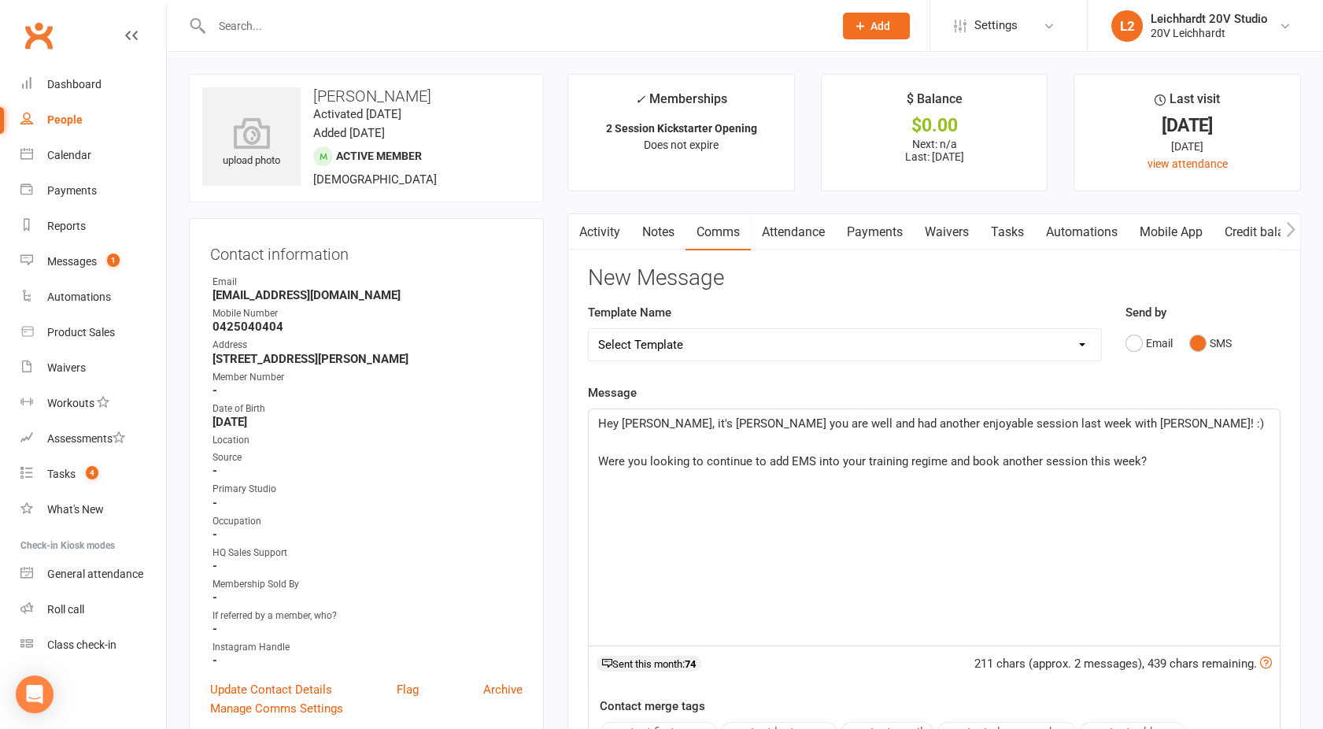
click at [654, 422] on span "Hey [PERSON_NAME], it's [PERSON_NAME] you are well and had another enjoyable se…" at bounding box center [931, 423] width 666 height 14
click at [623, 463] on span "Were you looking to continue to add EMS into your training regime and book anot…" at bounding box center [872, 461] width 549 height 14
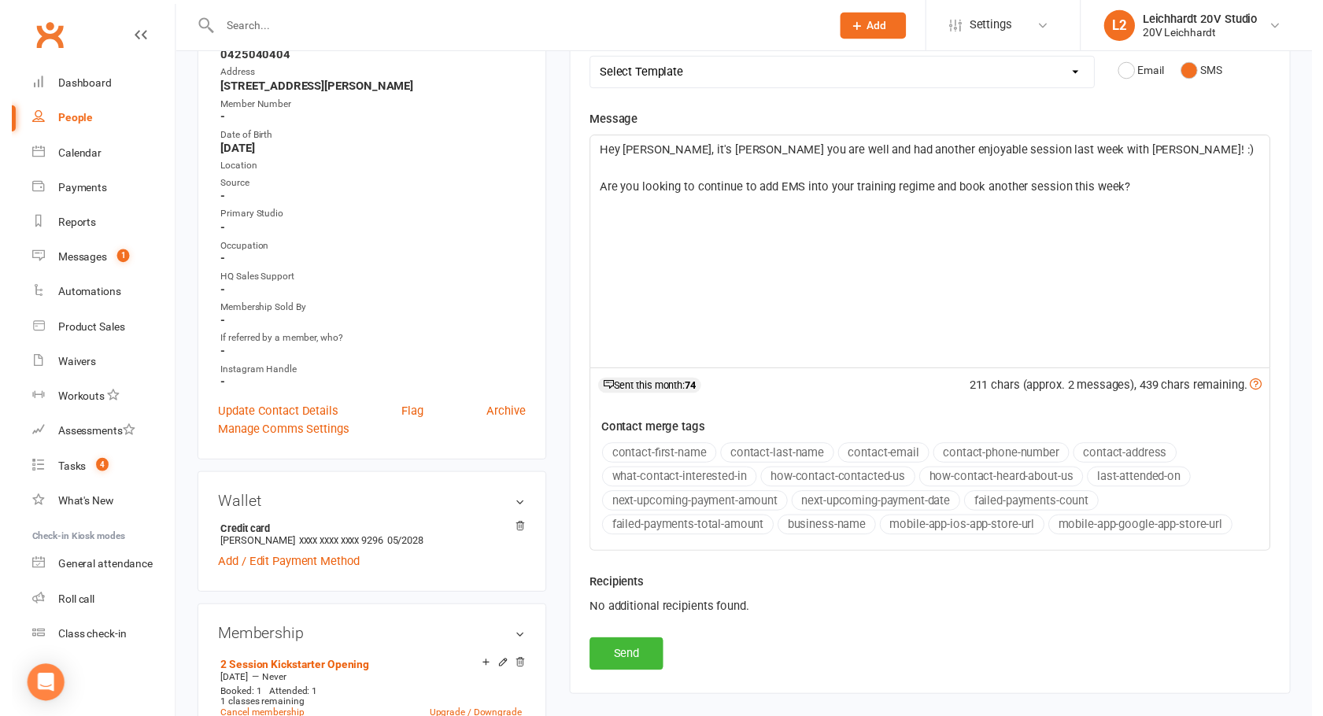
scroll to position [274, 0]
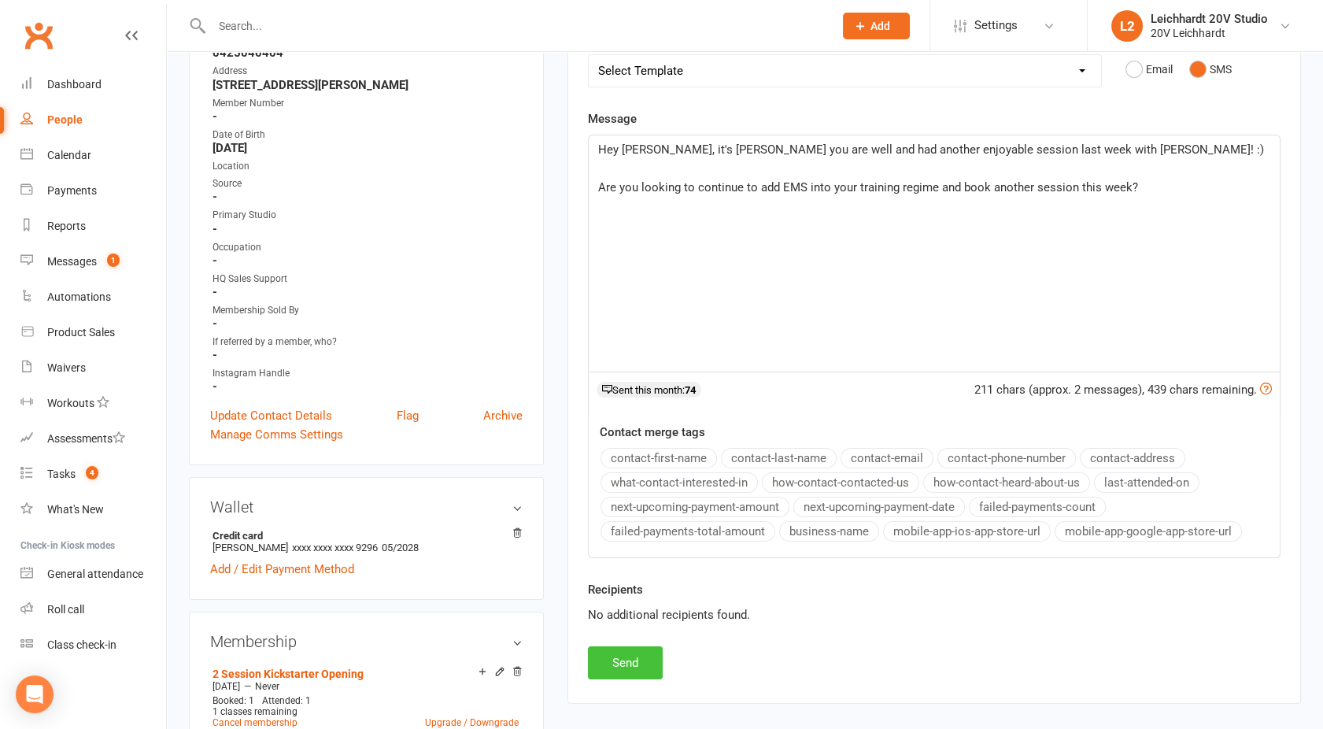
click at [625, 657] on button "Send" at bounding box center [625, 662] width 75 height 33
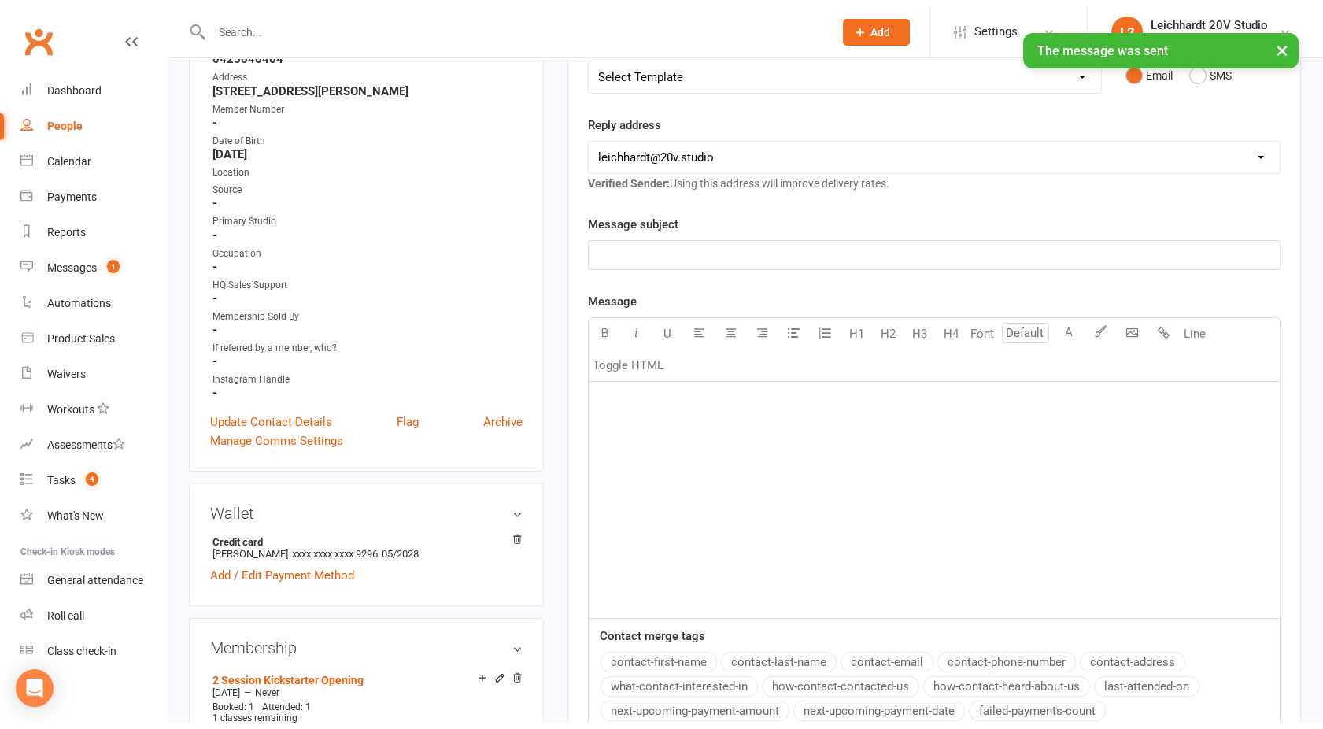
scroll to position [0, 0]
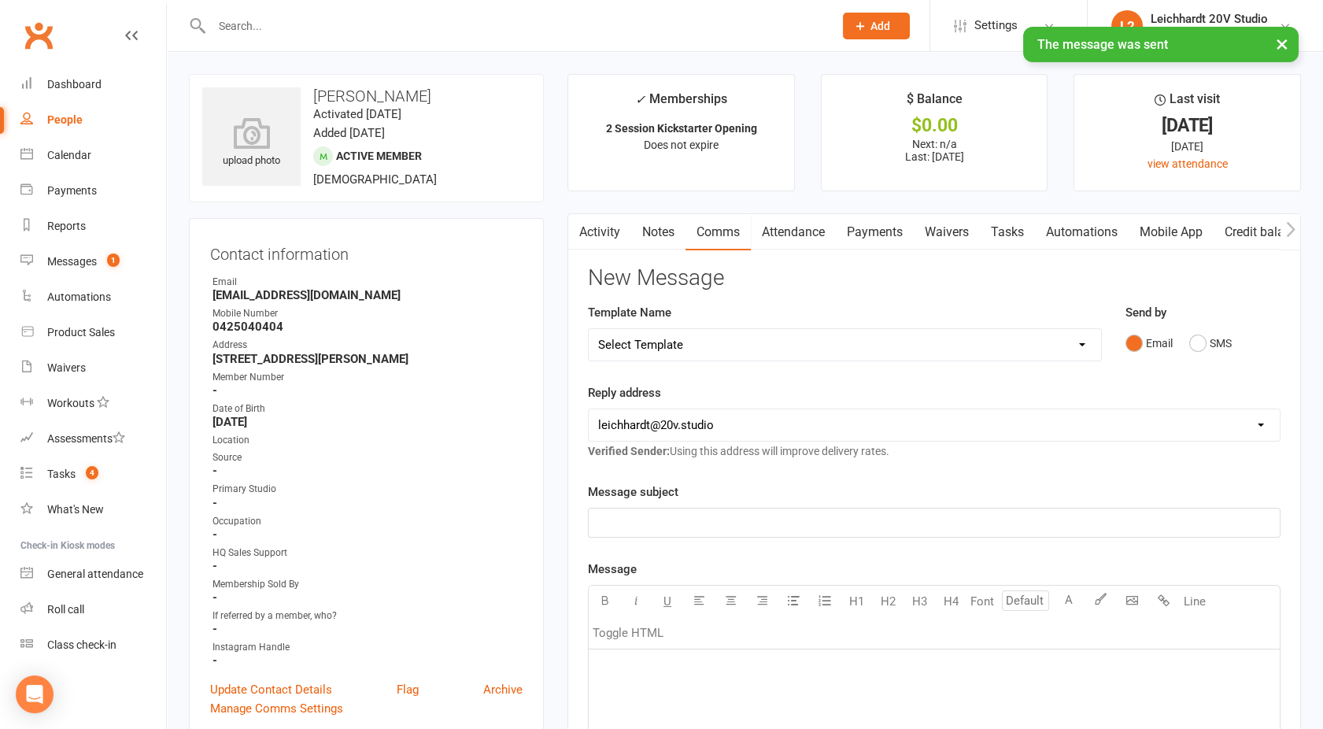
click at [599, 228] on link "Activity" at bounding box center [599, 232] width 63 height 36
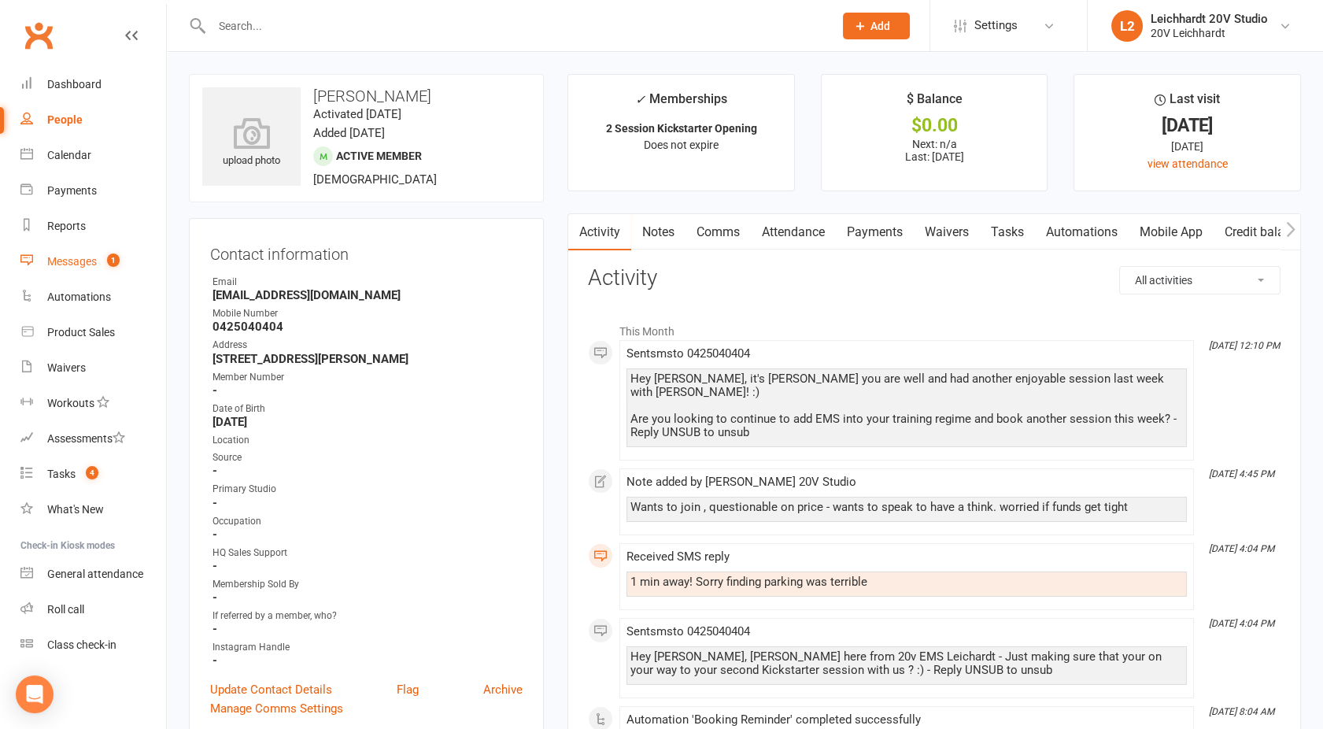
click at [79, 255] on div "Messages" at bounding box center [72, 261] width 50 height 13
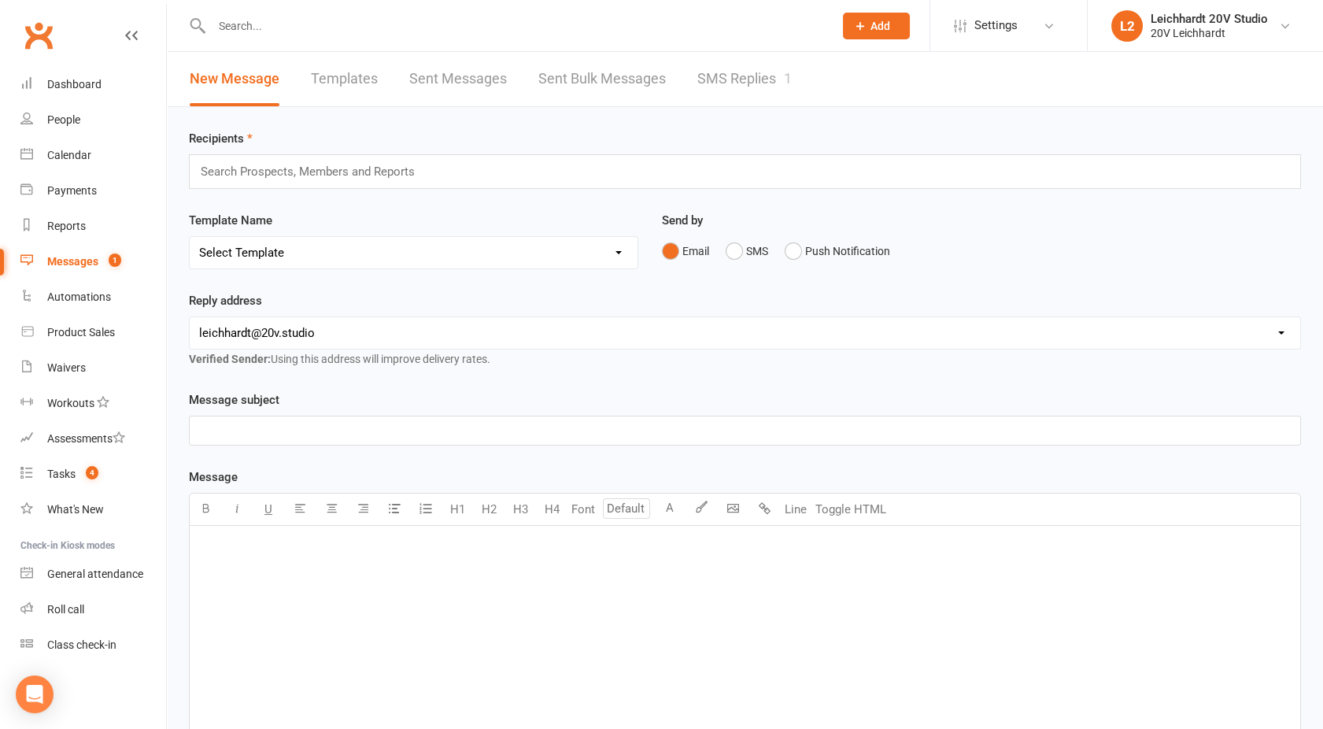
click at [715, 70] on link "SMS Replies 1" at bounding box center [744, 79] width 94 height 54
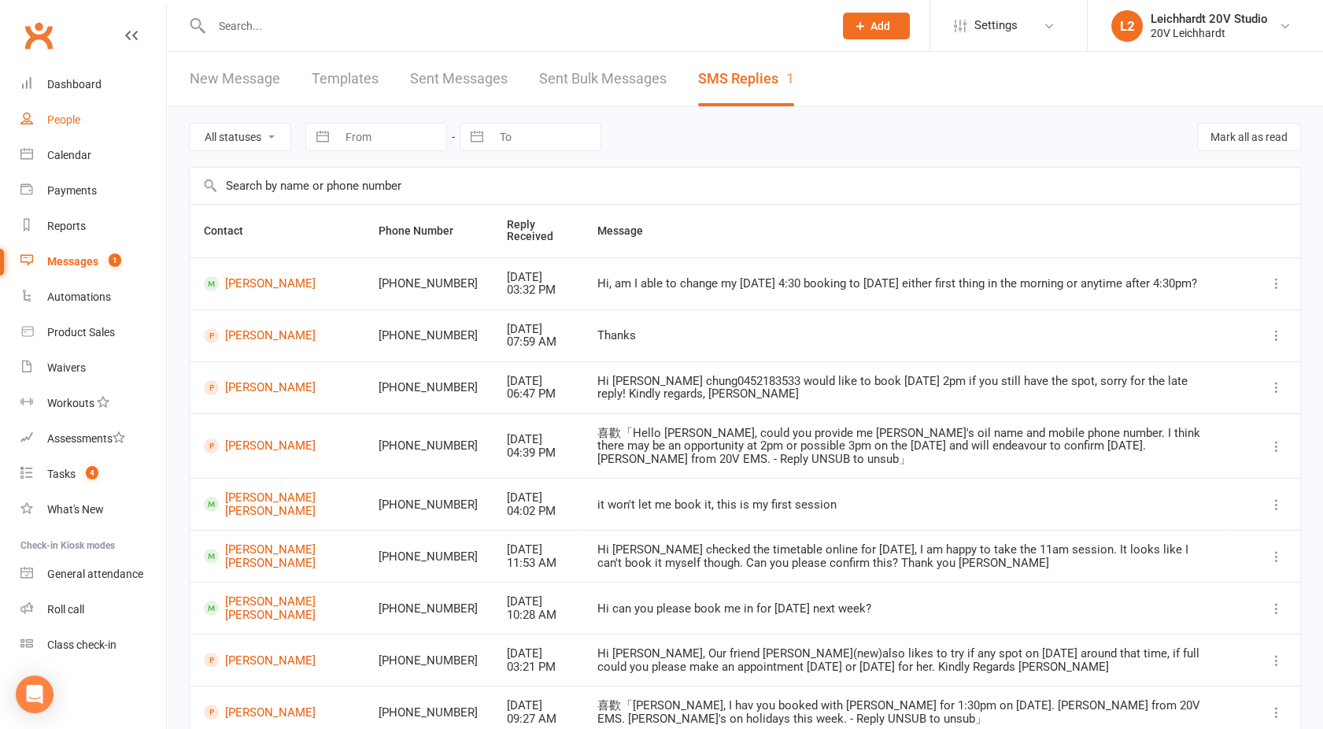
click at [66, 127] on link "People" at bounding box center [93, 119] width 146 height 35
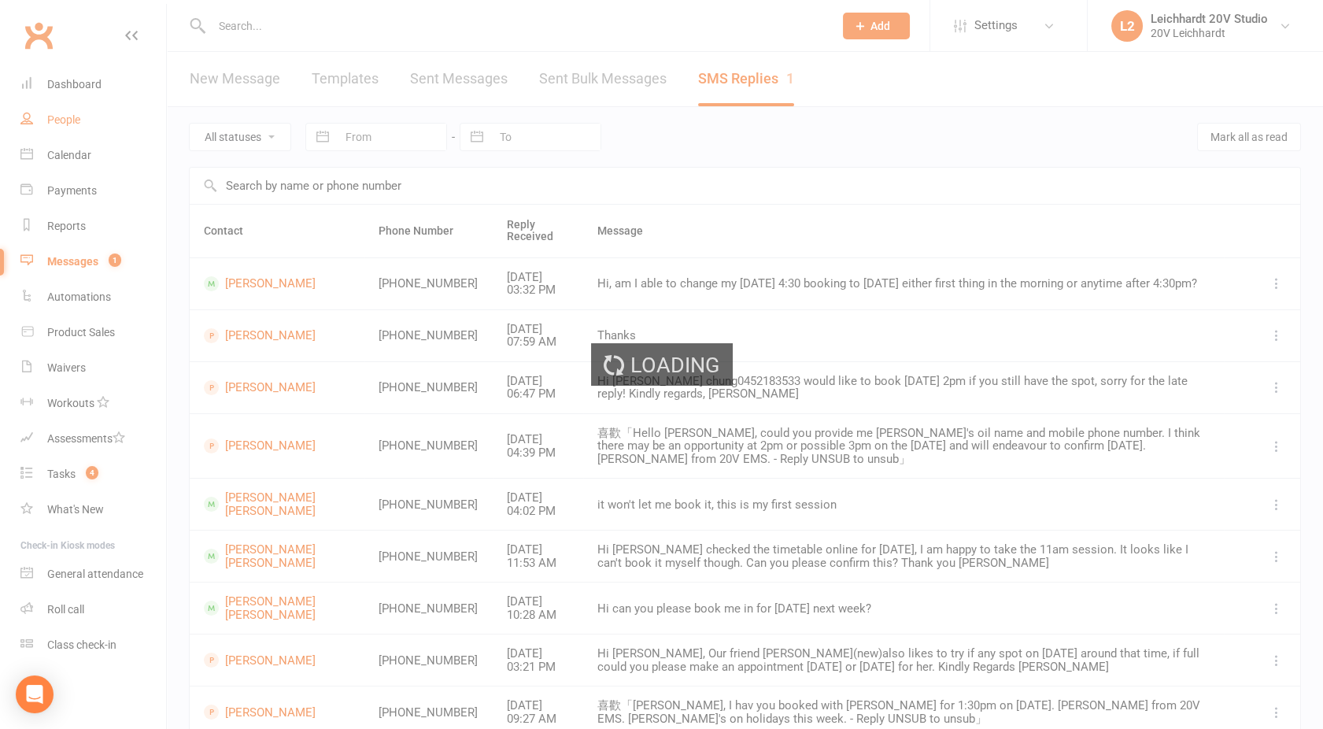
select select "100"
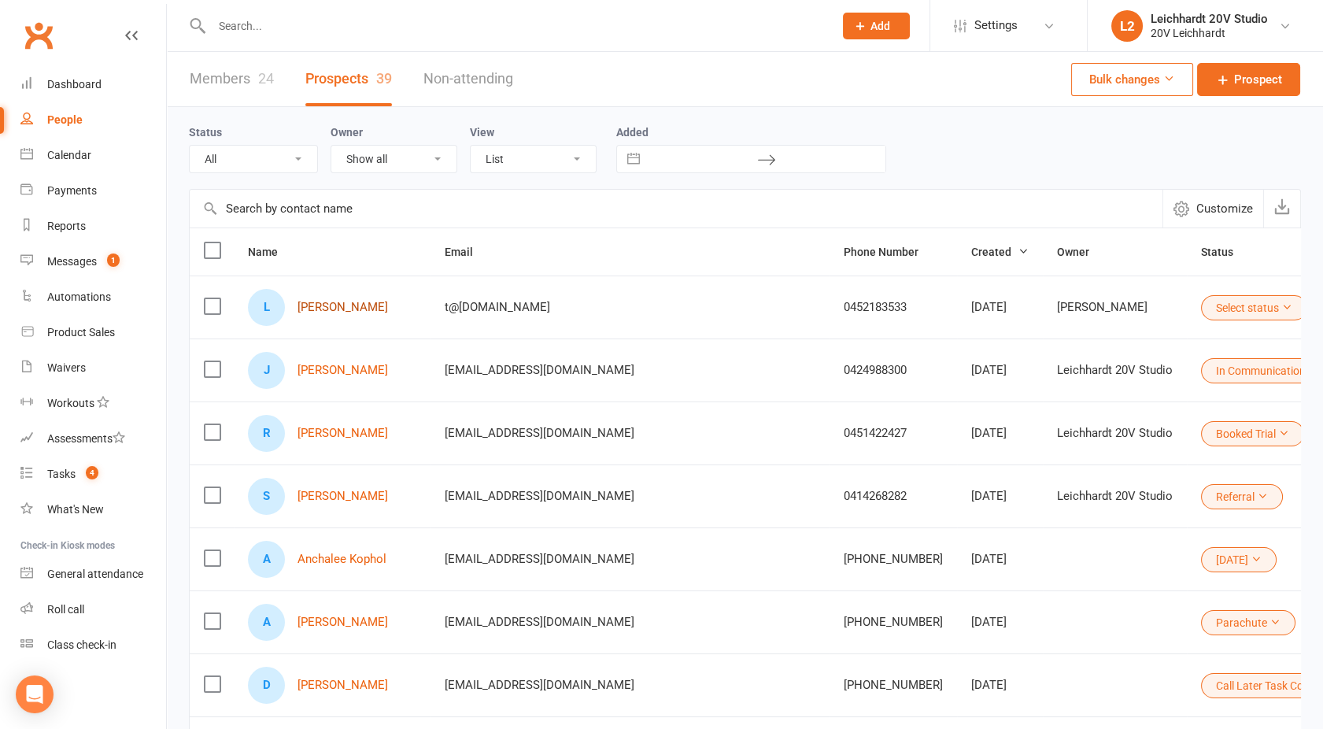
click at [336, 305] on link "[PERSON_NAME]" at bounding box center [343, 307] width 91 height 13
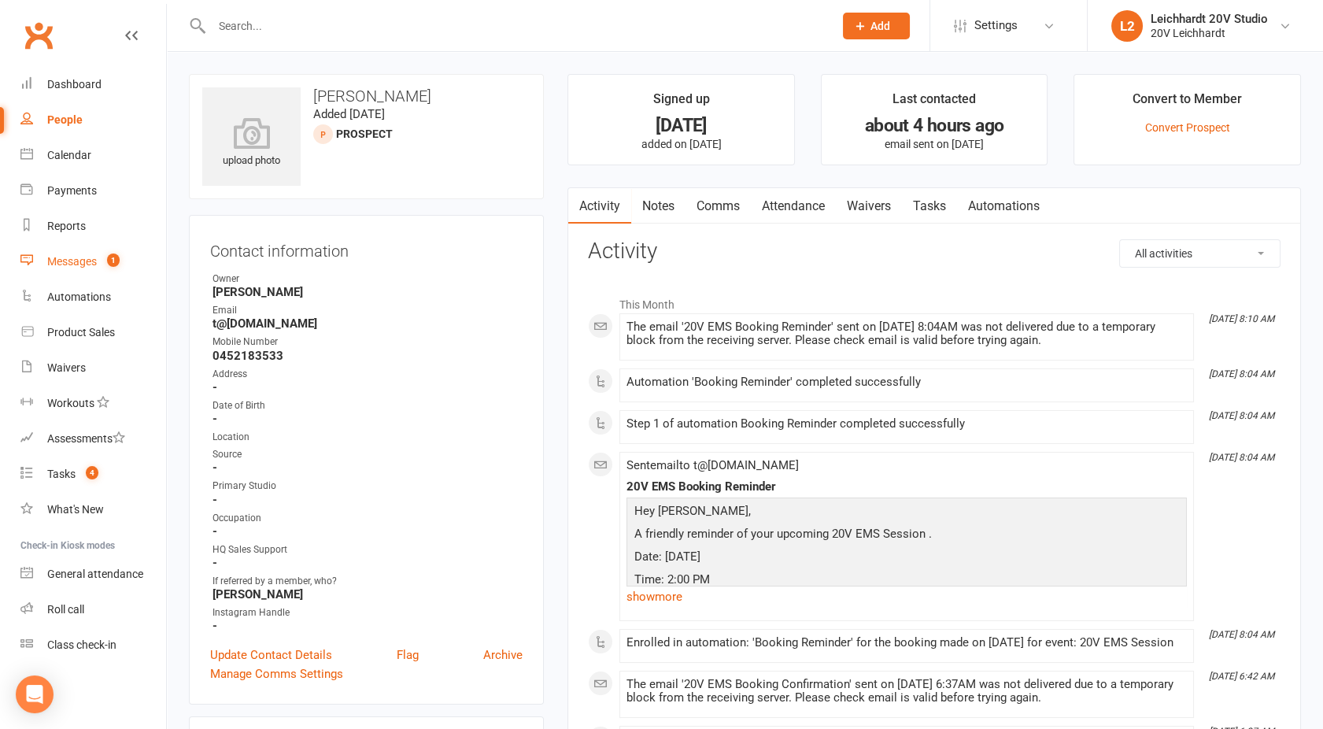
click at [99, 261] on link "Messages 1" at bounding box center [93, 261] width 146 height 35
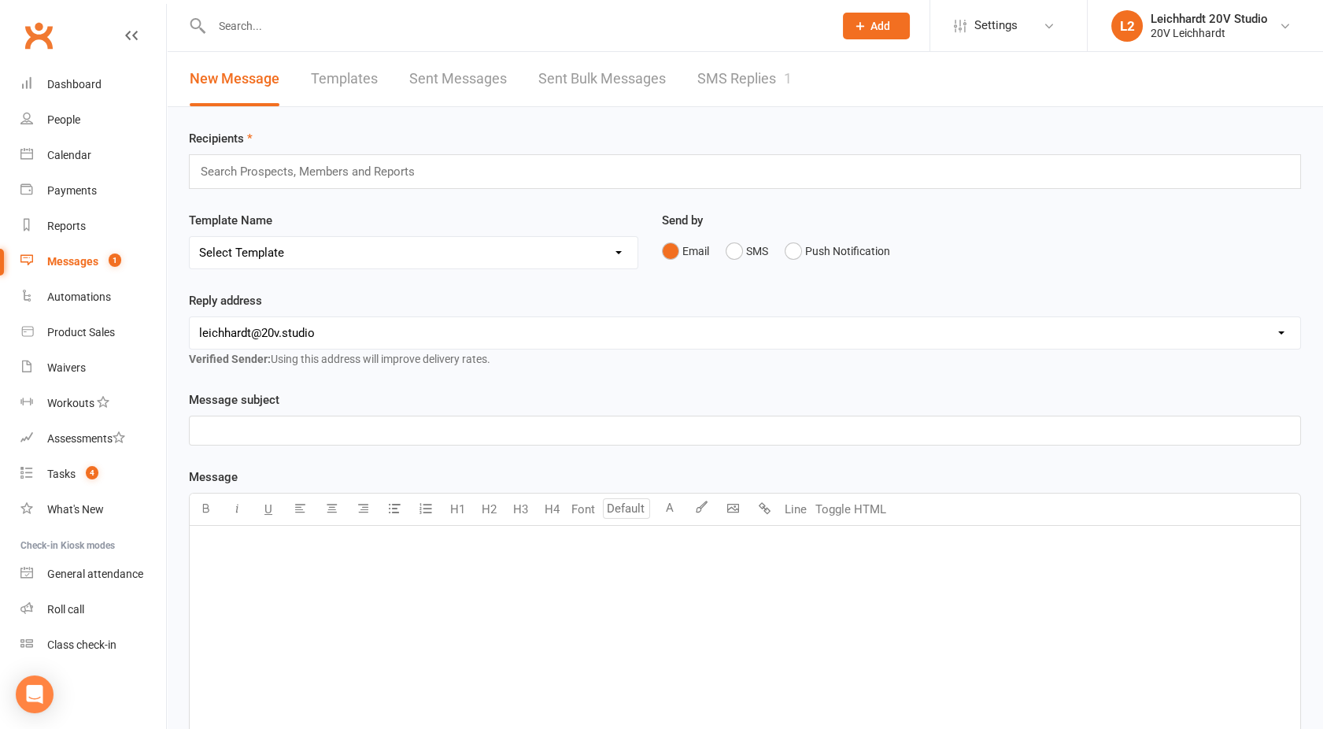
click at [734, 65] on link "SMS Replies 1" at bounding box center [744, 79] width 94 height 54
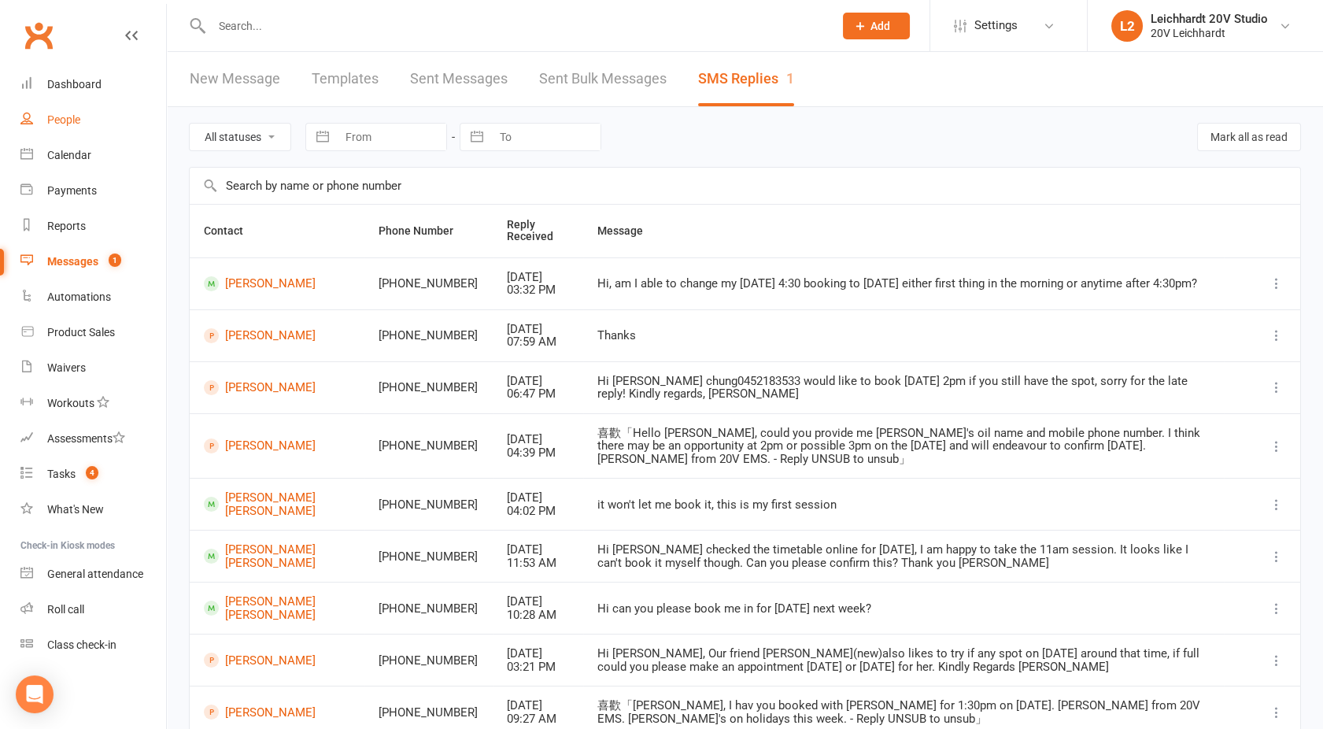
click at [80, 115] on div "People" at bounding box center [63, 119] width 33 height 13
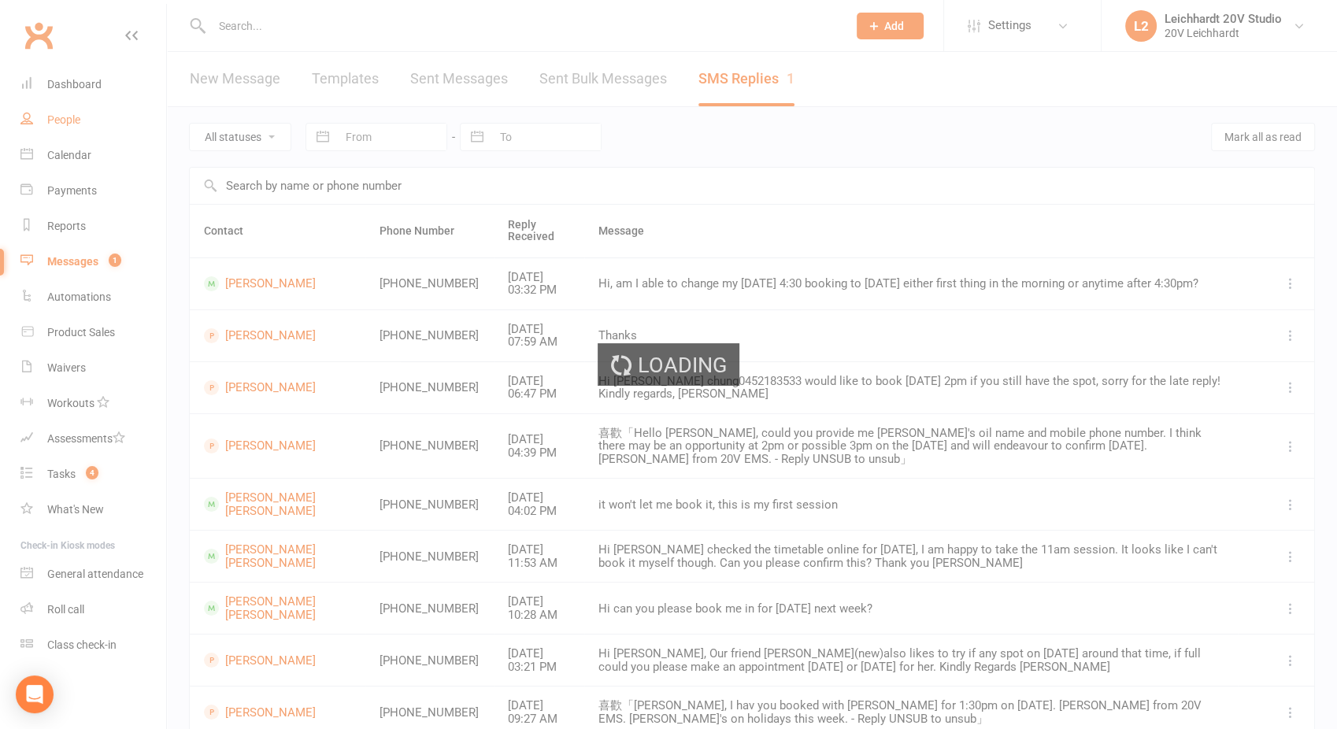
select select "100"
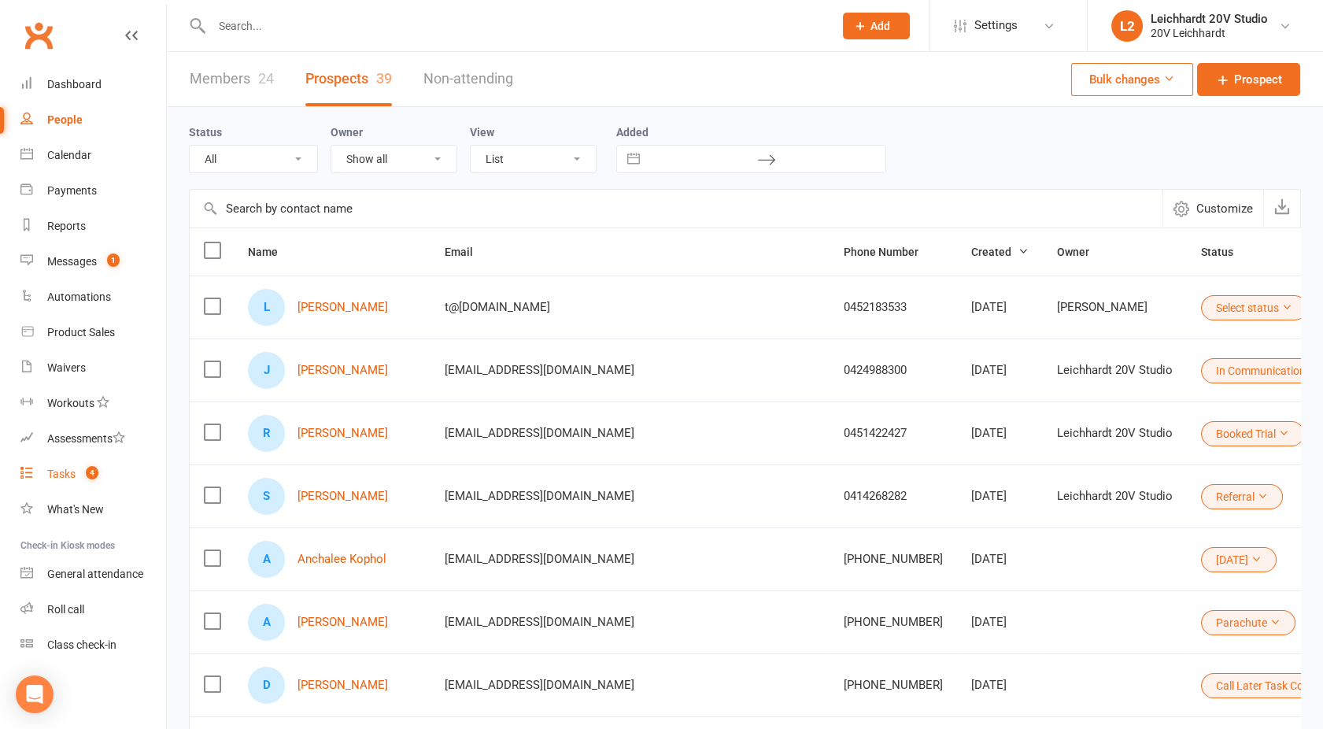
click at [66, 475] on div "Tasks" at bounding box center [61, 474] width 28 height 13
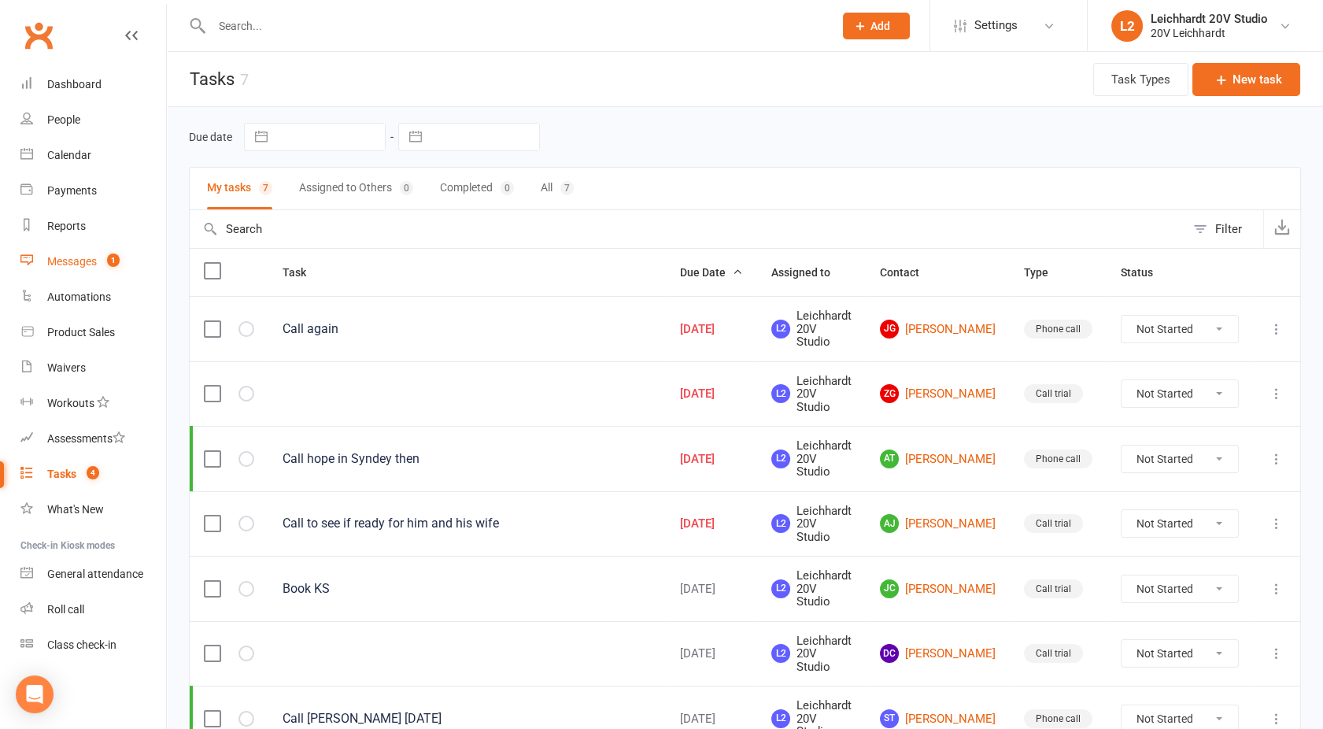
click at [85, 264] on div "Messages" at bounding box center [72, 261] width 50 height 13
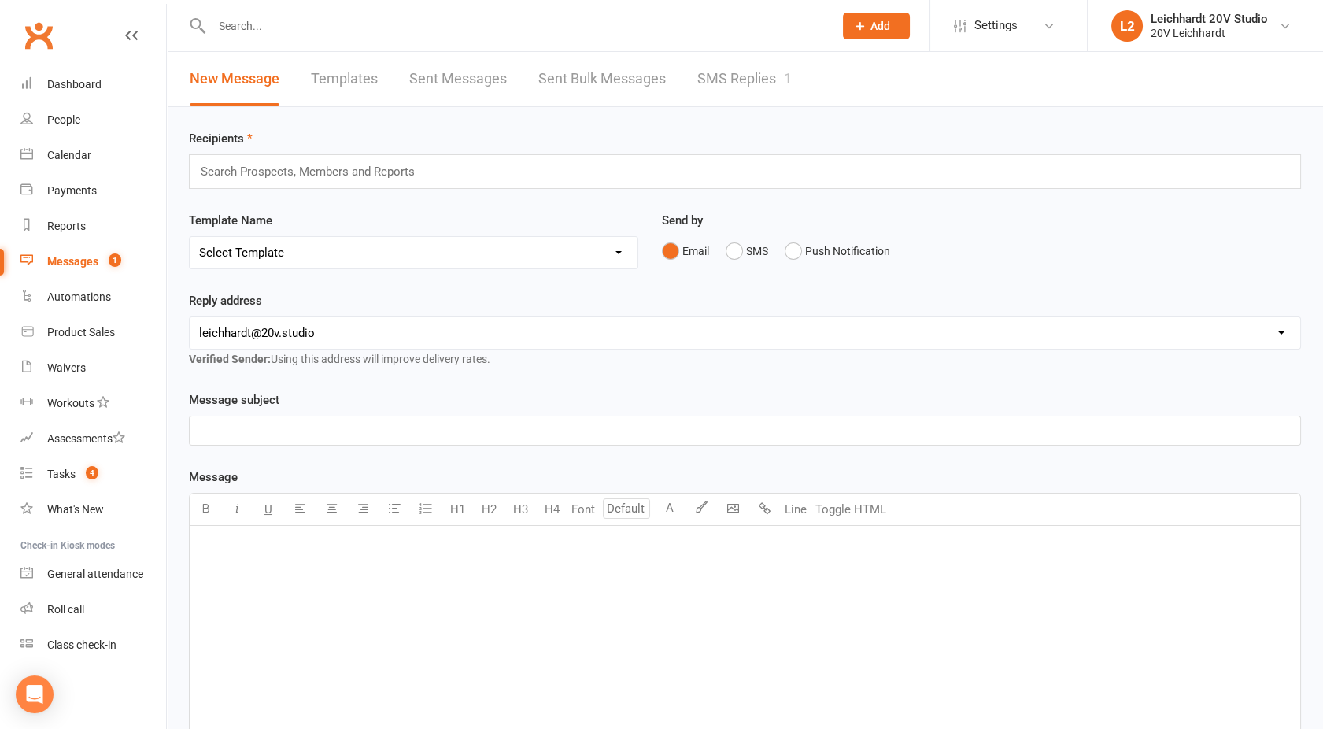
click at [728, 78] on link "SMS Replies 1" at bounding box center [744, 79] width 94 height 54
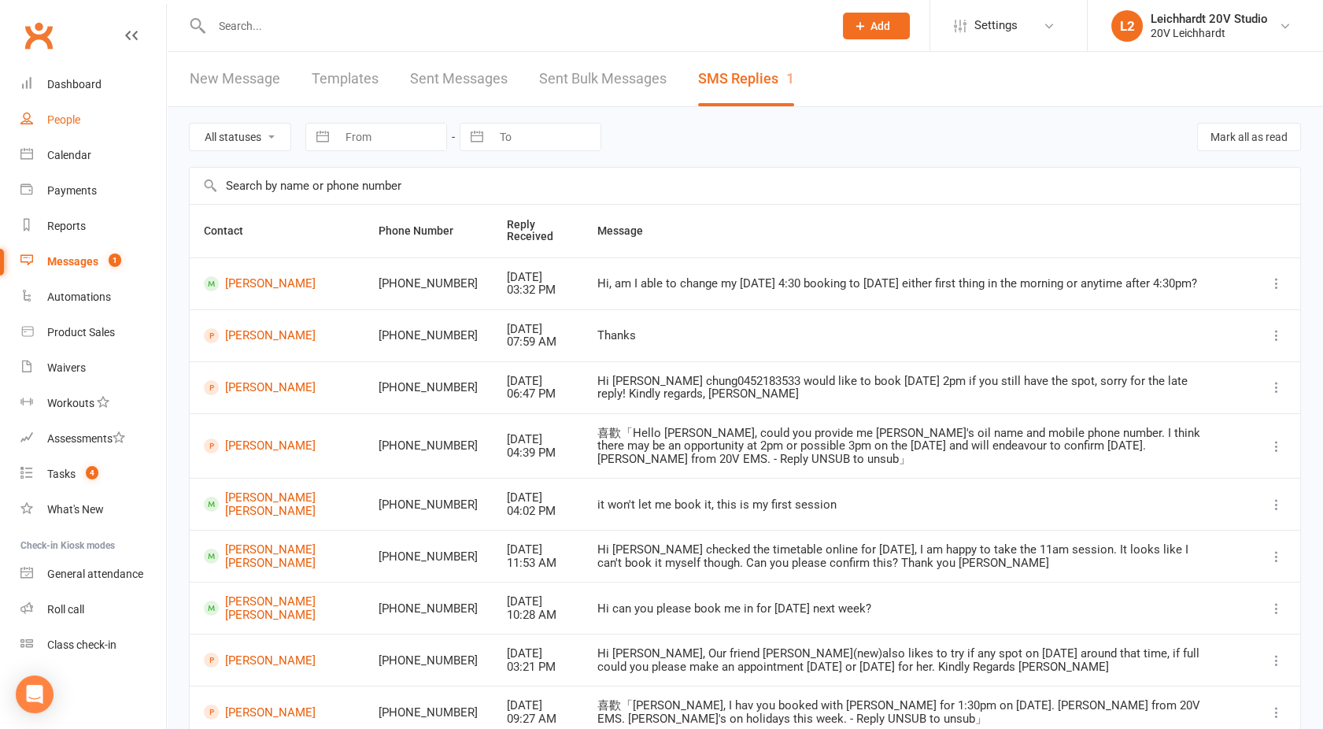
click at [78, 124] on div "People" at bounding box center [63, 119] width 33 height 13
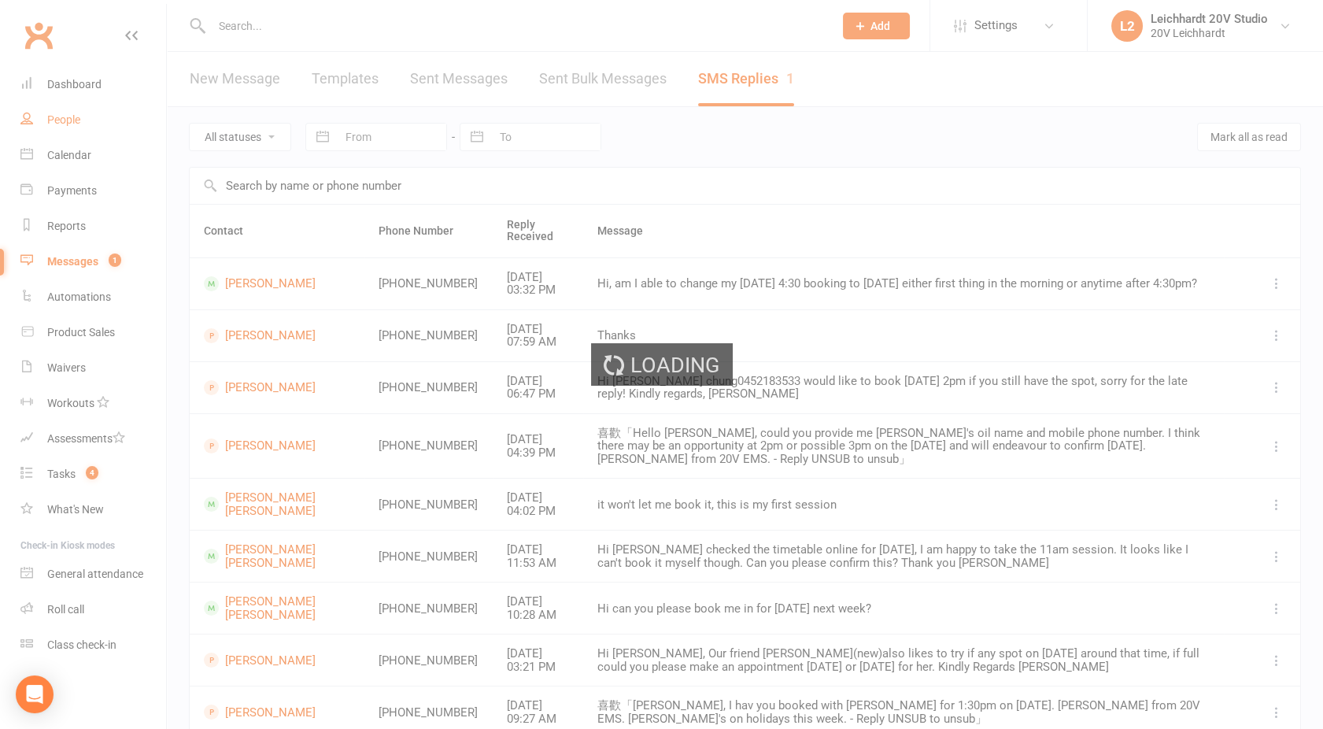
select select "100"
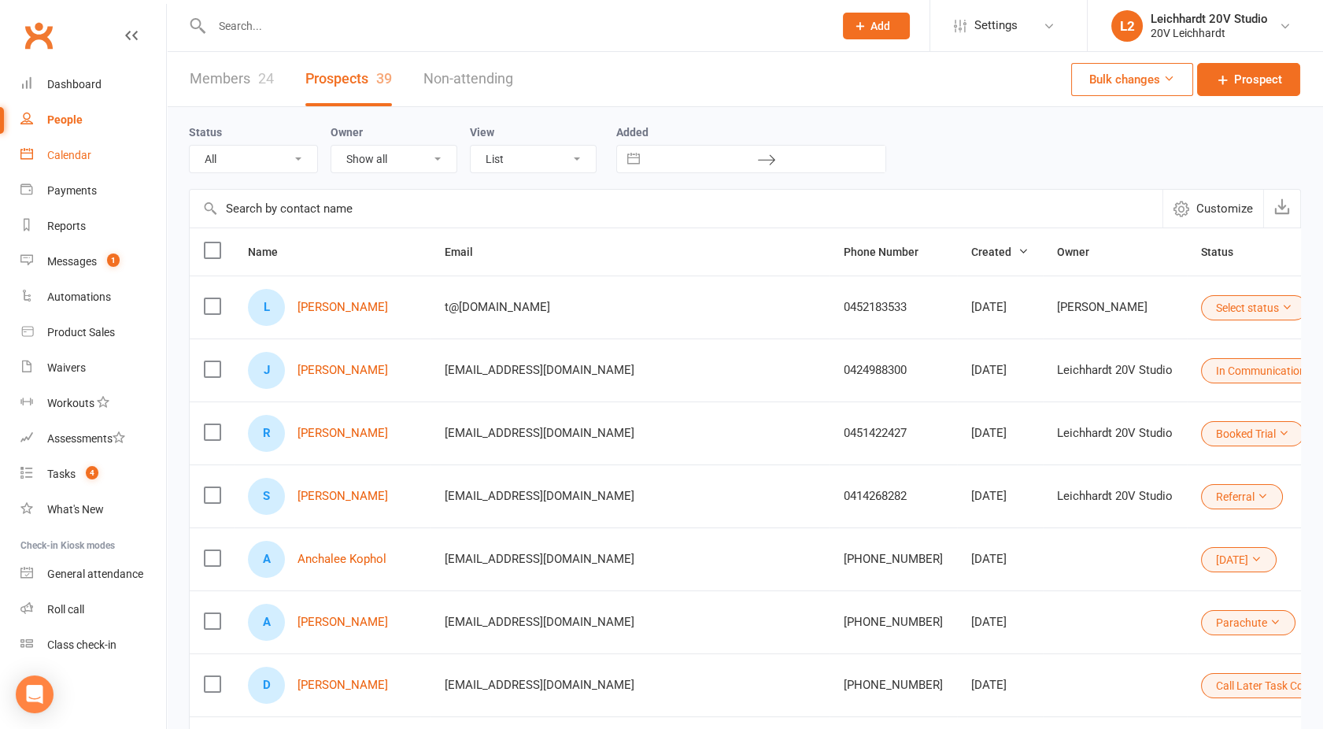
click at [87, 155] on div "Calendar" at bounding box center [69, 155] width 44 height 13
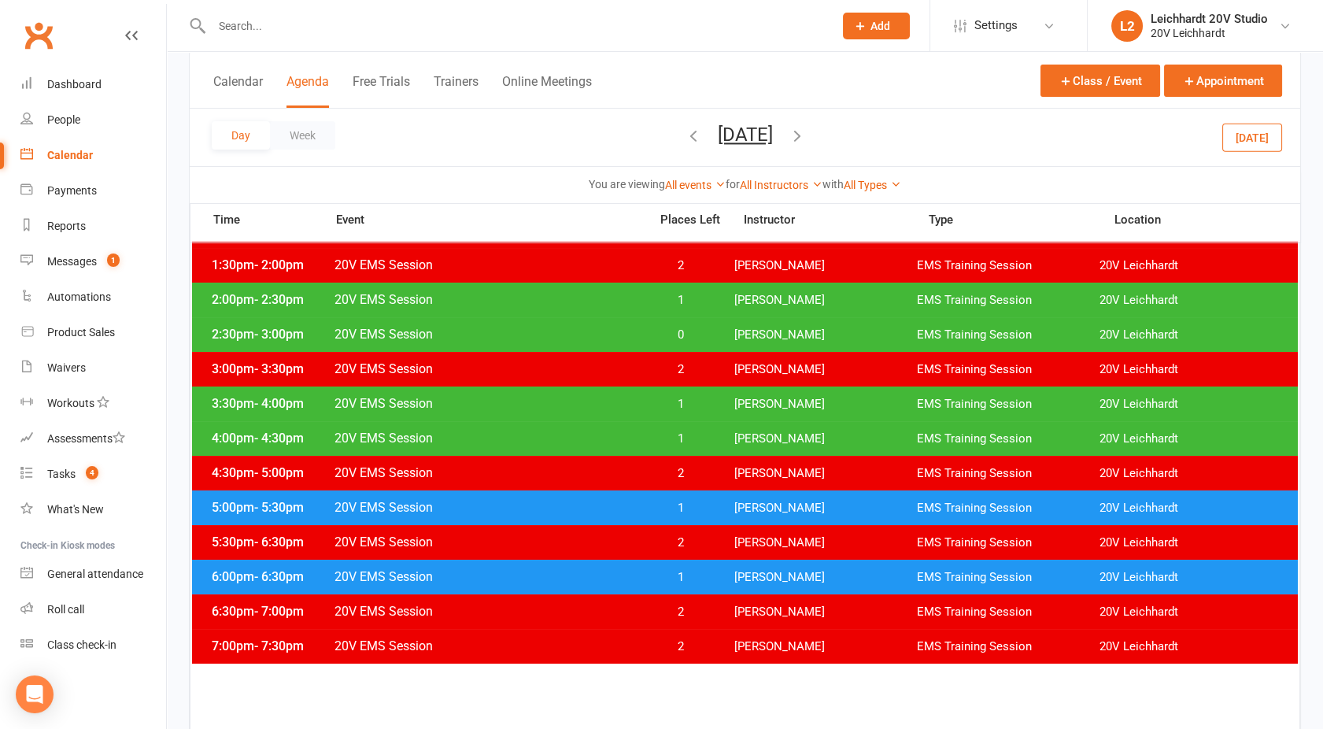
scroll to position [148, 0]
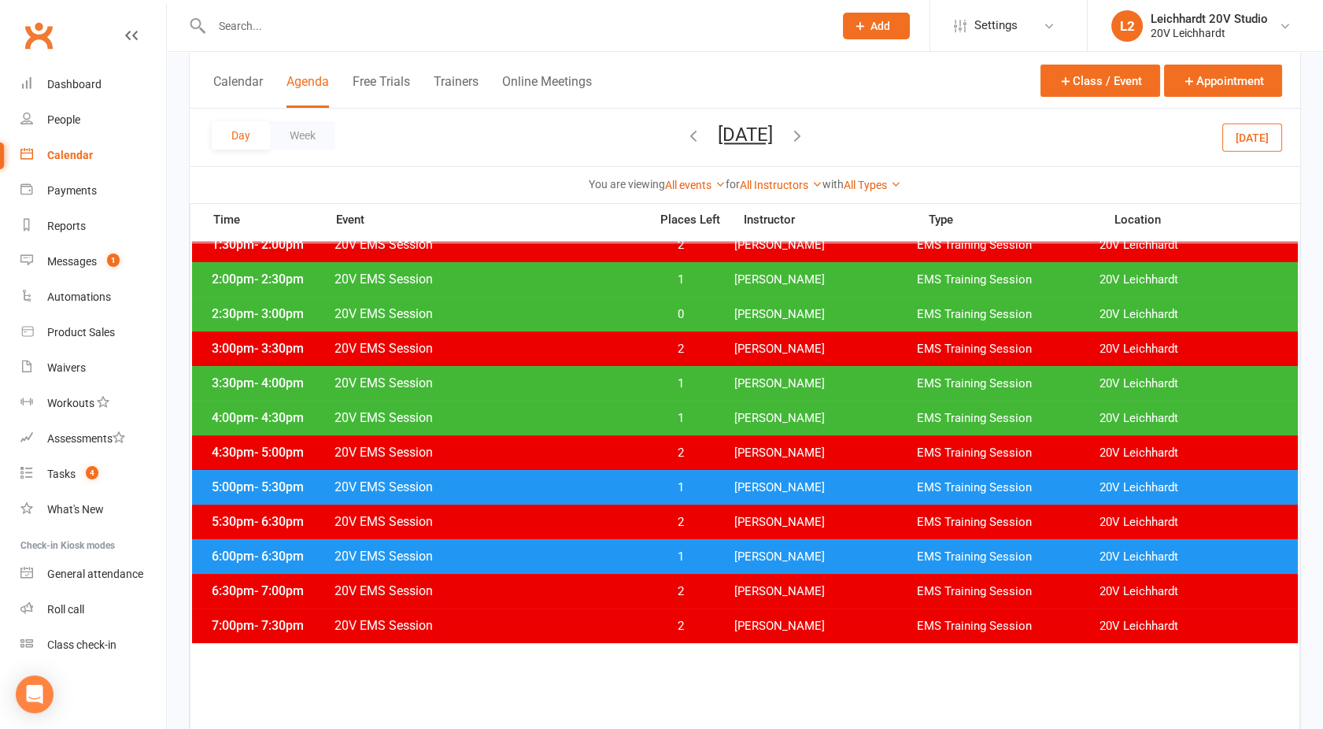
click at [493, 413] on span "20V EMS Session" at bounding box center [487, 417] width 306 height 15
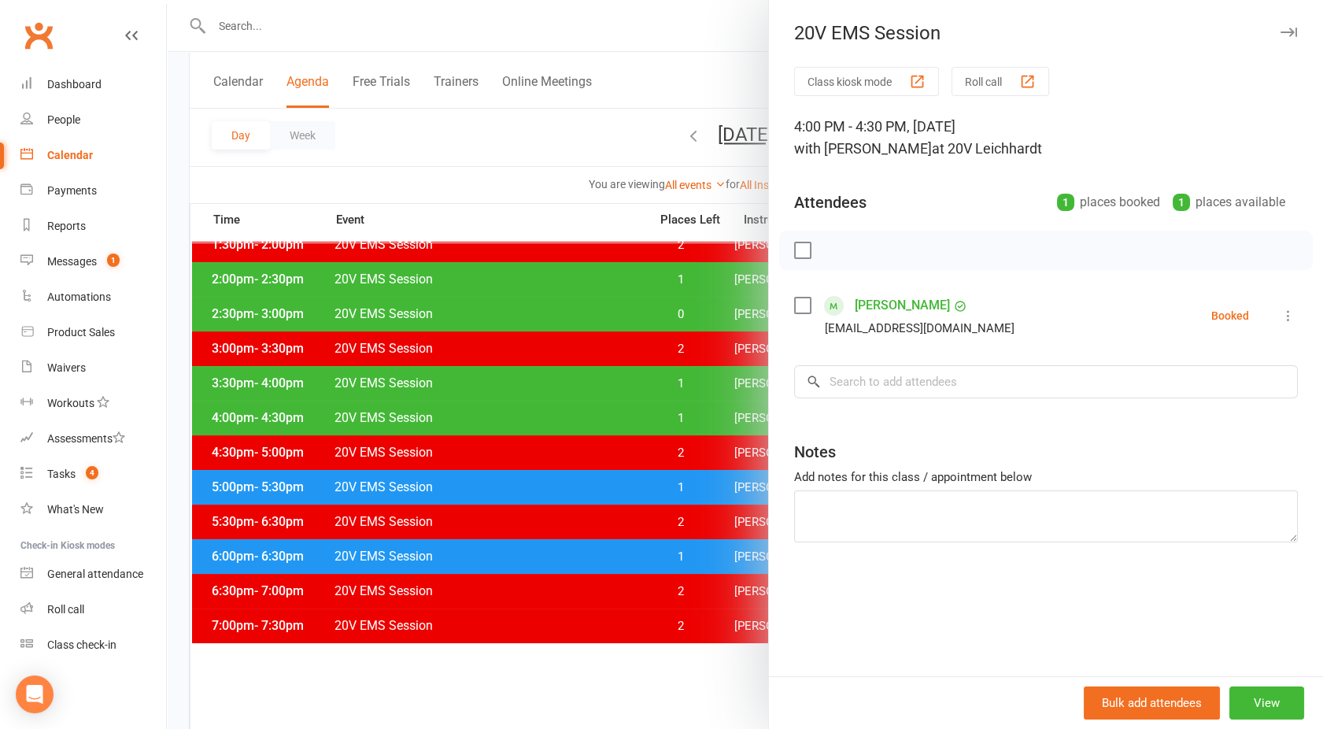
click at [493, 413] on div at bounding box center [745, 364] width 1156 height 729
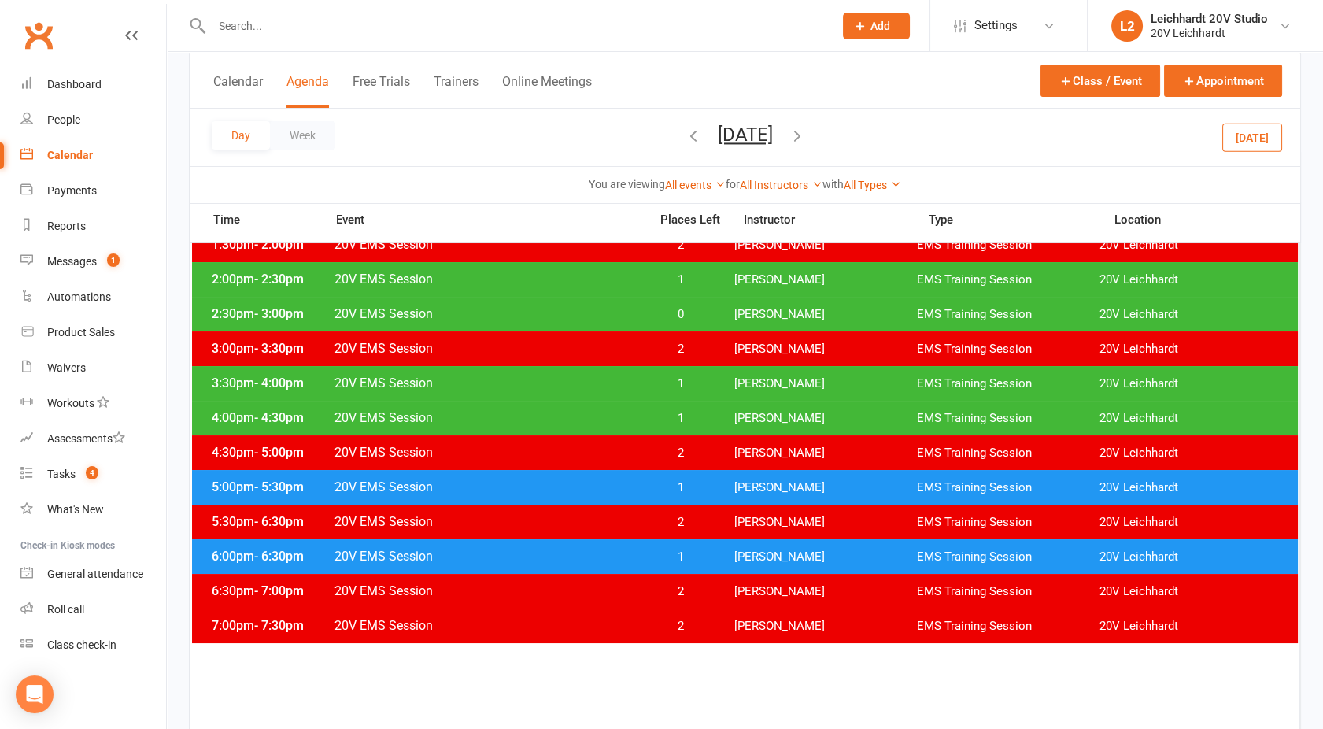
click at [525, 414] on span "20V EMS Session" at bounding box center [487, 417] width 306 height 15
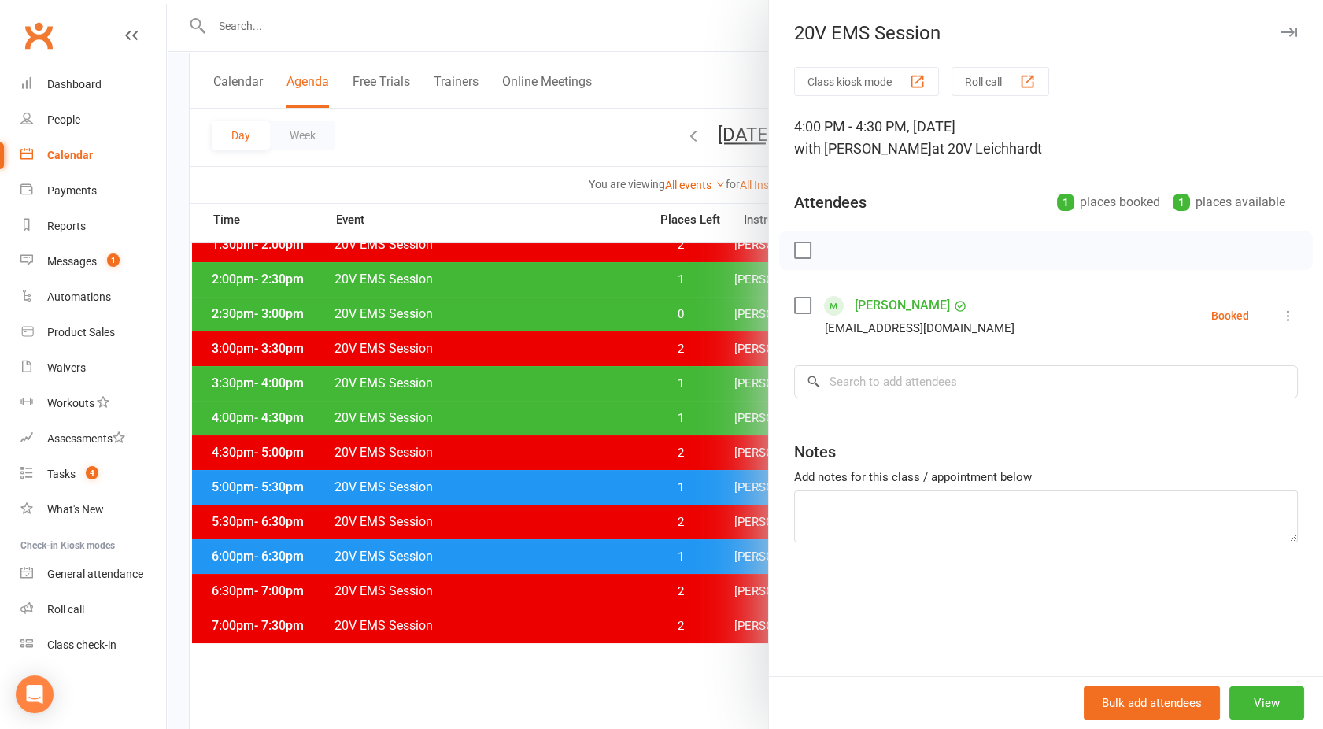
click at [1281, 312] on icon at bounding box center [1289, 316] width 16 height 16
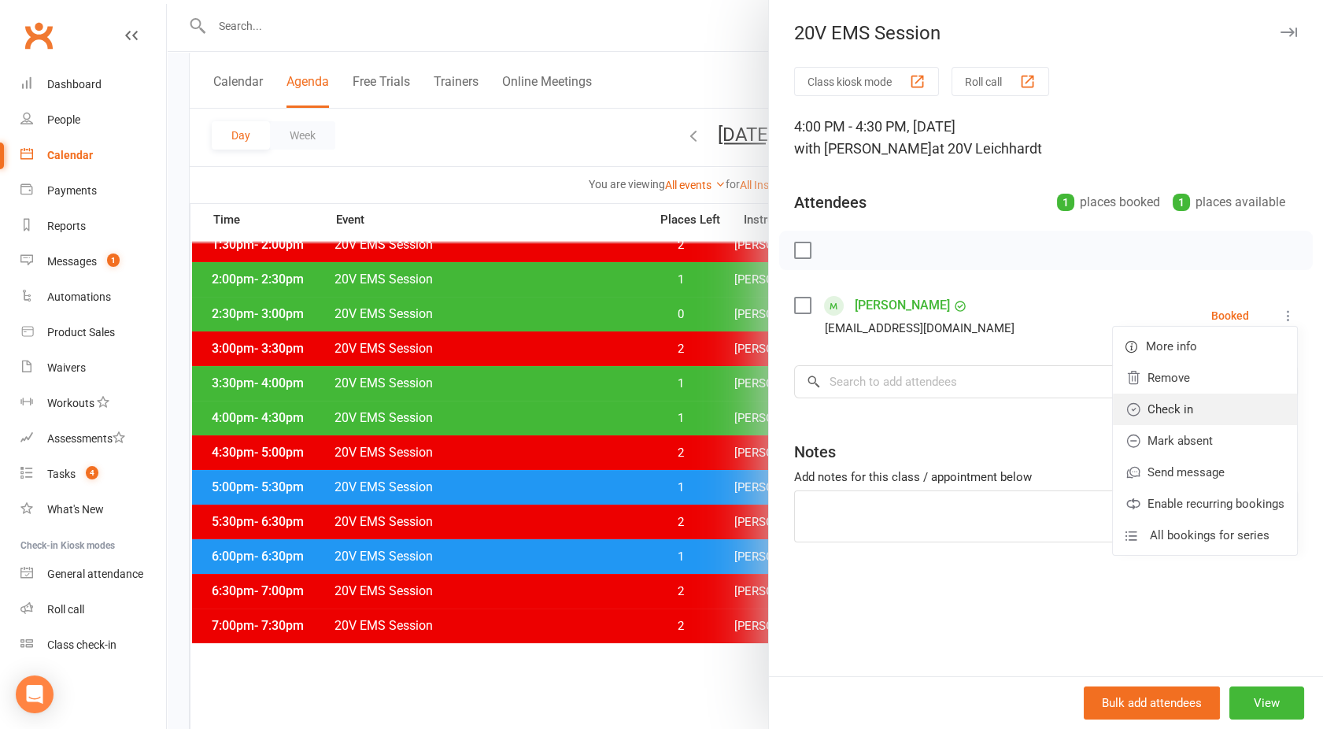
click at [1168, 416] on link "Check in" at bounding box center [1205, 409] width 184 height 31
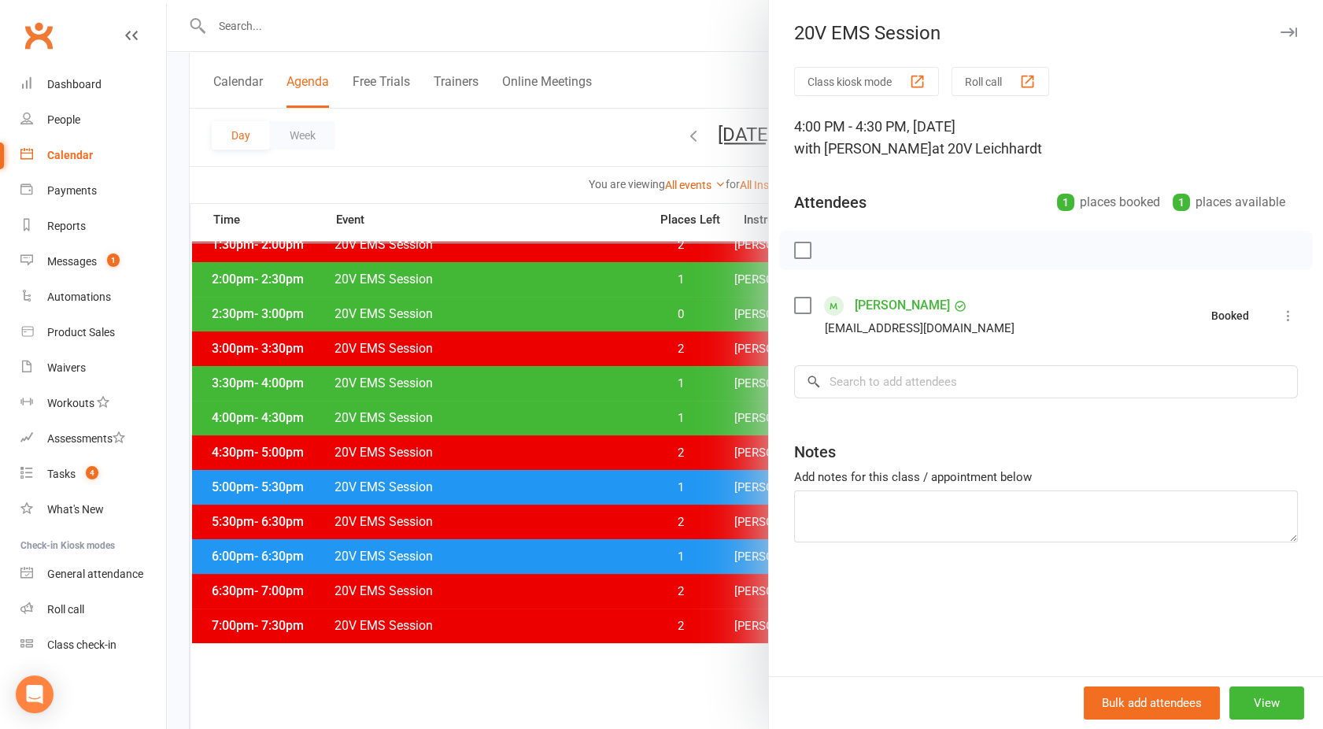
click at [633, 457] on div at bounding box center [745, 364] width 1156 height 729
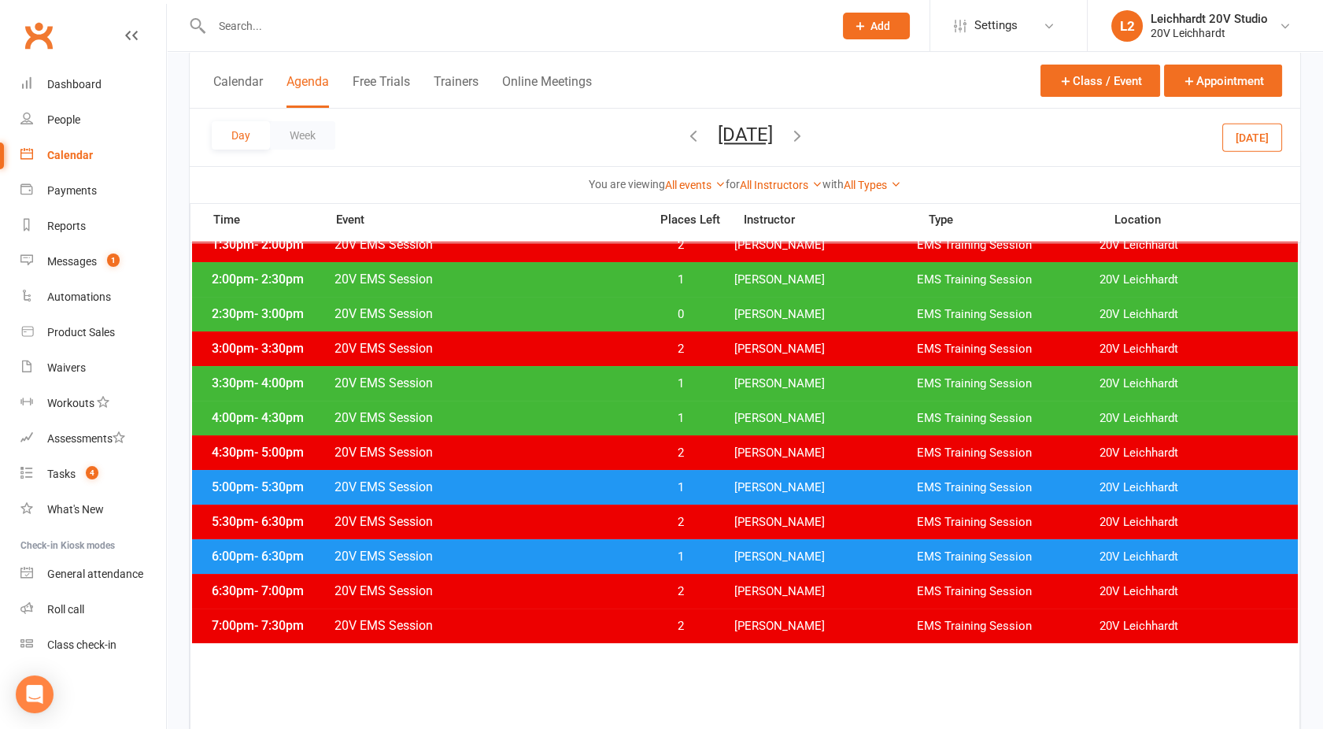
click at [560, 488] on span "20V EMS Session" at bounding box center [487, 486] width 306 height 15
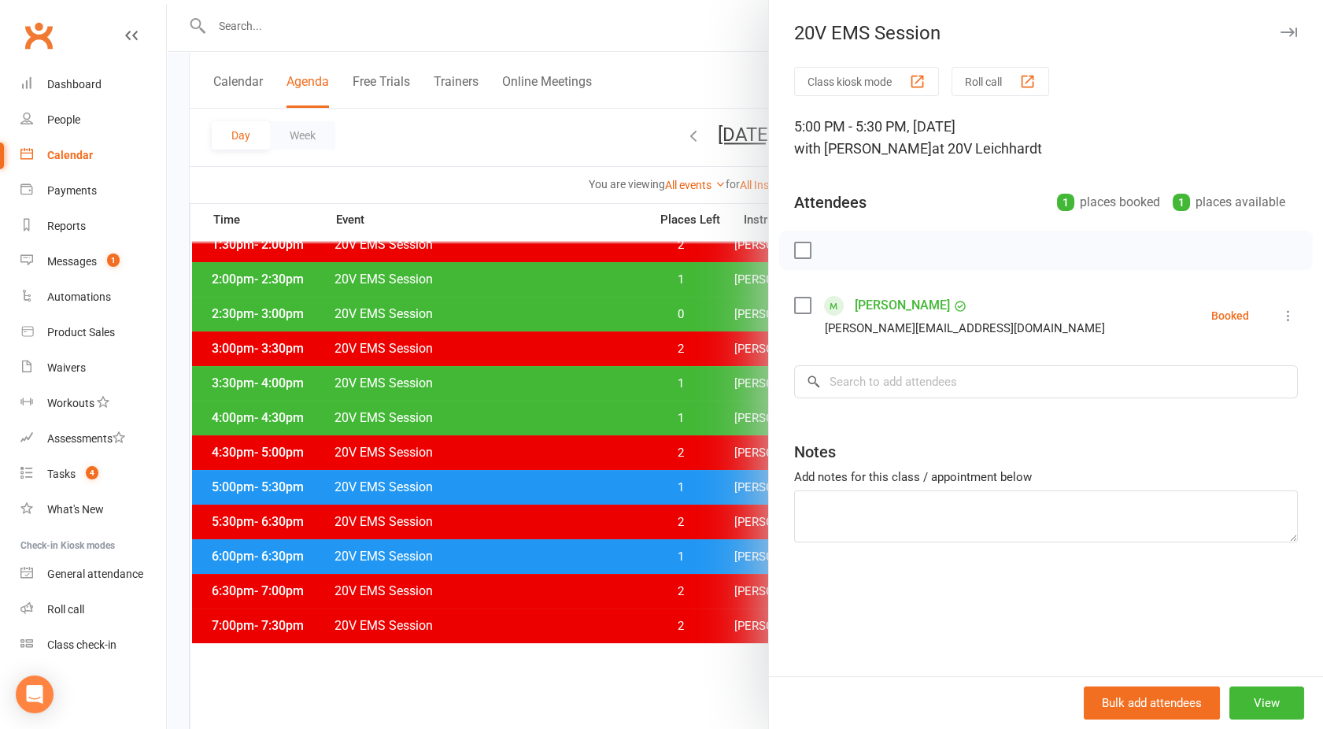
click at [1281, 316] on icon at bounding box center [1289, 316] width 16 height 16
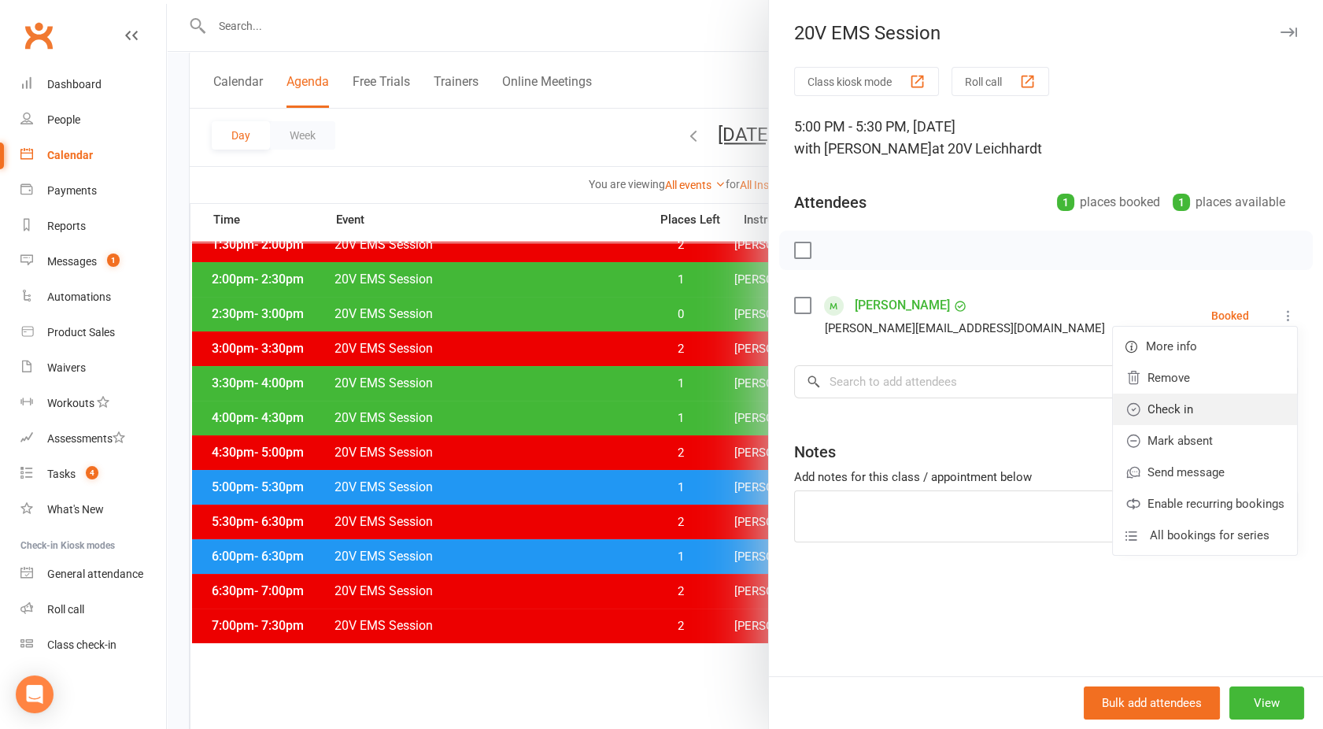
click at [1162, 417] on link "Check in" at bounding box center [1205, 409] width 184 height 31
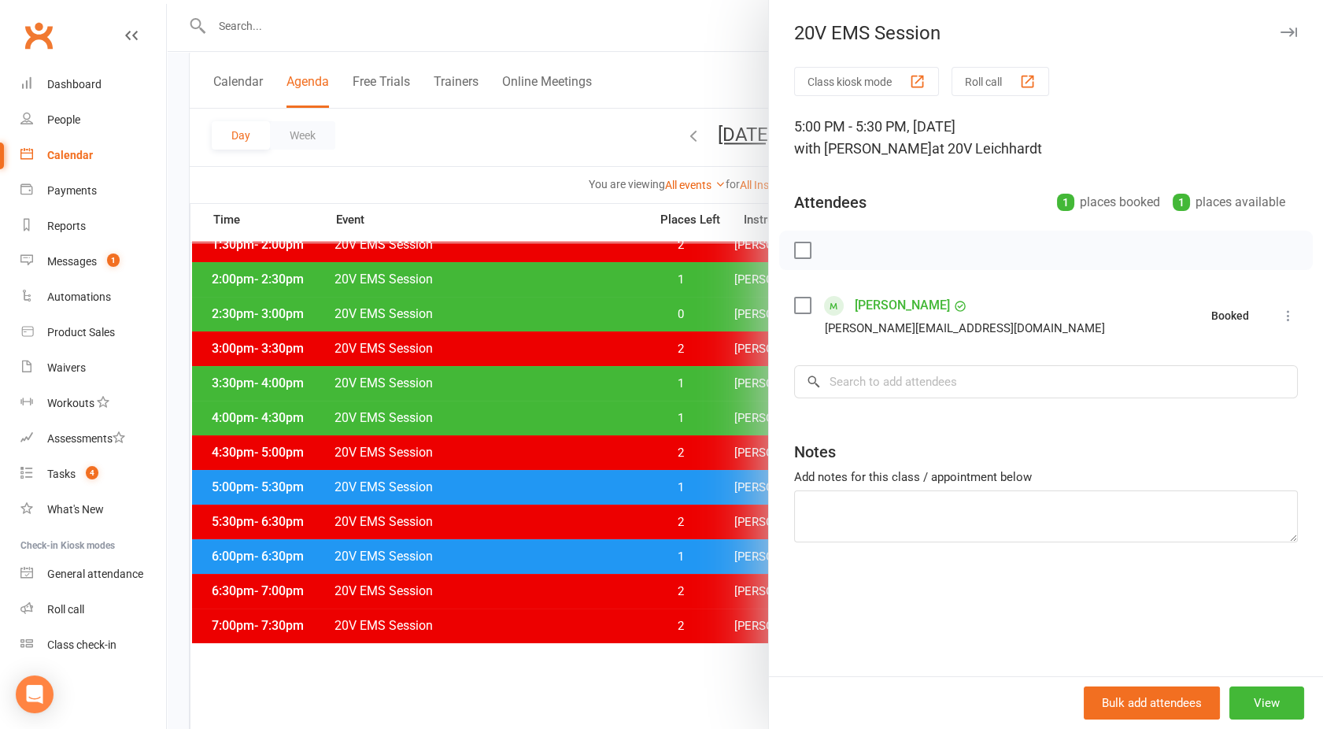
click at [441, 532] on div at bounding box center [745, 364] width 1156 height 729
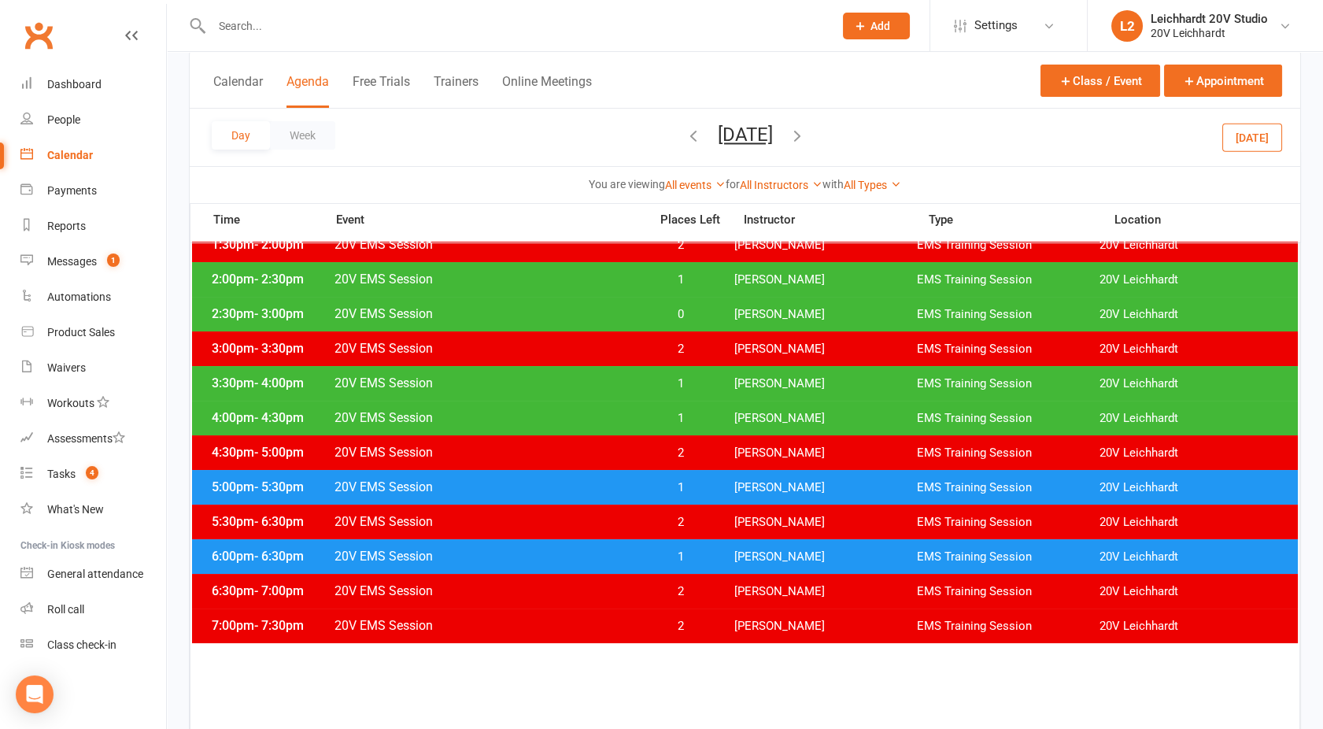
click at [499, 550] on span "20V EMS Session" at bounding box center [487, 556] width 306 height 15
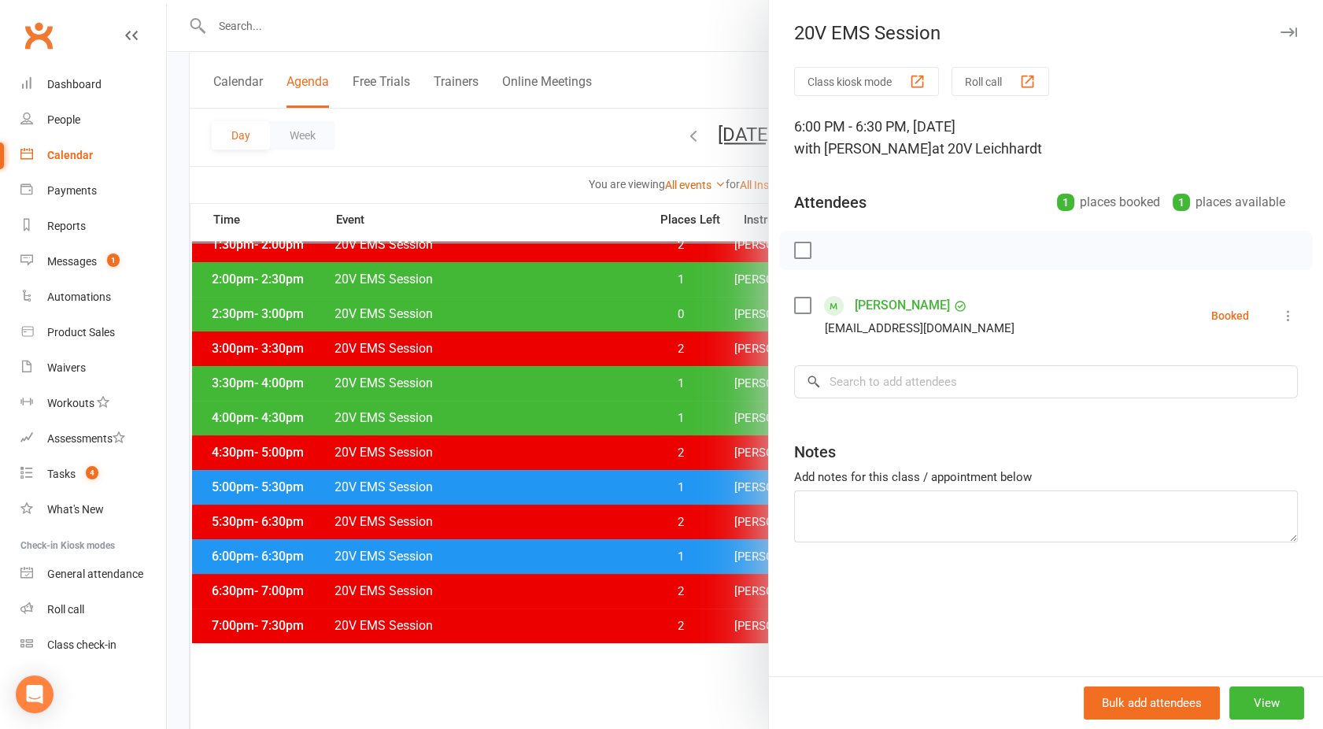
click at [1281, 313] on icon at bounding box center [1289, 316] width 16 height 16
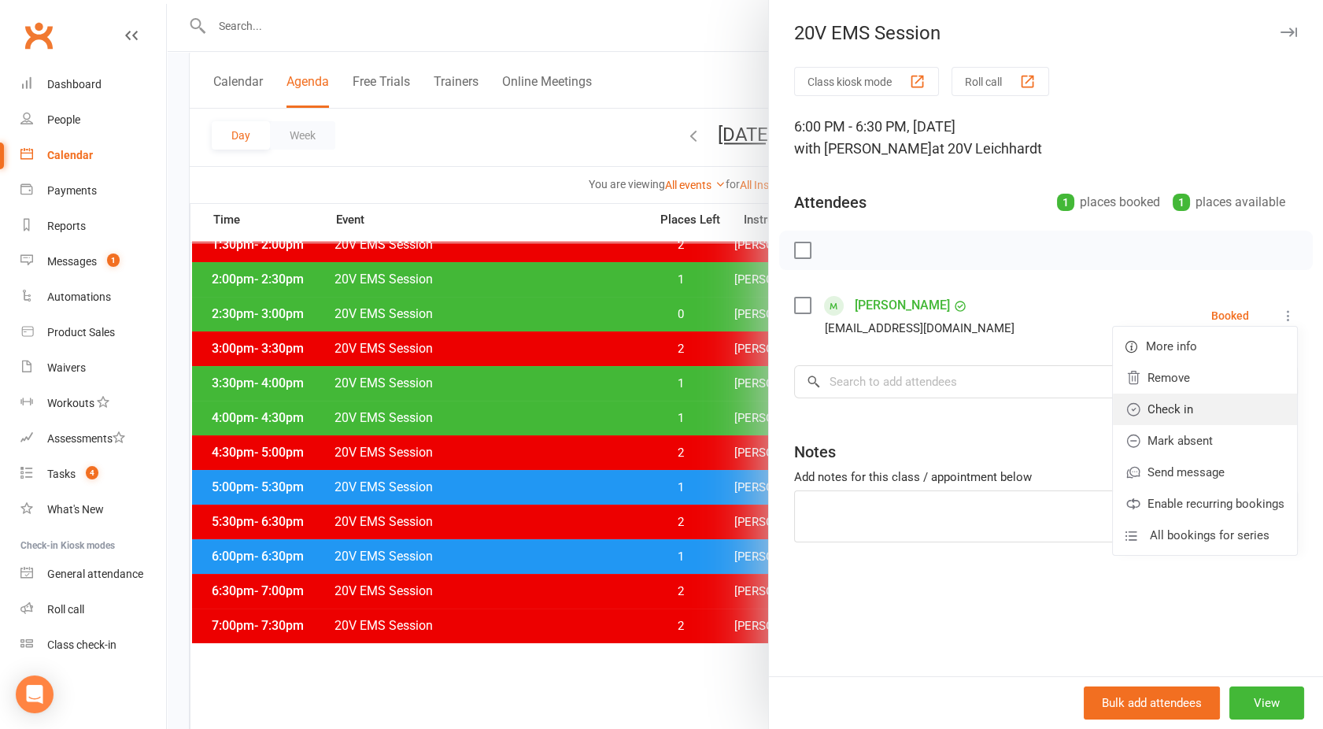
click at [1161, 409] on link "Check in" at bounding box center [1205, 409] width 184 height 31
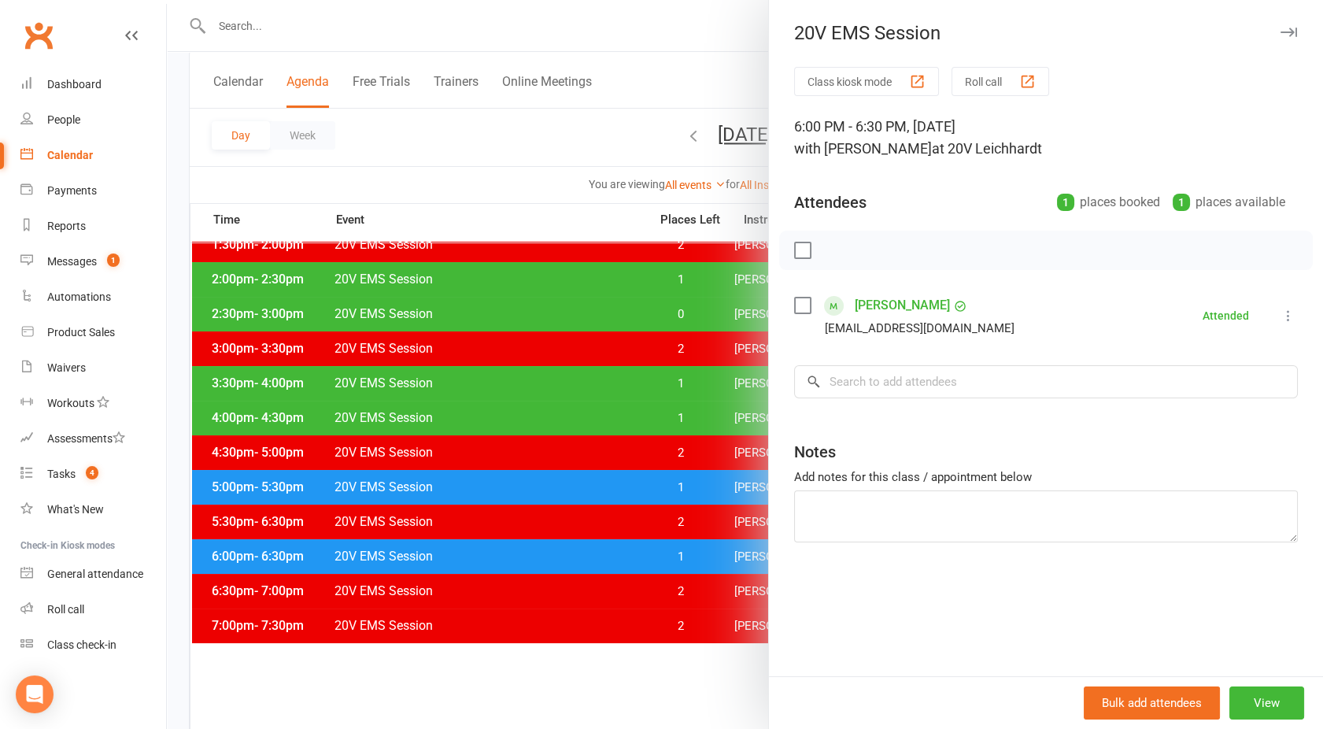
click at [872, 307] on link "[PERSON_NAME]" at bounding box center [902, 305] width 95 height 25
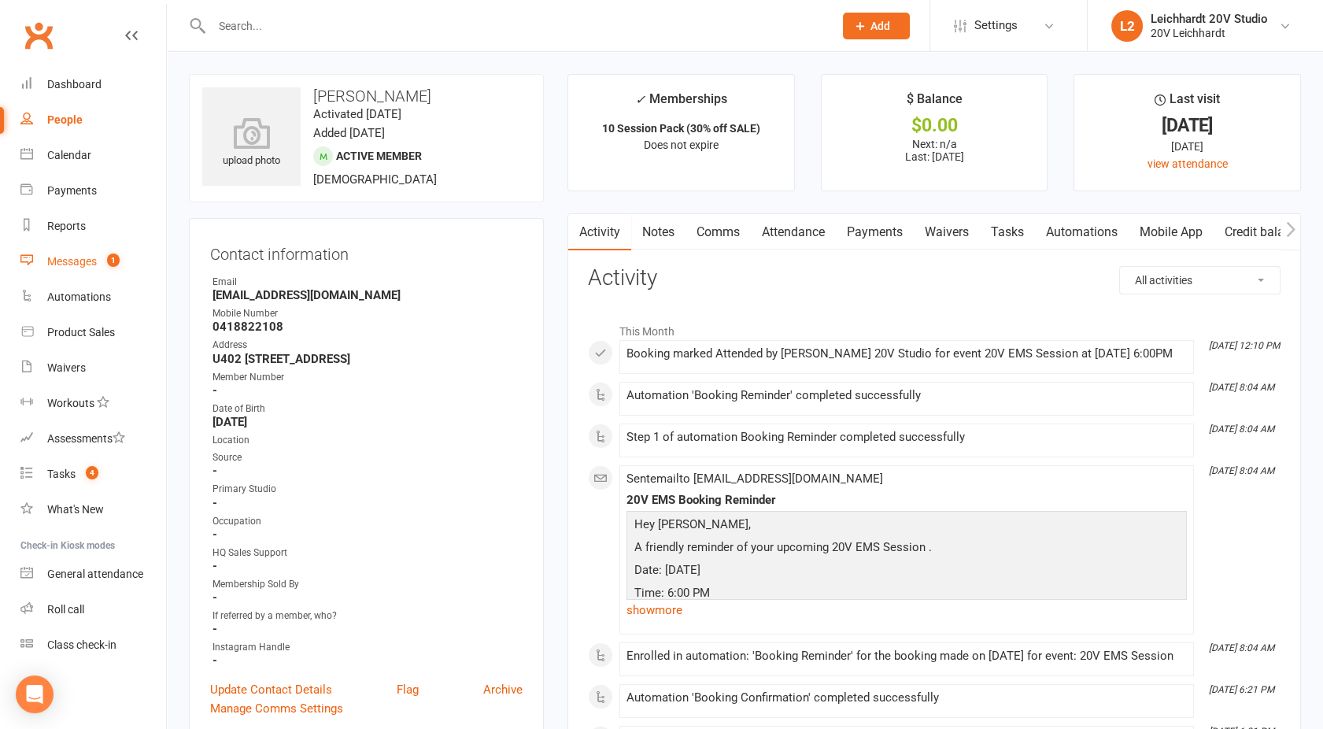
click at [94, 257] on div "Messages" at bounding box center [72, 261] width 50 height 13
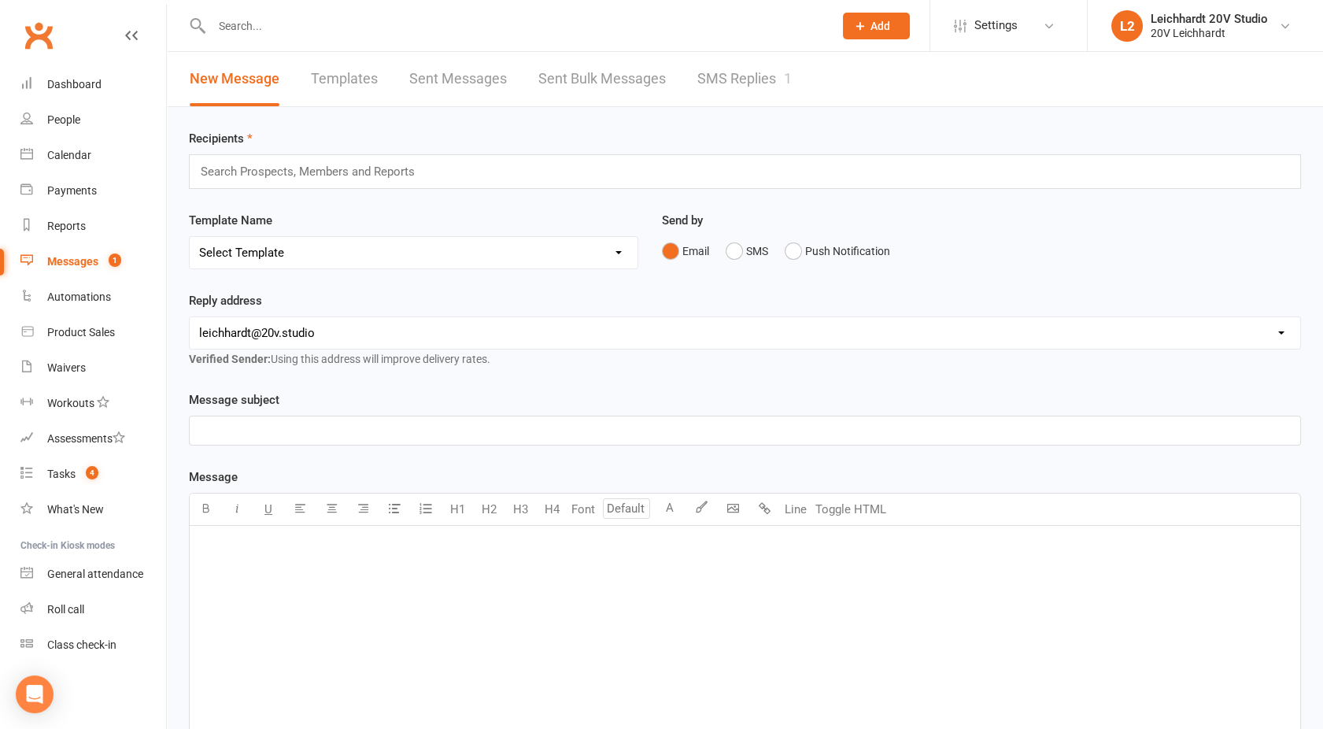
click at [734, 85] on link "SMS Replies 1" at bounding box center [744, 79] width 94 height 54
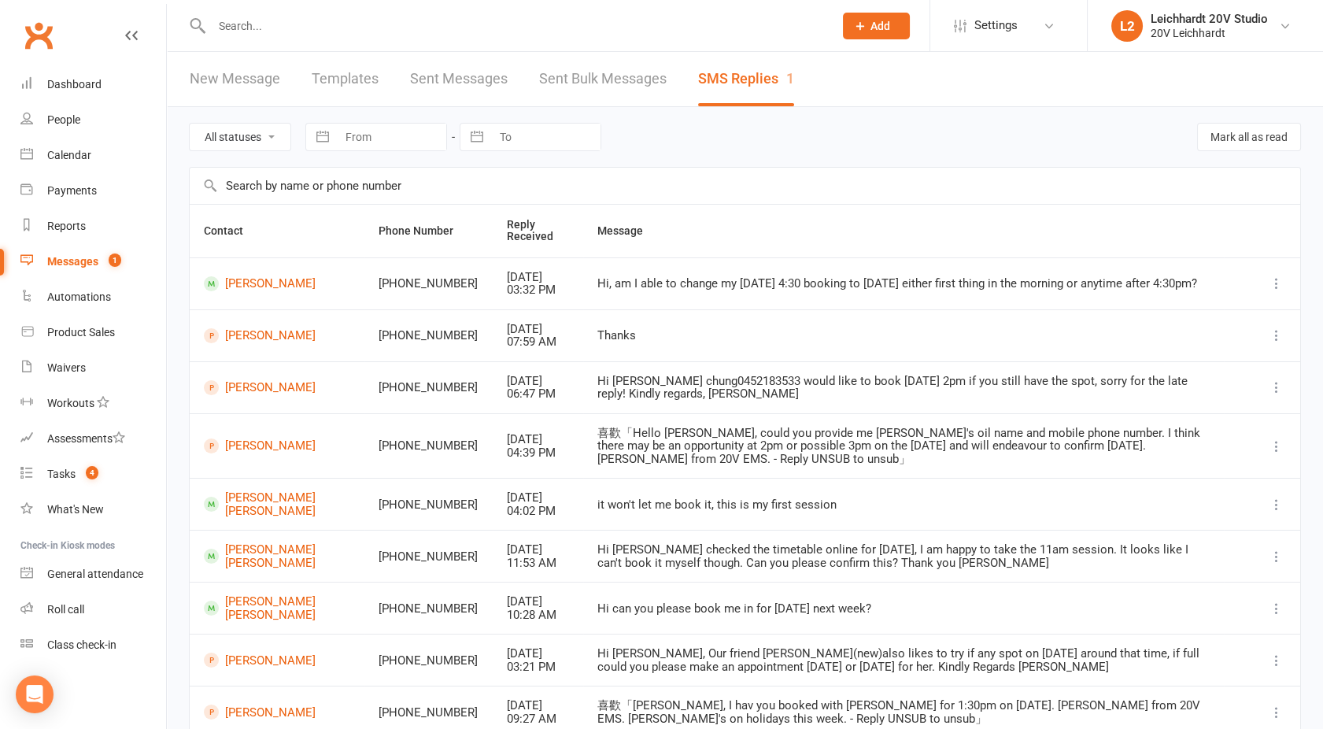
click at [105, 261] on count-badge "1" at bounding box center [111, 261] width 20 height 13
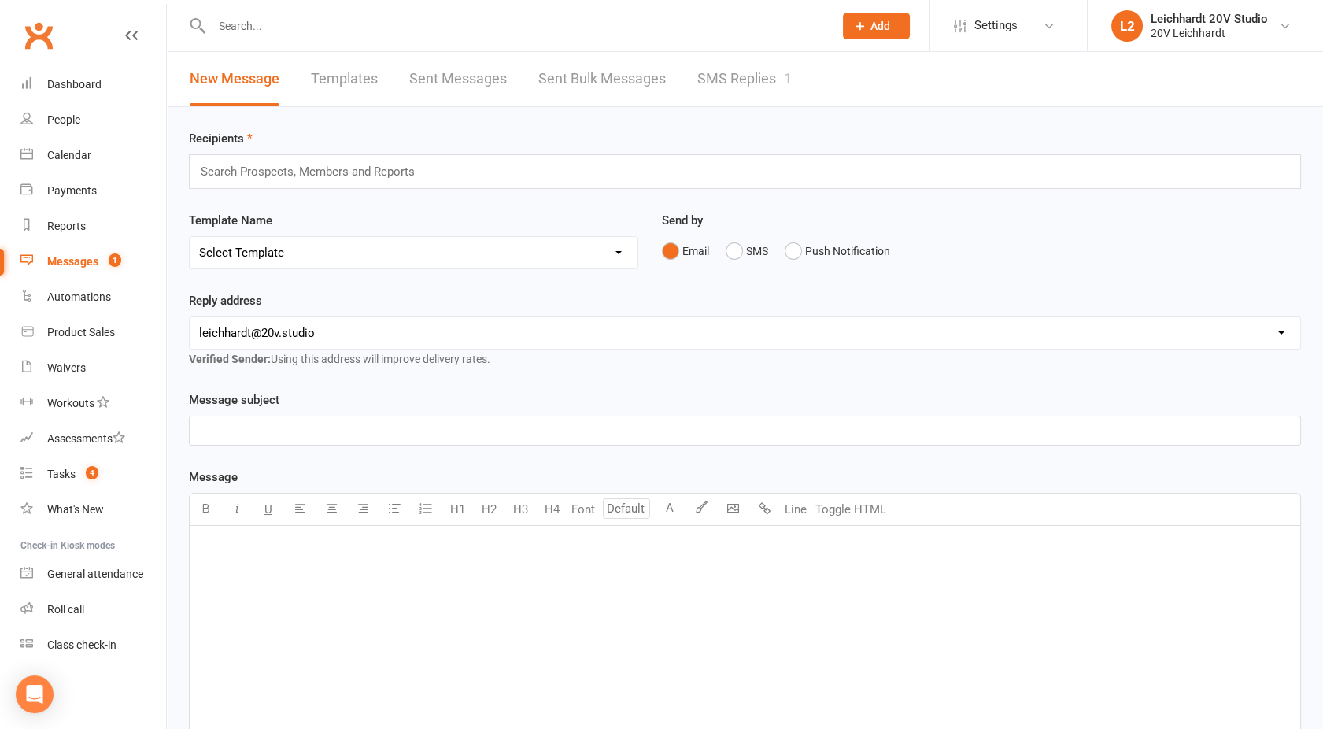
click at [723, 69] on link "SMS Replies 1" at bounding box center [744, 79] width 94 height 54
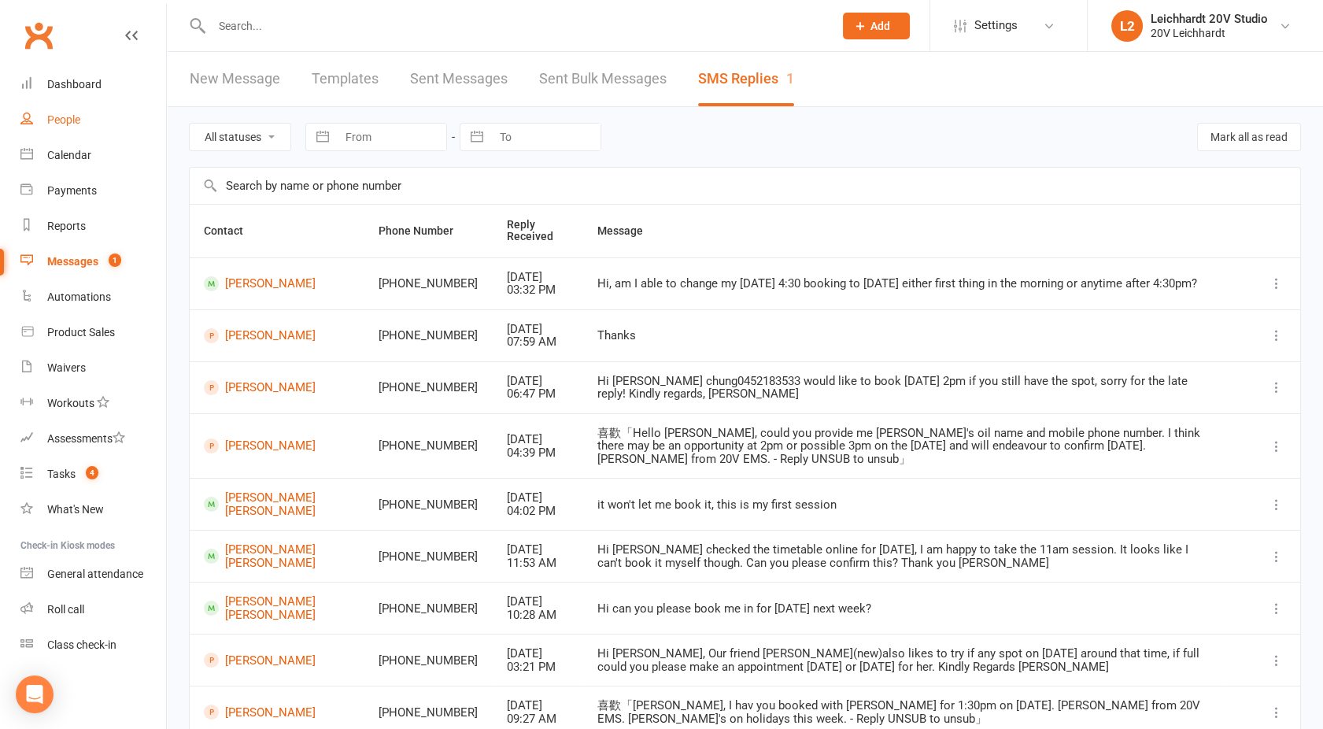
click at [72, 123] on div "People" at bounding box center [63, 119] width 33 height 13
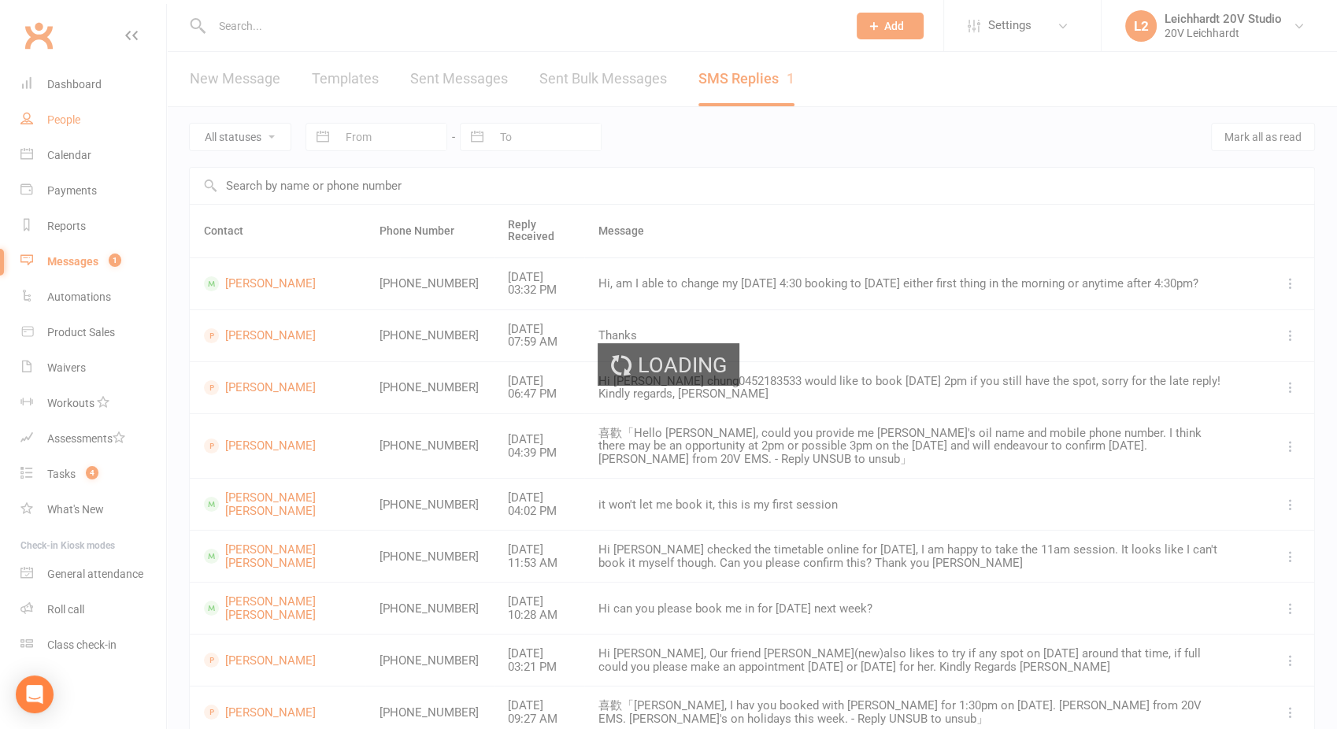
select select "100"
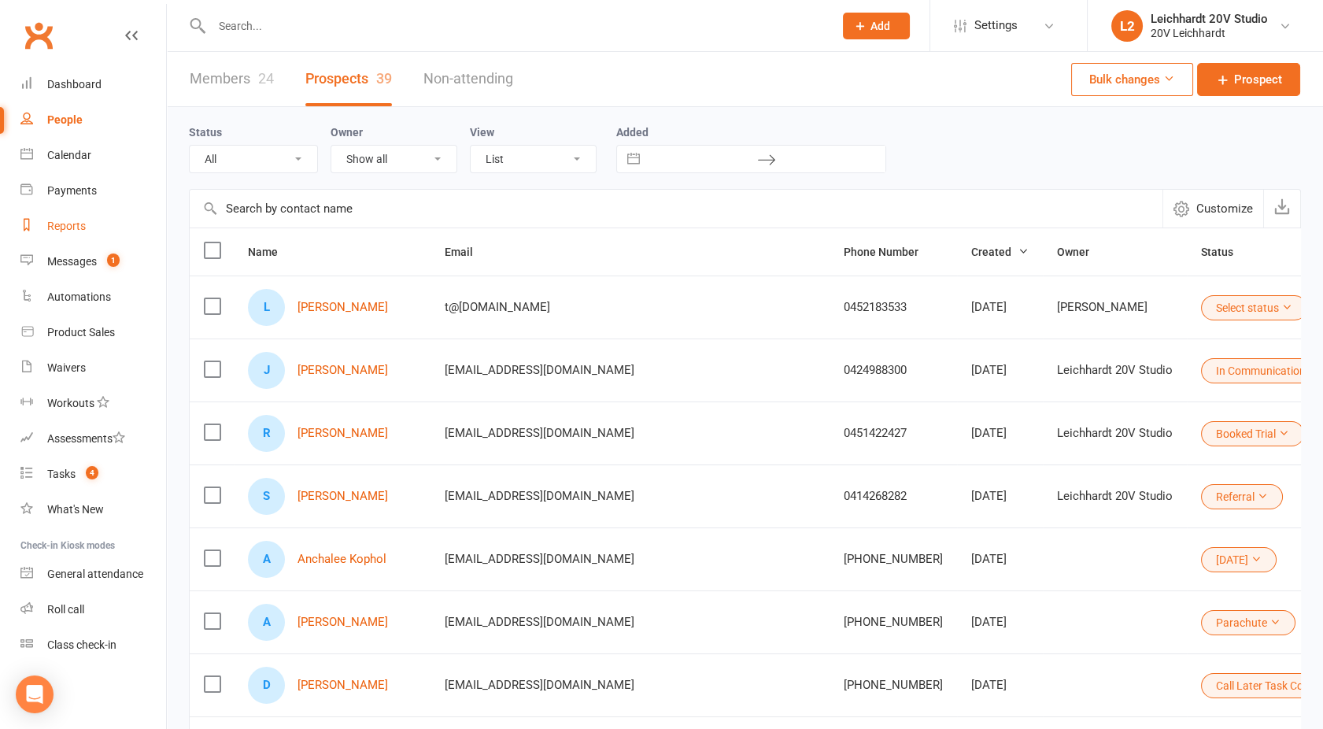
click at [87, 224] on link "Reports" at bounding box center [93, 226] width 146 height 35
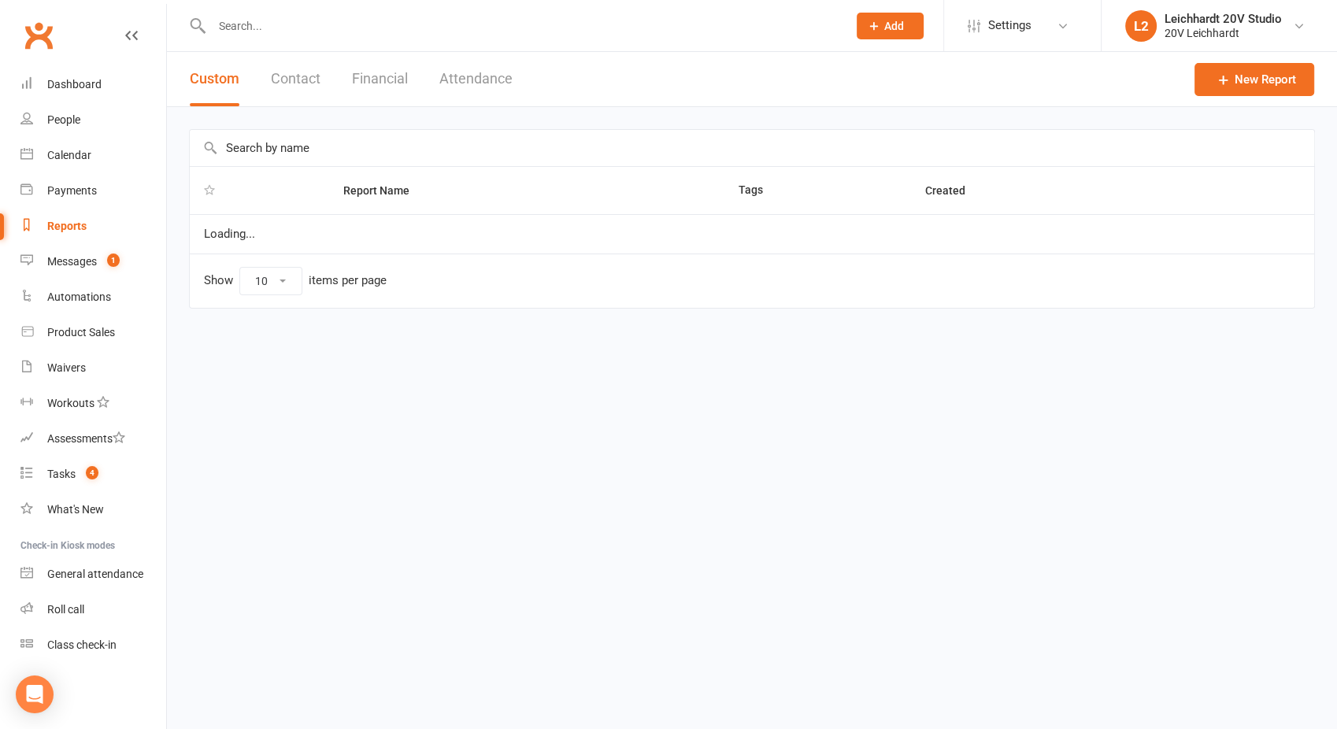
select select "100"
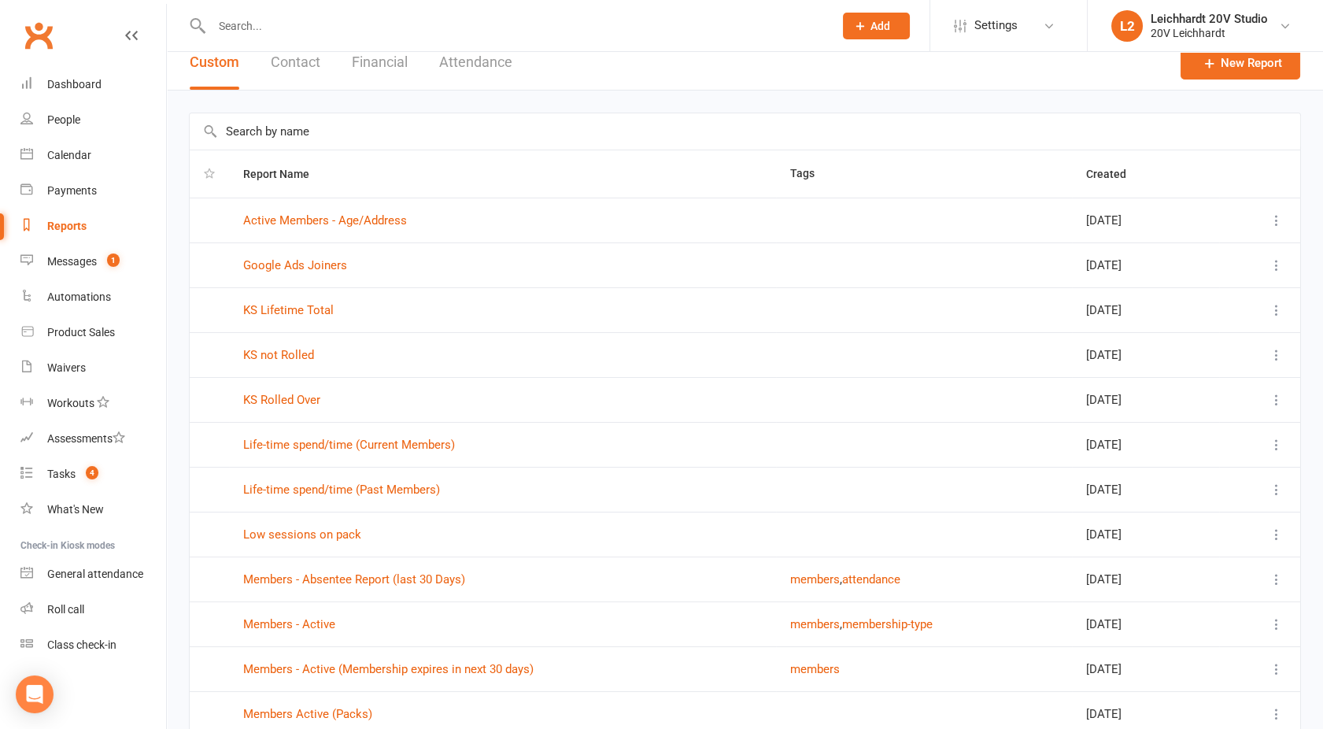
scroll to position [22, 0]
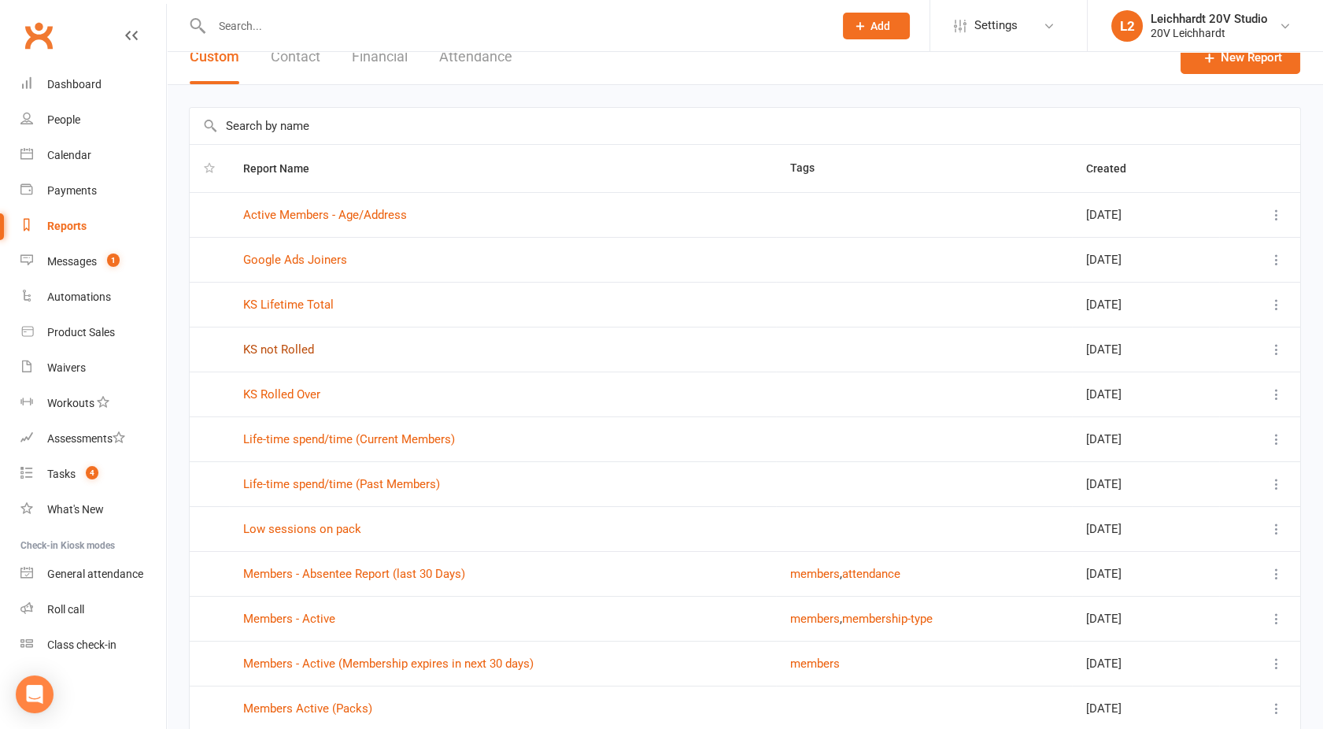
click at [280, 349] on link "KS not Rolled" at bounding box center [278, 349] width 71 height 14
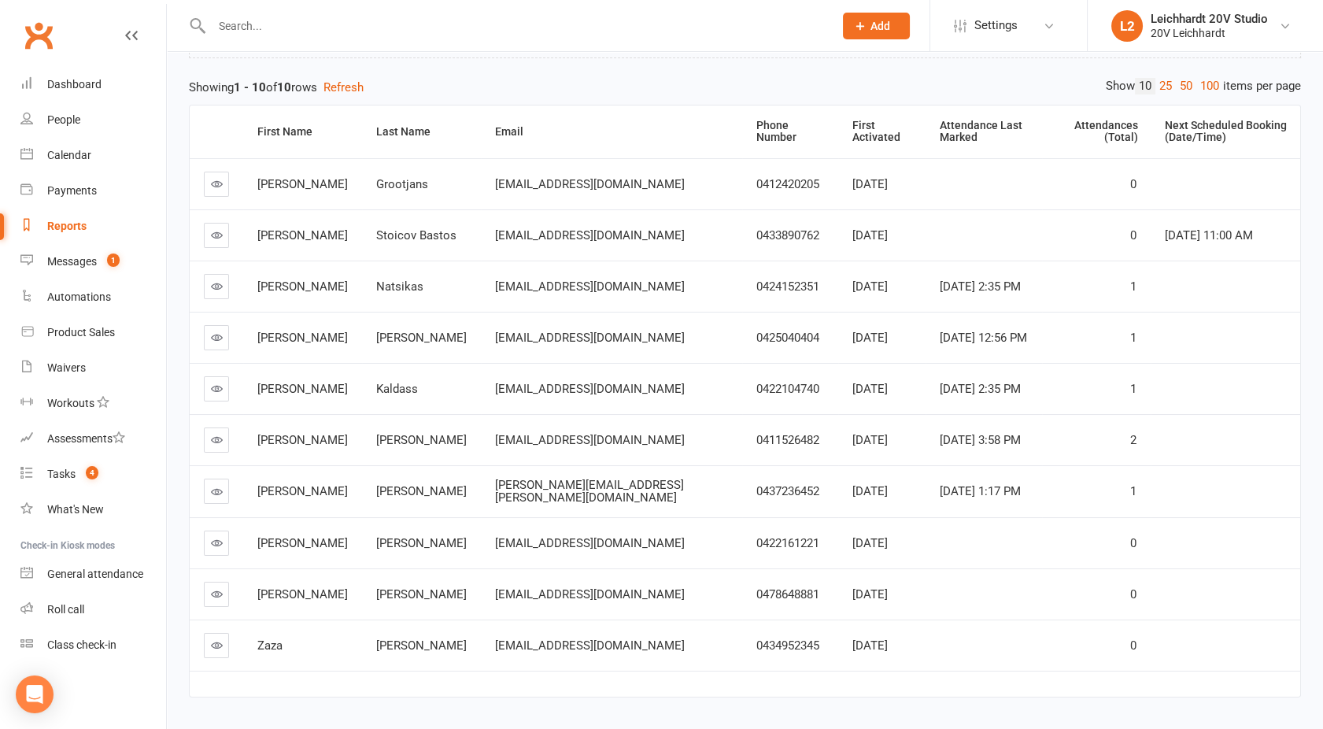
scroll to position [157, 0]
click at [215, 331] on icon at bounding box center [217, 337] width 12 height 12
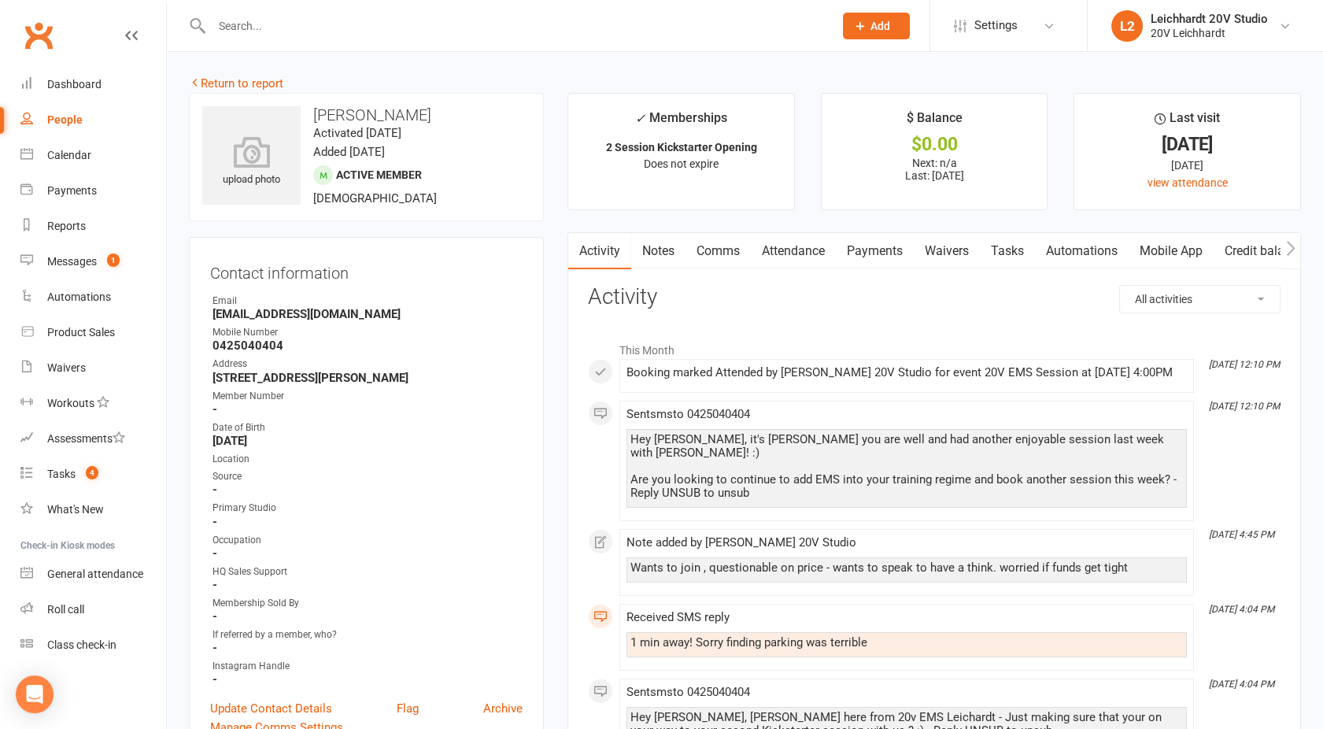
click at [793, 254] on link "Attendance" at bounding box center [793, 251] width 85 height 36
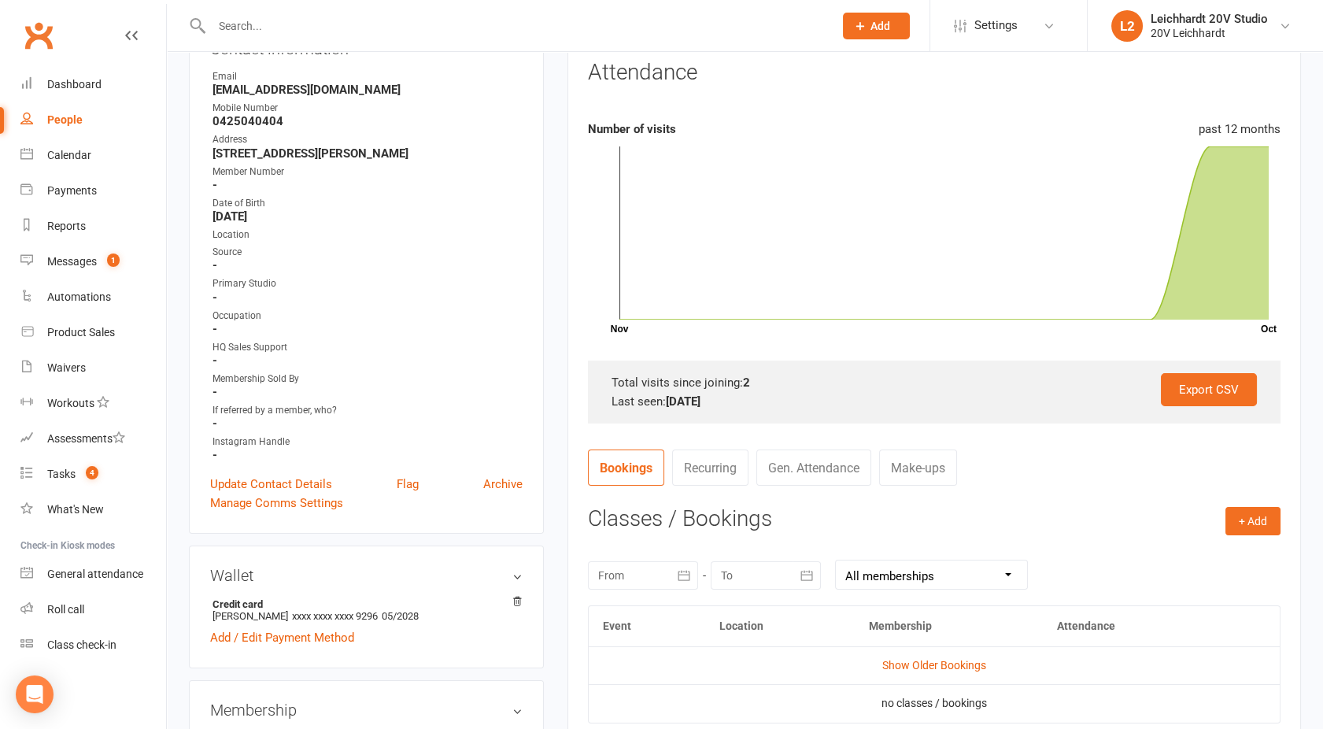
scroll to position [475, 0]
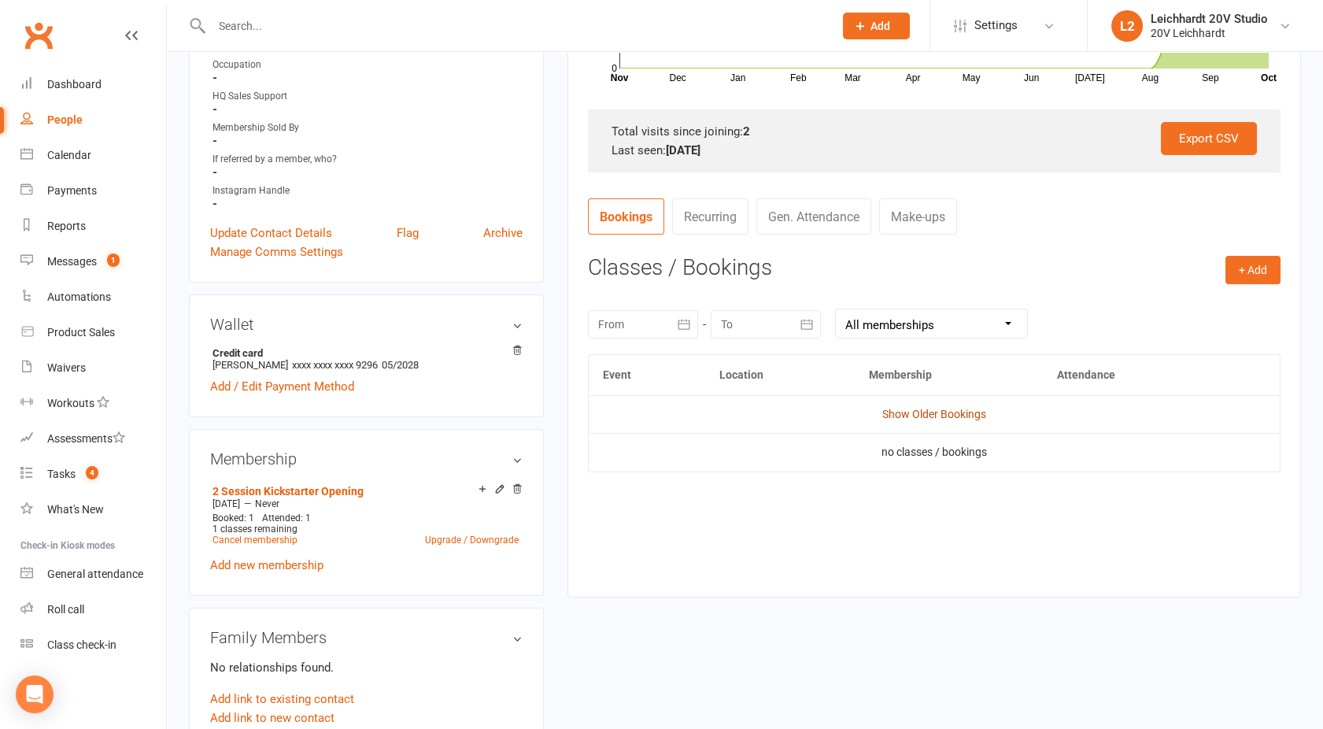
click at [944, 418] on link "Show Older Bookings" at bounding box center [934, 414] width 104 height 13
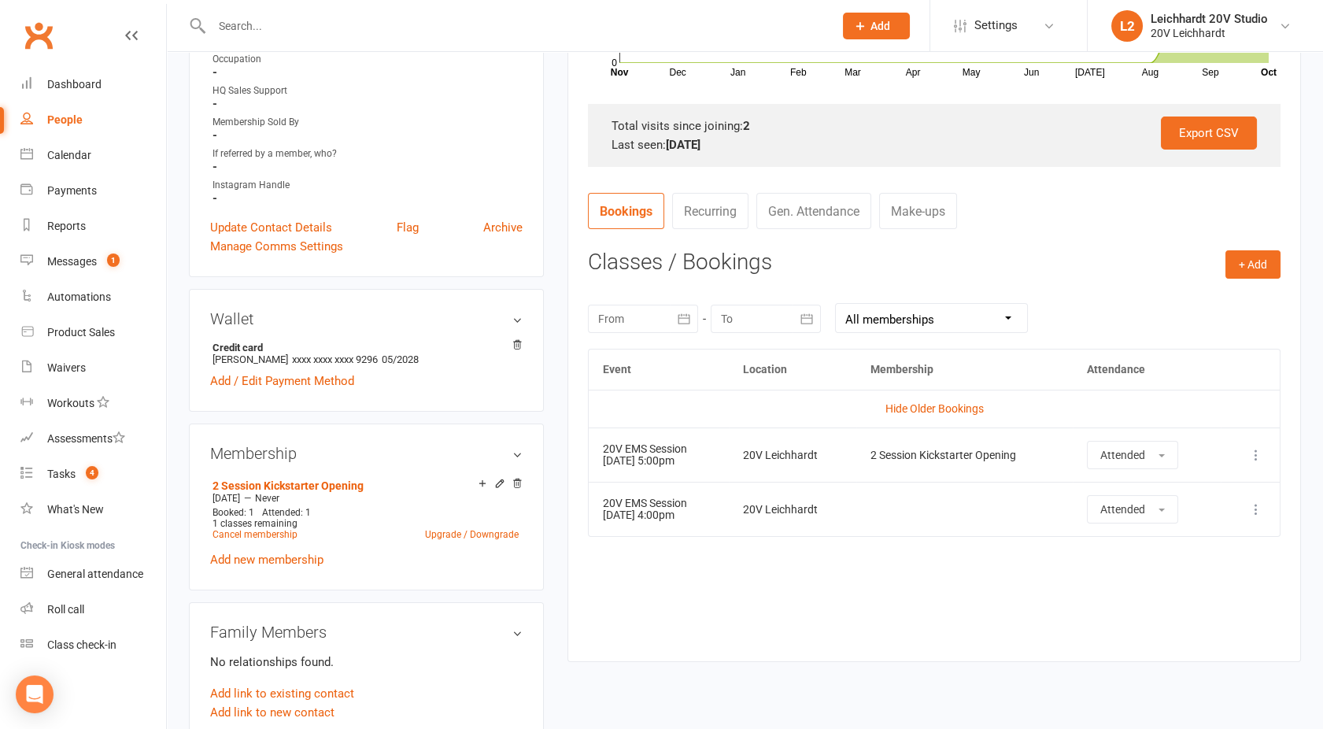
scroll to position [0, 0]
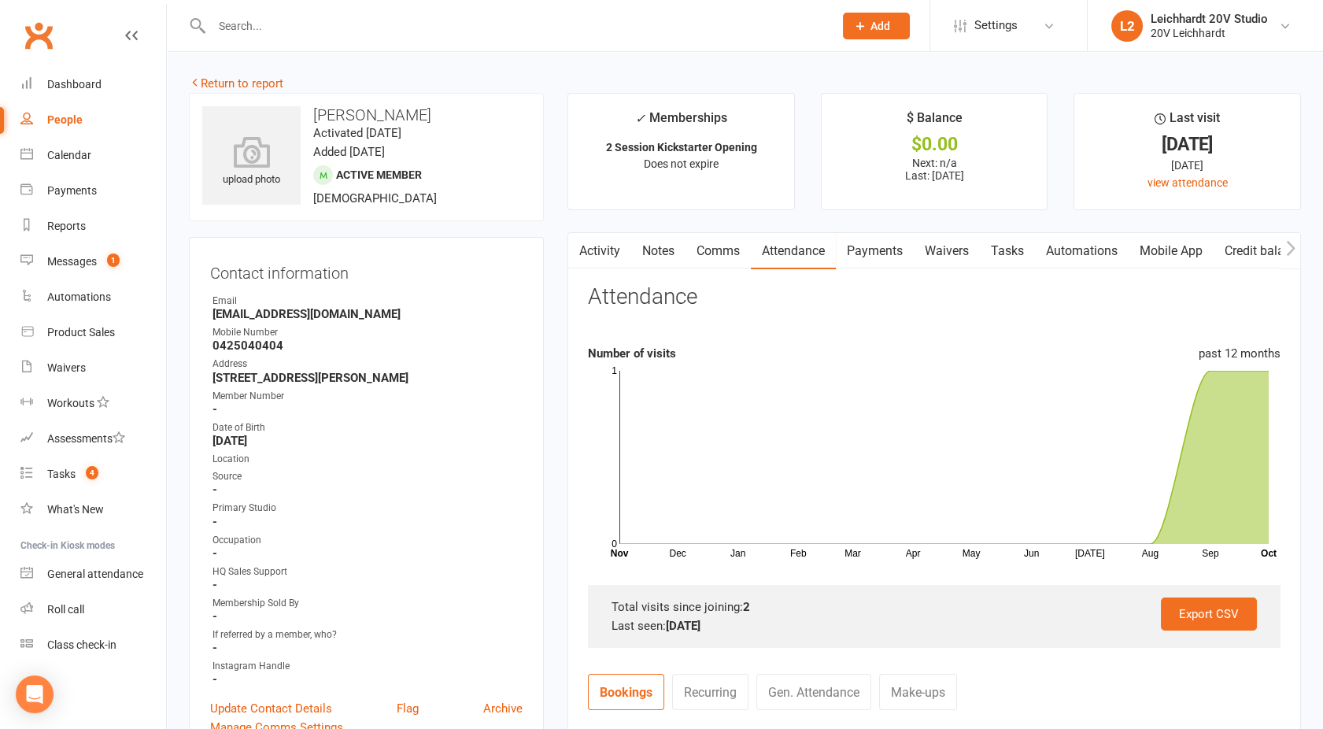
click at [52, 123] on div "People" at bounding box center [64, 119] width 35 height 13
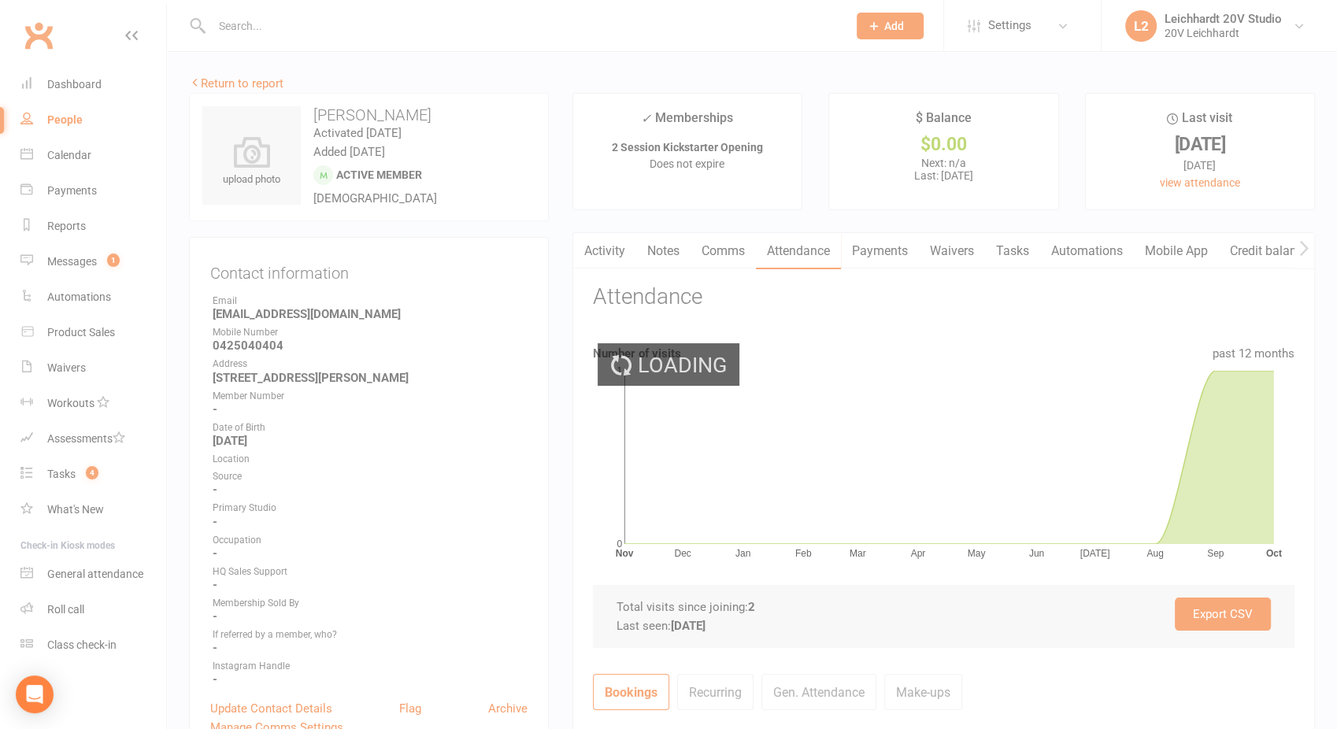
select select "100"
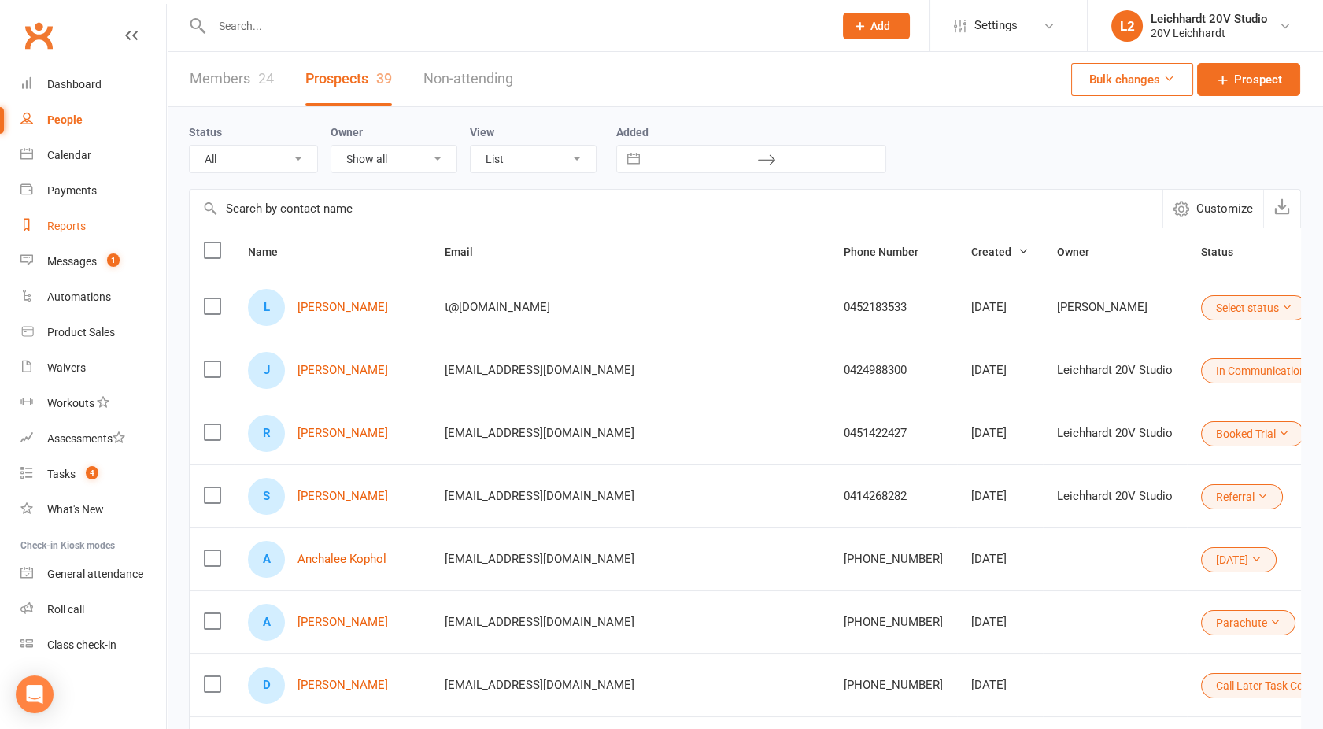
click at [72, 227] on div "Reports" at bounding box center [66, 226] width 39 height 13
select select "100"
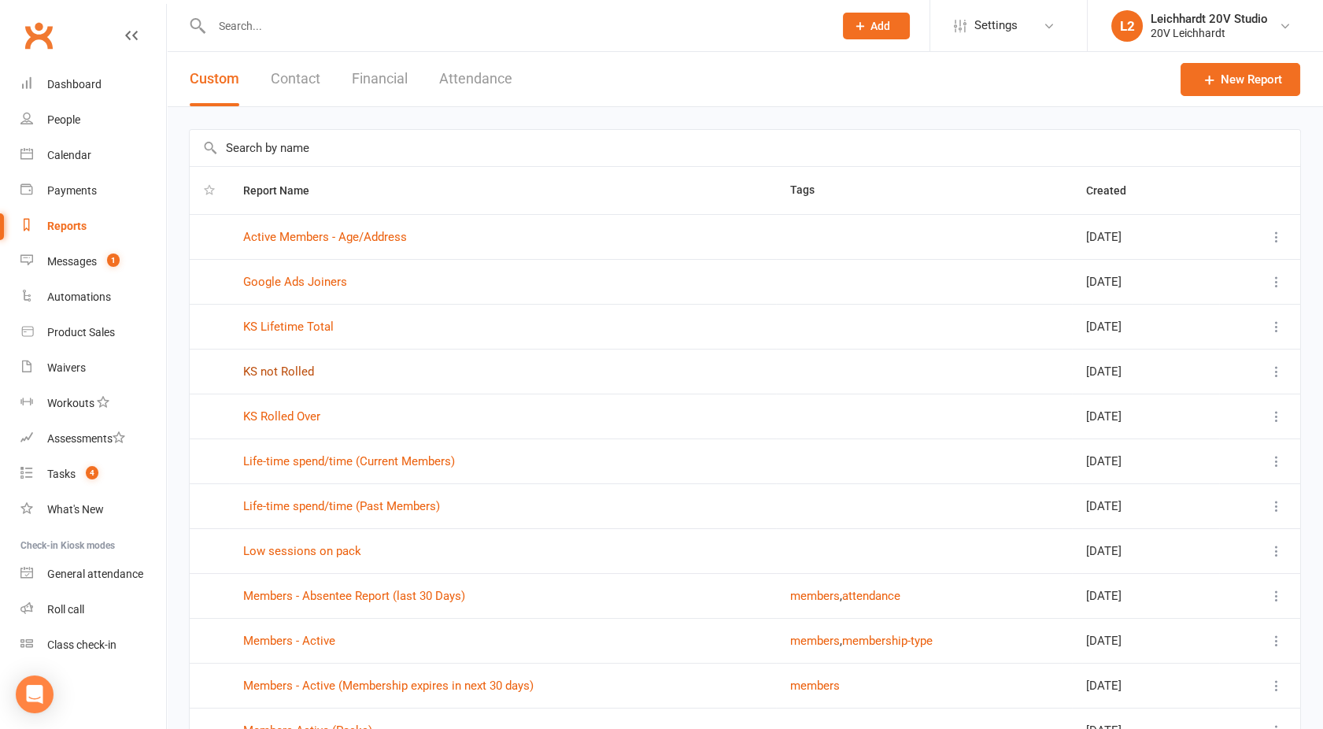
click at [283, 366] on link "KS not Rolled" at bounding box center [278, 371] width 71 height 14
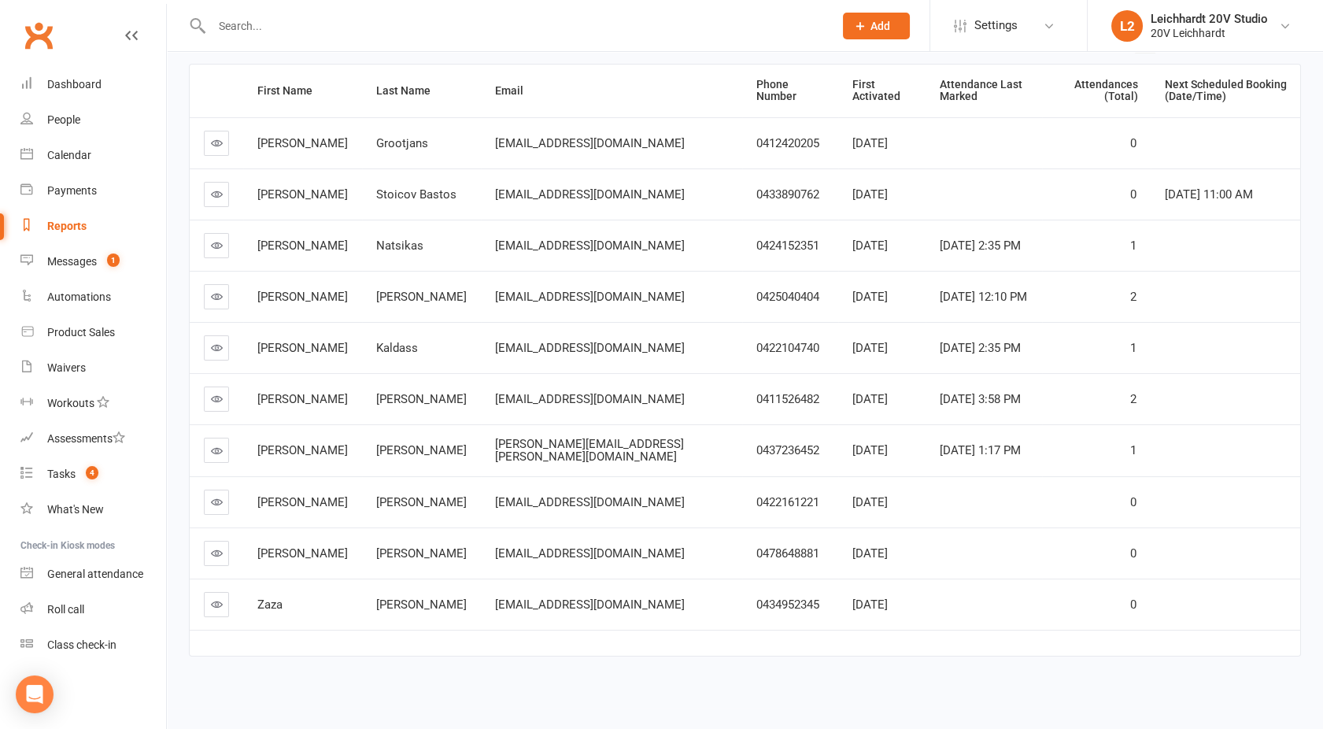
scroll to position [198, 0]
click at [216, 547] on icon at bounding box center [217, 553] width 12 height 12
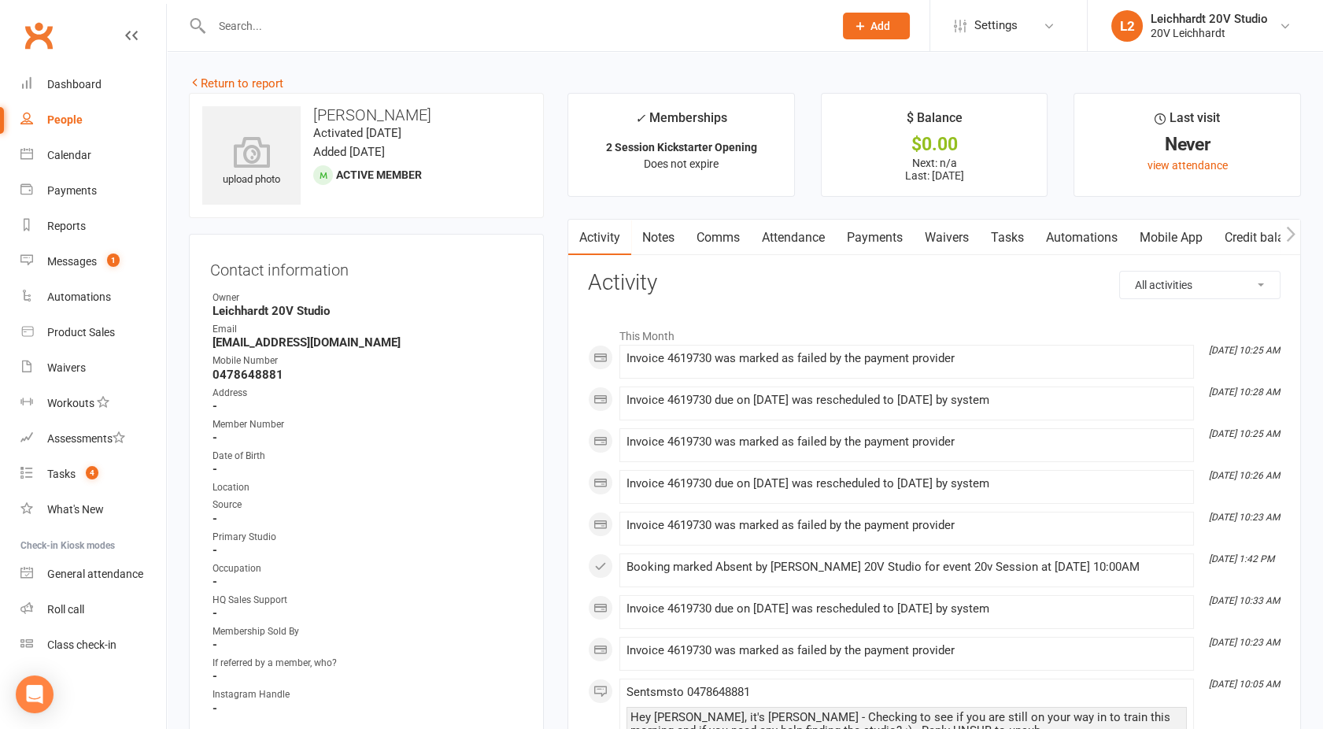
click at [878, 232] on link "Payments" at bounding box center [875, 238] width 78 height 36
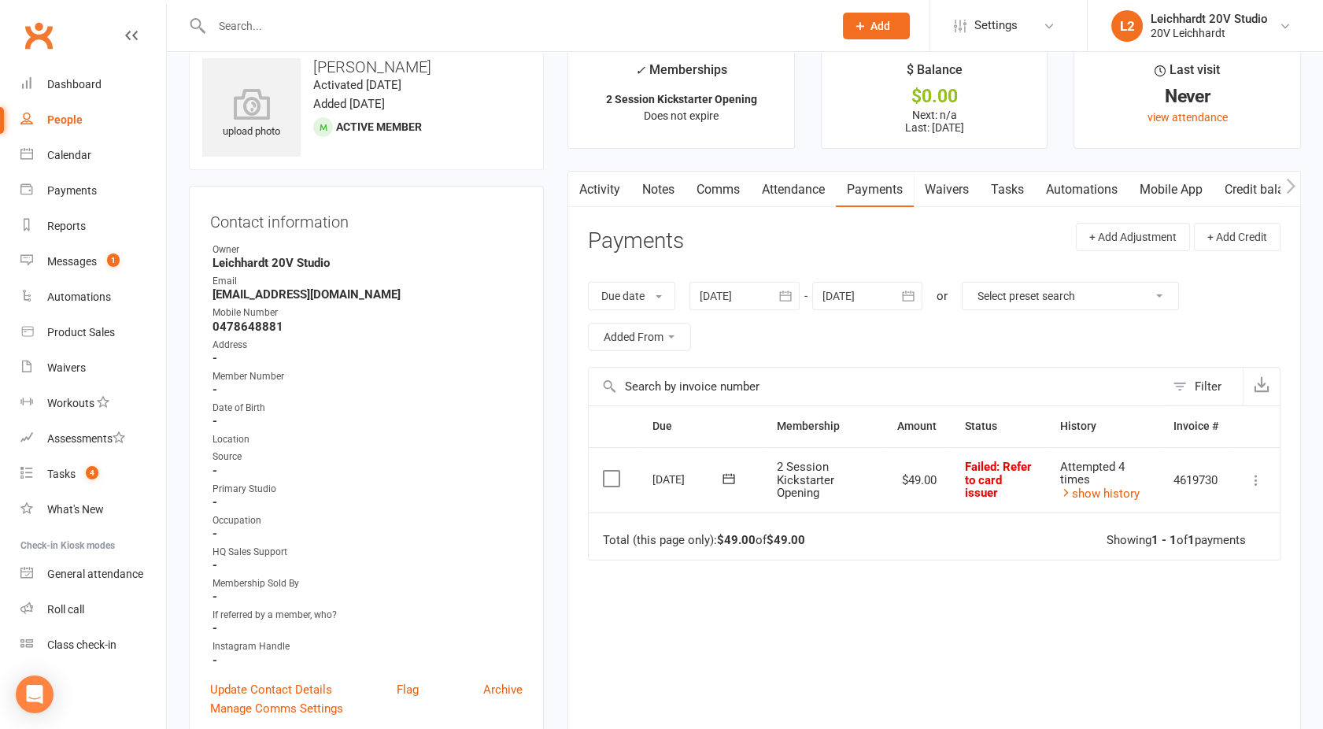
scroll to position [50, 0]
click at [1255, 473] on icon at bounding box center [1256, 478] width 16 height 16
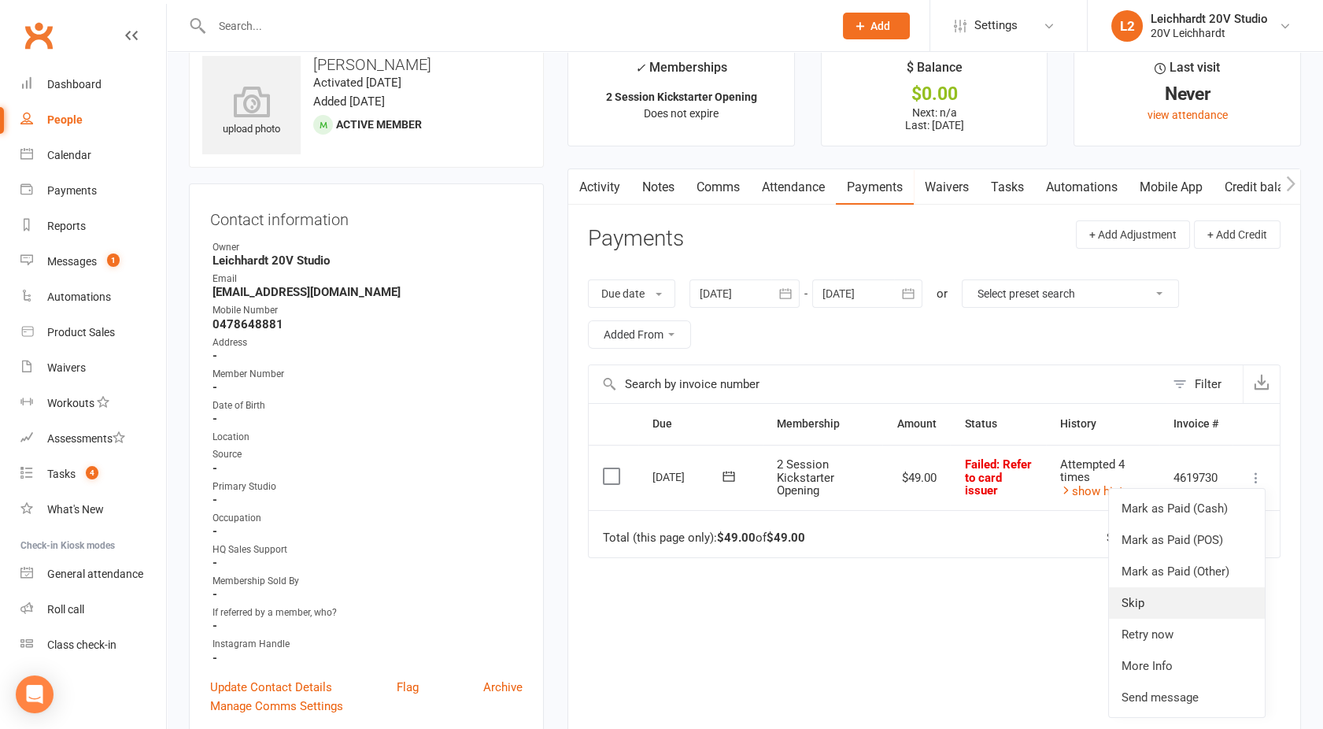
click at [1143, 598] on link "Skip" at bounding box center [1187, 602] width 156 height 31
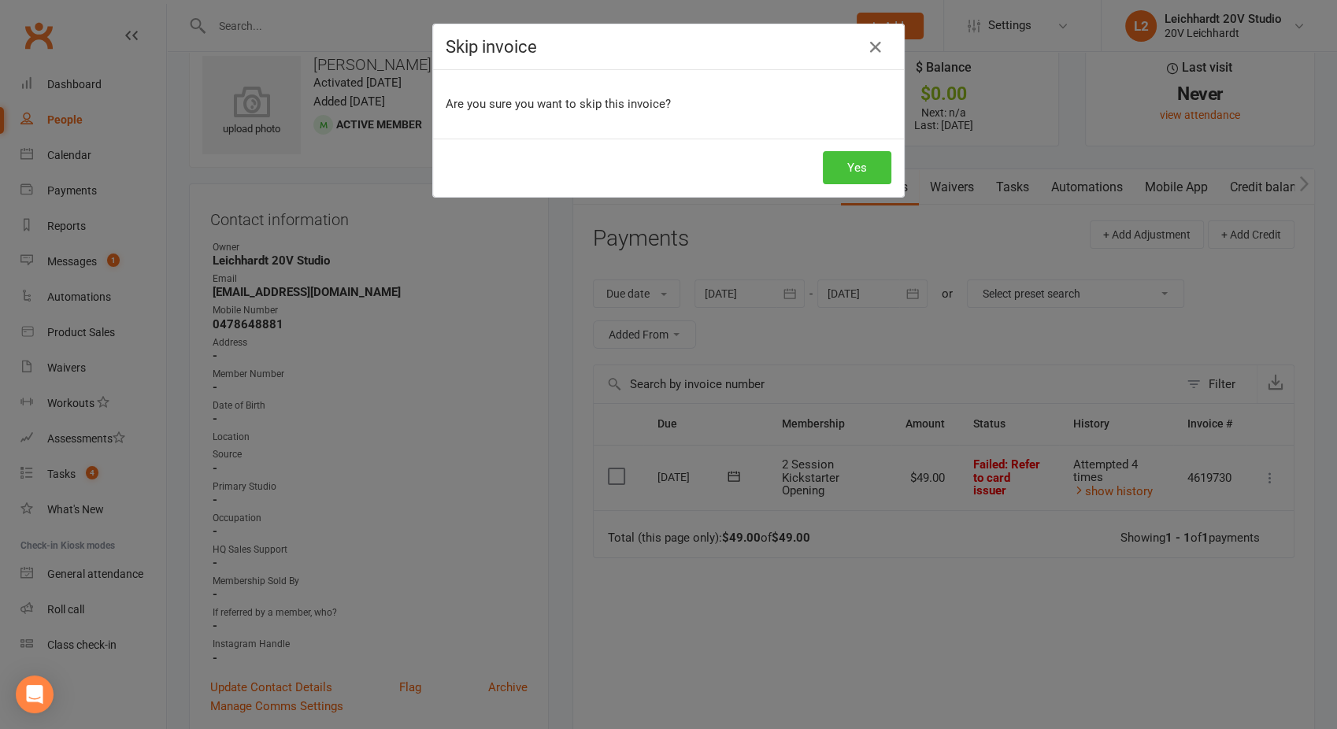
click at [830, 169] on button "Yes" at bounding box center [857, 167] width 68 height 33
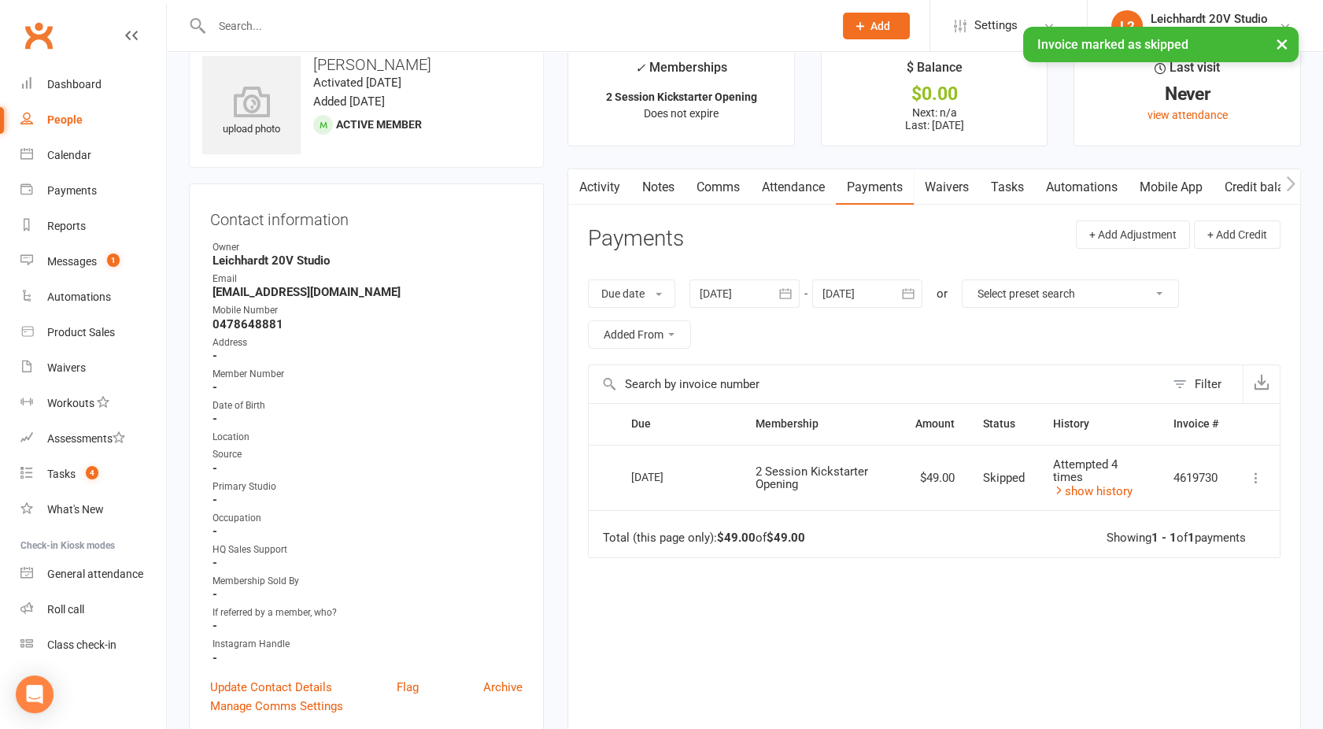
click at [598, 198] on link "Activity" at bounding box center [599, 187] width 63 height 36
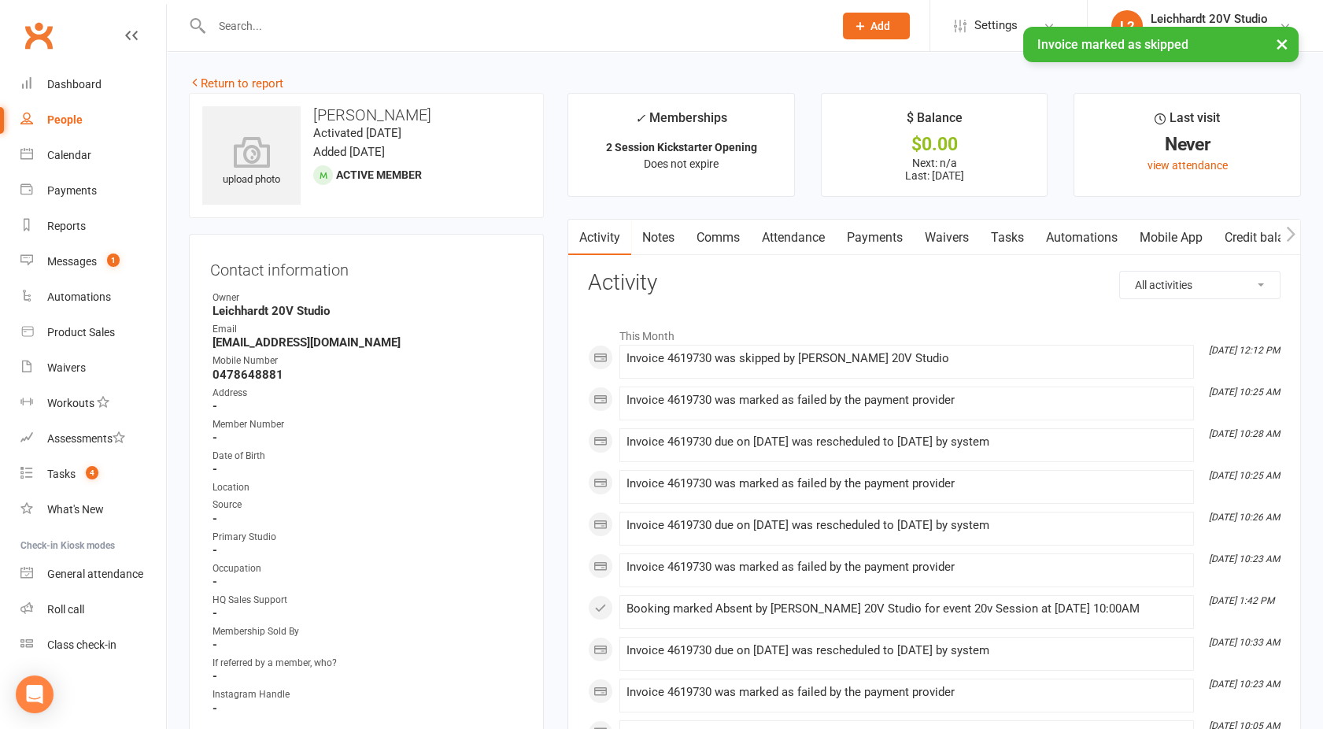
click at [730, 233] on link "Comms" at bounding box center [718, 238] width 65 height 36
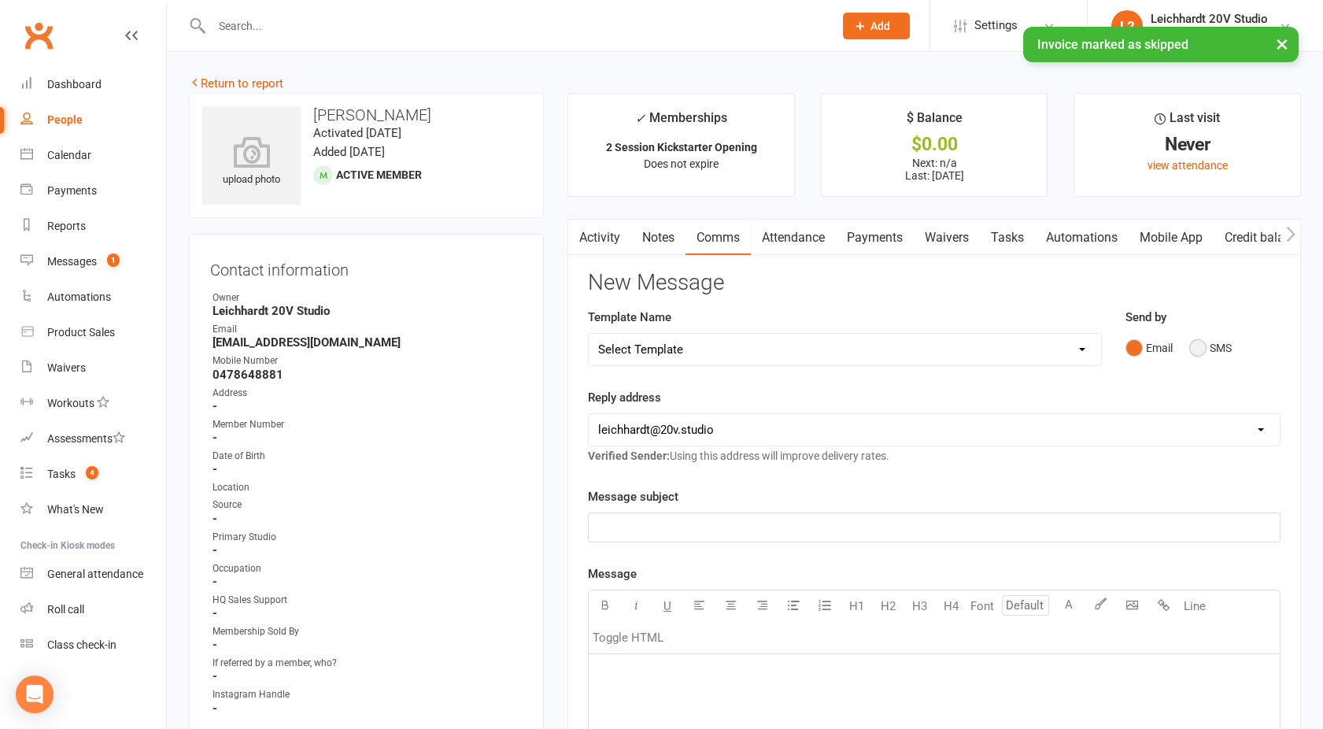
click at [1217, 342] on button "SMS" at bounding box center [1210, 348] width 43 height 30
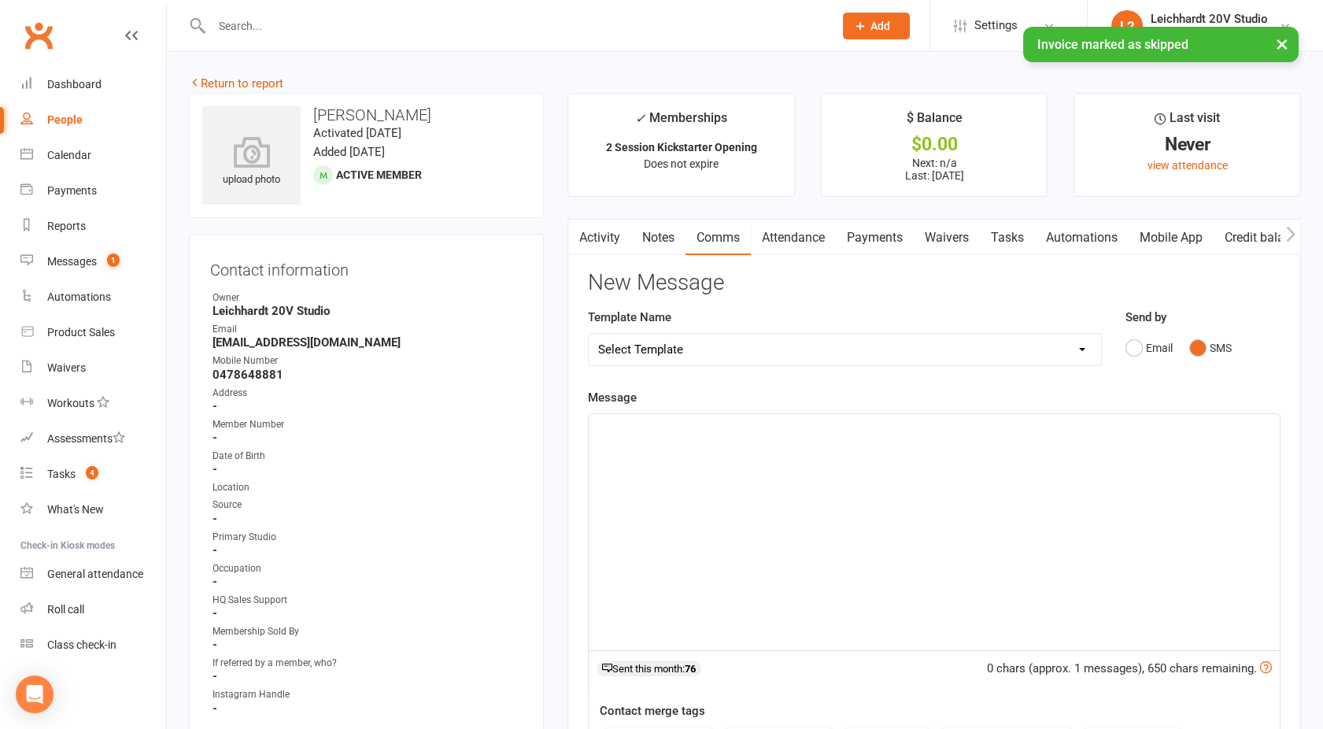
click at [951, 495] on div "﻿" at bounding box center [934, 532] width 691 height 236
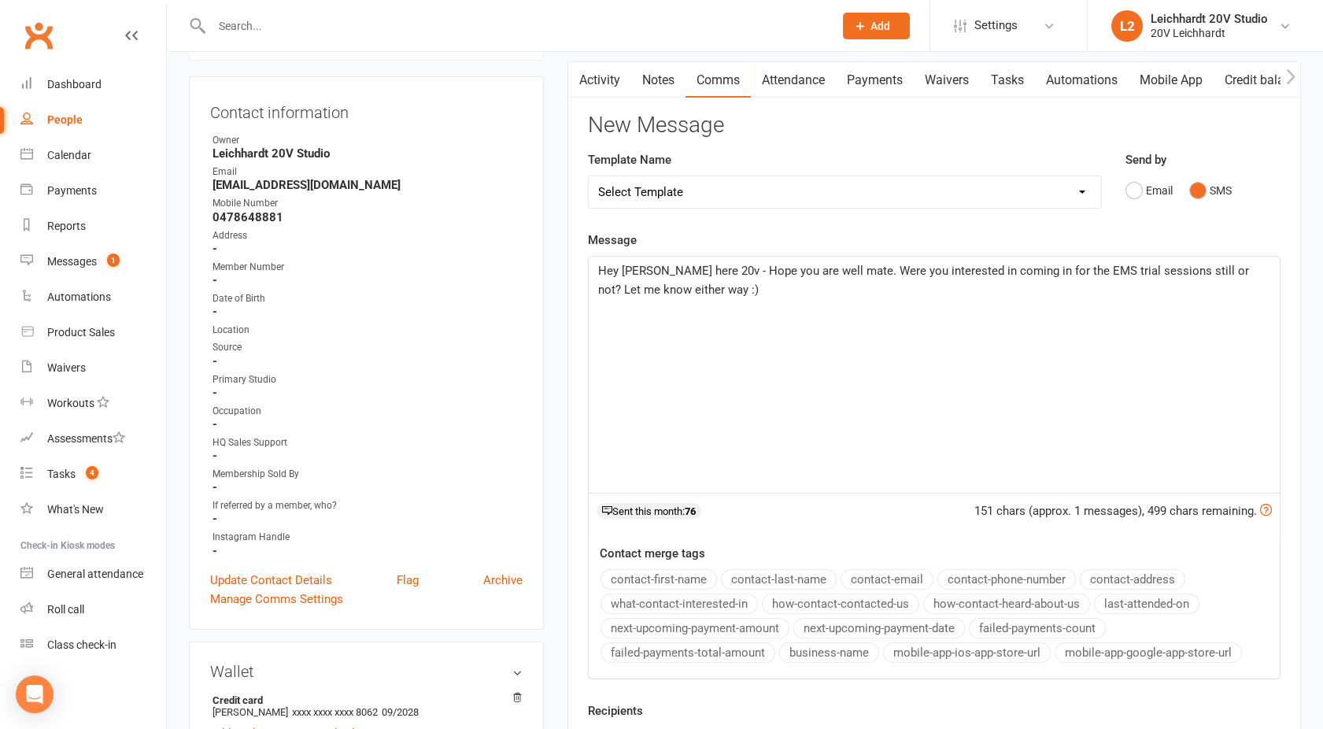
scroll to position [158, 0]
click at [895, 269] on span "Hey [PERSON_NAME] here 20v - Hope you are well mate. Were you interested in com…" at bounding box center [925, 279] width 654 height 33
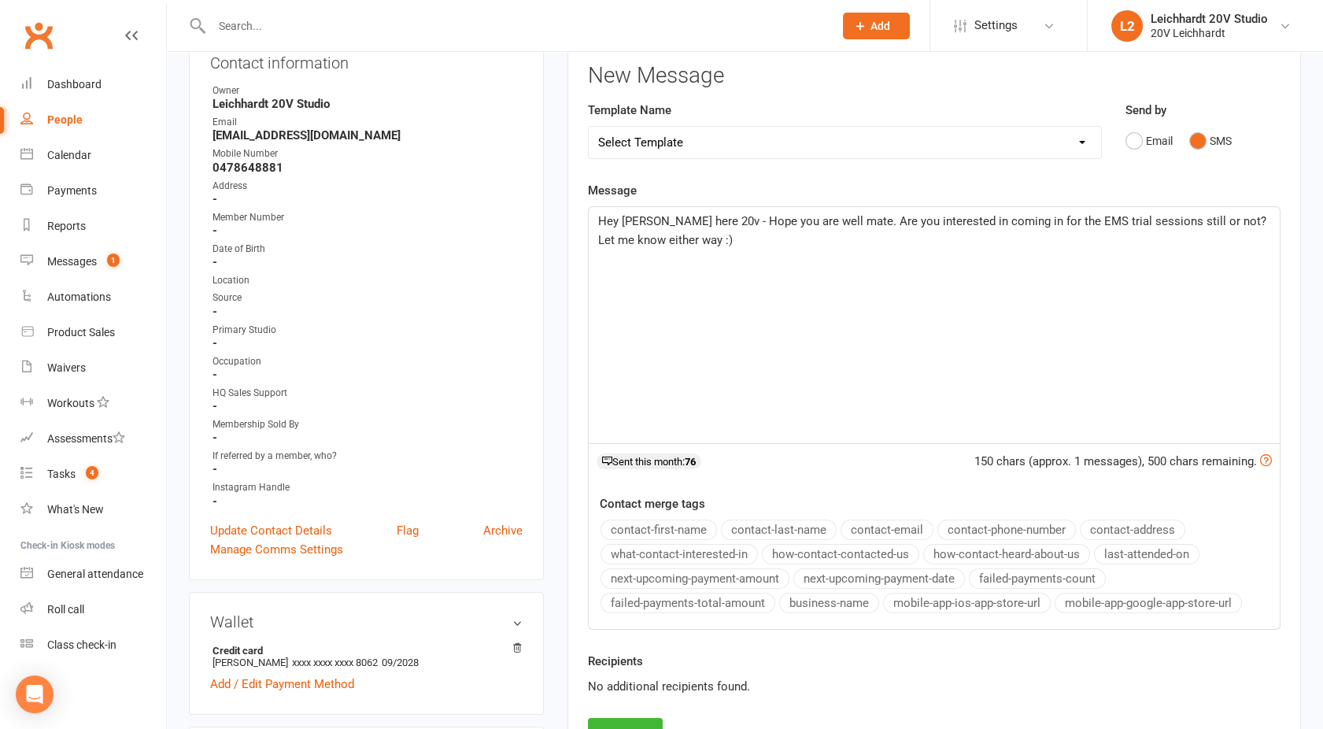
scroll to position [384, 0]
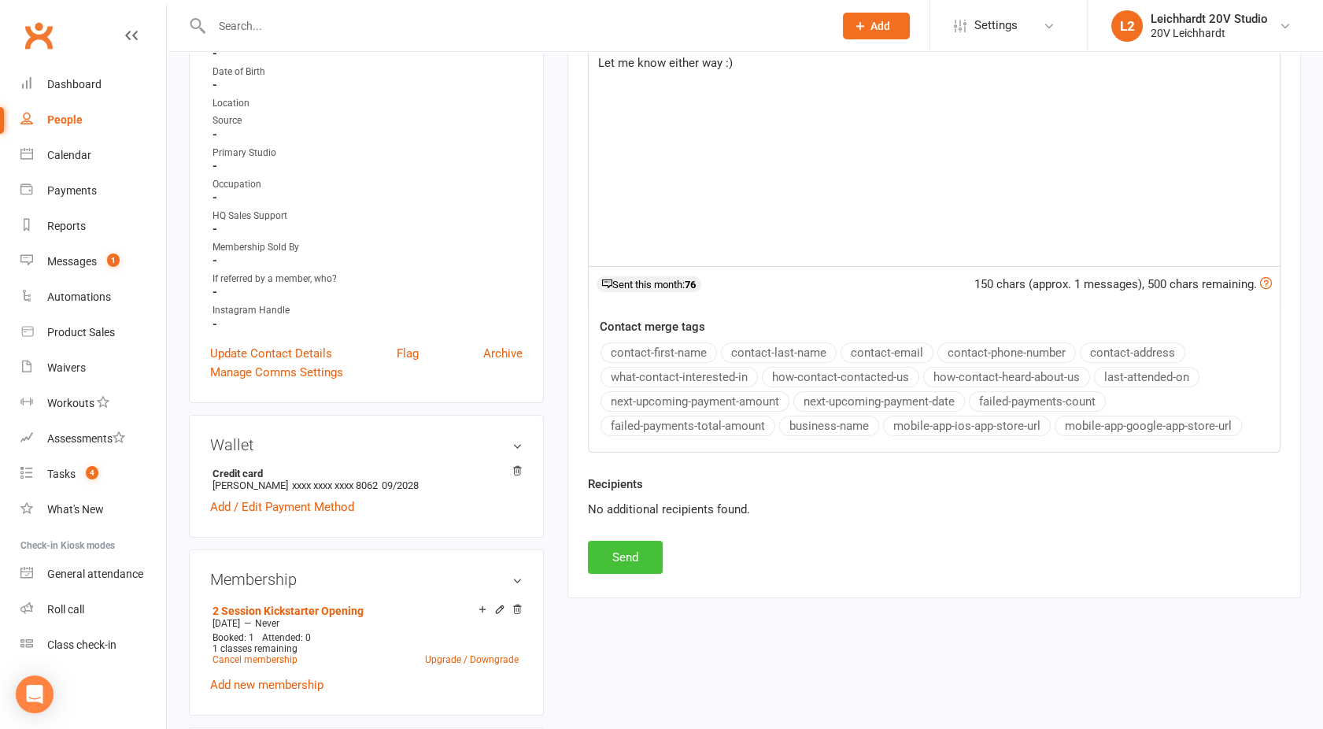
click at [626, 542] on button "Send" at bounding box center [625, 557] width 75 height 33
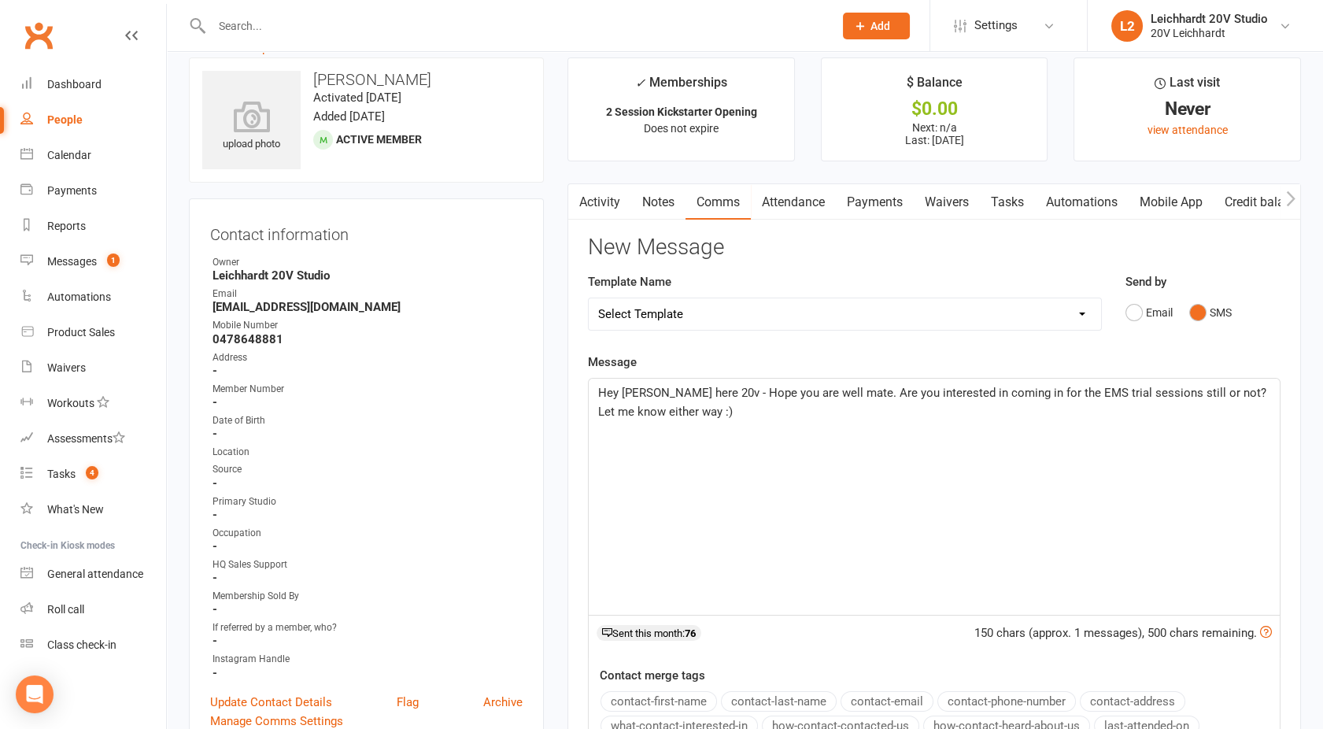
scroll to position [0, 0]
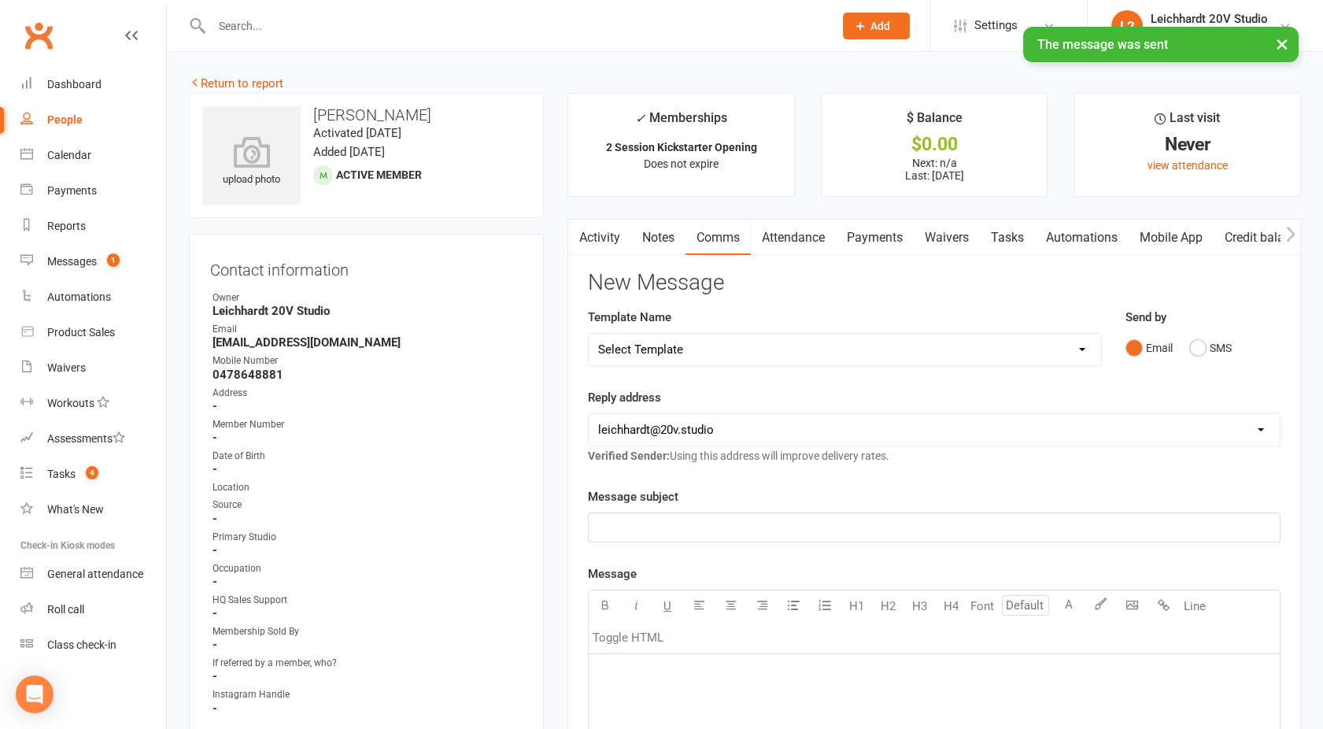
click at [599, 247] on link "Activity" at bounding box center [599, 238] width 63 height 36
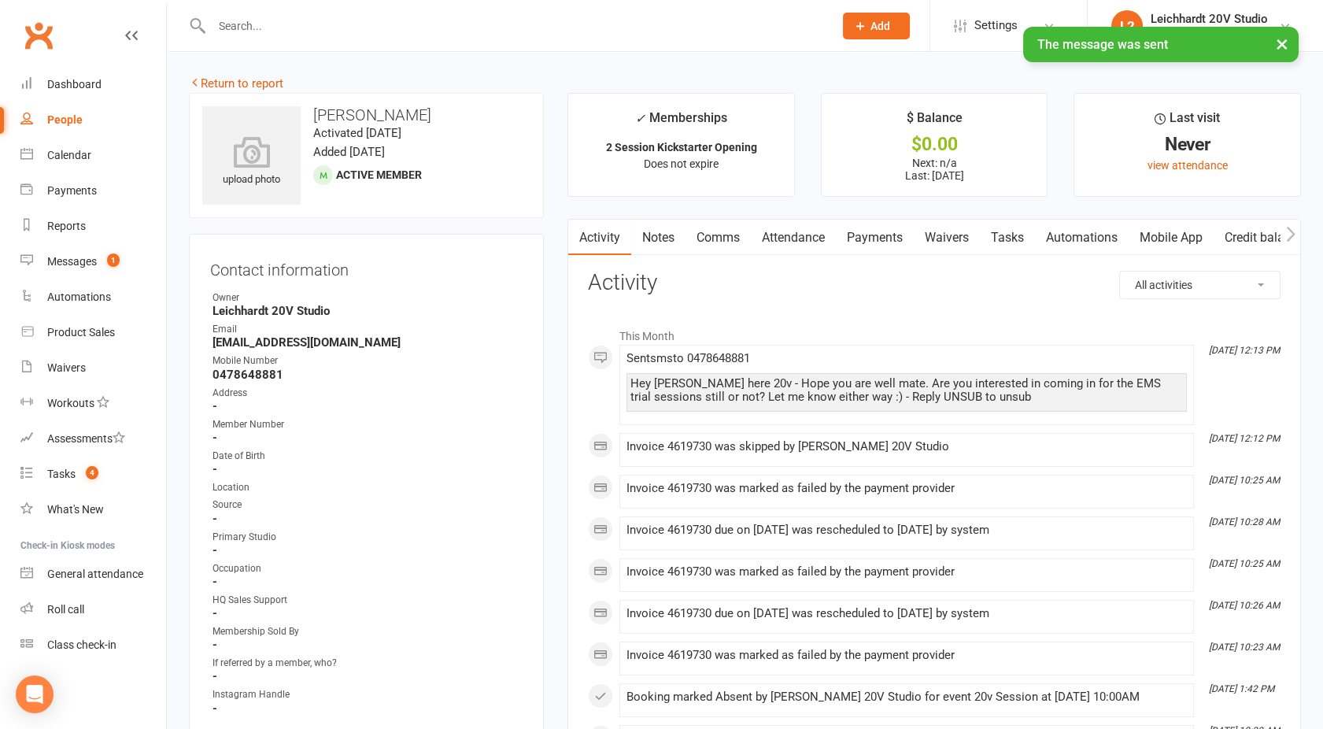
click at [57, 126] on div "People" at bounding box center [64, 119] width 35 height 13
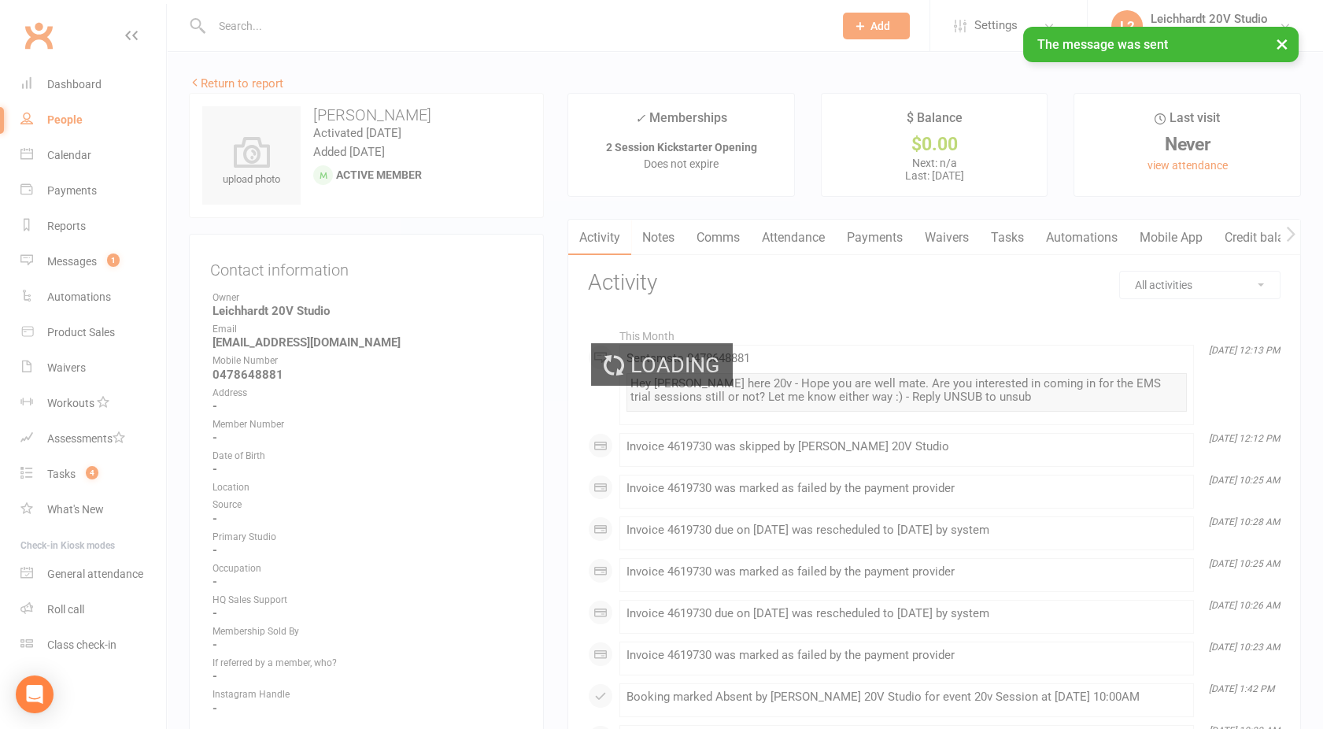
select select "100"
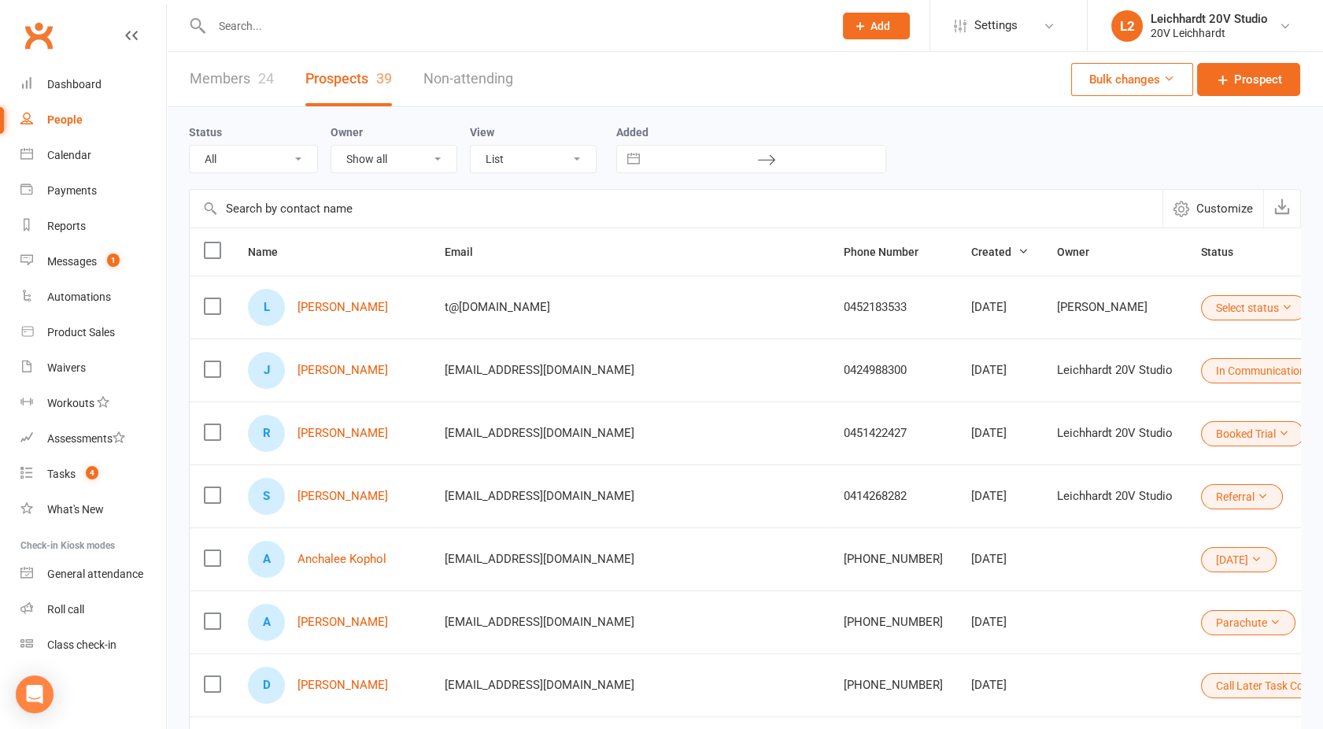
click at [239, 107] on div "Status All (No status set) (Invalid status) Parachute Referral In Communication…" at bounding box center [745, 148] width 1112 height 82
click at [234, 91] on link "Members 24" at bounding box center [232, 79] width 84 height 54
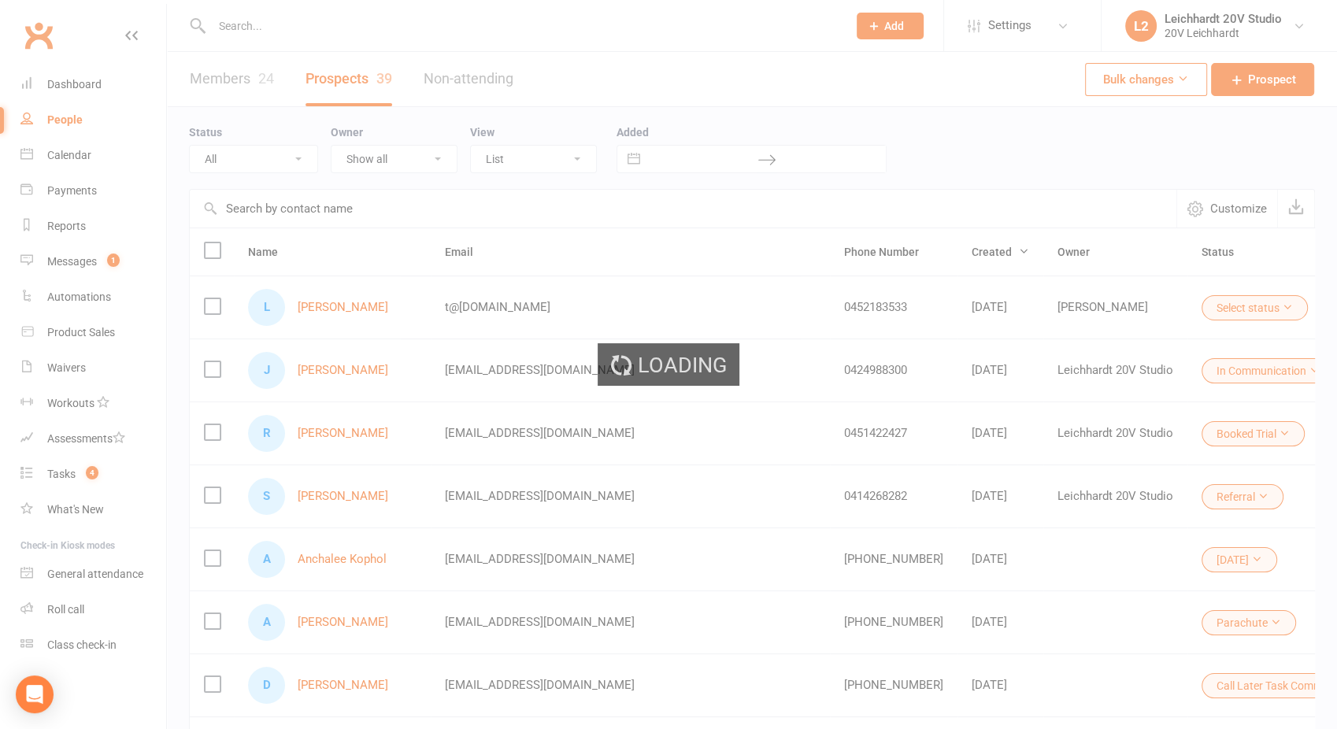
select select "100"
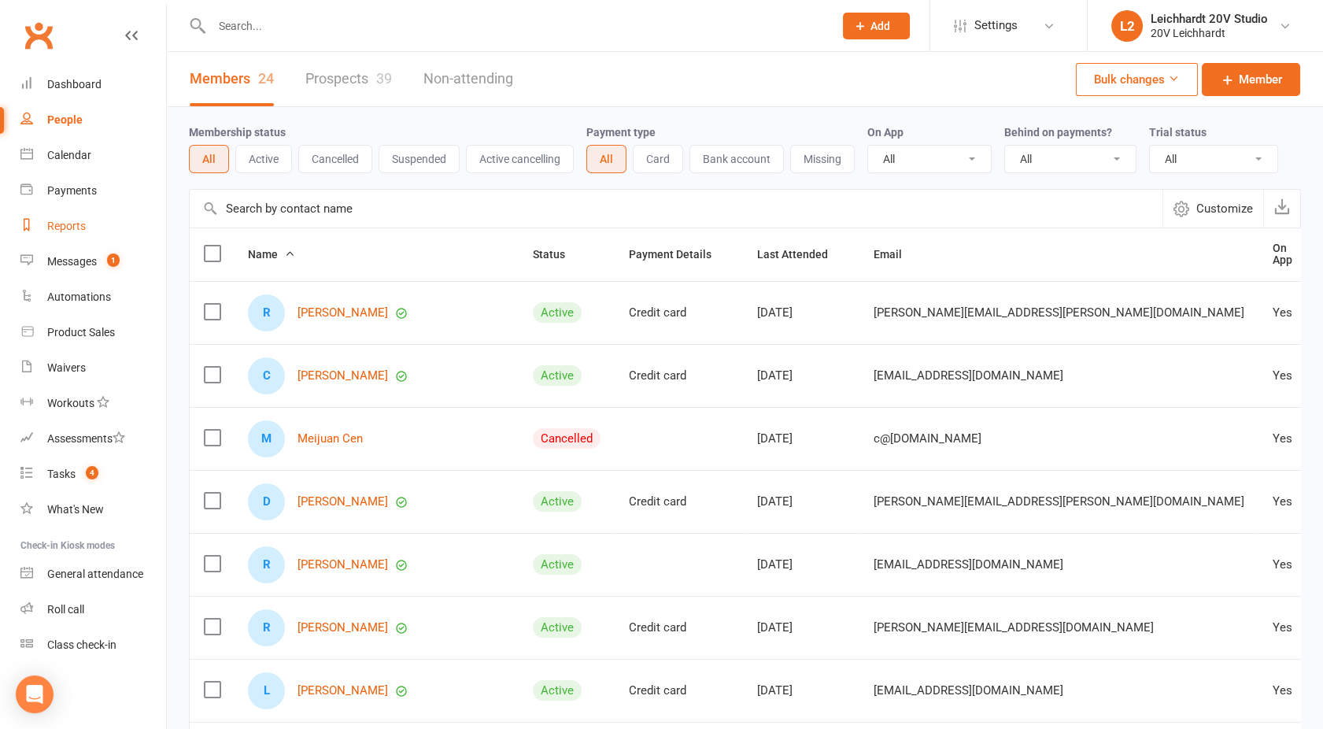
click at [85, 224] on link "Reports" at bounding box center [93, 226] width 146 height 35
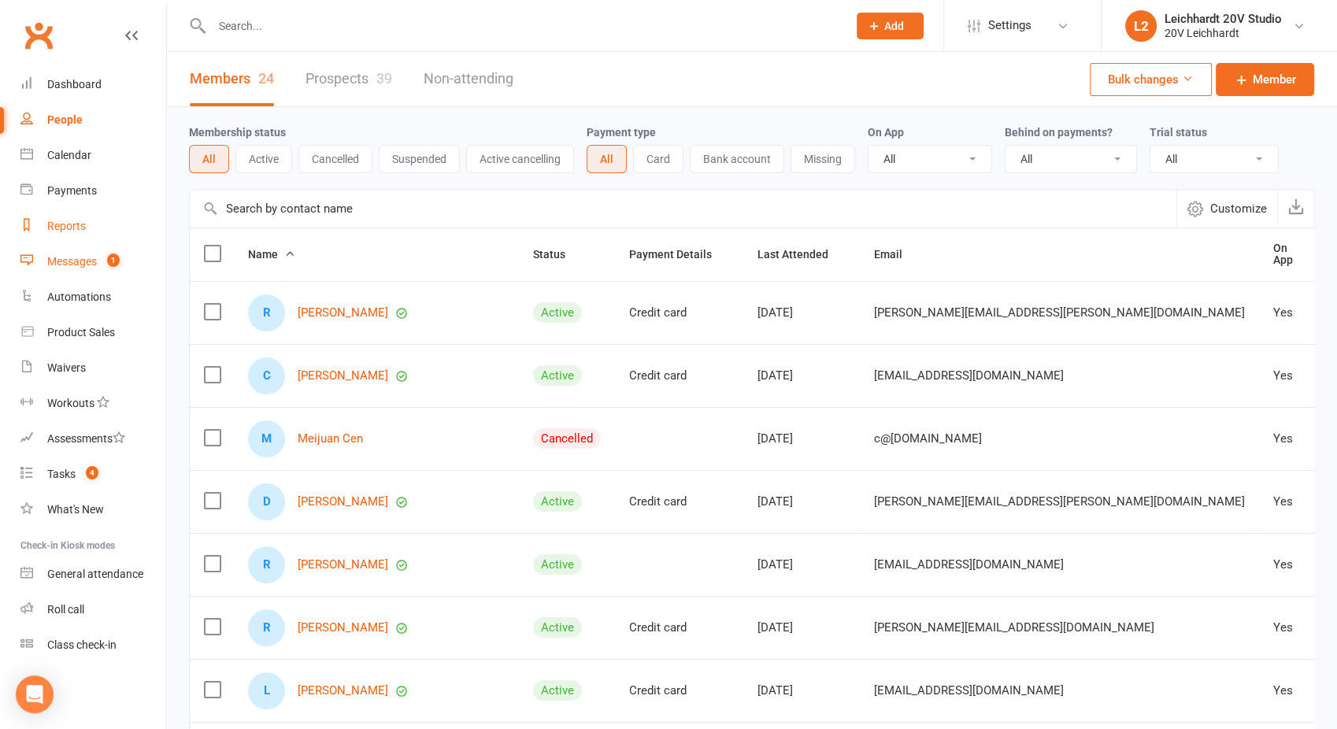
select select "100"
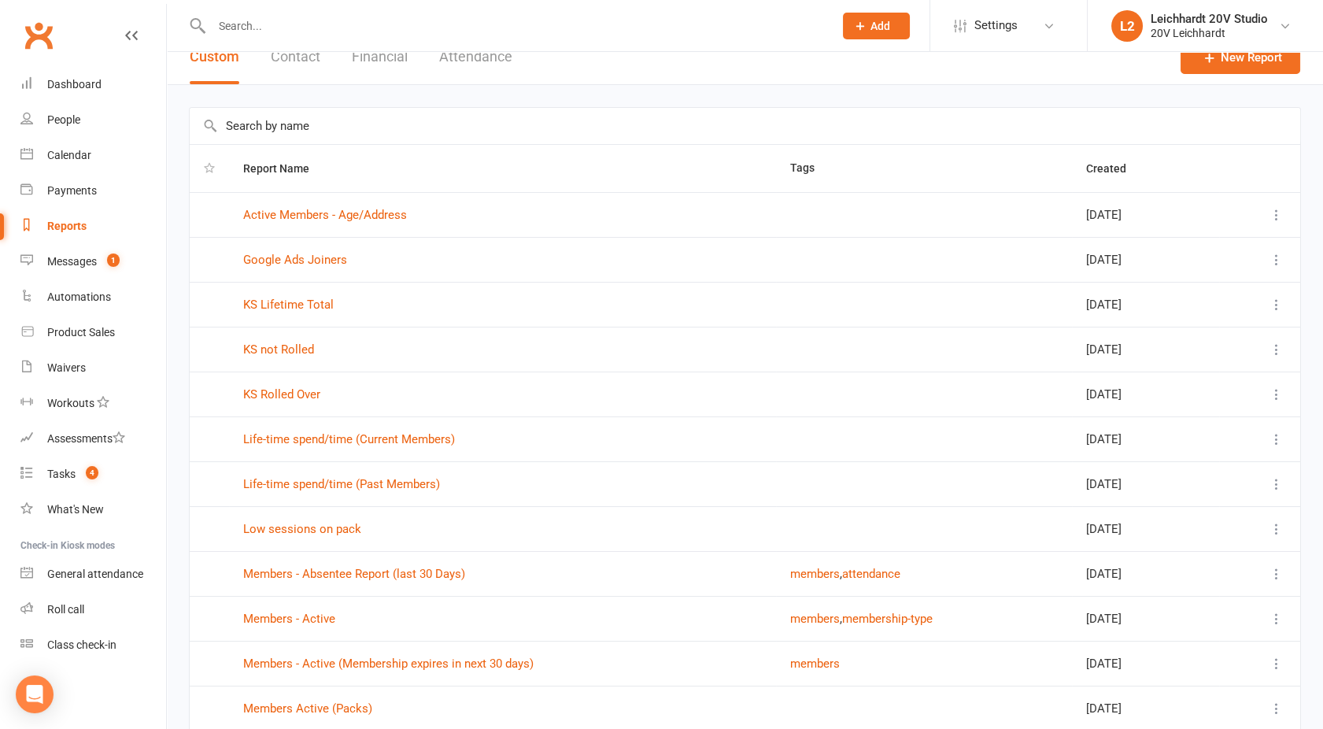
scroll to position [24, 0]
click at [287, 346] on link "KS not Rolled" at bounding box center [278, 347] width 71 height 14
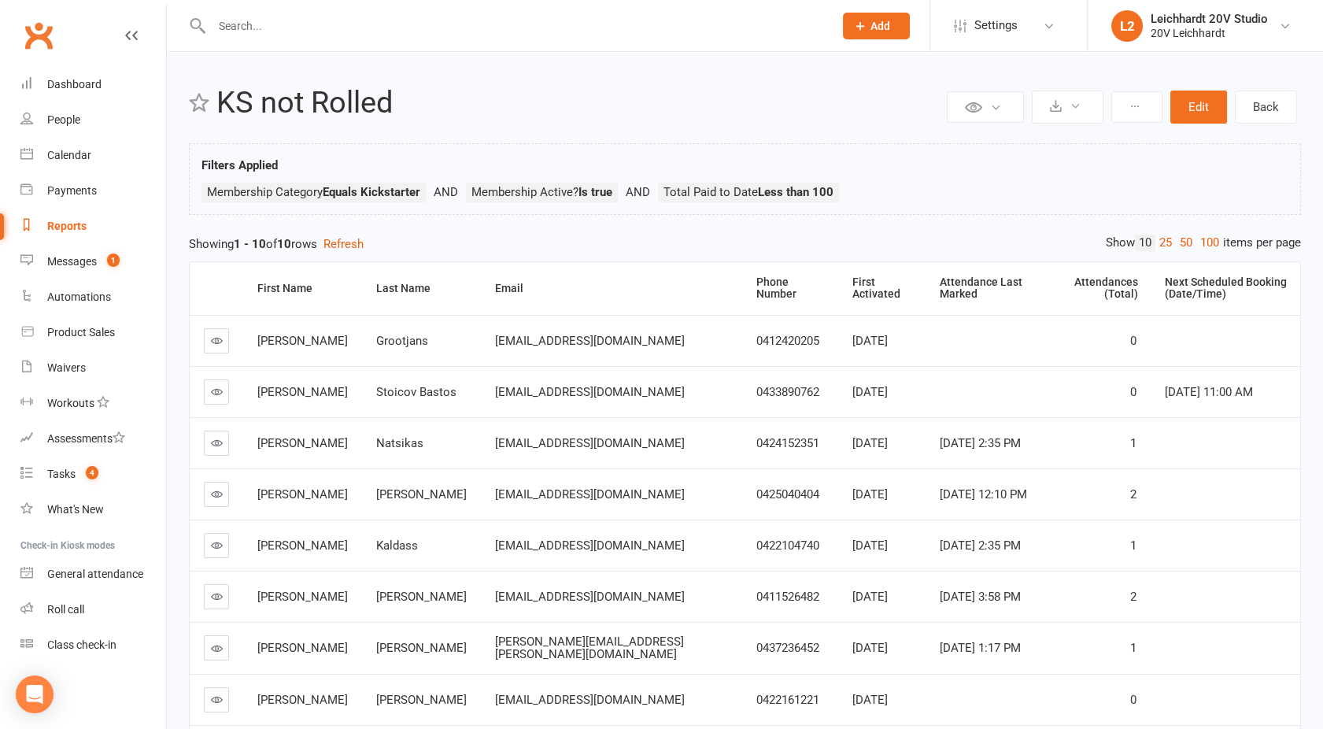
scroll to position [198, 0]
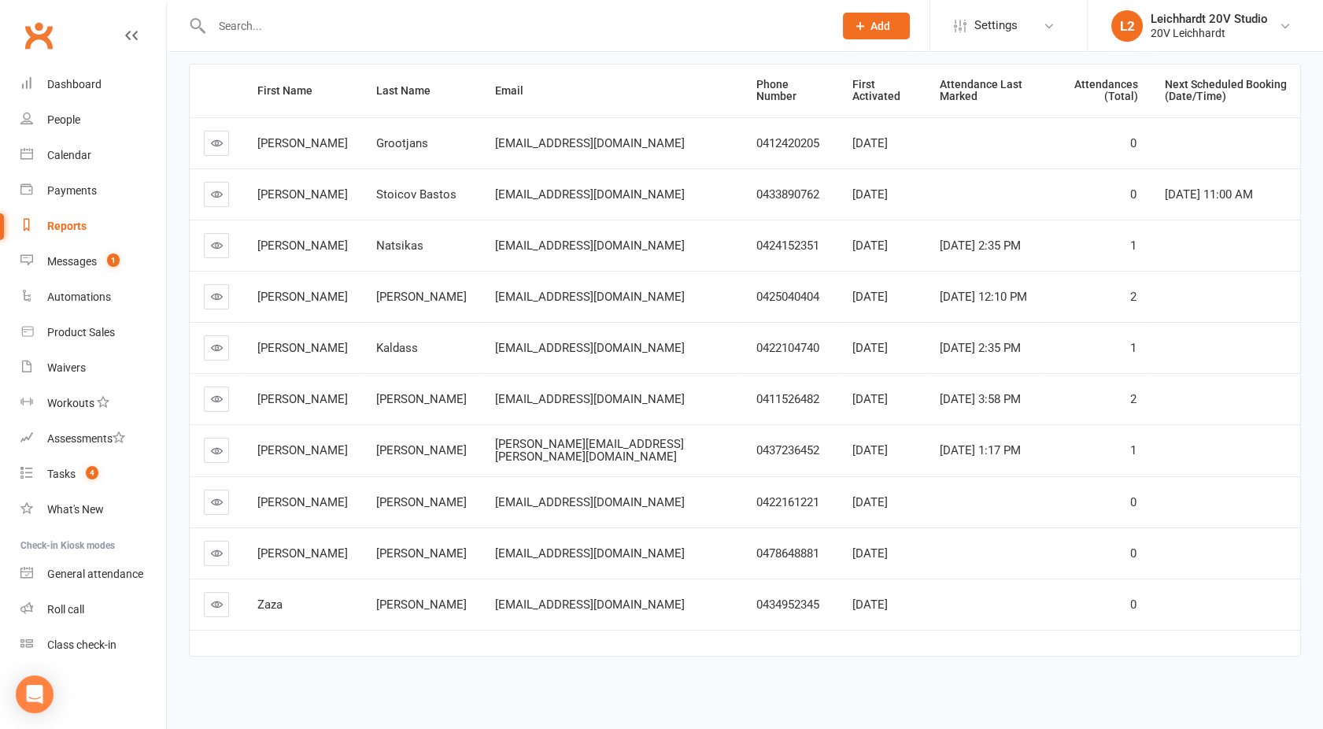
click at [220, 598] on icon at bounding box center [217, 604] width 12 height 12
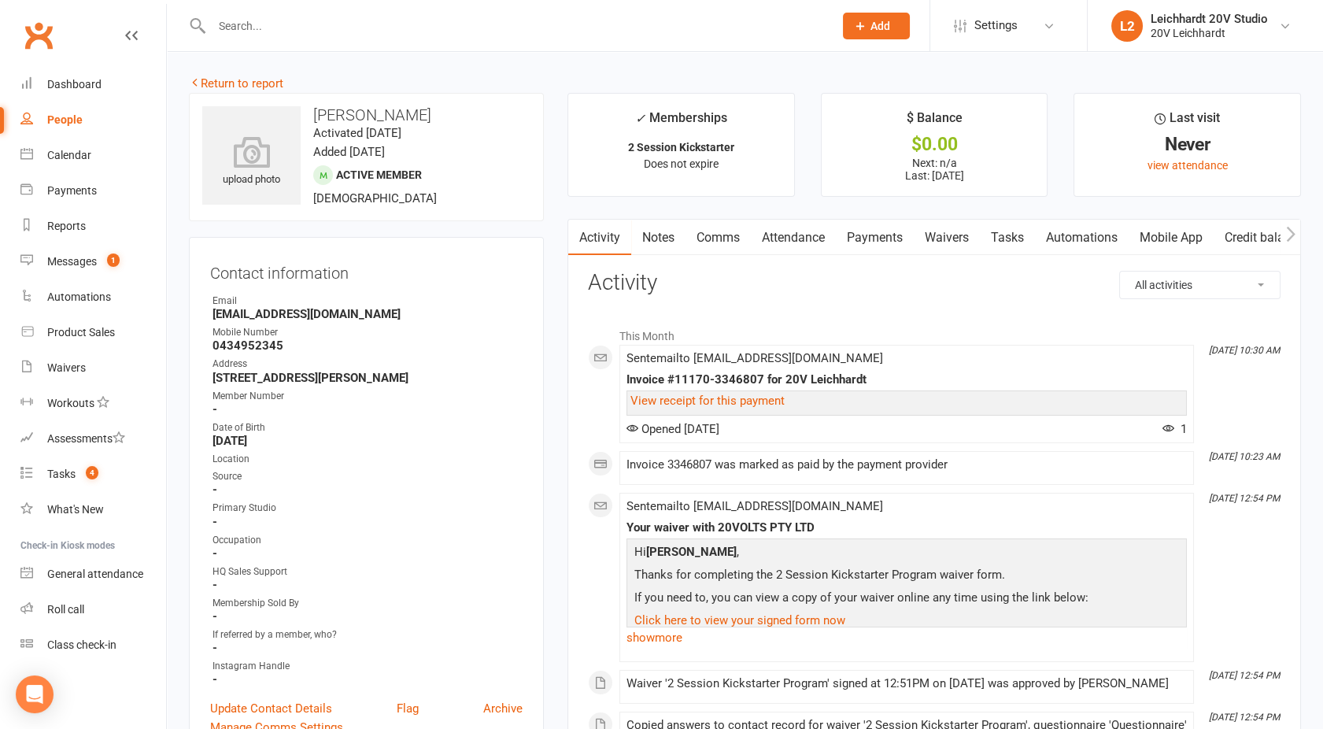
click at [886, 233] on link "Payments" at bounding box center [875, 238] width 78 height 36
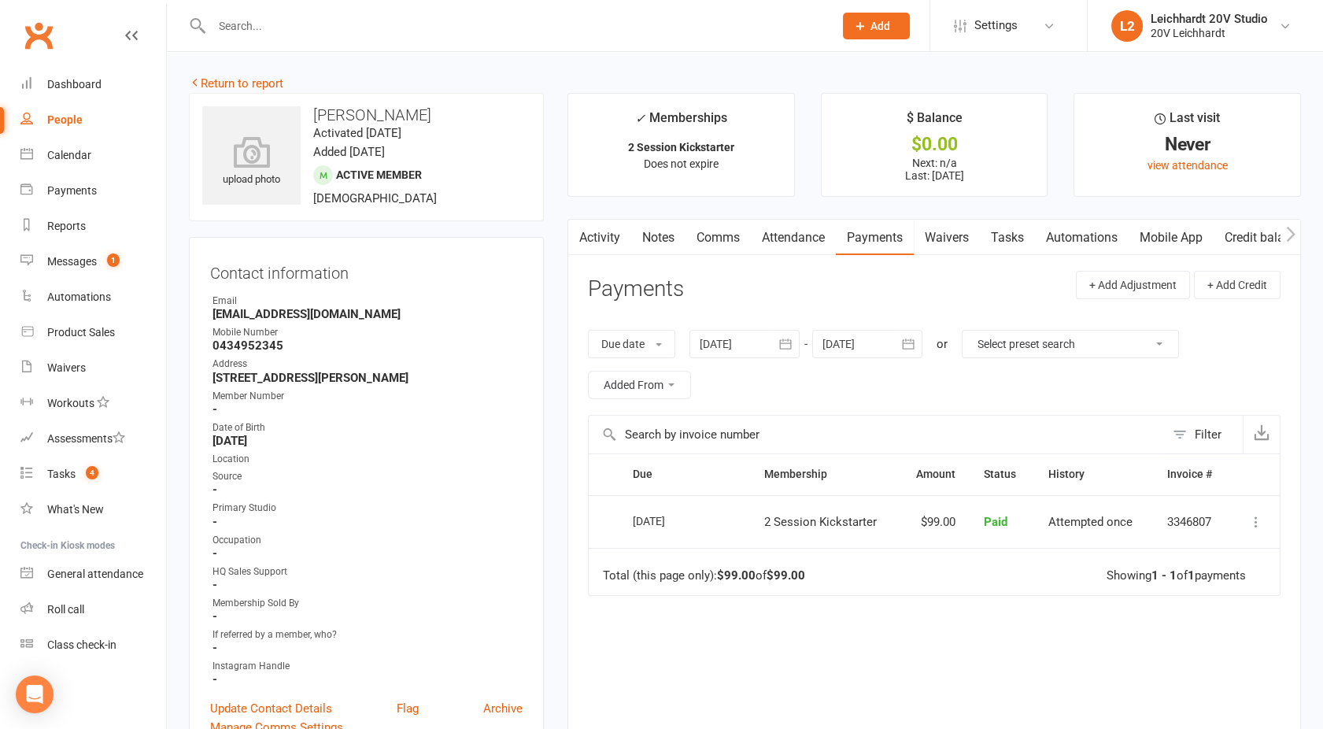
click at [815, 213] on main "✓ Memberships 2 Session Kickstarter Does not expire $ Balance $0.00 Next: n/a L…" at bounding box center [934, 466] width 757 height 746
click at [596, 250] on link "Activity" at bounding box center [599, 238] width 63 height 36
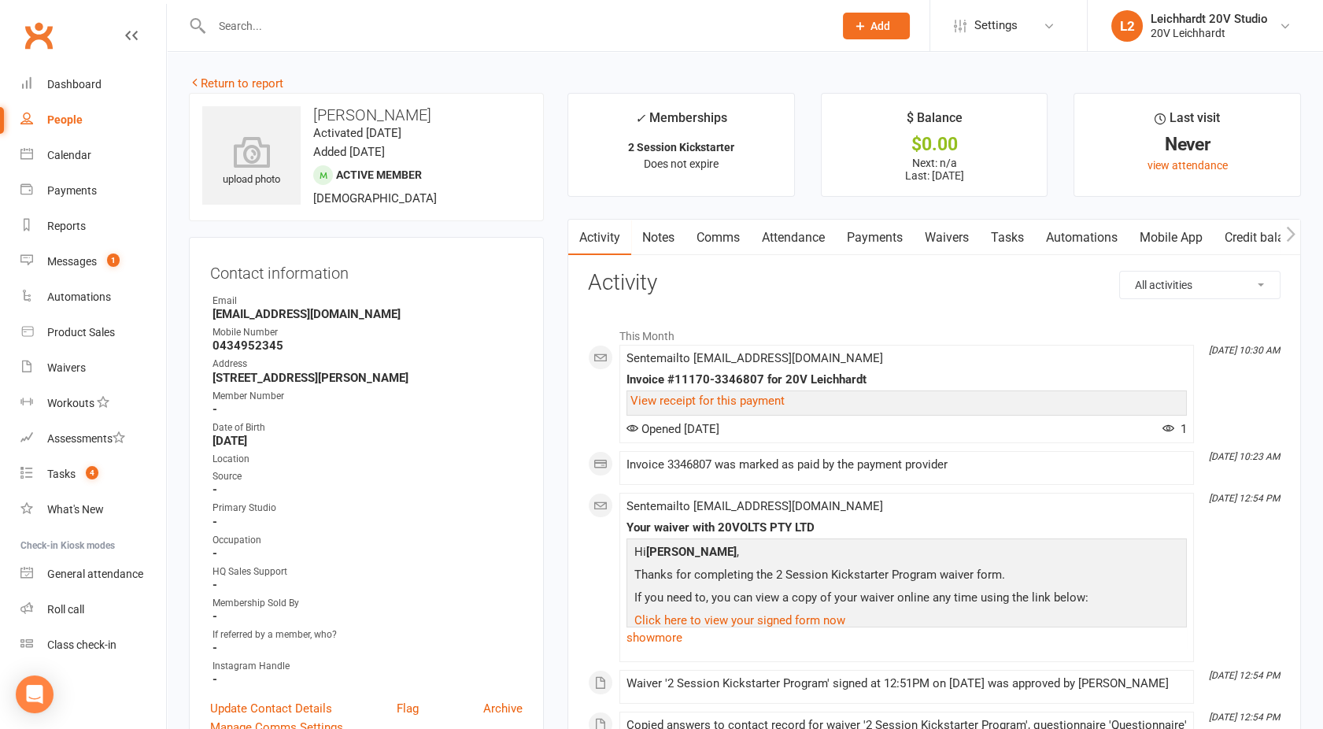
click at [302, 15] on input "text" at bounding box center [515, 26] width 616 height 22
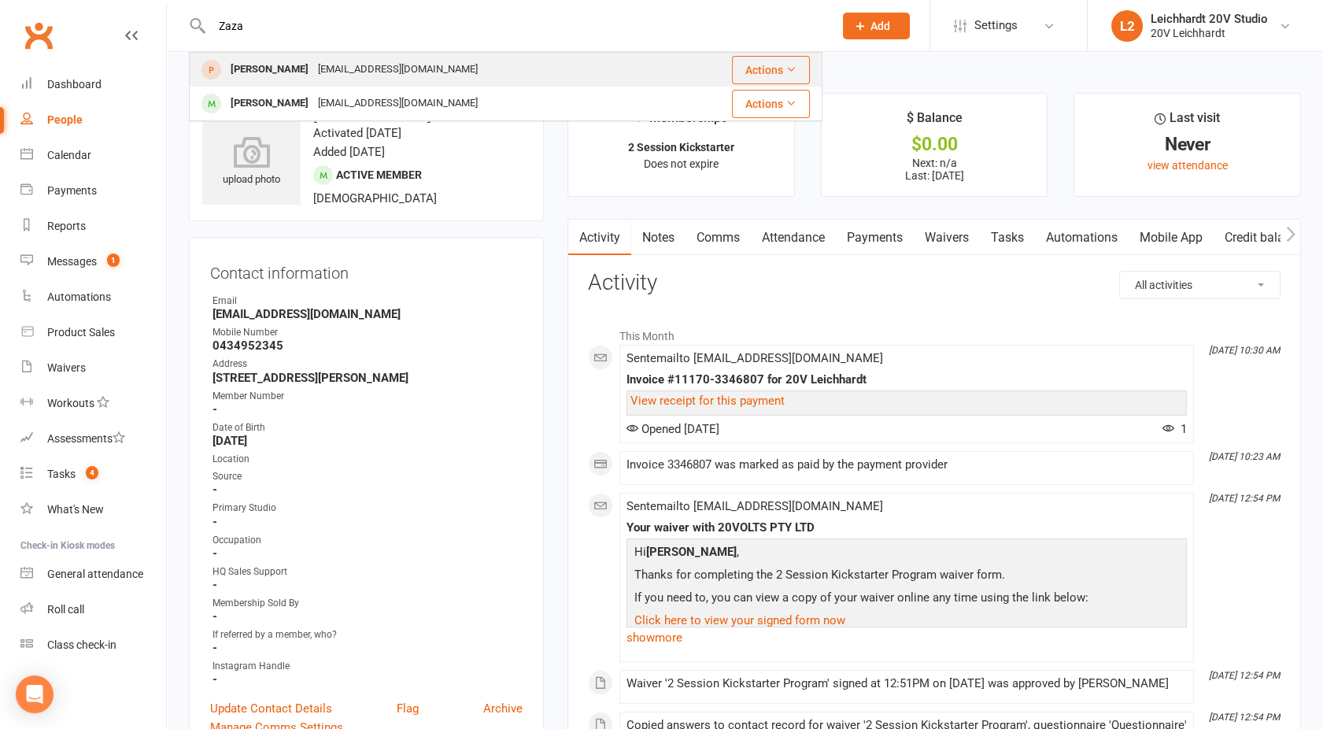
type input "Zaza"
click at [261, 69] on div "[PERSON_NAME]" at bounding box center [269, 69] width 87 height 23
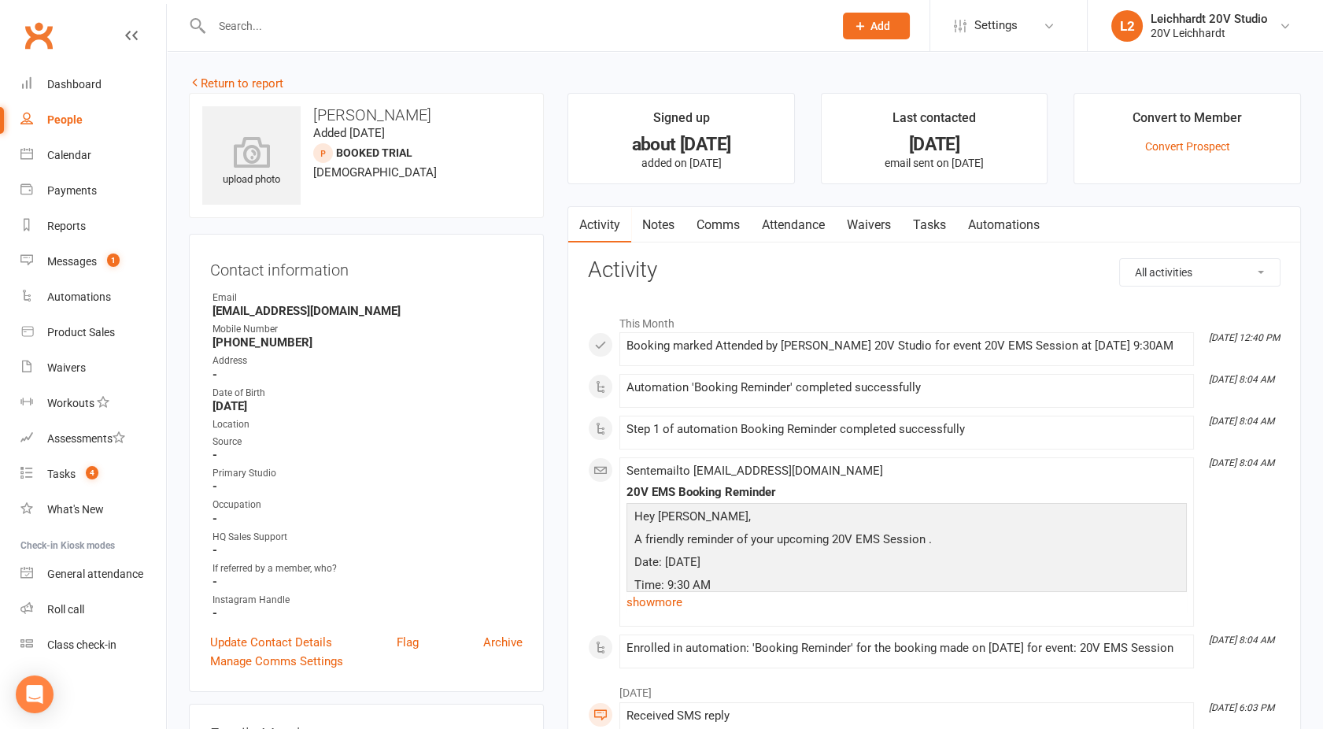
click at [787, 230] on link "Attendance" at bounding box center [793, 225] width 85 height 36
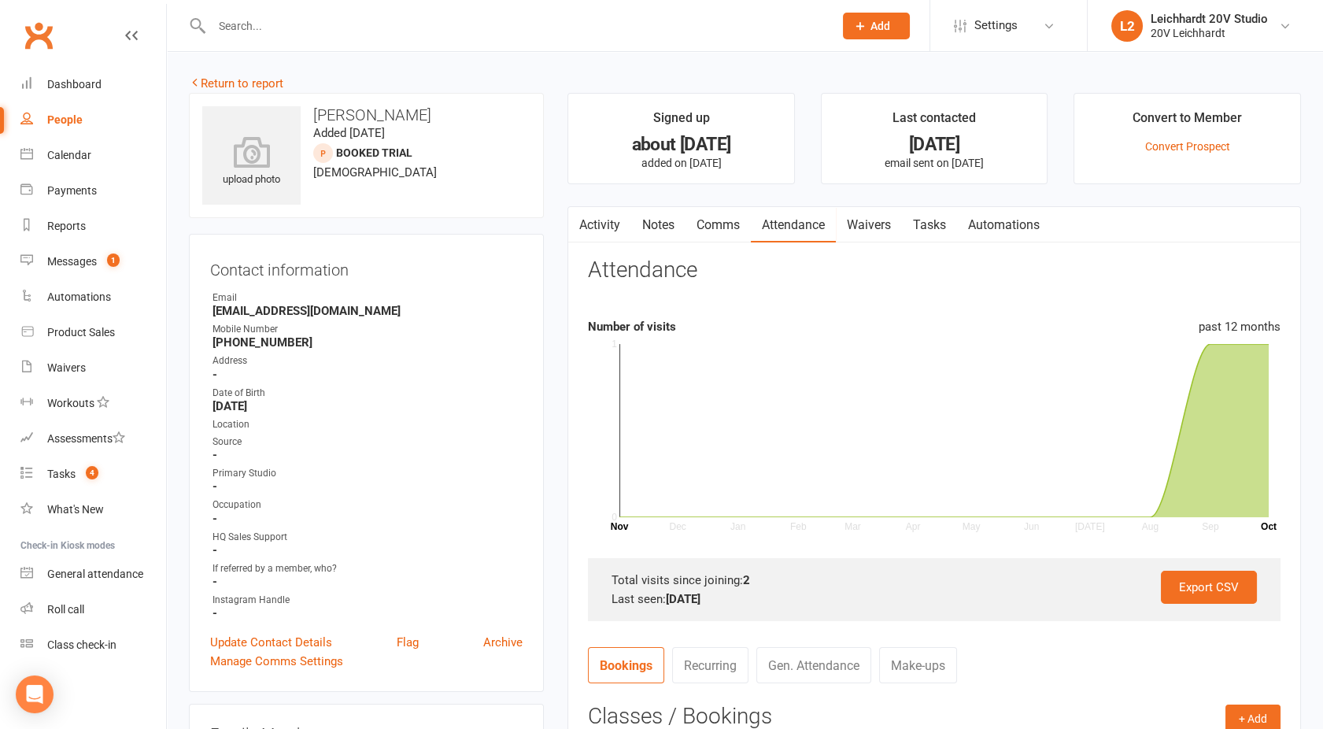
scroll to position [386, 0]
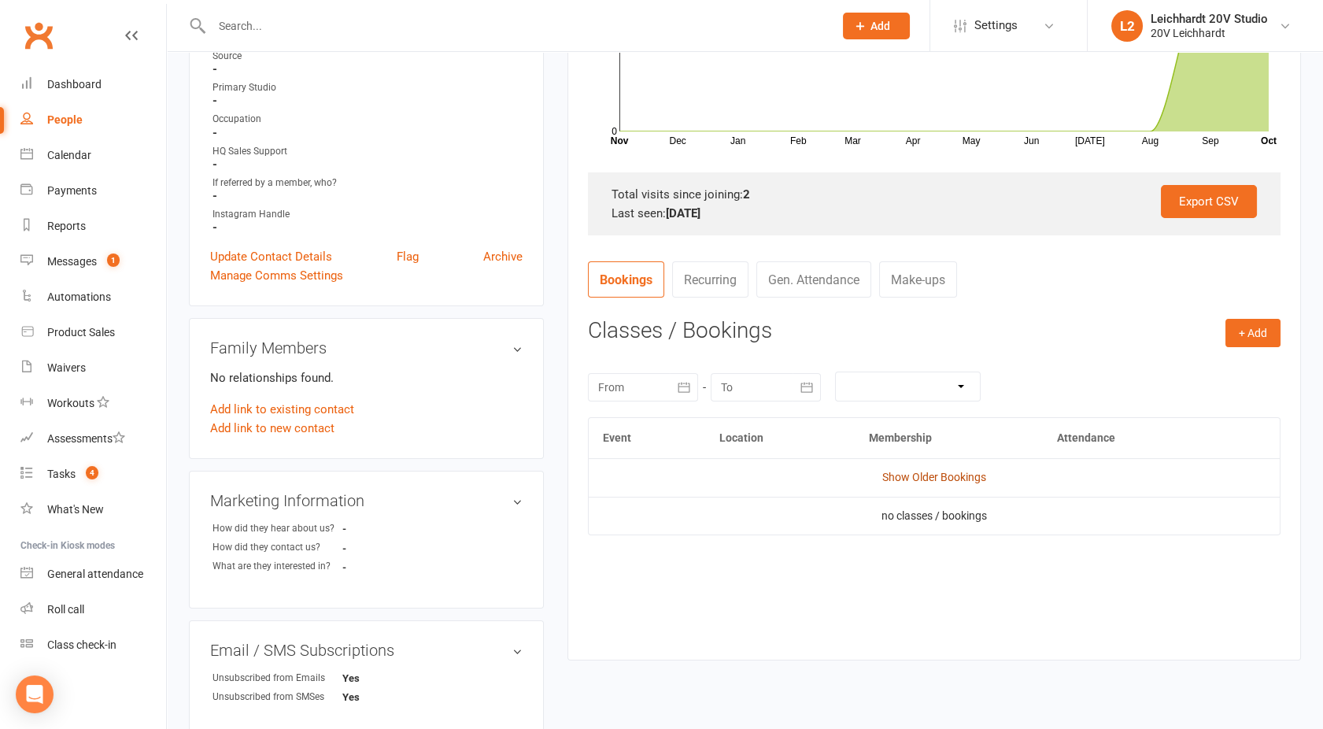
click at [933, 478] on link "Show Older Bookings" at bounding box center [934, 477] width 104 height 13
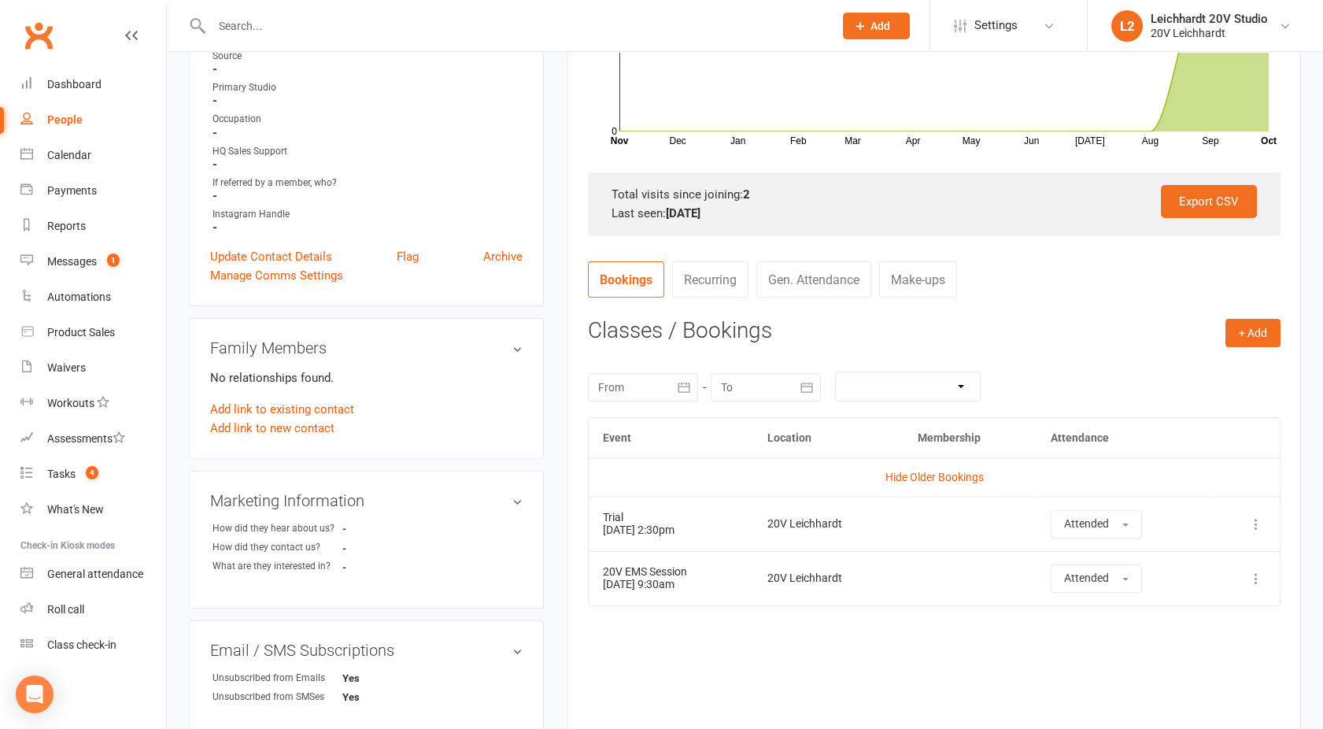
scroll to position [0, 0]
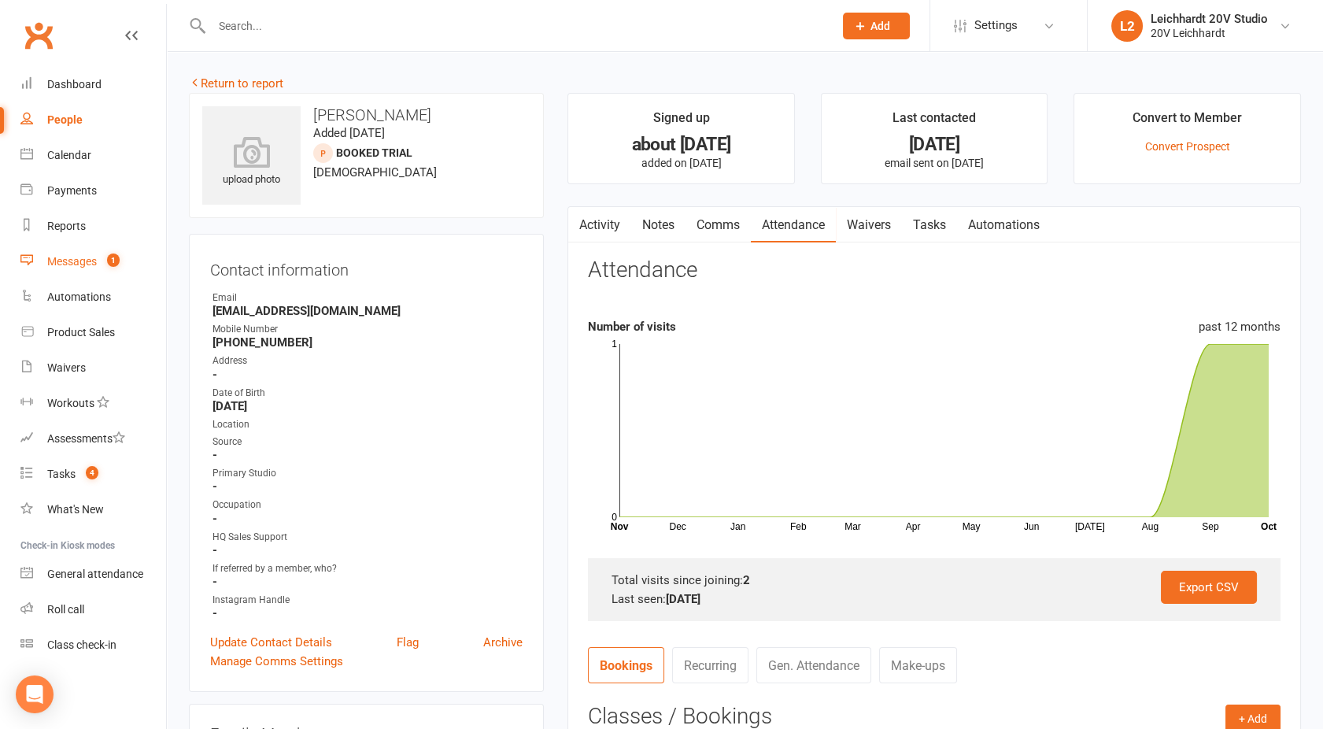
click at [89, 255] on div "Messages" at bounding box center [72, 261] width 50 height 13
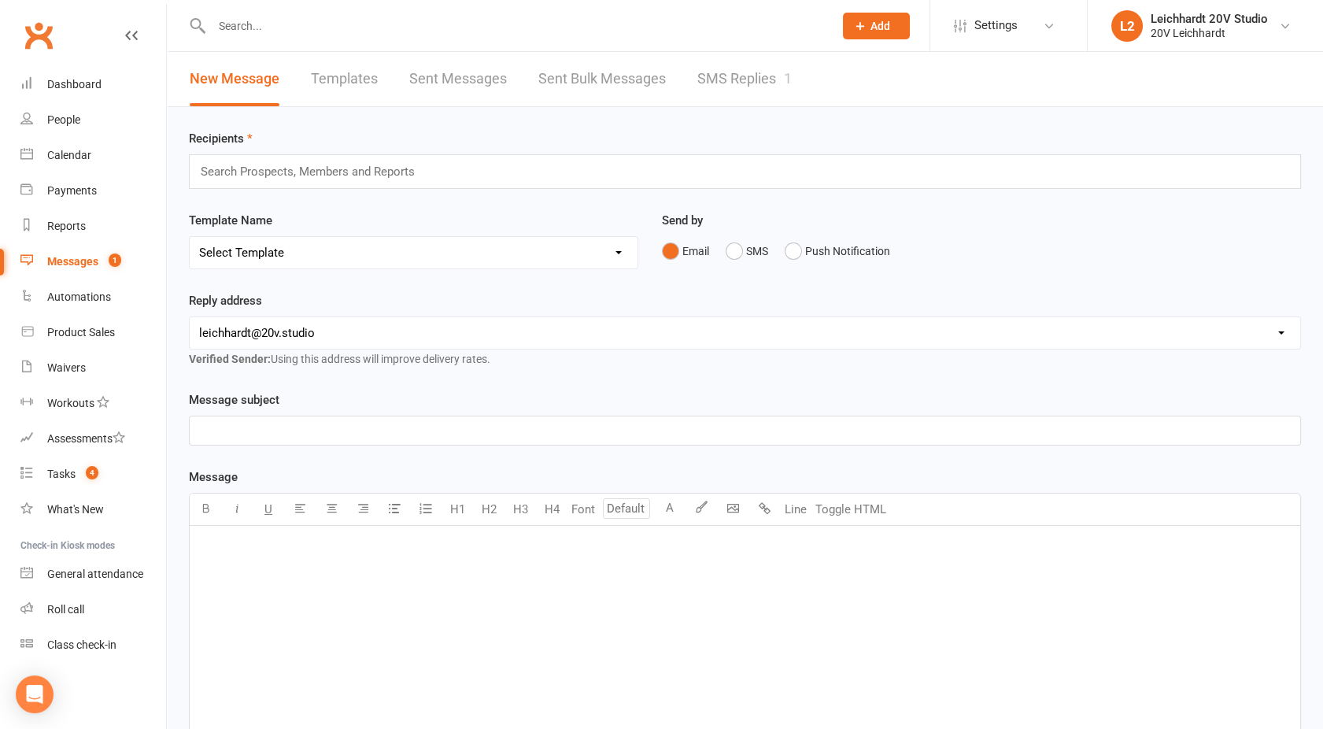
click at [772, 49] on div at bounding box center [506, 25] width 634 height 51
click at [728, 82] on link "SMS Replies 1" at bounding box center [744, 79] width 94 height 54
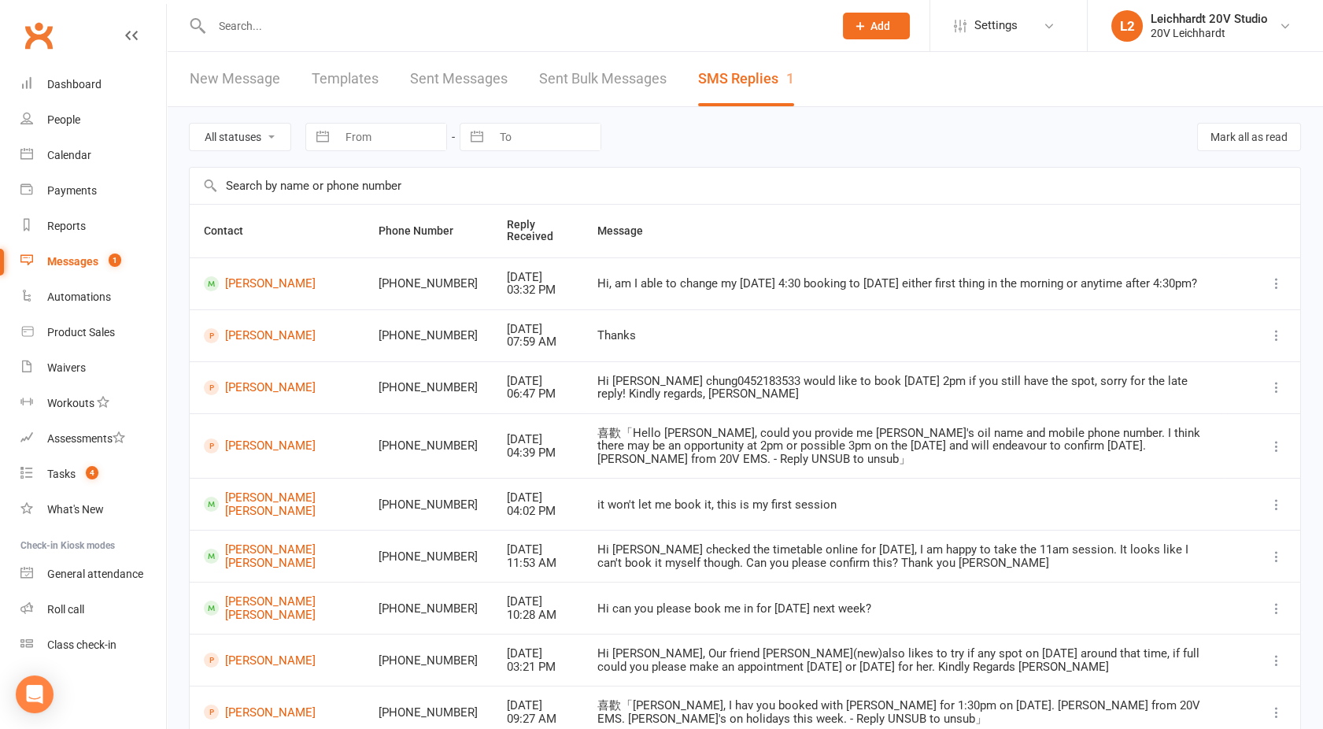
click at [244, 25] on input "text" at bounding box center [515, 26] width 616 height 22
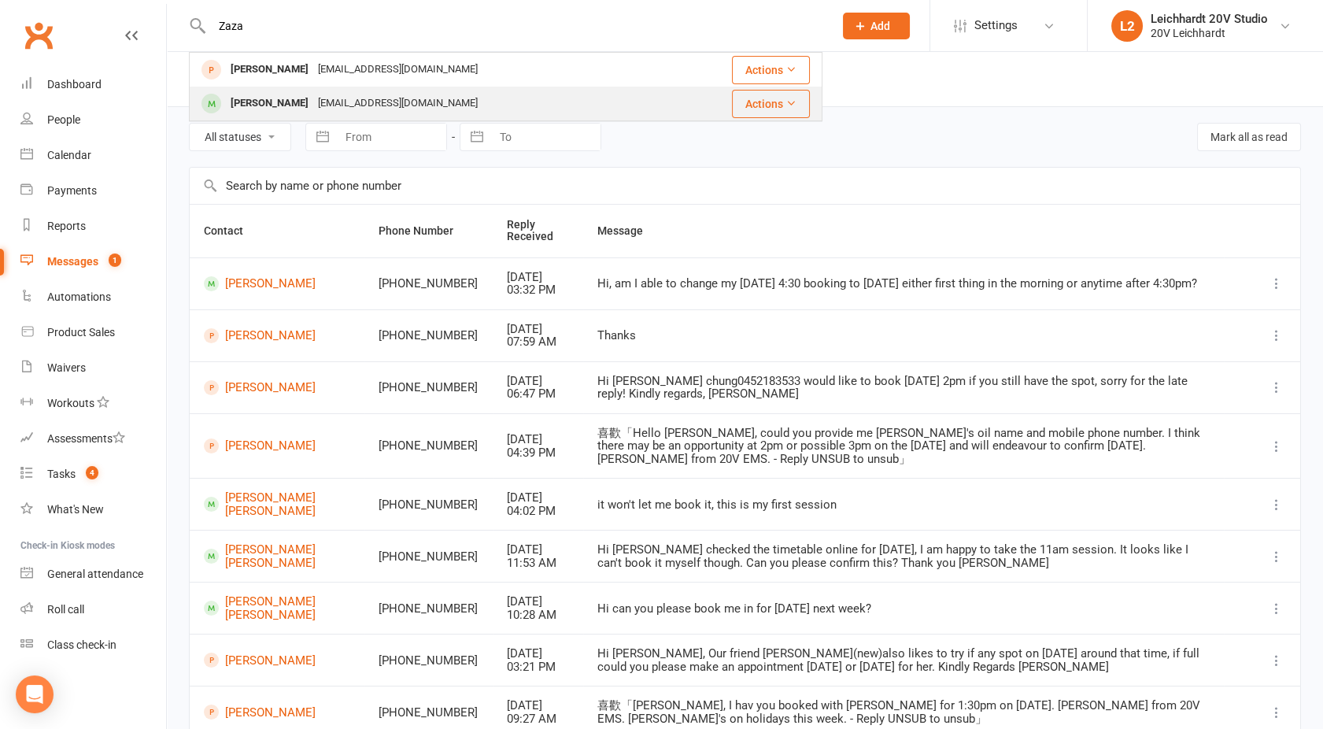
type input "Zaza"
click at [276, 96] on div "[PERSON_NAME]" at bounding box center [269, 103] width 87 height 23
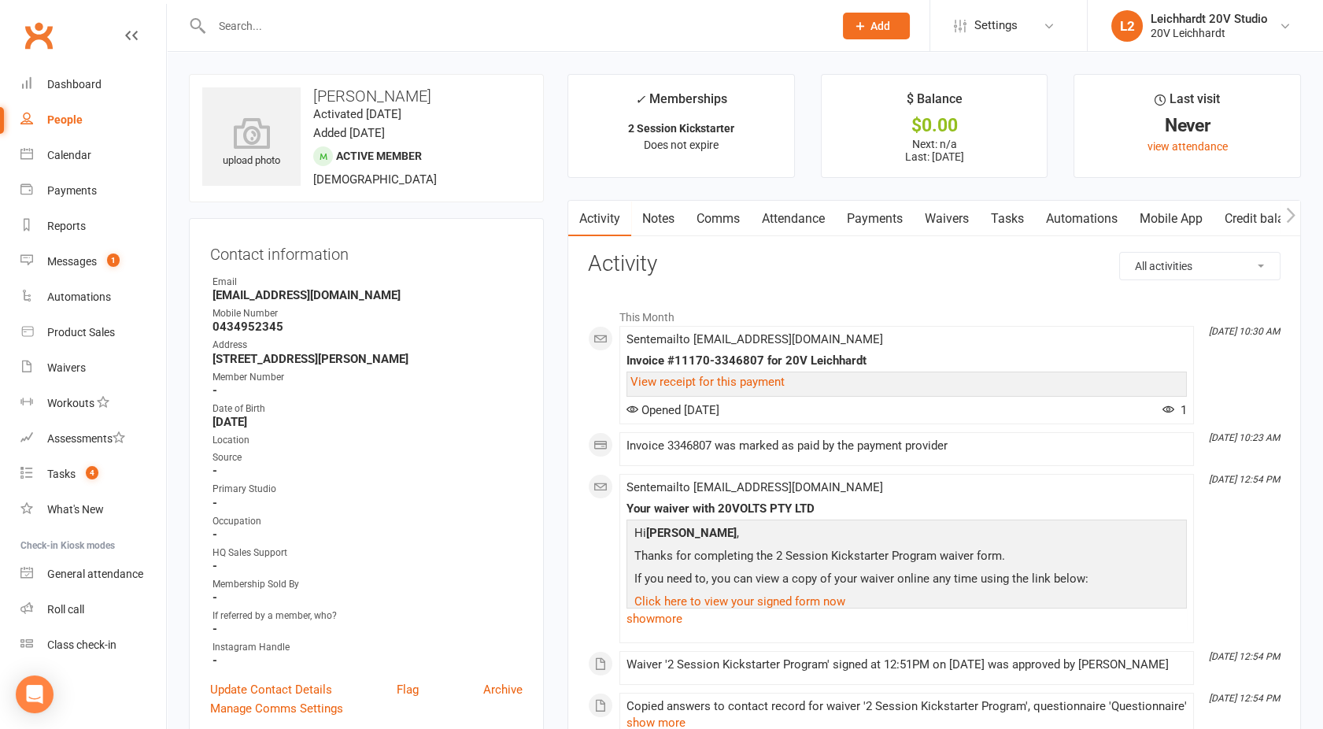
click at [737, 214] on link "Comms" at bounding box center [718, 219] width 65 height 36
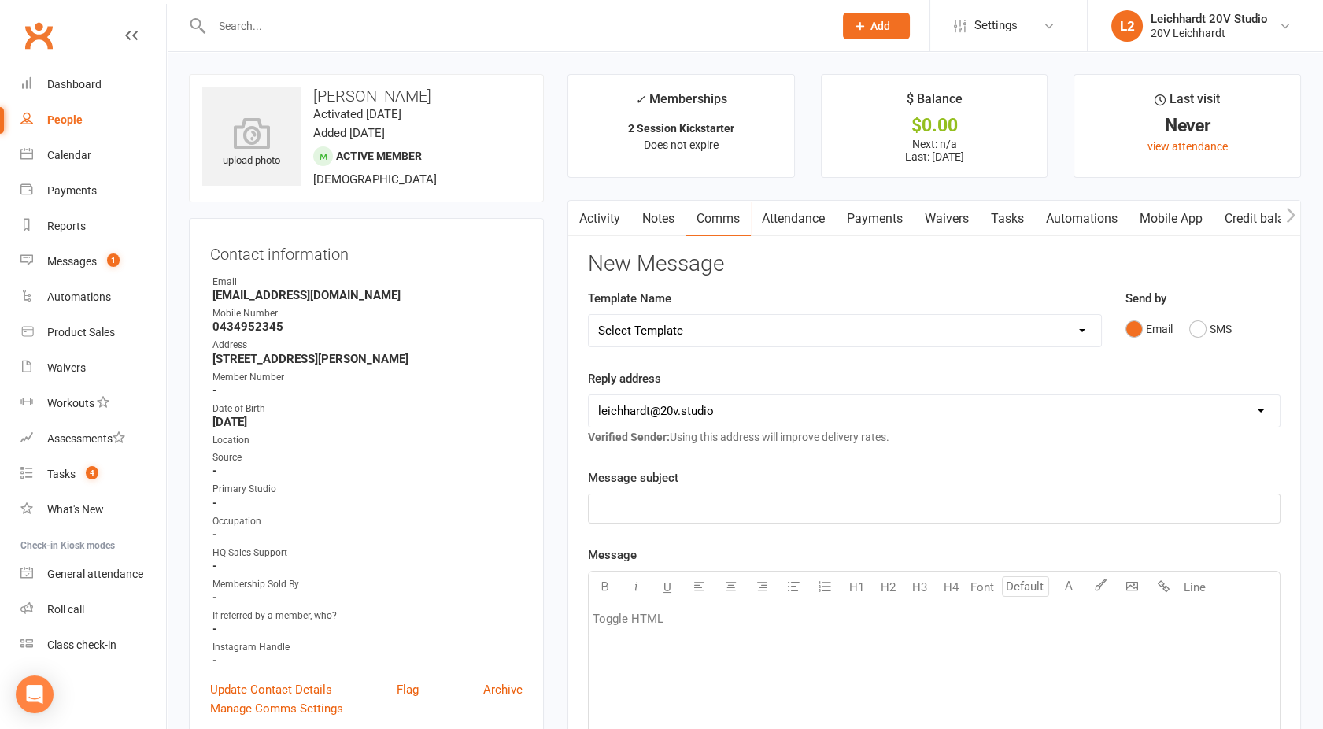
click at [1199, 350] on div "Send by Email SMS" at bounding box center [1203, 327] width 179 height 77
click at [1209, 321] on button "SMS" at bounding box center [1210, 329] width 43 height 30
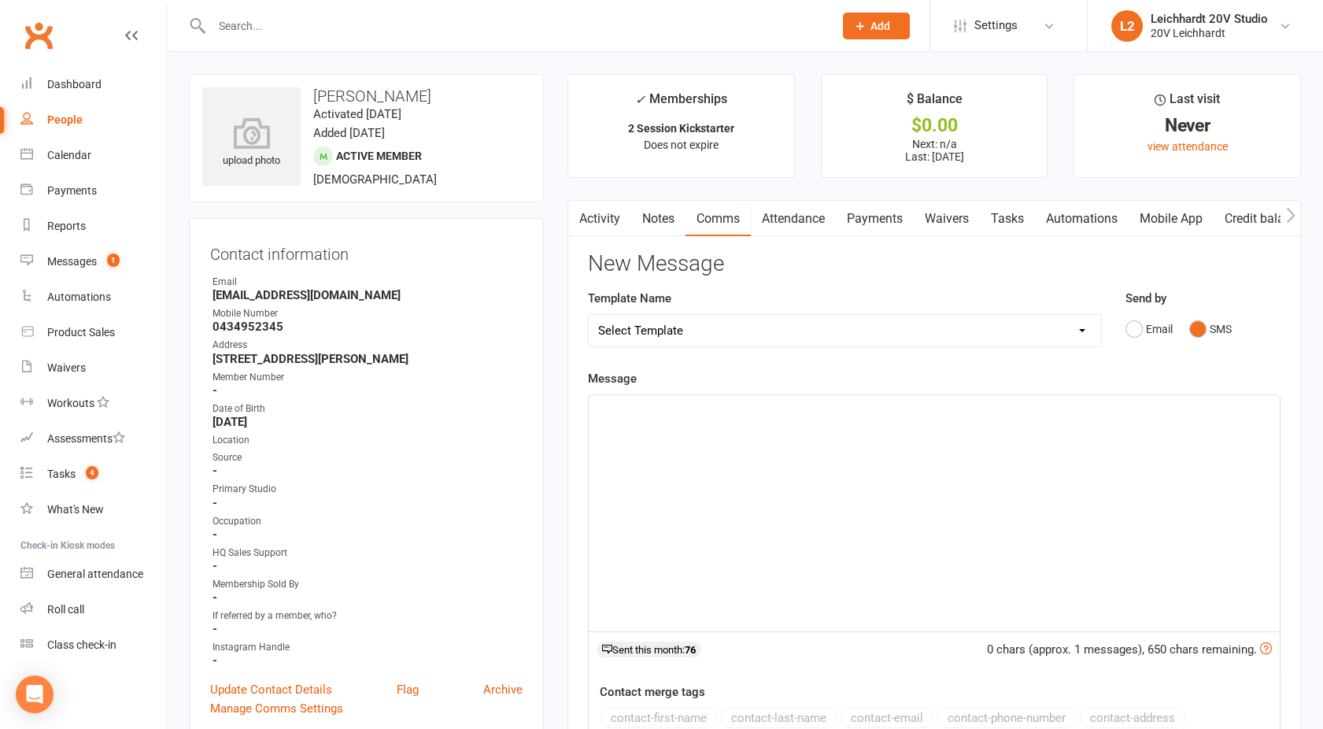
click at [909, 475] on div "﻿" at bounding box center [934, 513] width 691 height 236
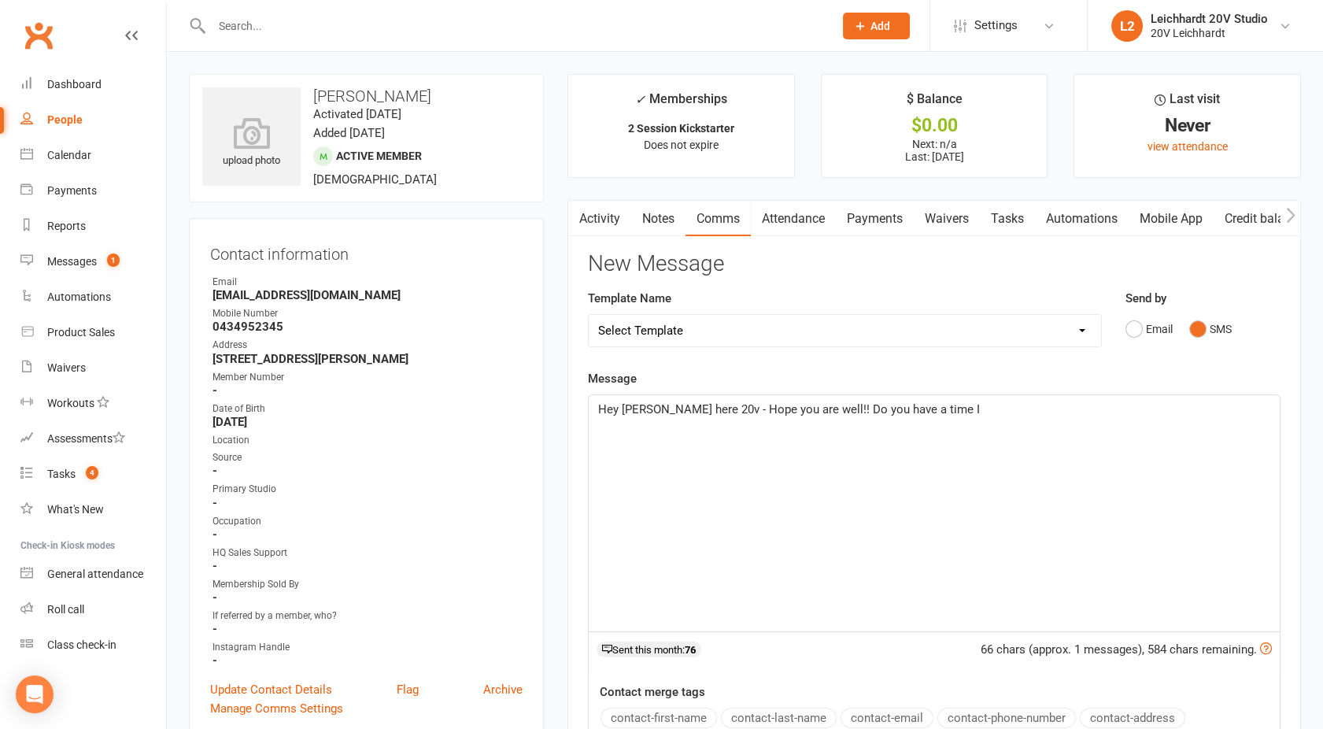
click at [836, 408] on span "Hey [PERSON_NAME] here 20v - Hope you are well!! Do you have a time I" at bounding box center [789, 409] width 382 height 14
click at [1067, 406] on p "Hey [PERSON_NAME] here 20v - Hope you are well!! I'm back this week!! Do you ha…" at bounding box center [934, 409] width 672 height 19
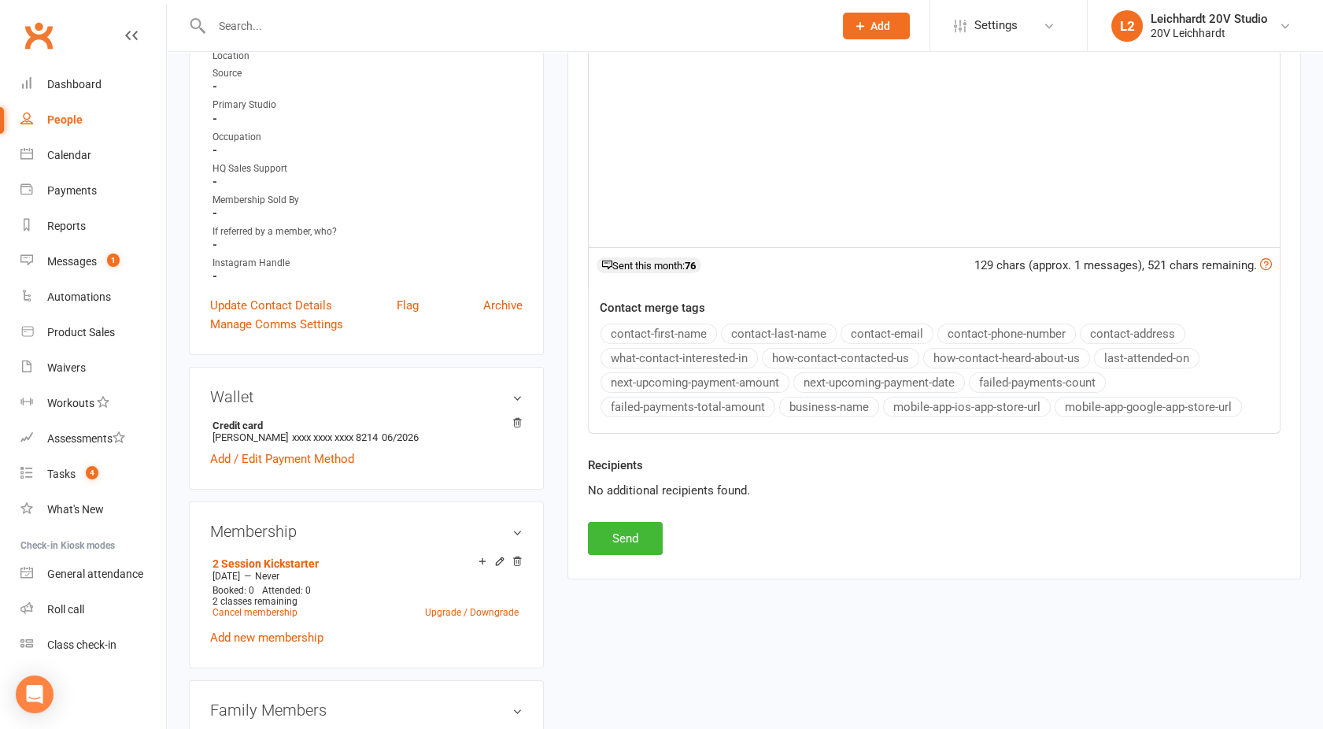
scroll to position [492, 0]
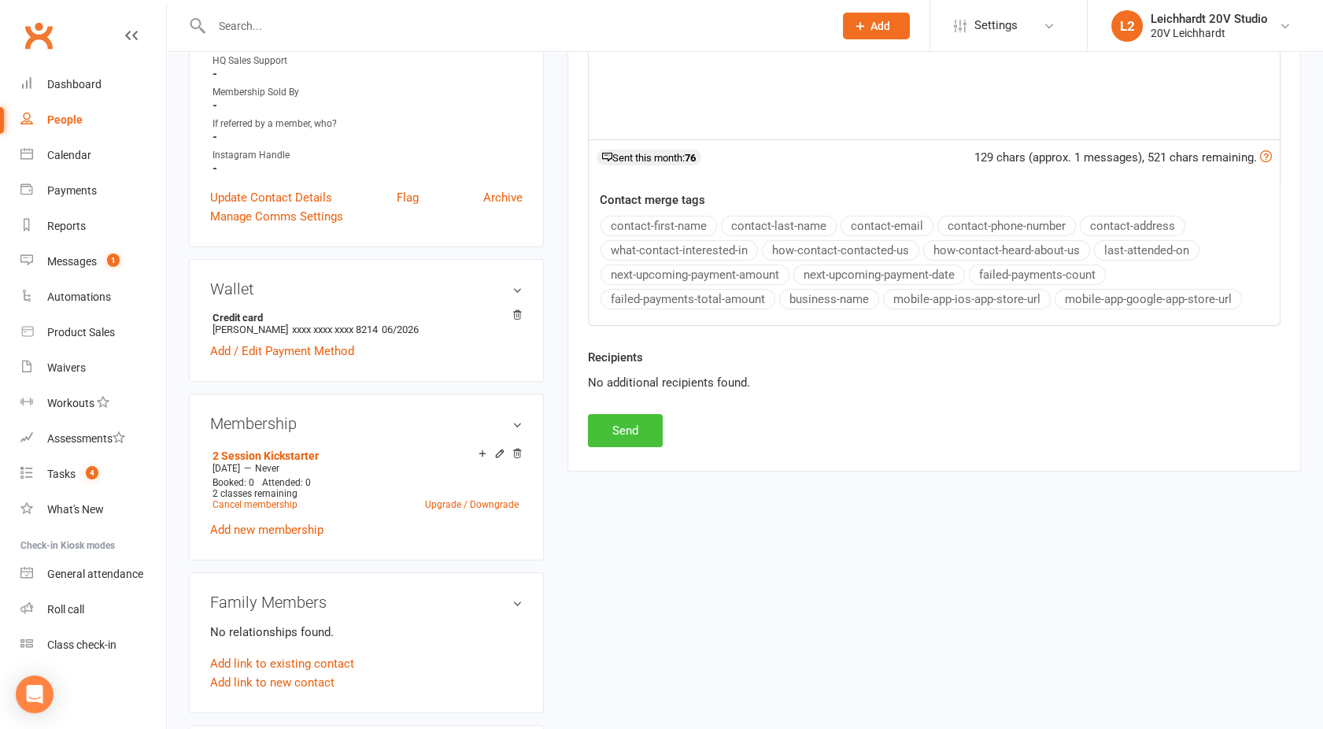
click at [633, 427] on button "Send" at bounding box center [625, 430] width 75 height 33
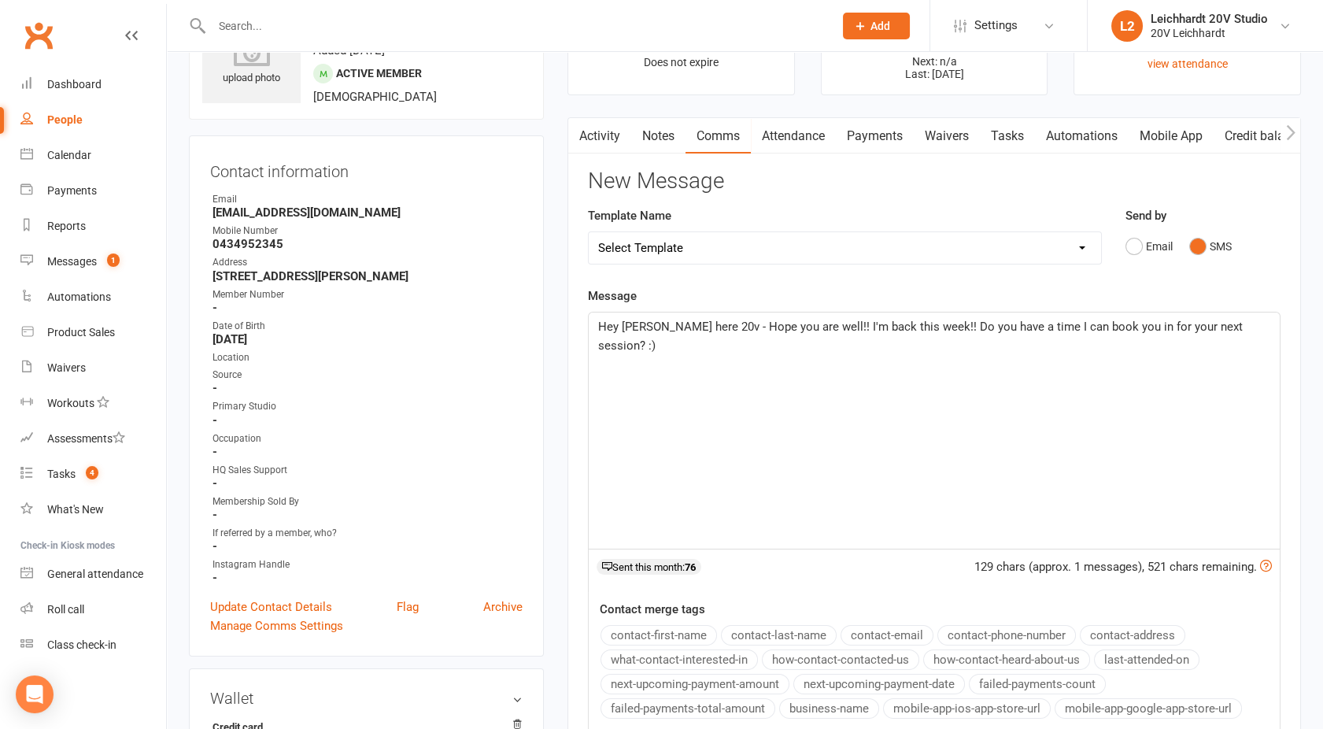
scroll to position [0, 0]
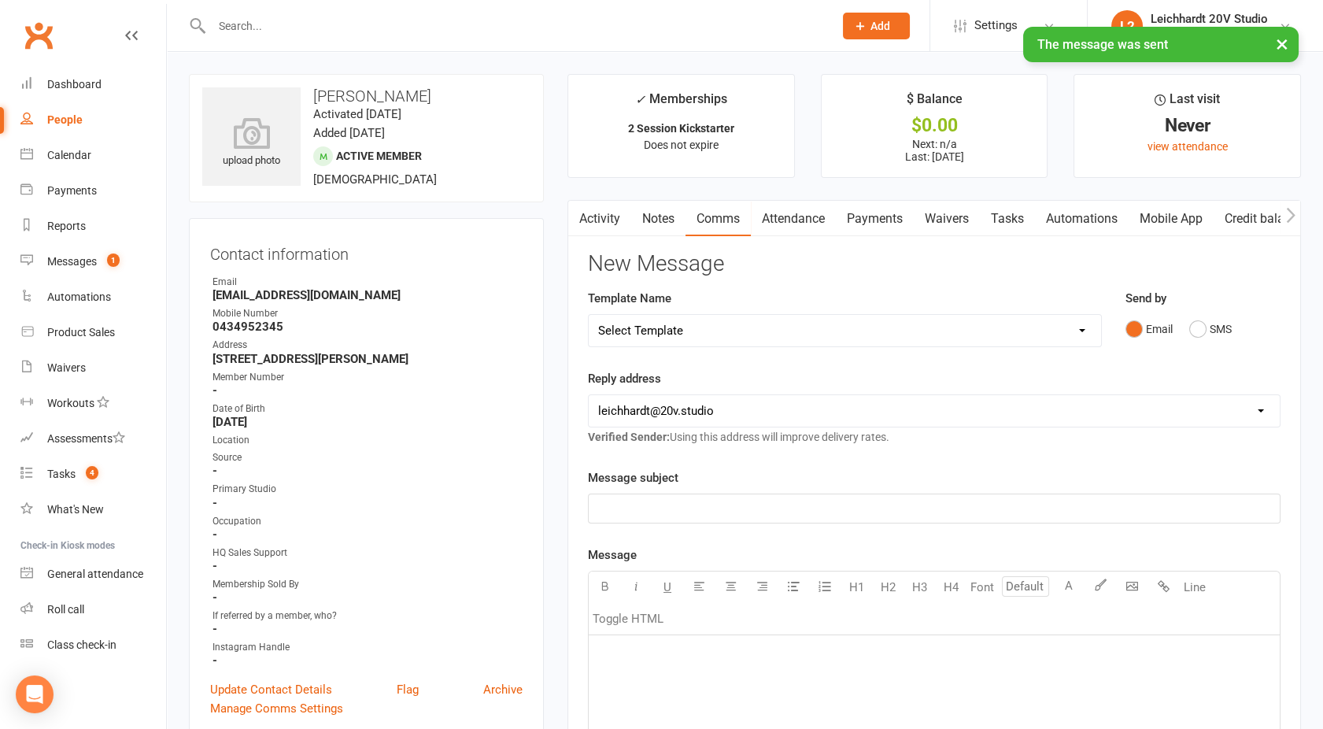
click at [589, 215] on link "Activity" at bounding box center [599, 219] width 63 height 36
